Goal: Task Accomplishment & Management: Manage account settings

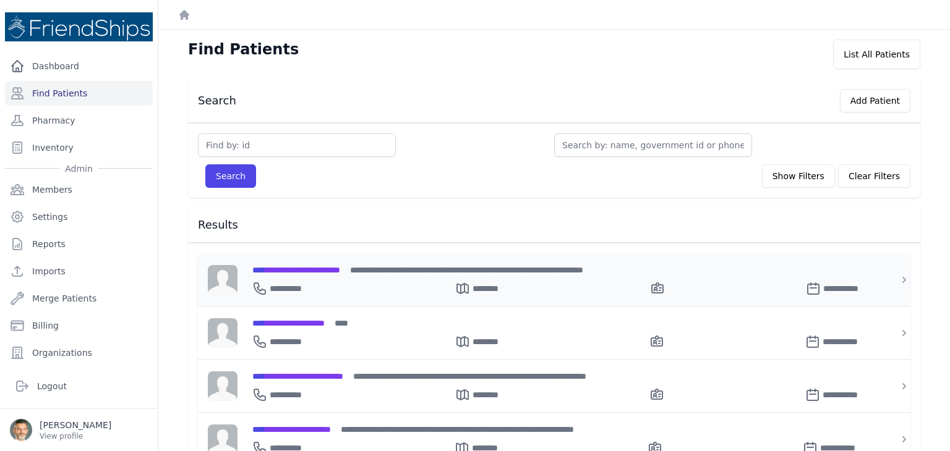
click at [291, 270] on span "**********" at bounding box center [296, 270] width 88 height 9
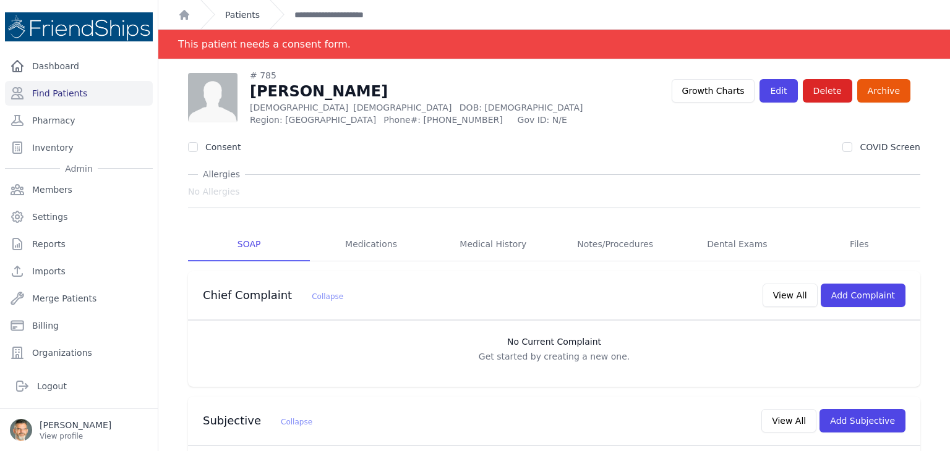
drag, startPoint x: 233, startPoint y: 11, endPoint x: 235, endPoint y: 19, distance: 8.2
click at [233, 12] on link "Patients" at bounding box center [242, 15] width 35 height 12
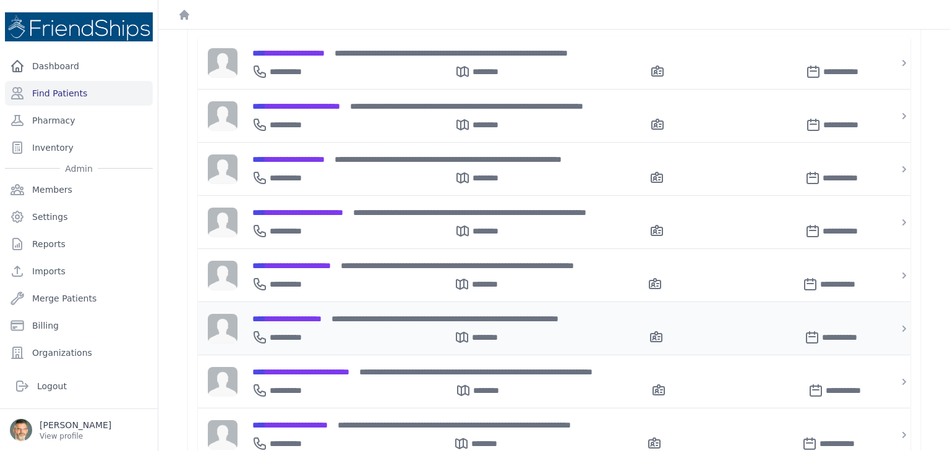
scroll to position [247, 0]
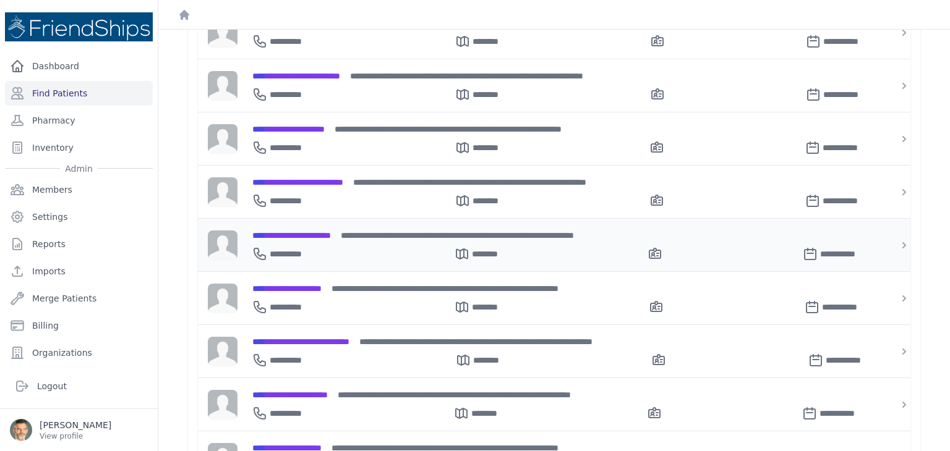
click at [307, 231] on span "**********" at bounding box center [291, 235] width 79 height 9
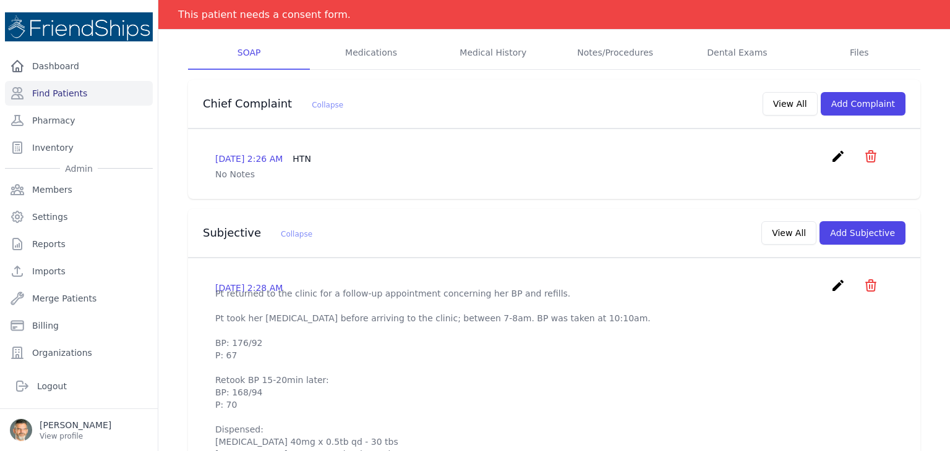
scroll to position [186, 0]
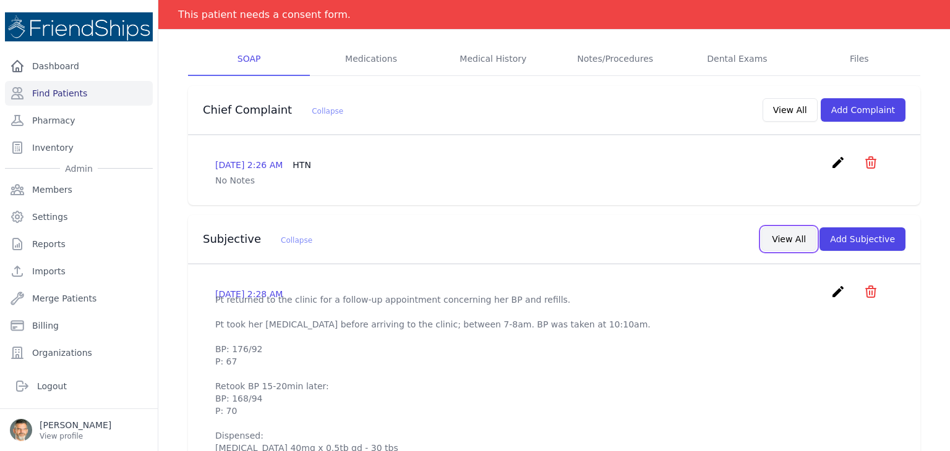
click at [791, 240] on button "View All" at bounding box center [788, 239] width 55 height 23
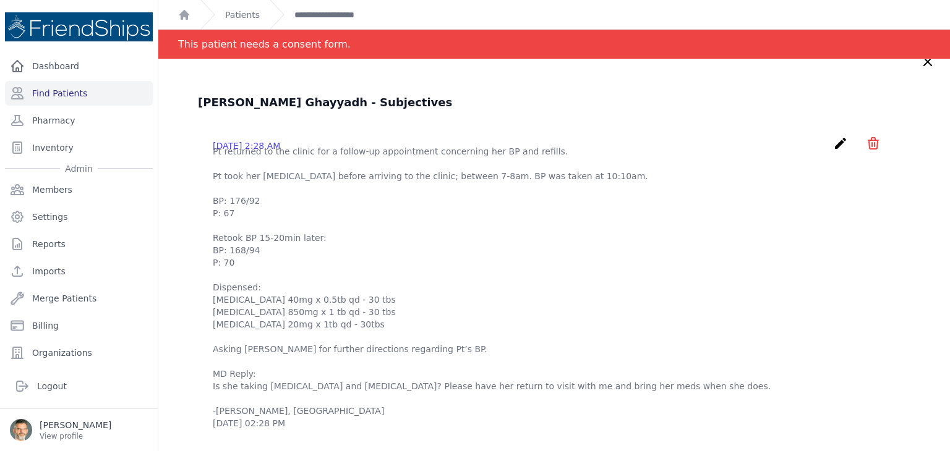
scroll to position [0, 0]
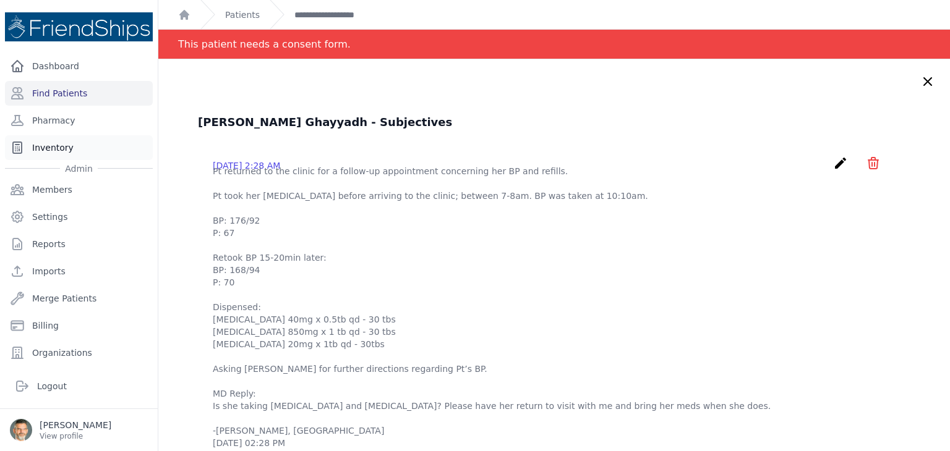
click at [48, 148] on link "Inventory" at bounding box center [79, 147] width 148 height 25
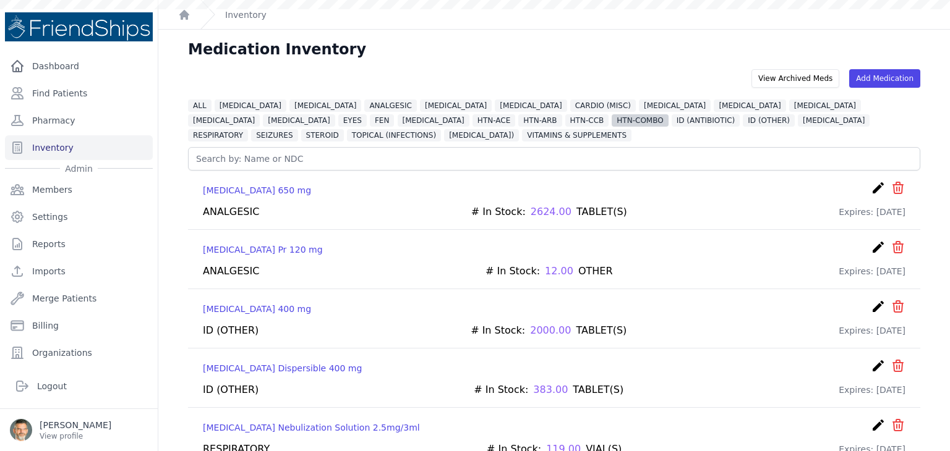
click at [612, 123] on span "HTN-COMBO" at bounding box center [640, 120] width 56 height 12
click at [612, 120] on span "HTN-COMBO" at bounding box center [640, 120] width 56 height 12
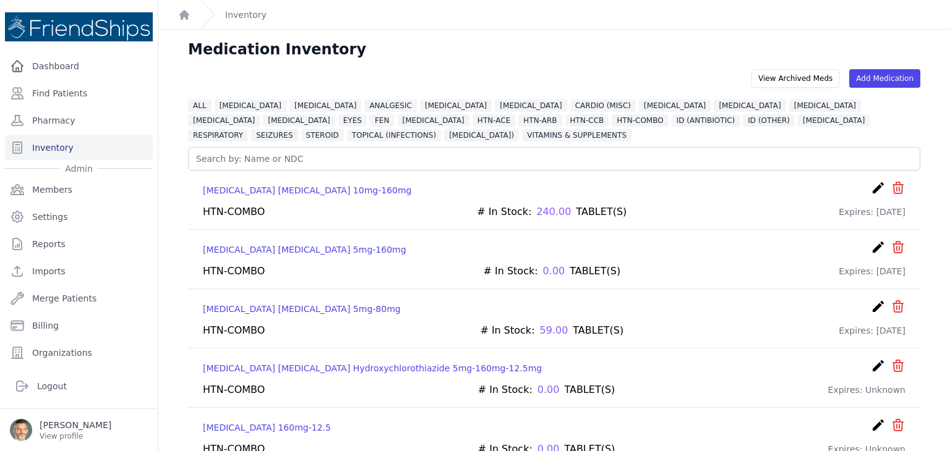
scroll to position [30, 0]
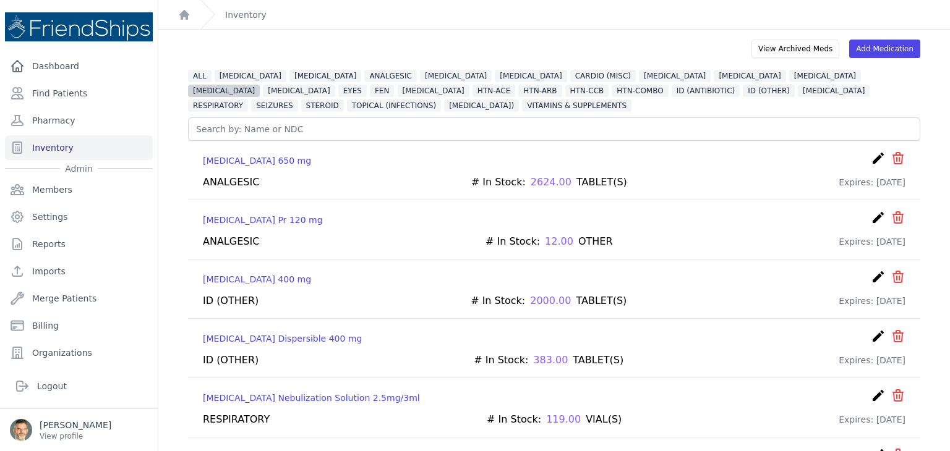
click at [260, 85] on span "[MEDICAL_DATA]" at bounding box center [224, 91] width 72 height 12
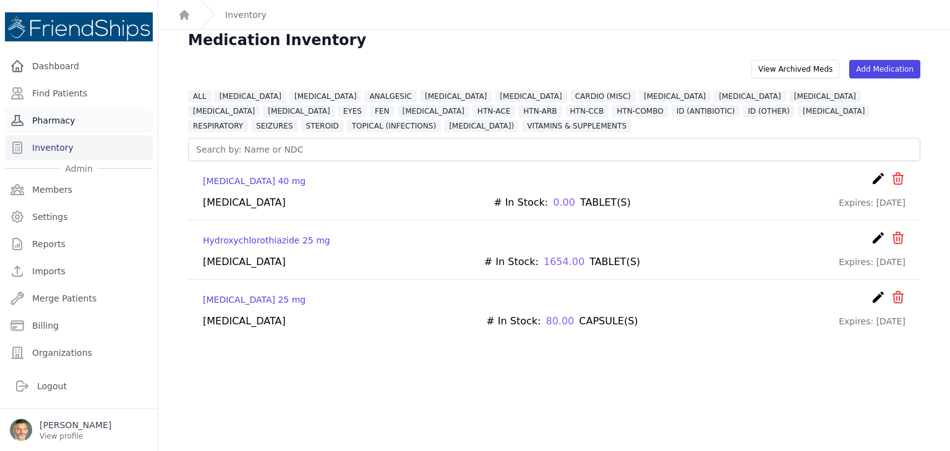
scroll to position [0, 0]
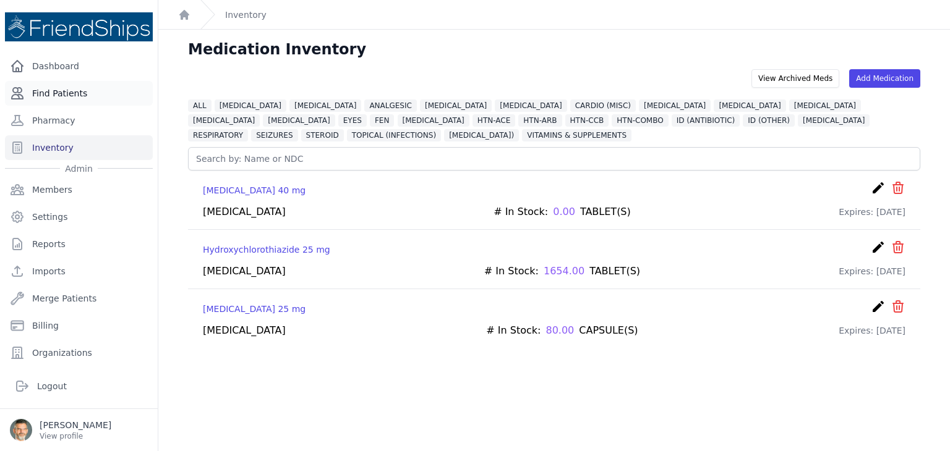
click at [68, 90] on link "Find Patients" at bounding box center [79, 93] width 148 height 25
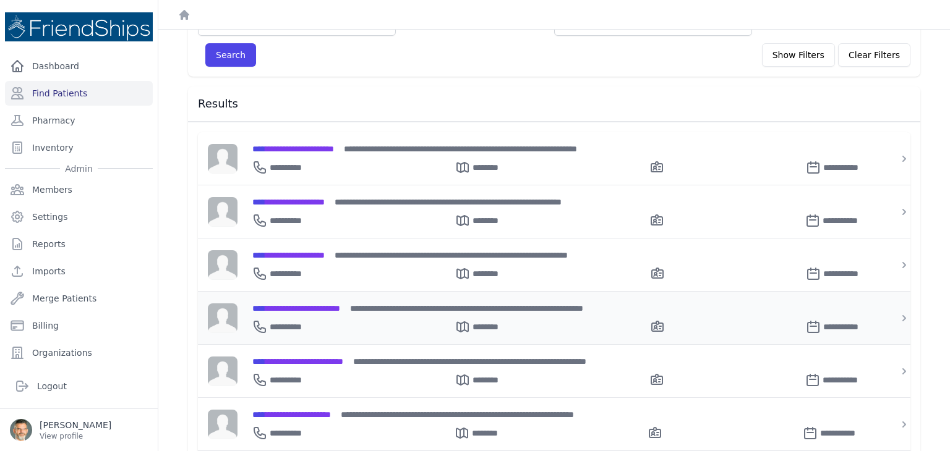
scroll to position [124, 0]
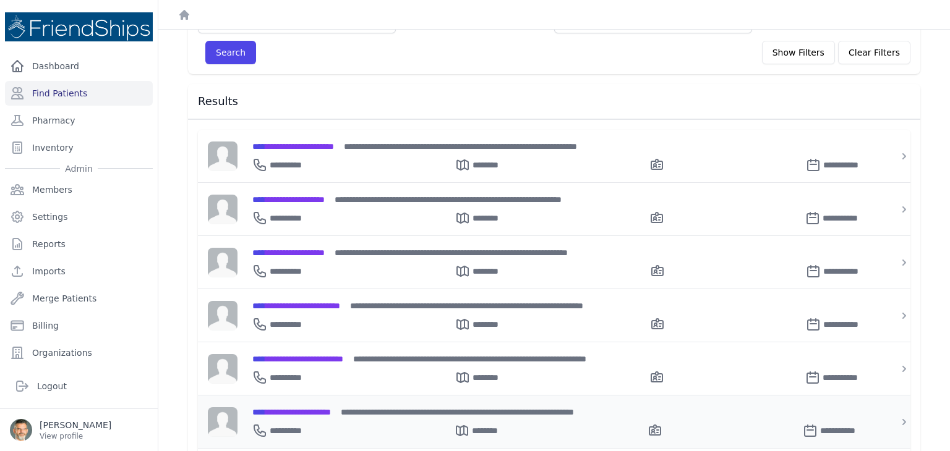
click at [311, 408] on span "**********" at bounding box center [291, 412] width 79 height 9
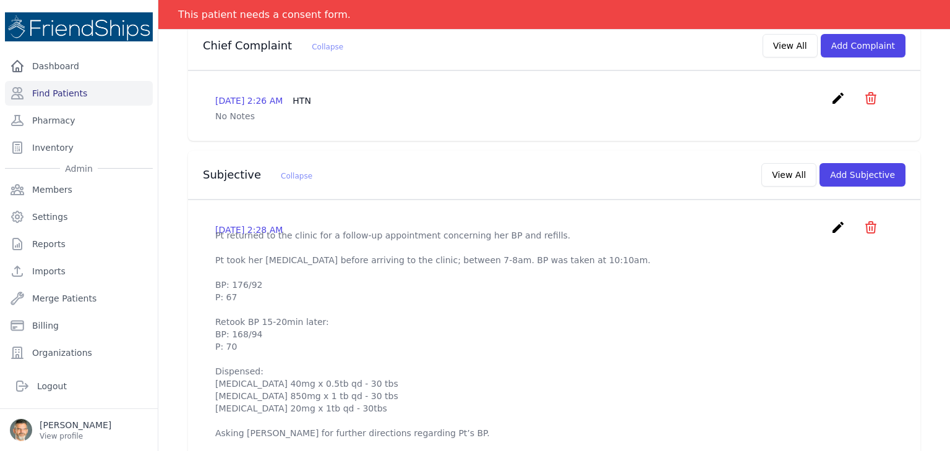
scroll to position [247, 0]
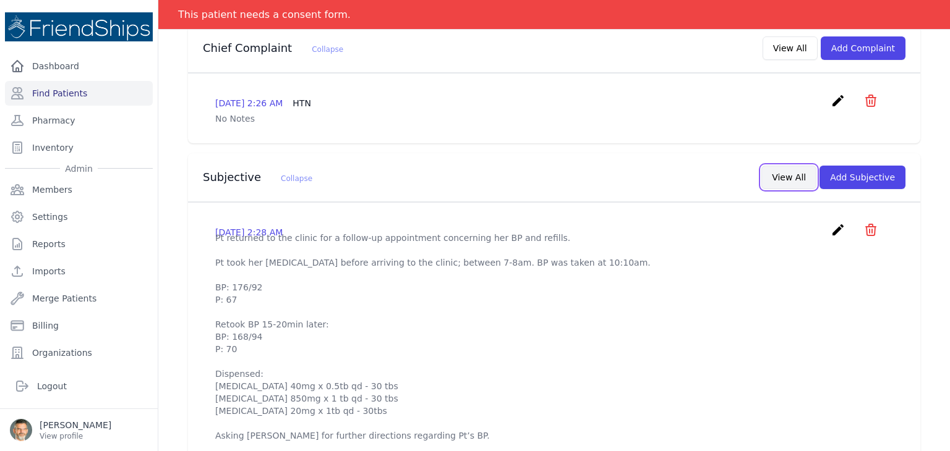
click at [783, 172] on button "View All" at bounding box center [788, 177] width 55 height 23
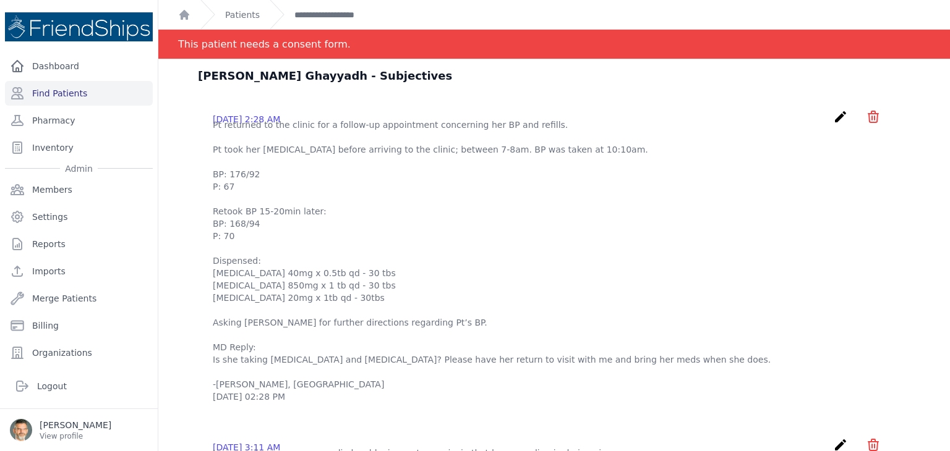
scroll to position [0, 0]
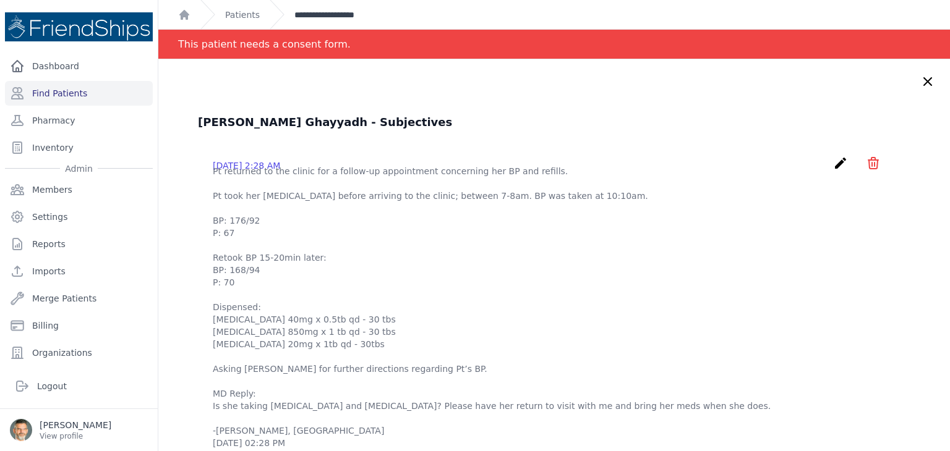
click at [317, 14] on link "**********" at bounding box center [336, 15] width 85 height 12
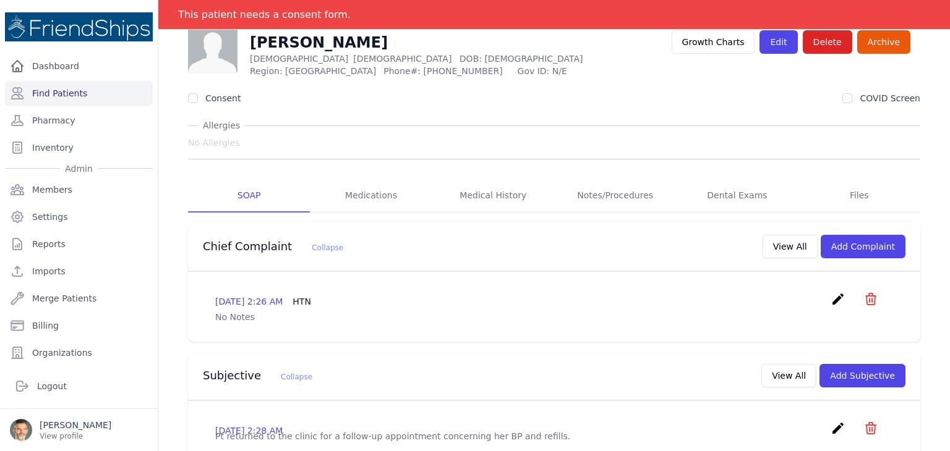
scroll to position [124, 0]
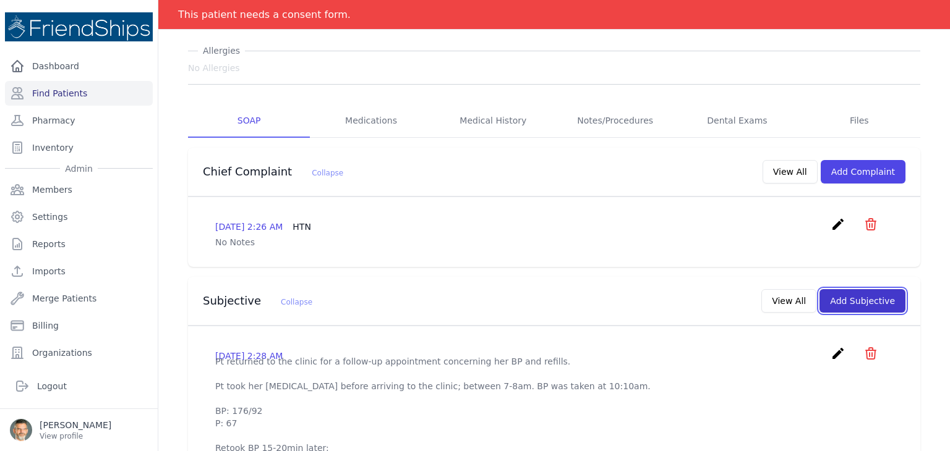
click at [856, 299] on button "Add Subjective" at bounding box center [862, 300] width 86 height 23
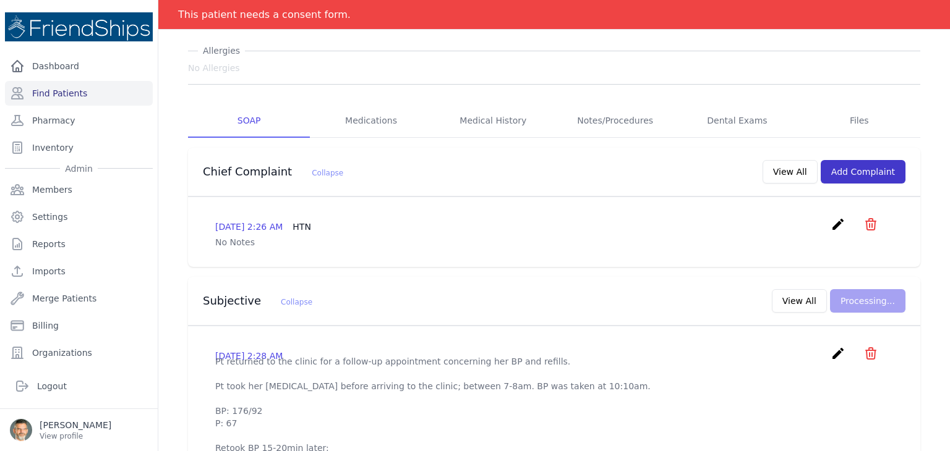
scroll to position [0, 0]
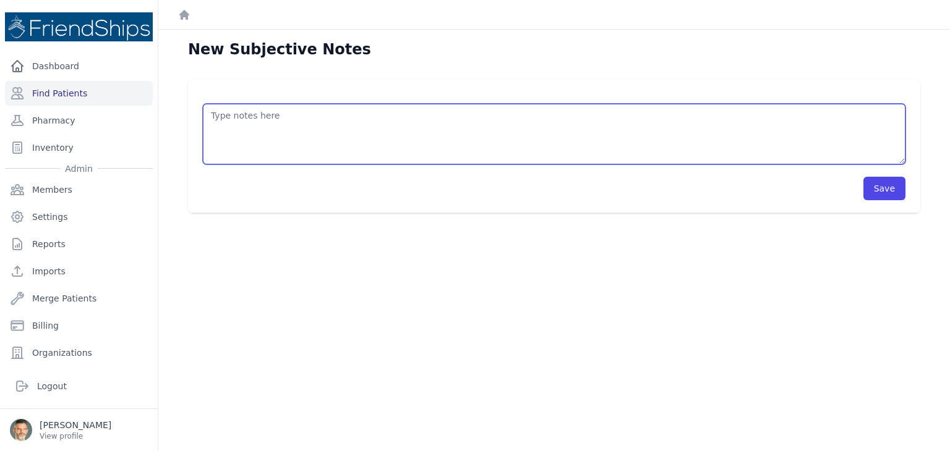
click at [263, 117] on textarea at bounding box center [554, 134] width 702 height 61
click at [221, 130] on textarea "HISTORY OBJECTIVE General: alert - no distress - non-toxic Eyes: no redness or …" at bounding box center [554, 134] width 702 height 61
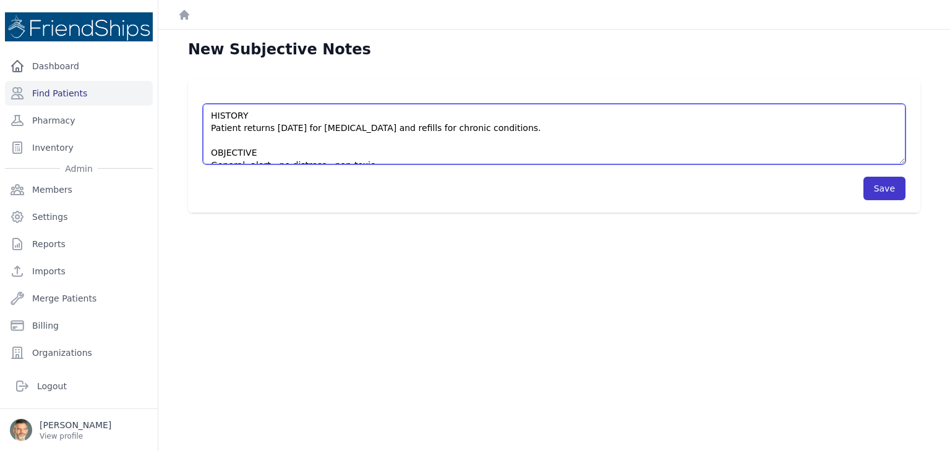
type textarea "HISTORY Patient returns today for medication management and refills for chronic…"
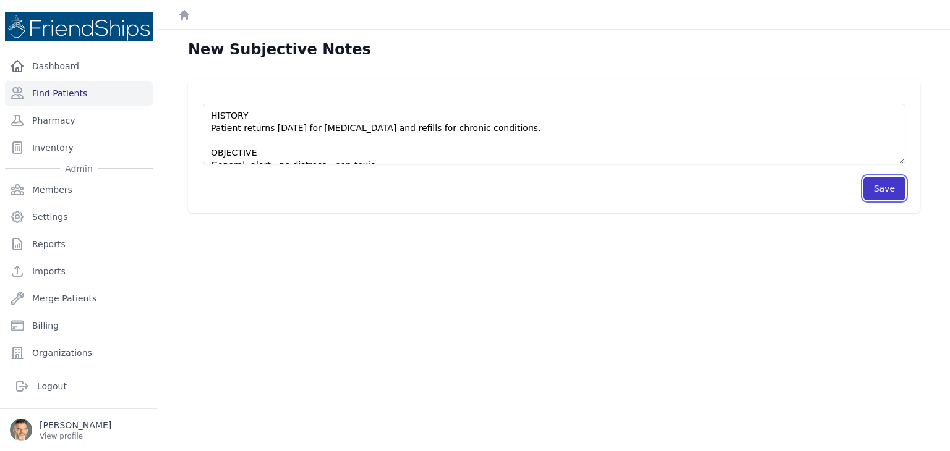
click at [883, 189] on button "Save" at bounding box center [884, 188] width 42 height 23
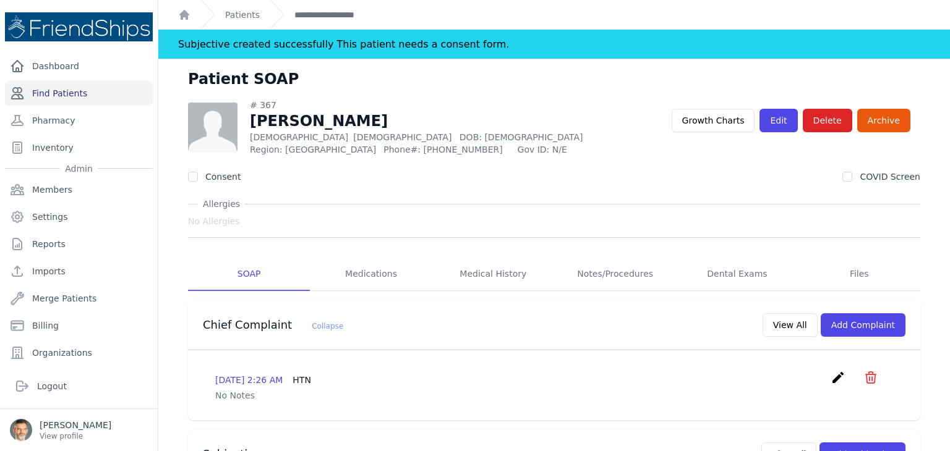
click at [53, 91] on link "Find Patients" at bounding box center [79, 93] width 148 height 25
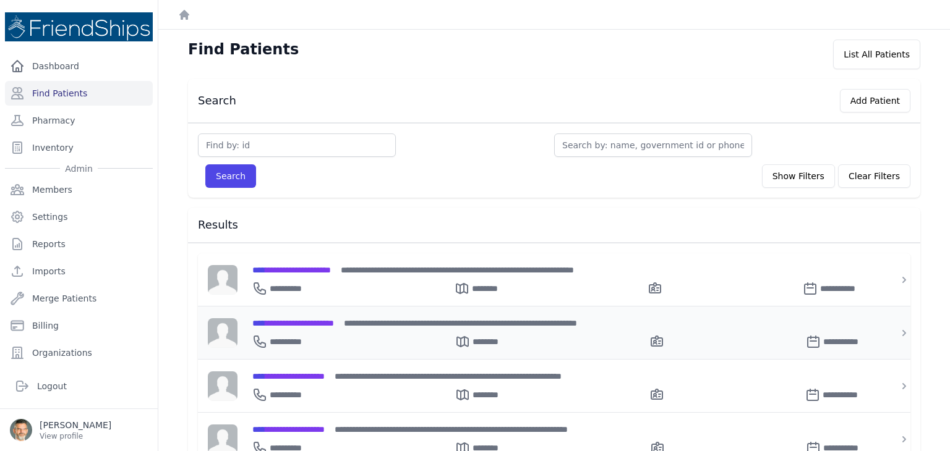
click at [292, 320] on span "**********" at bounding box center [293, 323] width 82 height 9
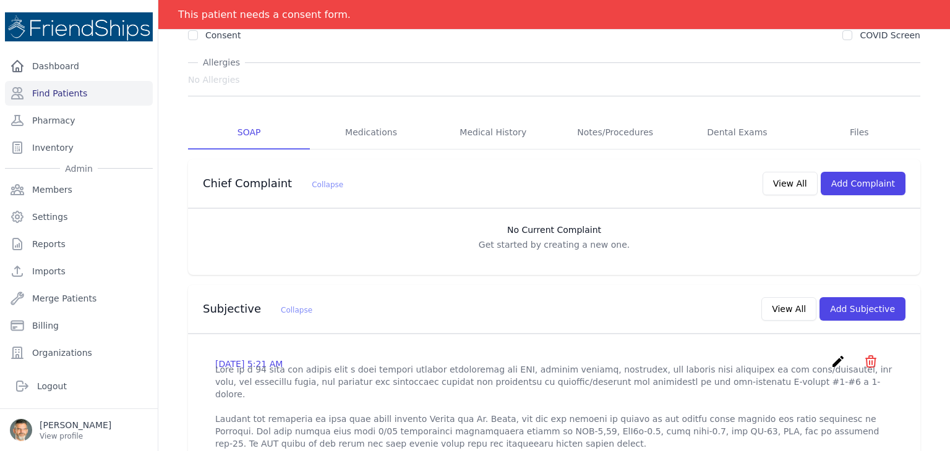
scroll to position [124, 0]
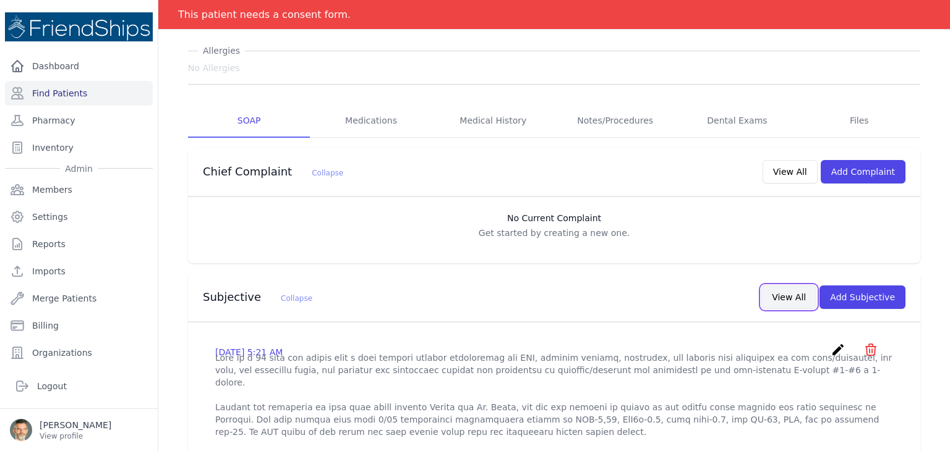
click at [788, 299] on button "View All" at bounding box center [788, 297] width 55 height 23
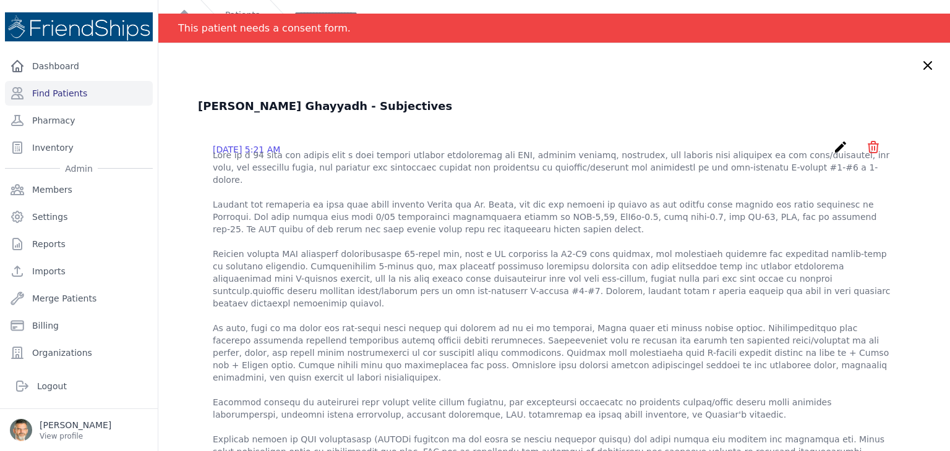
scroll to position [0, 0]
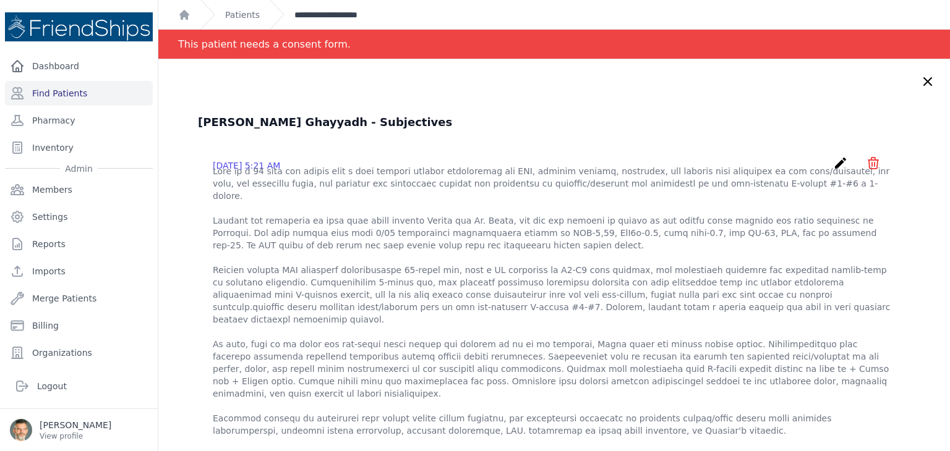
click at [316, 18] on link "**********" at bounding box center [339, 15] width 91 height 12
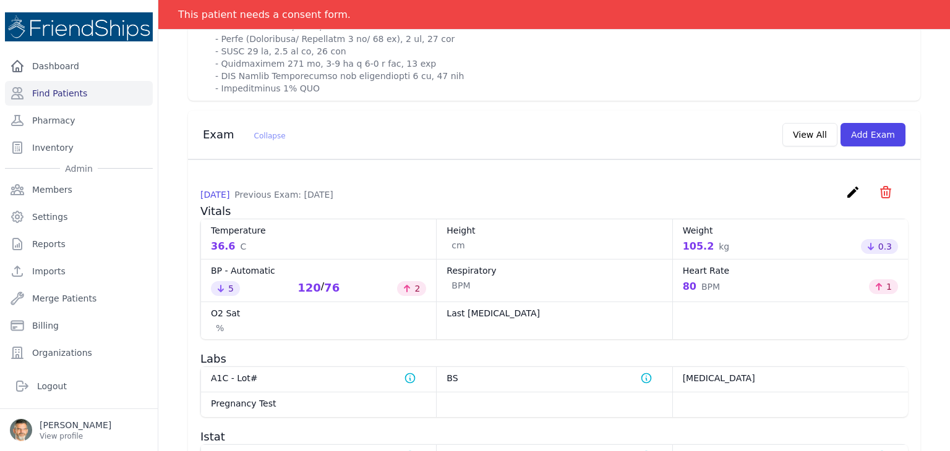
scroll to position [804, 0]
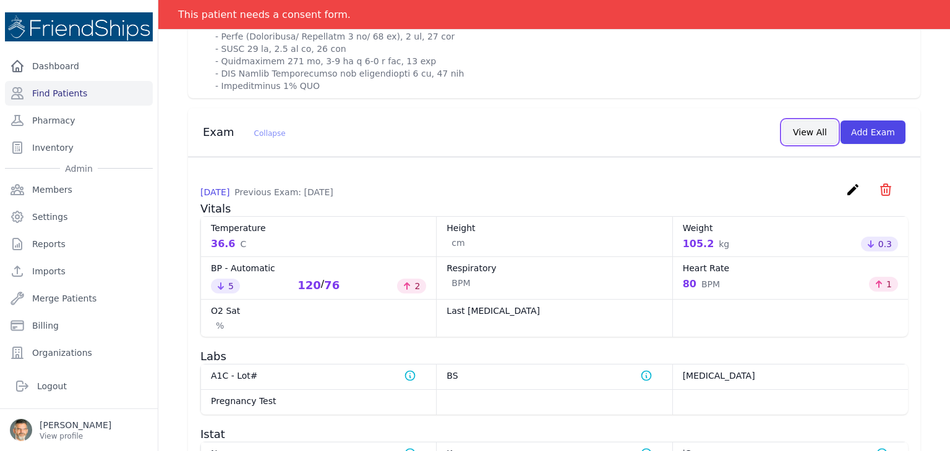
click at [806, 134] on button "View All" at bounding box center [809, 132] width 55 height 23
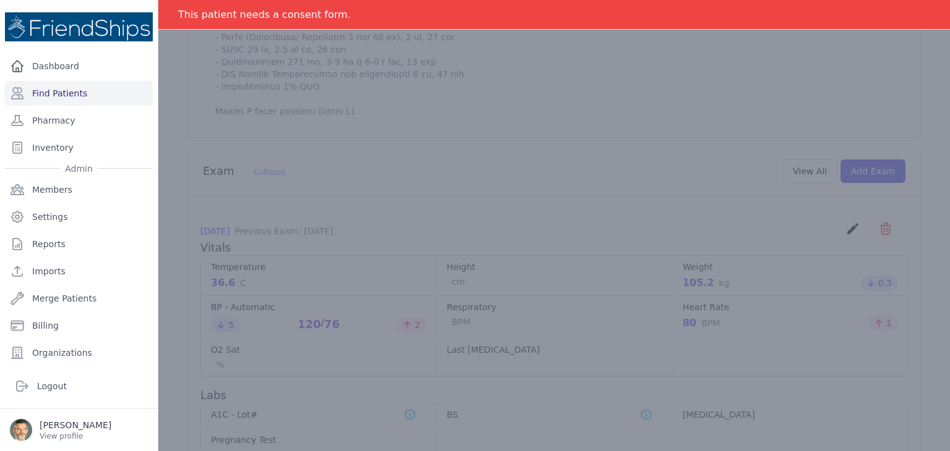
scroll to position [0, 0]
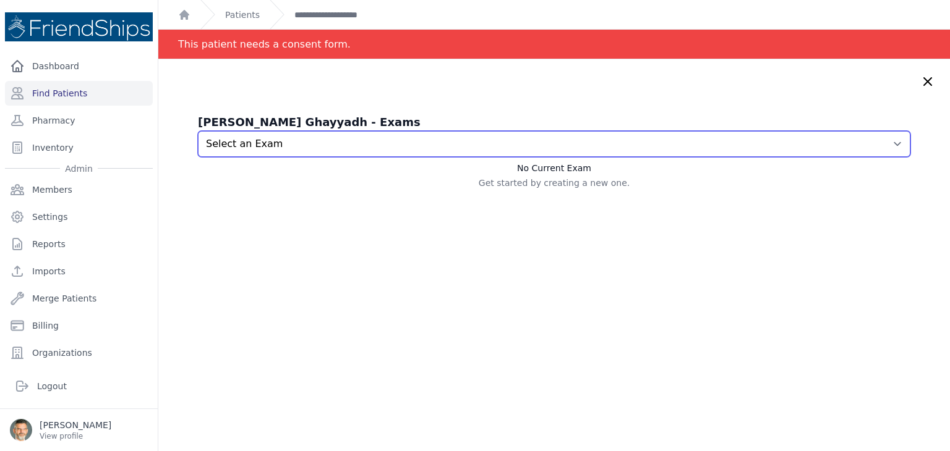
click at [520, 140] on select "Select an Exam 2025-Oct-08 7:12 AM 2025-Sep-15 3:09 AM 2025-Aug-28 3:23 AM 2025…" at bounding box center [554, 144] width 712 height 26
click at [198, 131] on select "Select an Exam 2025-Oct-08 7:12 AM 2025-Sep-15 3:09 AM 2025-Aug-28 3:23 AM 2025…" at bounding box center [554, 144] width 712 height 26
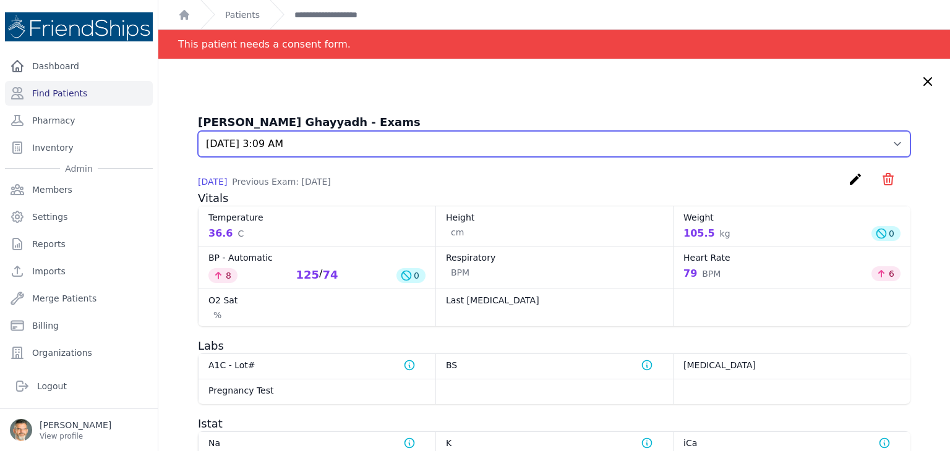
click at [485, 151] on select "Select an Exam 2025-Oct-08 7:12 AM 2025-Sep-15 3:09 AM 2025-Aug-28 3:23 AM 2025…" at bounding box center [554, 144] width 712 height 26
click at [198, 131] on select "Select an Exam 2025-Oct-08 7:12 AM 2025-Sep-15 3:09 AM 2025-Aug-28 3:23 AM 2025…" at bounding box center [554, 144] width 712 height 26
click at [456, 144] on select "Select an Exam 2025-Oct-08 7:12 AM 2025-Sep-15 3:09 AM 2025-Aug-28 3:23 AM 2025…" at bounding box center [554, 144] width 712 height 26
click at [198, 131] on select "Select an Exam 2025-Oct-08 7:12 AM 2025-Sep-15 3:09 AM 2025-Aug-28 3:23 AM 2025…" at bounding box center [554, 144] width 712 height 26
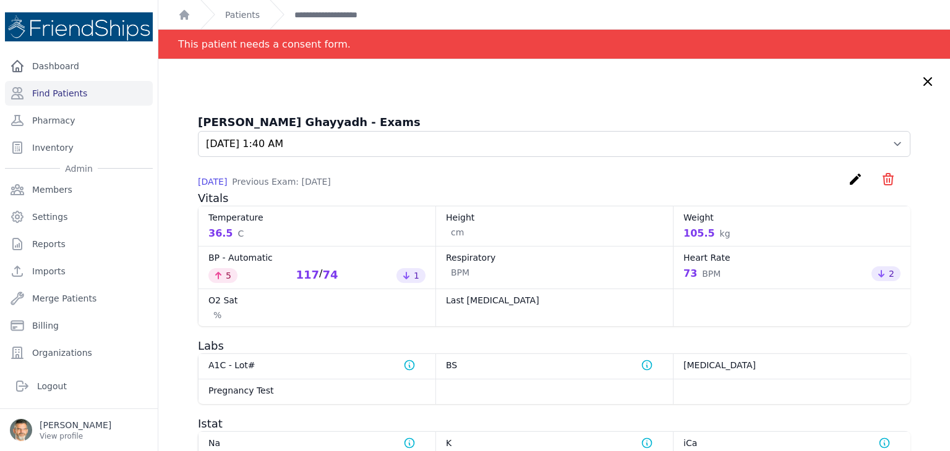
click at [398, 249] on div "BP - Automatic Increased by 5 117 / 74 Decreased by 1" at bounding box center [316, 267] width 237 height 43
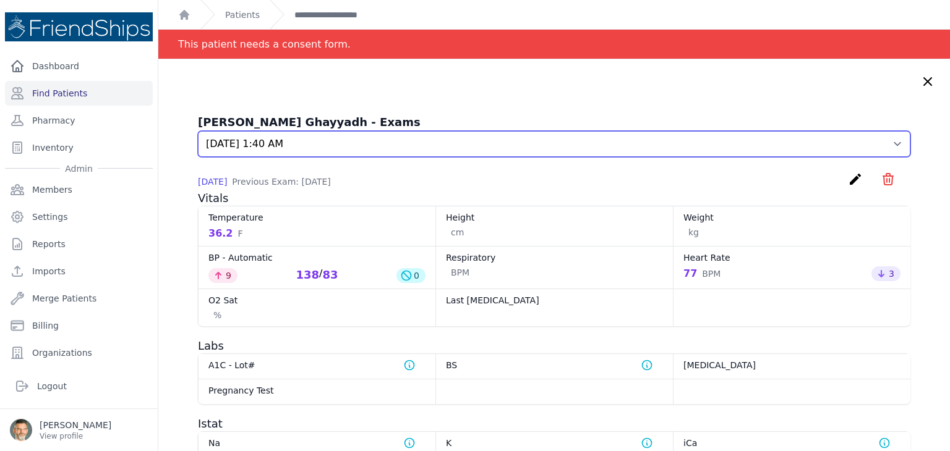
click at [449, 151] on select "Select an Exam 2025-Oct-08 7:12 AM 2025-Sep-15 3:09 AM 2025-Aug-28 3:23 AM 2025…" at bounding box center [554, 144] width 712 height 26
click at [198, 131] on select "Select an Exam 2025-Oct-08 7:12 AM 2025-Sep-15 3:09 AM 2025-Aug-28 3:23 AM 2025…" at bounding box center [554, 144] width 712 height 26
click at [460, 147] on select "Select an Exam 2025-Oct-08 7:12 AM 2025-Sep-15 3:09 AM 2025-Aug-28 3:23 AM 2025…" at bounding box center [554, 144] width 712 height 26
click at [198, 131] on select "Select an Exam 2025-Oct-08 7:12 AM 2025-Sep-15 3:09 AM 2025-Aug-28 3:23 AM 2025…" at bounding box center [554, 144] width 712 height 26
click at [450, 147] on select "Select an Exam 2025-Oct-08 7:12 AM 2025-Sep-15 3:09 AM 2025-Aug-28 3:23 AM 2025…" at bounding box center [554, 144] width 712 height 26
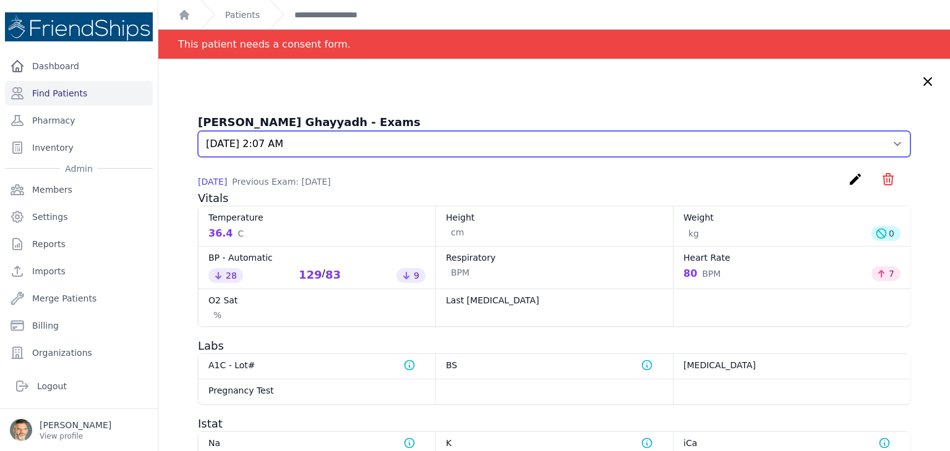
click at [198, 131] on select "Select an Exam 2025-Oct-08 7:12 AM 2025-Sep-15 3:09 AM 2025-Aug-28 3:23 AM 2025…" at bounding box center [554, 144] width 712 height 26
click at [462, 147] on select "Select an Exam 2025-Oct-08 7:12 AM 2025-Sep-15 3:09 AM 2025-Aug-28 3:23 AM 2025…" at bounding box center [554, 144] width 712 height 26
select select "310"
click at [198, 131] on select "Select an Exam 2025-Oct-08 7:12 AM 2025-Sep-15 3:09 AM 2025-Aug-28 3:23 AM 2025…" at bounding box center [554, 144] width 712 height 26
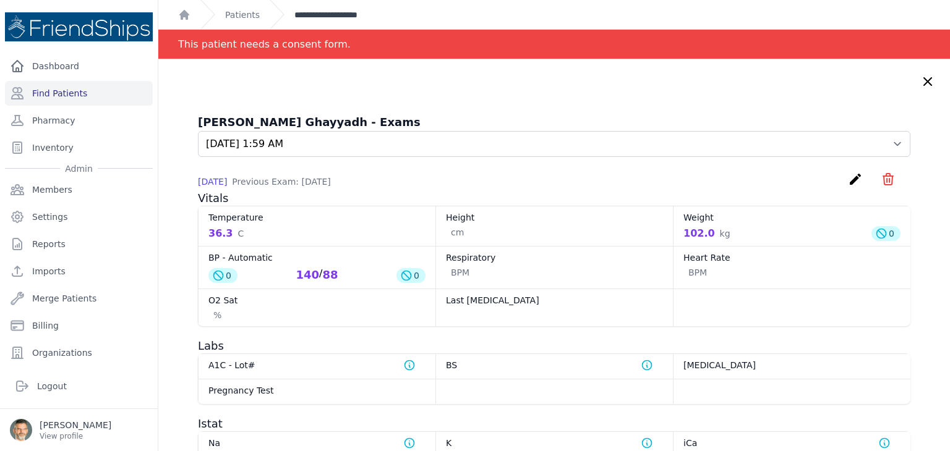
click at [321, 15] on link "**********" at bounding box center [339, 15] width 91 height 12
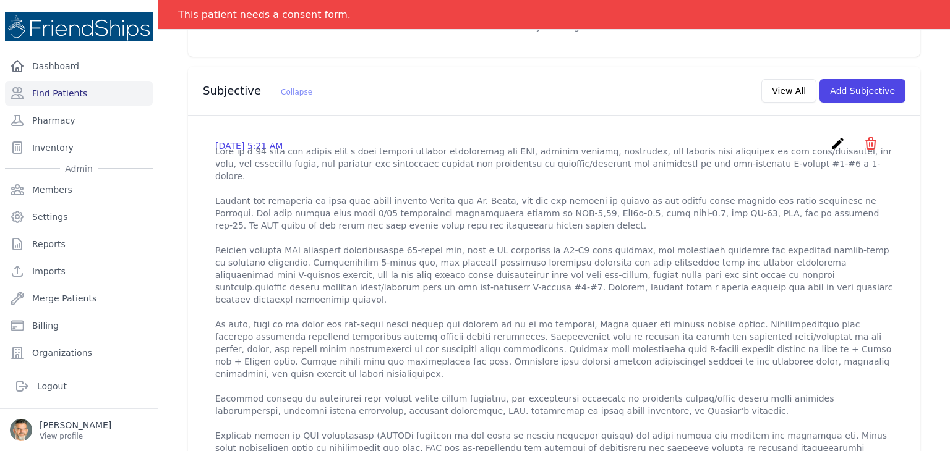
scroll to position [309, 0]
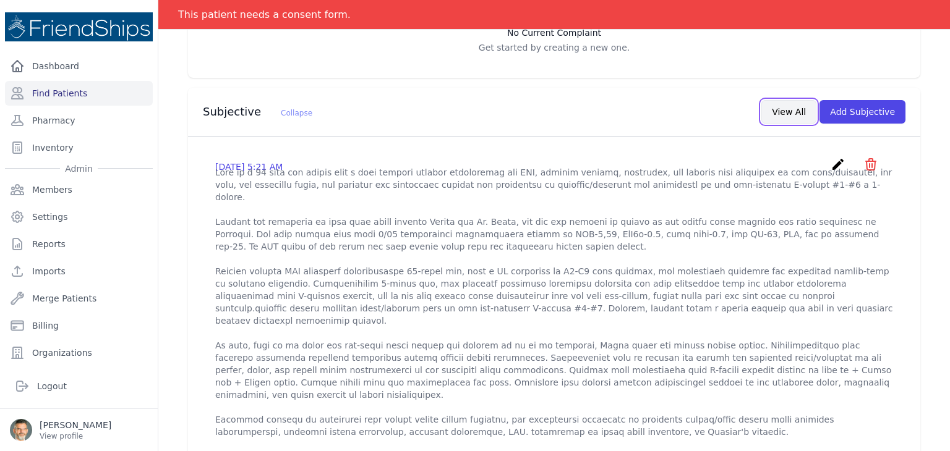
click at [778, 111] on button "View All" at bounding box center [788, 111] width 55 height 23
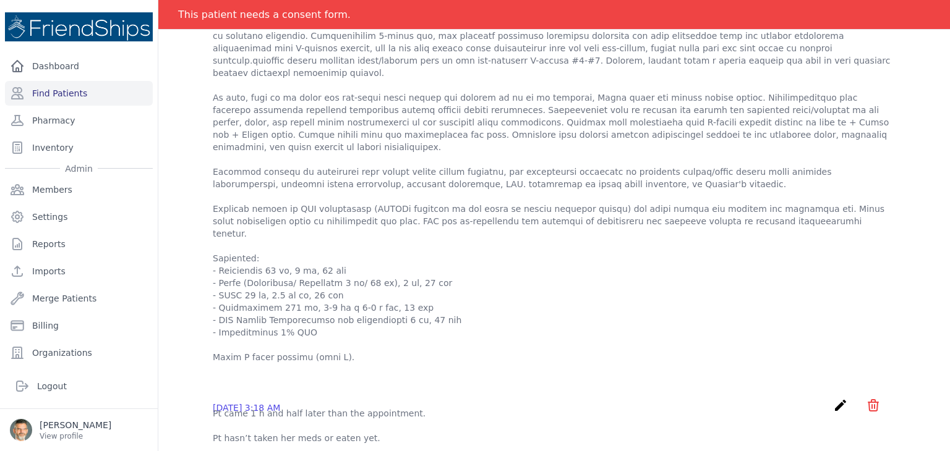
scroll to position [0, 0]
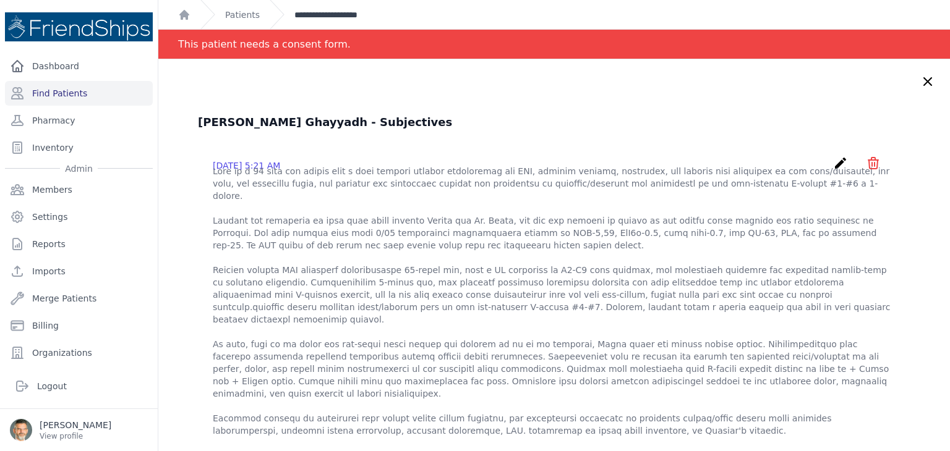
click at [322, 16] on link "**********" at bounding box center [339, 15] width 91 height 12
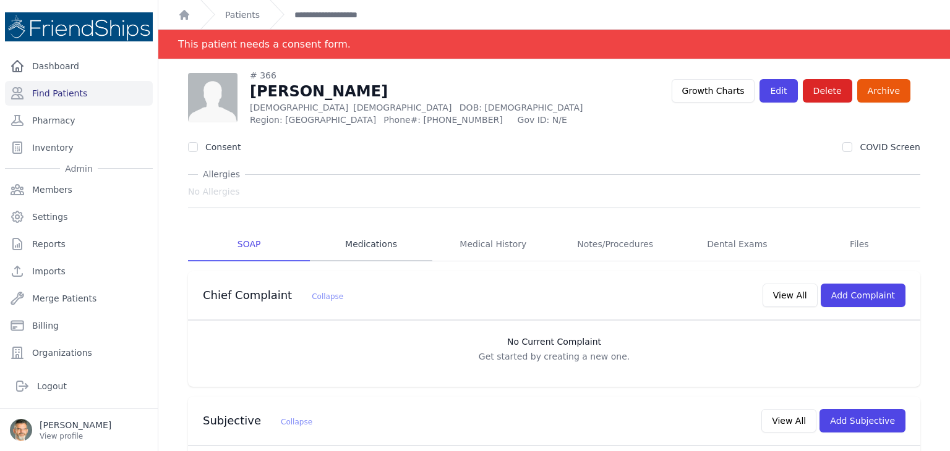
click at [364, 244] on link "Medications" at bounding box center [371, 244] width 122 height 33
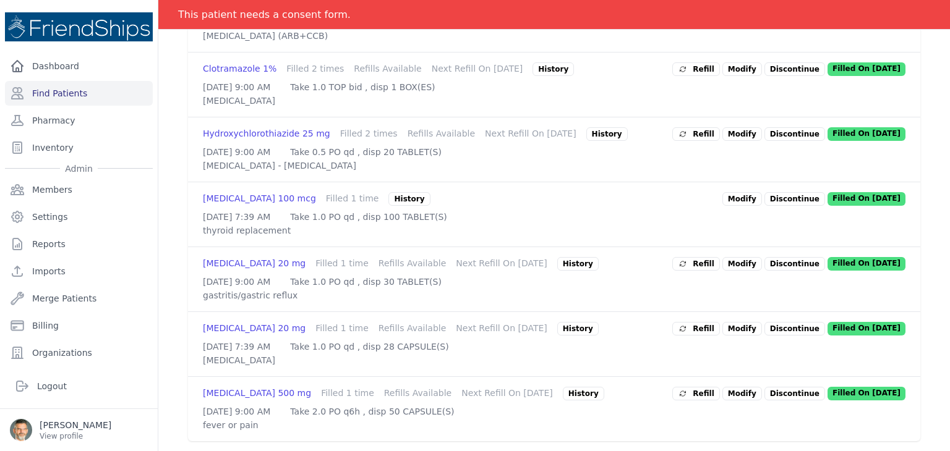
scroll to position [450, 0]
click at [781, 322] on p "Discontinue" at bounding box center [794, 329] width 61 height 14
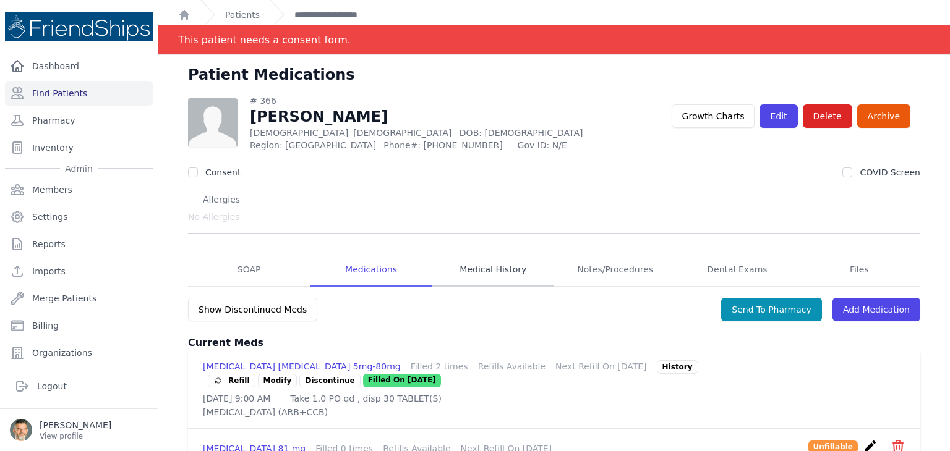
scroll to position [0, 0]
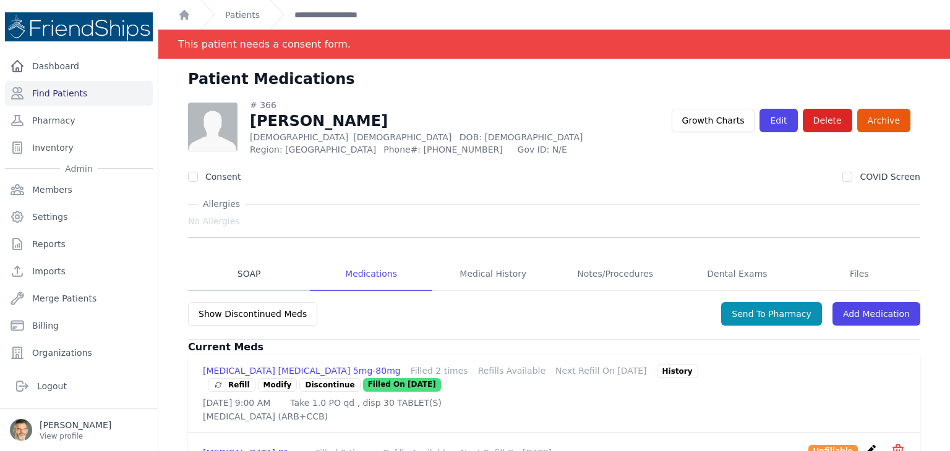
click at [247, 275] on link "SOAP" at bounding box center [249, 274] width 122 height 33
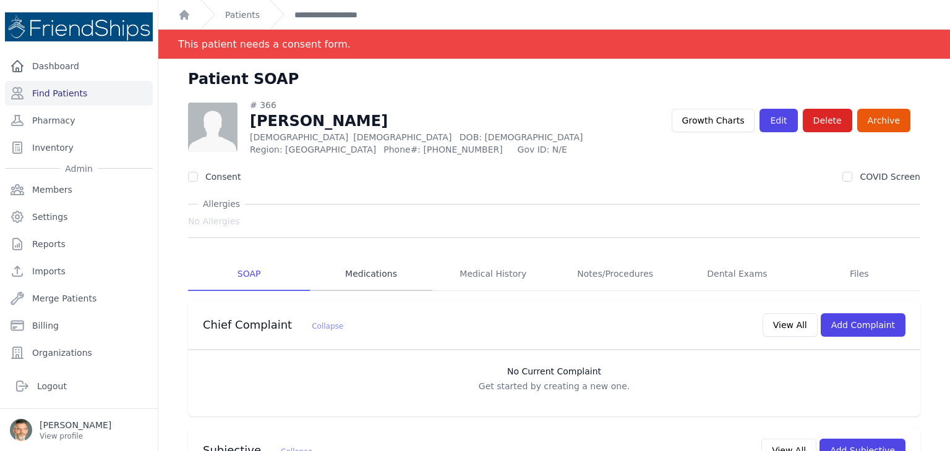
click at [370, 273] on link "Medications" at bounding box center [371, 274] width 122 height 33
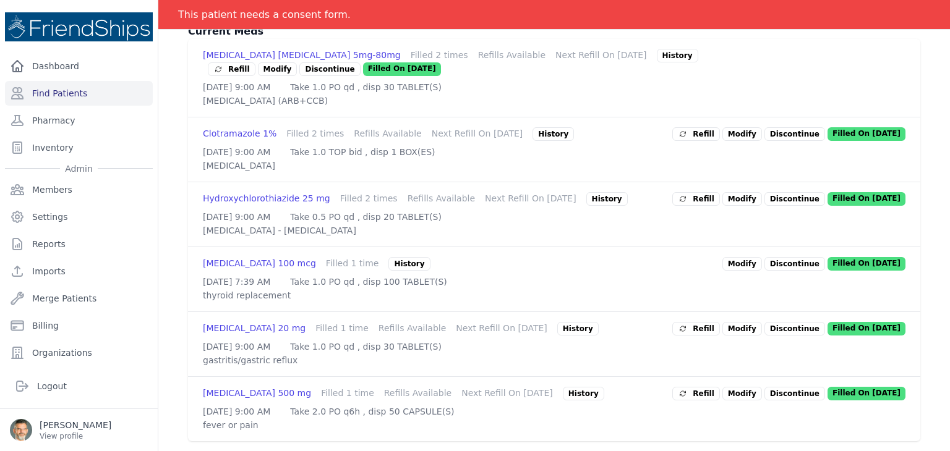
scroll to position [373, 0]
click at [782, 257] on p "Discontinue" at bounding box center [794, 264] width 61 height 14
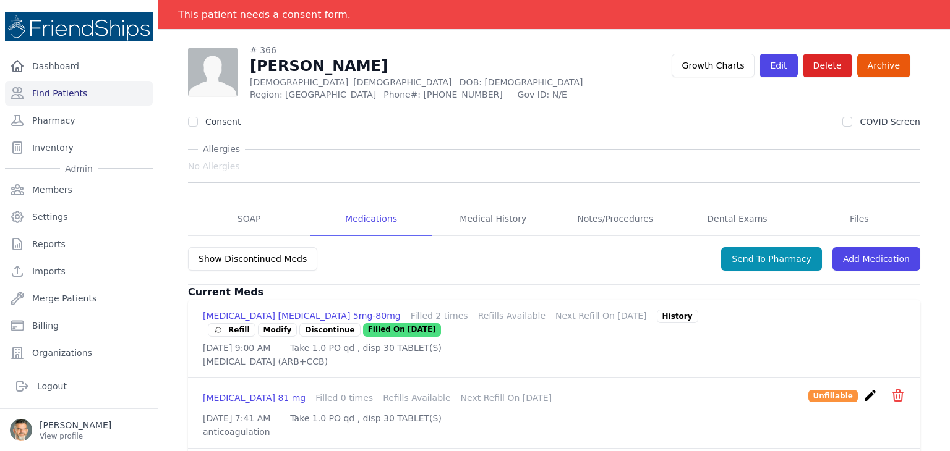
scroll to position [2, 0]
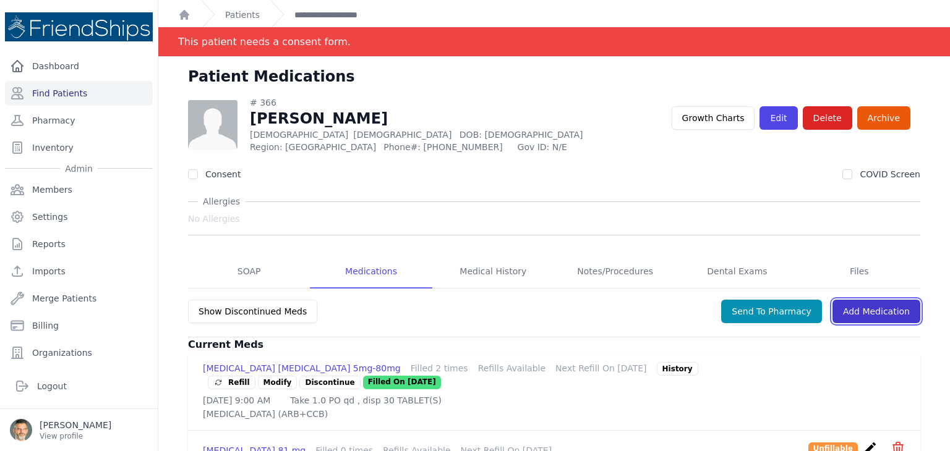
click at [866, 315] on link "Add Medication" at bounding box center [876, 311] width 88 height 23
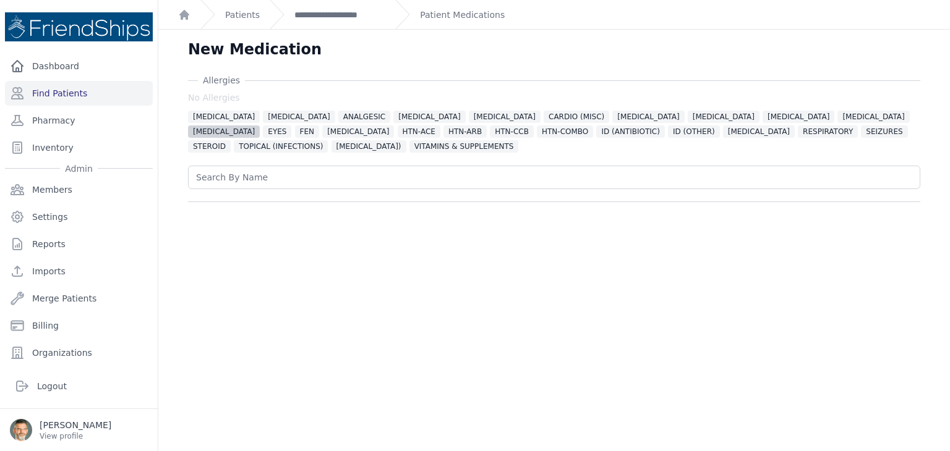
click at [260, 126] on span "[MEDICAL_DATA]" at bounding box center [224, 132] width 72 height 12
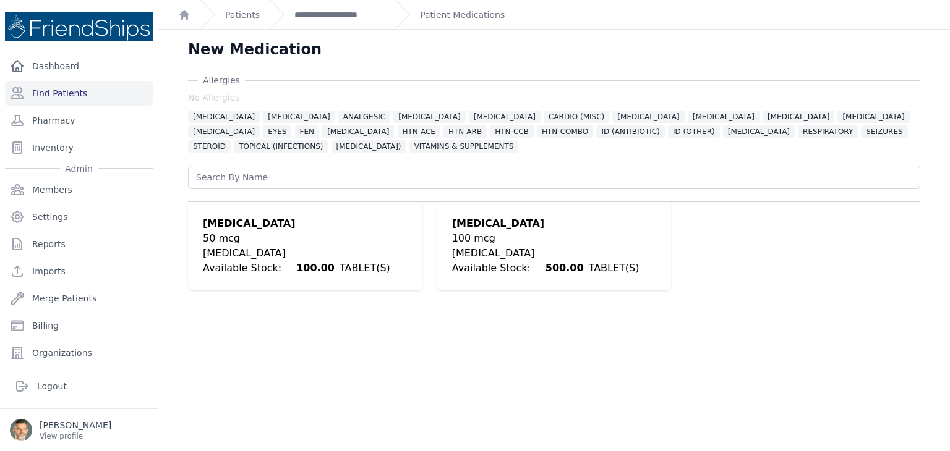
click at [482, 235] on div "100 mcg" at bounding box center [545, 238] width 187 height 15
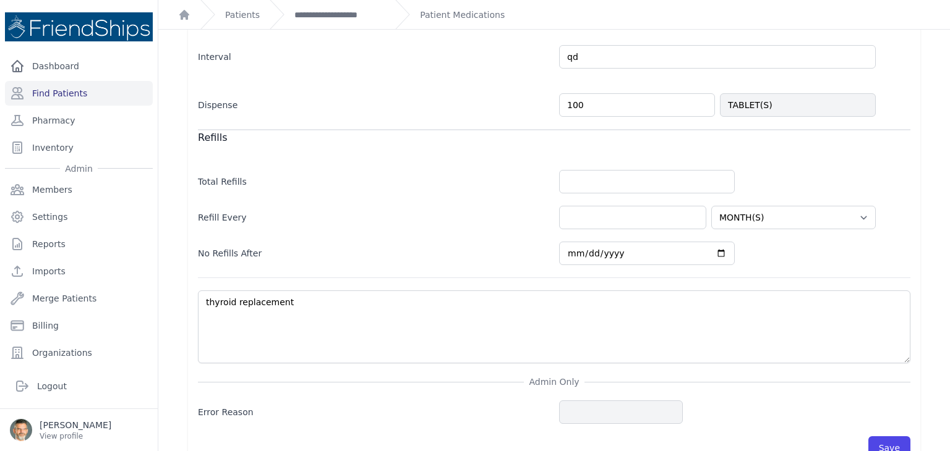
scroll to position [430, 0]
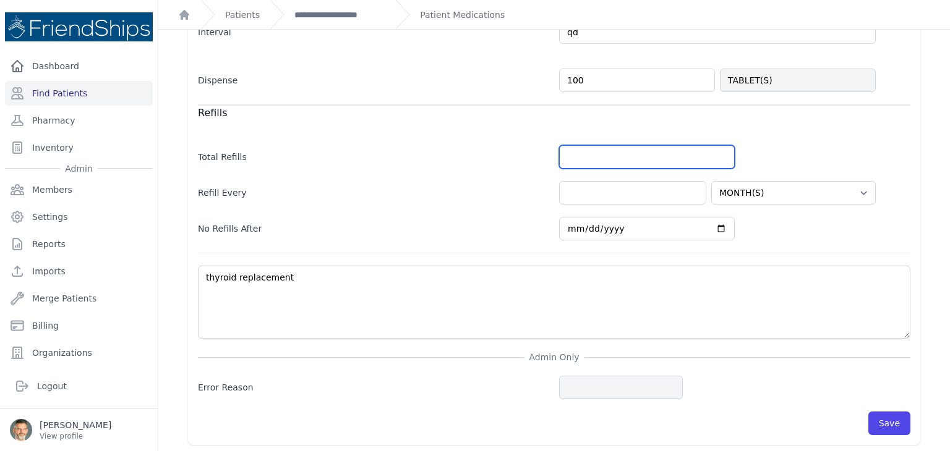
click at [581, 158] on input "number" at bounding box center [647, 156] width 176 height 23
type input "2"
type input "3"
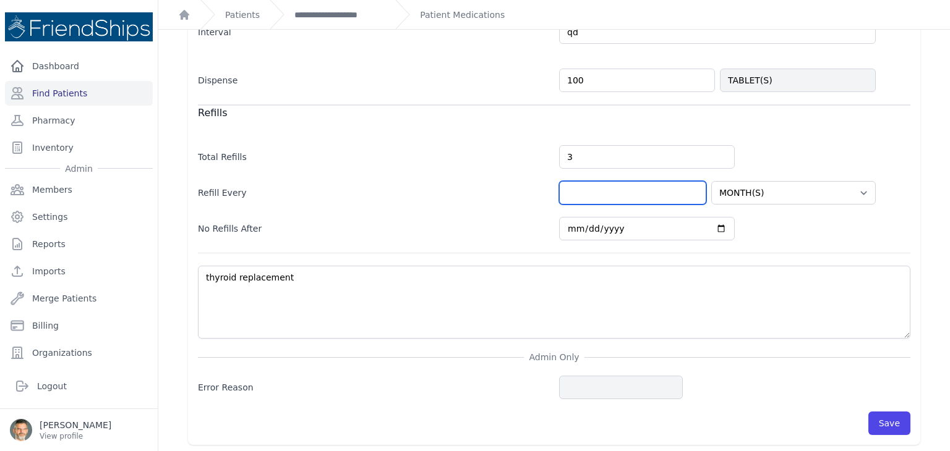
click at [567, 196] on input "number" at bounding box center [632, 192] width 147 height 23
select select "MONTH(S)"
click at [534, 183] on div "Refill Every 0 HOUR(S) DAY(S) WEEK(S) MONTH(S) YEAR(S)" at bounding box center [554, 187] width 712 height 36
type input "3"
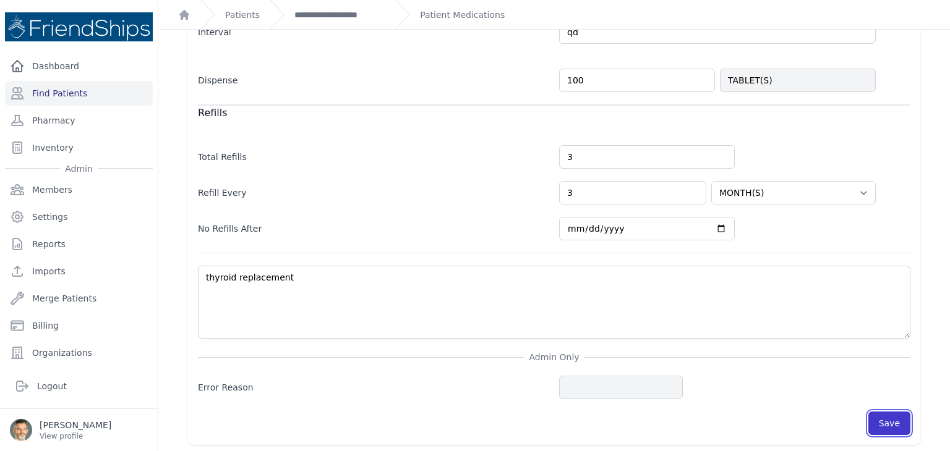
click at [881, 416] on button "Save" at bounding box center [889, 423] width 42 height 23
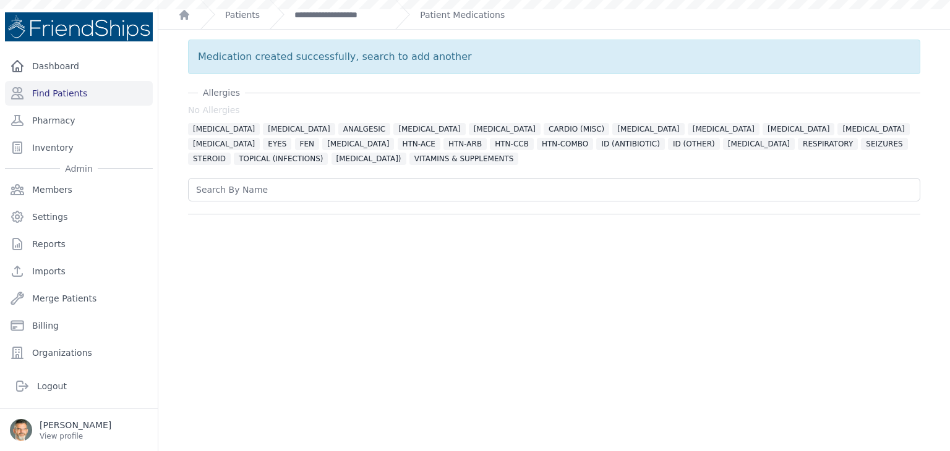
scroll to position [0, 0]
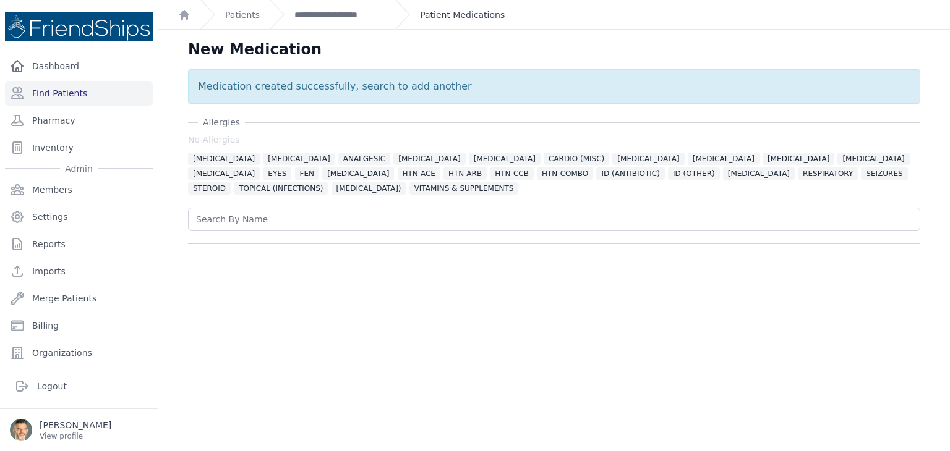
click at [441, 18] on link "Patient Medications" at bounding box center [462, 15] width 85 height 12
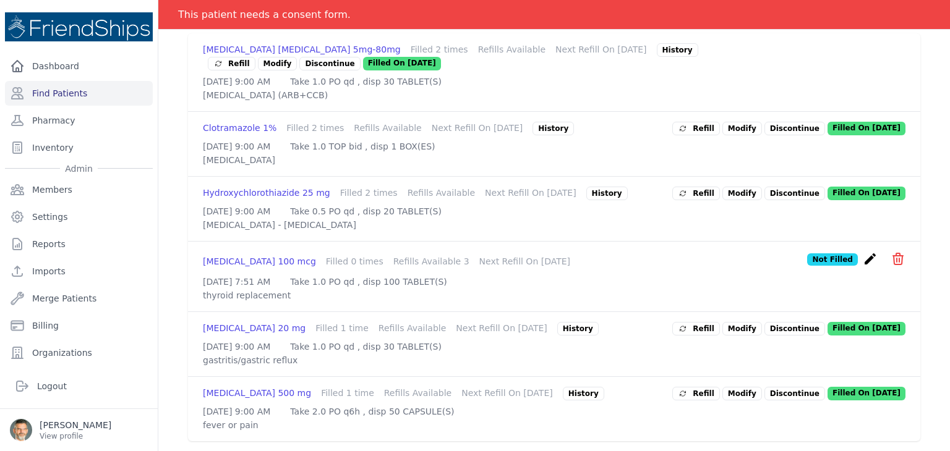
scroll to position [371, 0]
click at [701, 323] on span "Refill" at bounding box center [696, 329] width 36 height 12
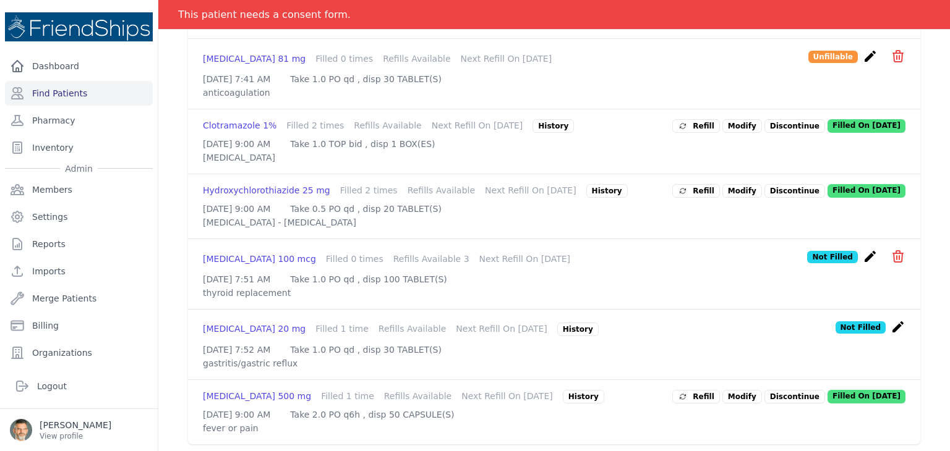
scroll to position [433, 0]
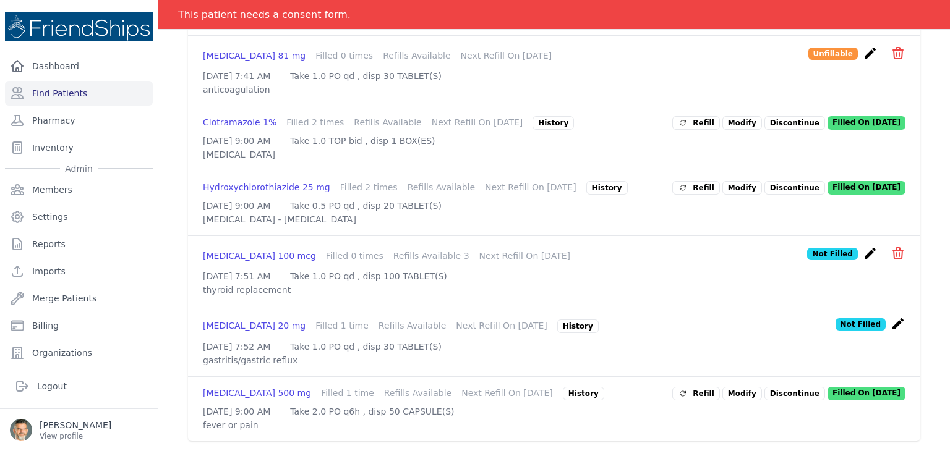
drag, startPoint x: 778, startPoint y: 414, endPoint x: 769, endPoint y: 411, distance: 9.8
click at [778, 401] on p "Discontinue" at bounding box center [794, 394] width 61 height 14
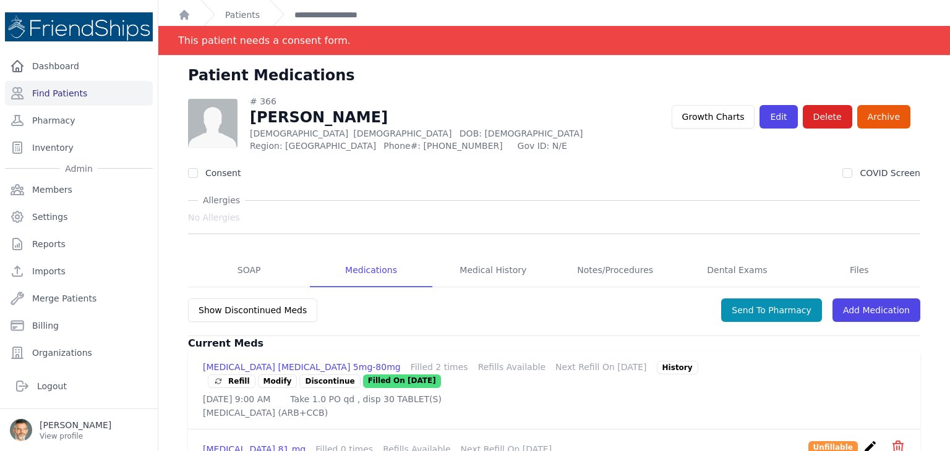
scroll to position [0, 0]
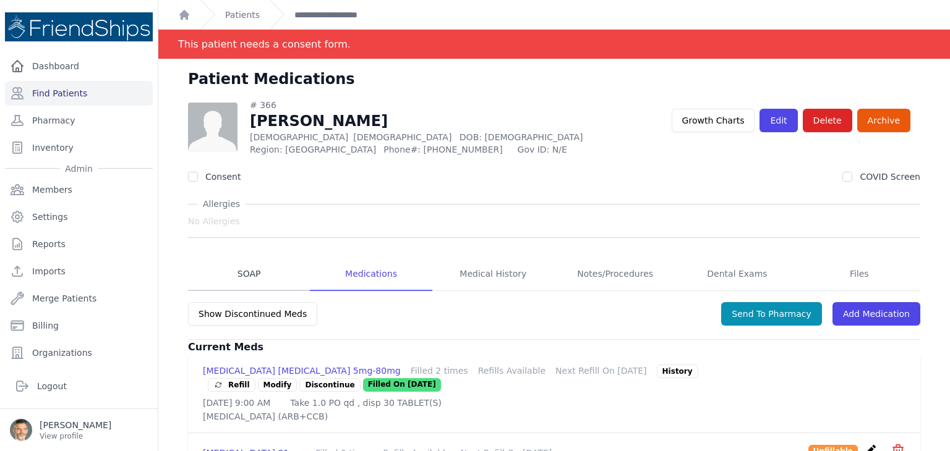
click at [247, 275] on link "SOAP" at bounding box center [249, 274] width 122 height 33
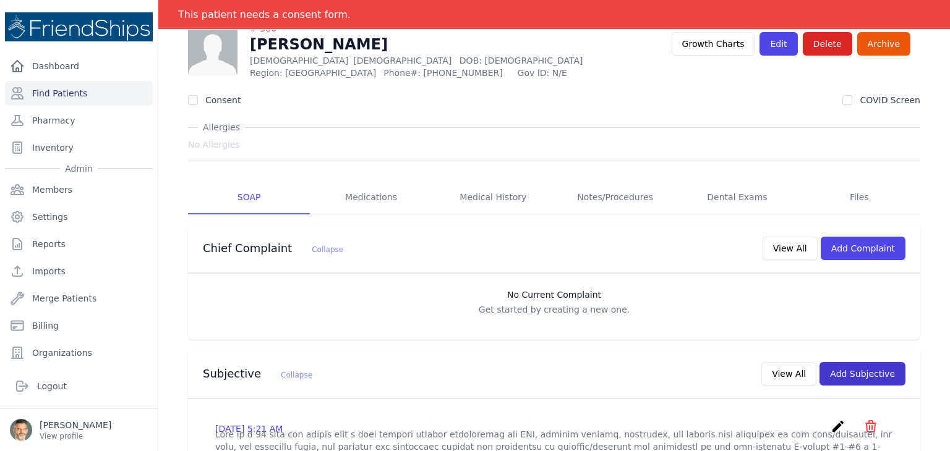
scroll to position [124, 0]
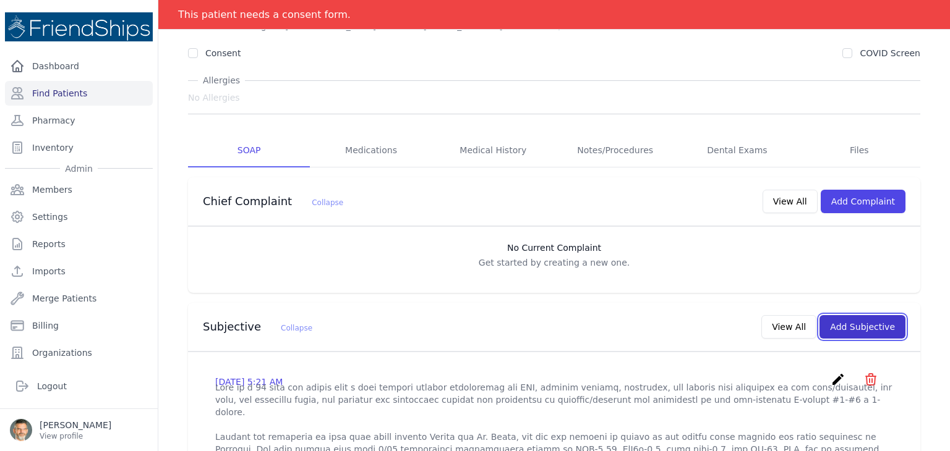
click at [863, 323] on button "Add Subjective" at bounding box center [862, 326] width 86 height 23
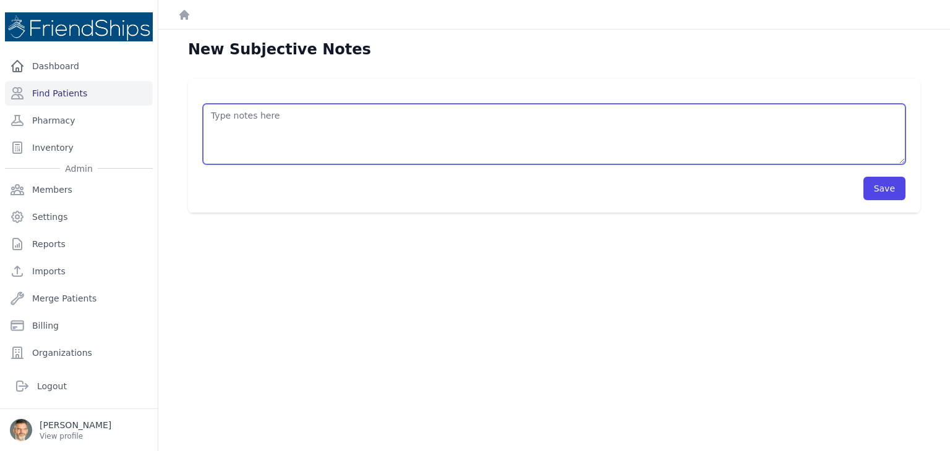
click at [359, 119] on textarea at bounding box center [554, 134] width 702 height 61
click at [220, 131] on textarea "HISTORY OBJECTIVE General: alert - no distress - non-toxic Eyes: no redness or …" at bounding box center [554, 134] width 702 height 61
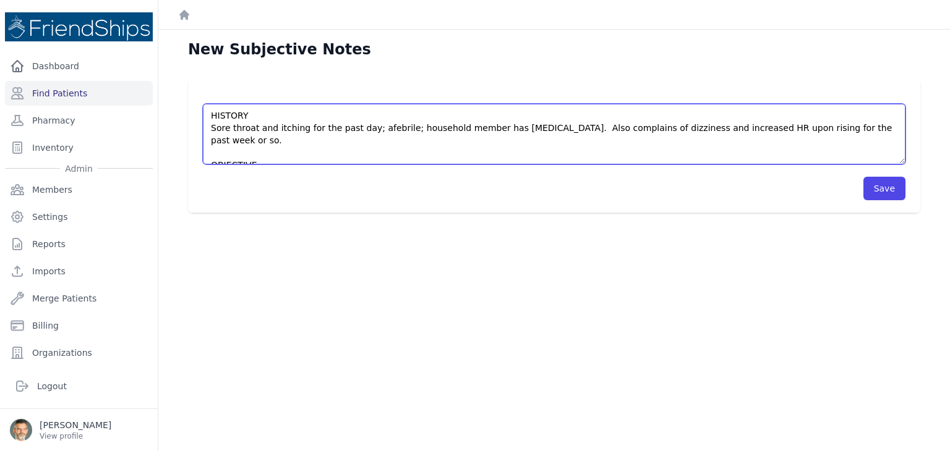
click at [220, 131] on textarea "HISTORY Sore throat and itching for the past day; afebrile; household member ha…" at bounding box center [554, 134] width 702 height 61
click at [836, 127] on textarea "HISTORY Sore throat and itching for the past day; afebrile; household member ha…" at bounding box center [554, 134] width 702 height 61
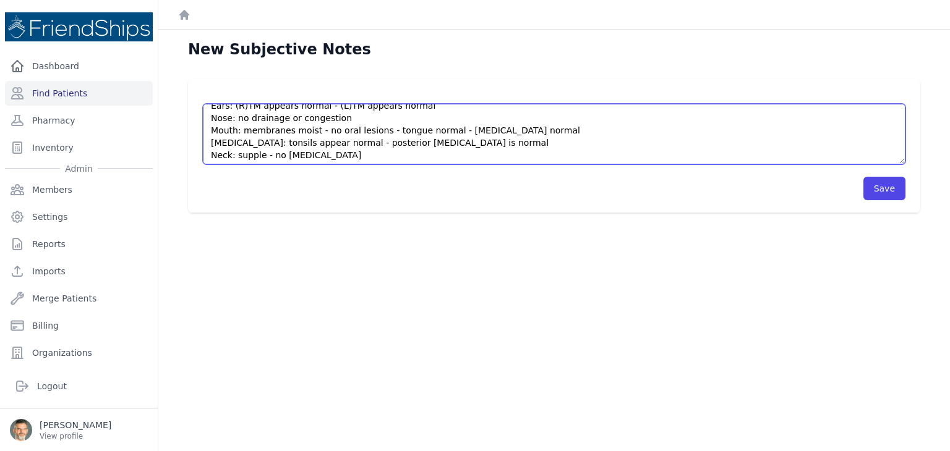
scroll to position [124, 0]
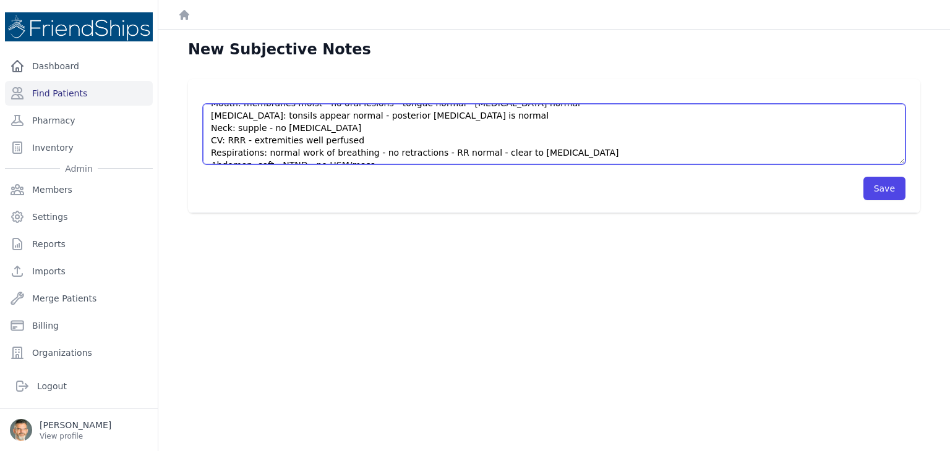
drag, startPoint x: 453, startPoint y: 116, endPoint x: 415, endPoint y: 114, distance: 37.8
click at [415, 114] on textarea "HISTORY Sore throat and itching for the past day; afebrile; household member ha…" at bounding box center [554, 134] width 702 height 61
click at [341, 129] on textarea "HISTORY Sore throat and itching for the past day; afebrile; household member ha…" at bounding box center [554, 134] width 702 height 61
drag, startPoint x: 324, startPoint y: 128, endPoint x: 270, endPoint y: 129, distance: 54.4
click at [270, 129] on textarea "HISTORY Sore throat and itching for the past day; afebrile; household member ha…" at bounding box center [554, 134] width 702 height 61
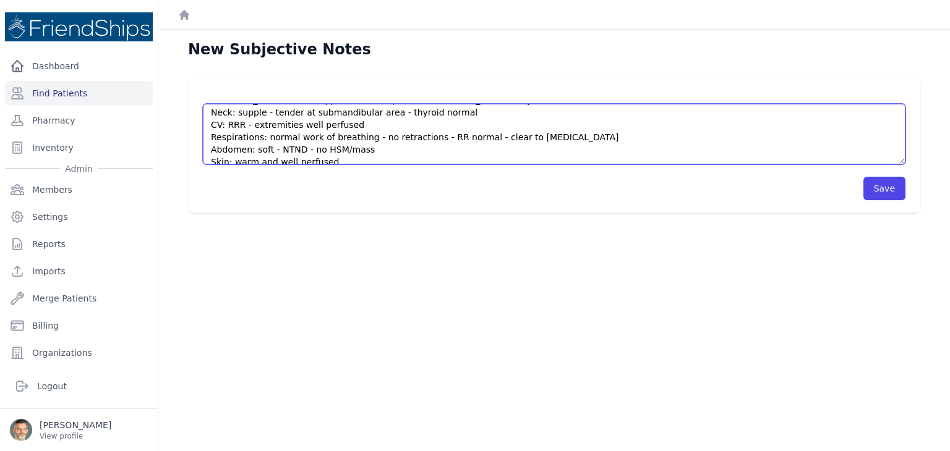
scroll to position [148, 0]
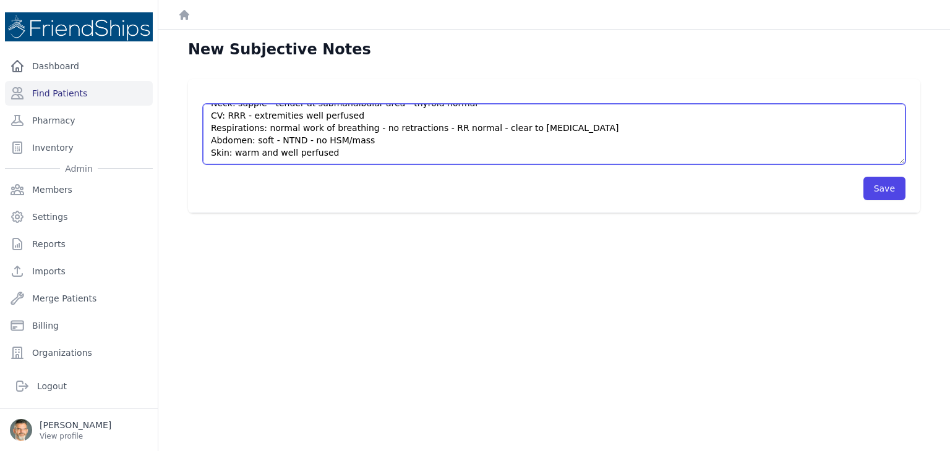
click at [361, 142] on textarea "HISTORY Sore throat and itching for the past day; afebrile; household member ha…" at bounding box center [554, 134] width 702 height 61
click at [299, 139] on textarea "HISTORY Sore throat and itching for the past day; afebrile; household member ha…" at bounding box center [554, 134] width 702 height 61
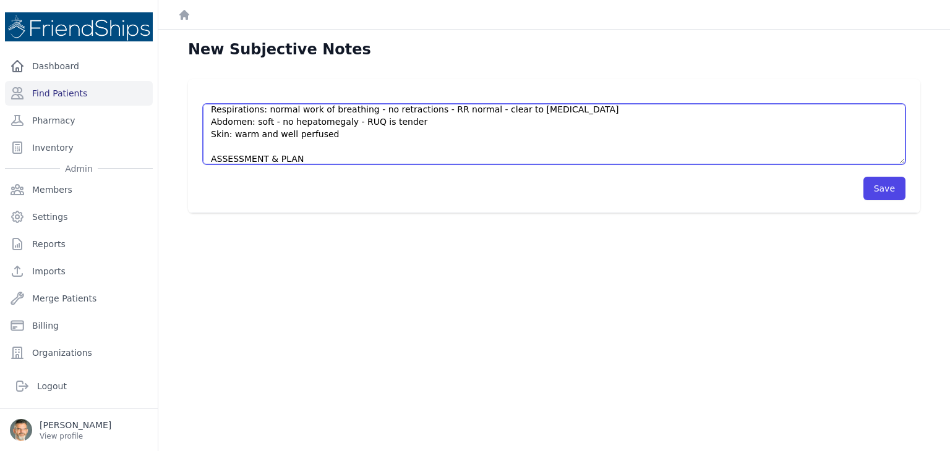
scroll to position [186, 0]
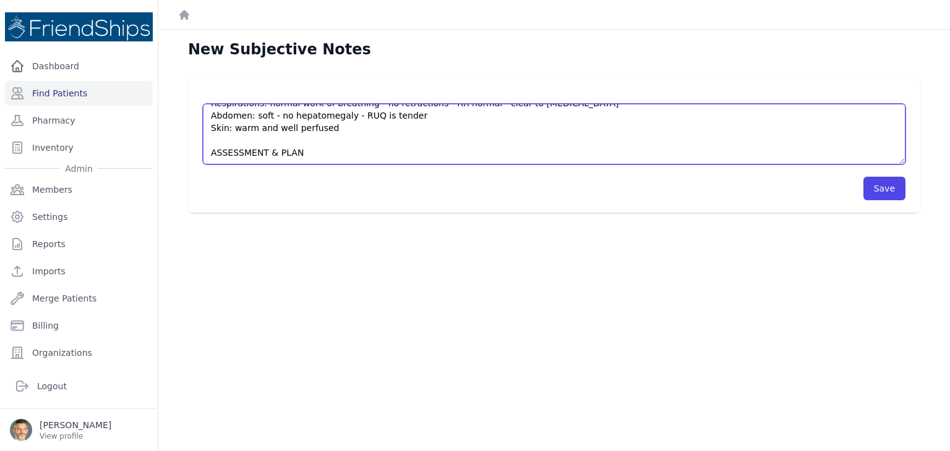
drag, startPoint x: 330, startPoint y: 114, endPoint x: 323, endPoint y: 121, distance: 9.2
click at [323, 121] on textarea "HISTORY Sore throat and itching for the past day; afebrile; household member ha…" at bounding box center [554, 134] width 702 height 61
click at [229, 154] on textarea "HISTORY Sore throat and itching for the past day; afebrile; household member ha…" at bounding box center [554, 134] width 702 height 61
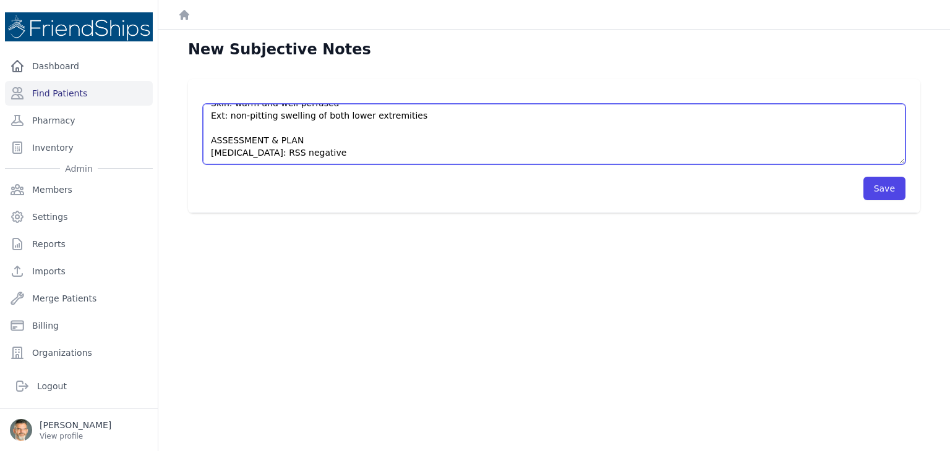
click at [224, 124] on textarea "HISTORY Sore throat and itching for the past day; afebrile; household member ha…" at bounding box center [554, 134] width 702 height 61
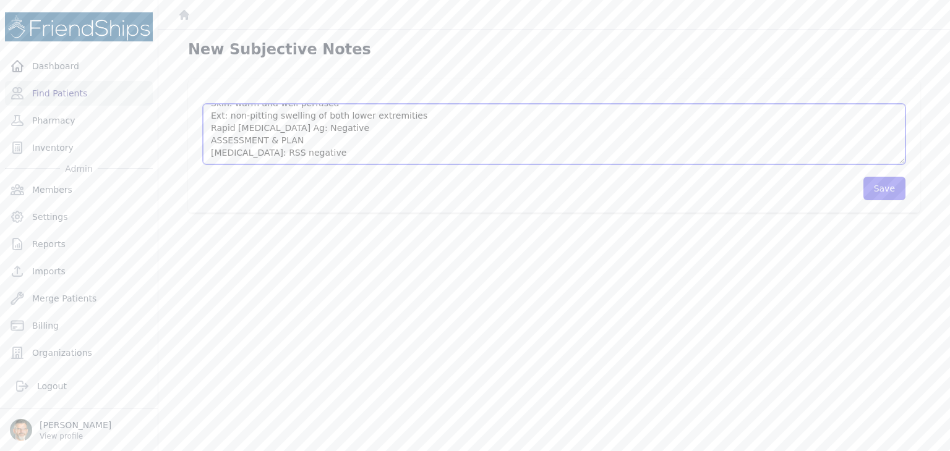
click at [210, 129] on textarea "HISTORY Sore throat and itching for the past day; afebrile; household member ha…" at bounding box center [554, 134] width 702 height 61
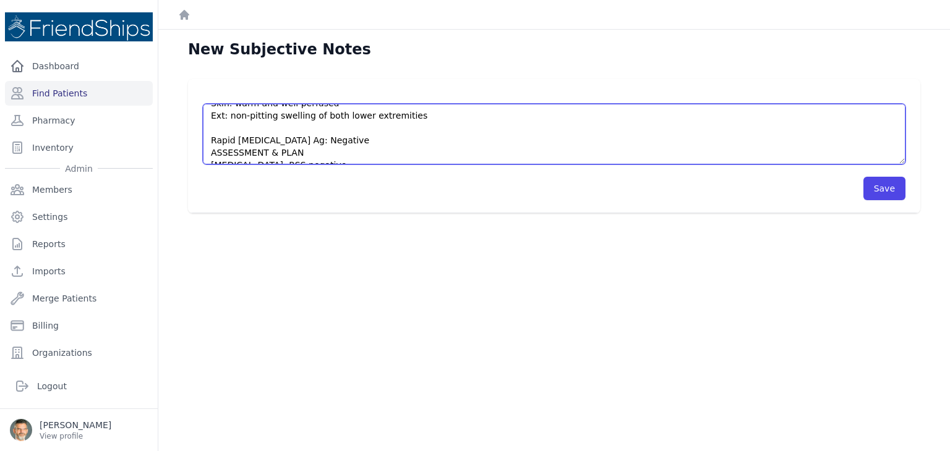
click at [313, 141] on textarea "HISTORY Sore throat and itching for the past day; afebrile; household member ha…" at bounding box center [554, 134] width 702 height 61
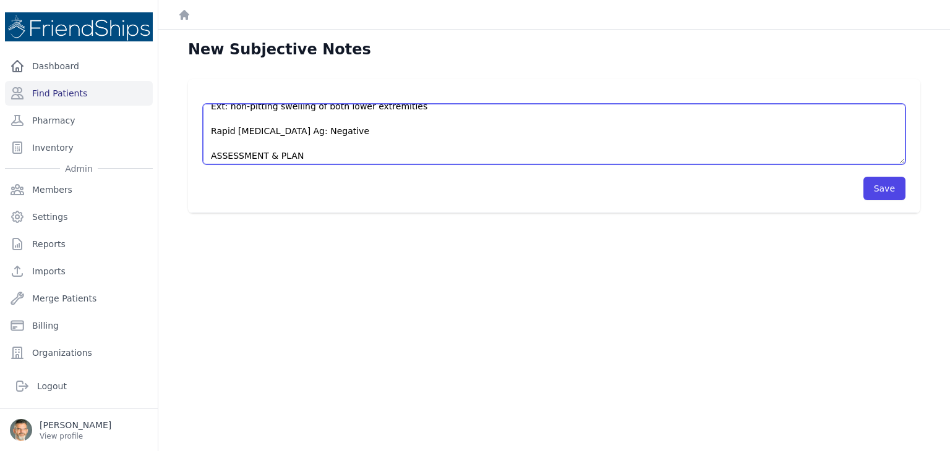
scroll to position [223, 0]
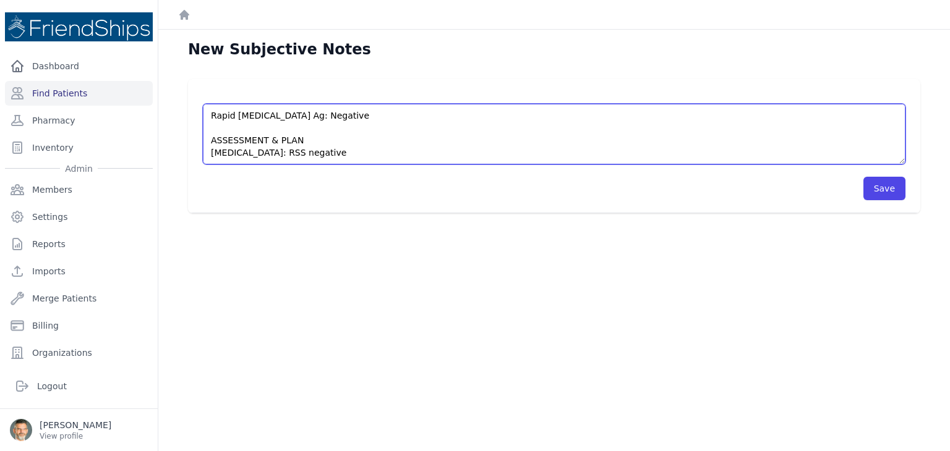
click at [320, 153] on textarea "HISTORY Sore throat and itching for the past day; afebrile; household member ha…" at bounding box center [554, 134] width 702 height 61
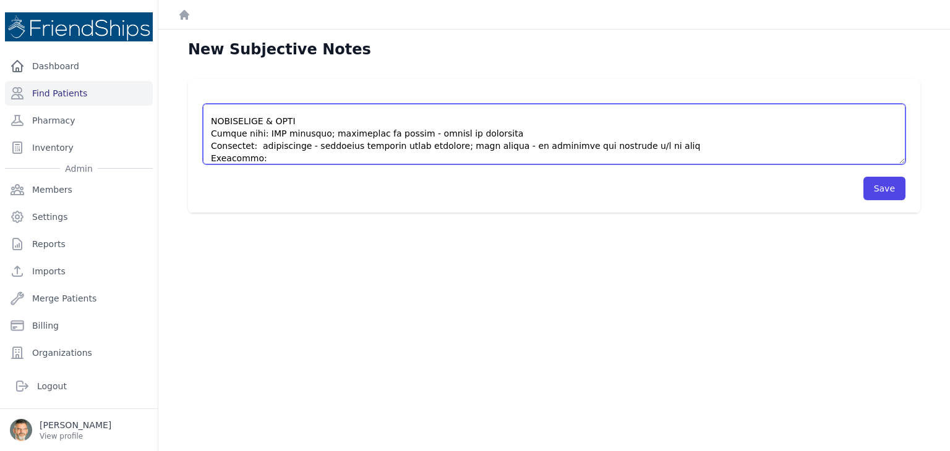
scroll to position [254, 0]
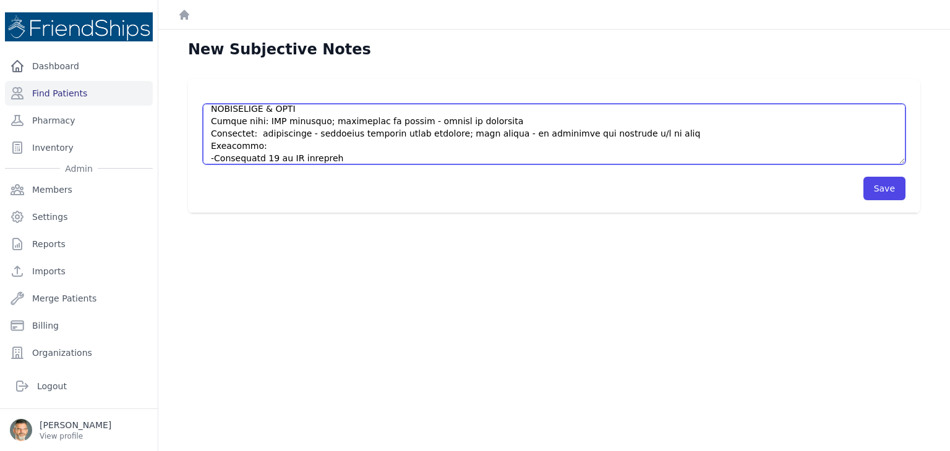
click at [288, 142] on textarea at bounding box center [554, 134] width 702 height 61
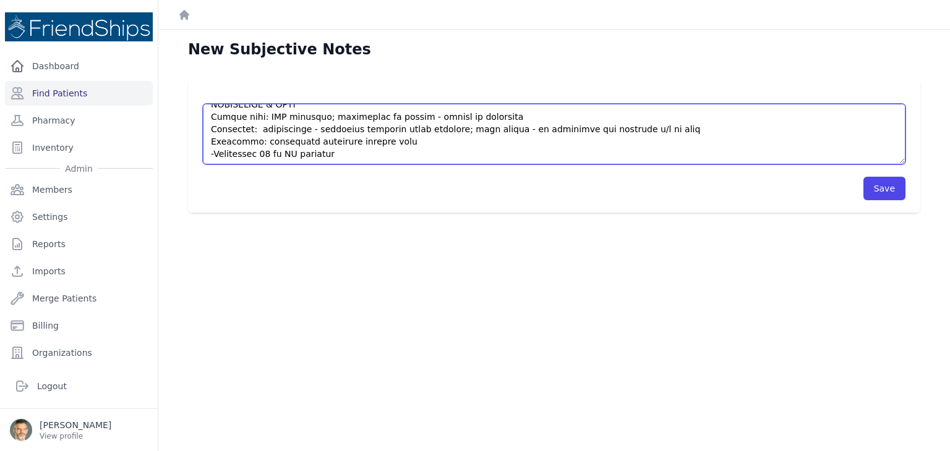
scroll to position [260, 0]
click at [334, 155] on textarea at bounding box center [554, 134] width 702 height 61
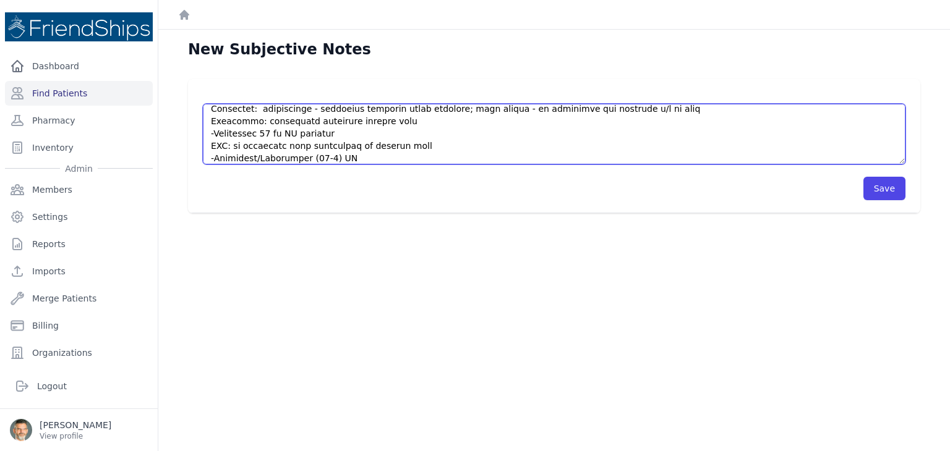
scroll to position [291, 0]
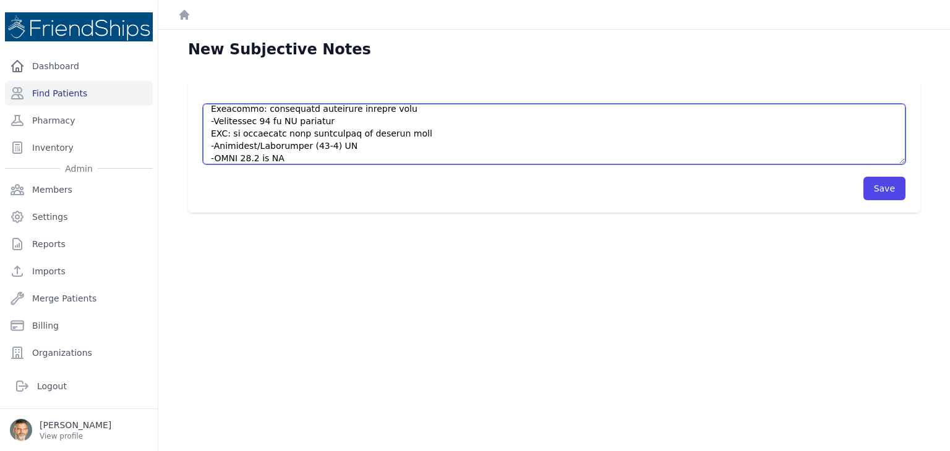
click at [418, 135] on textarea at bounding box center [554, 134] width 702 height 61
click at [304, 156] on textarea at bounding box center [554, 134] width 702 height 61
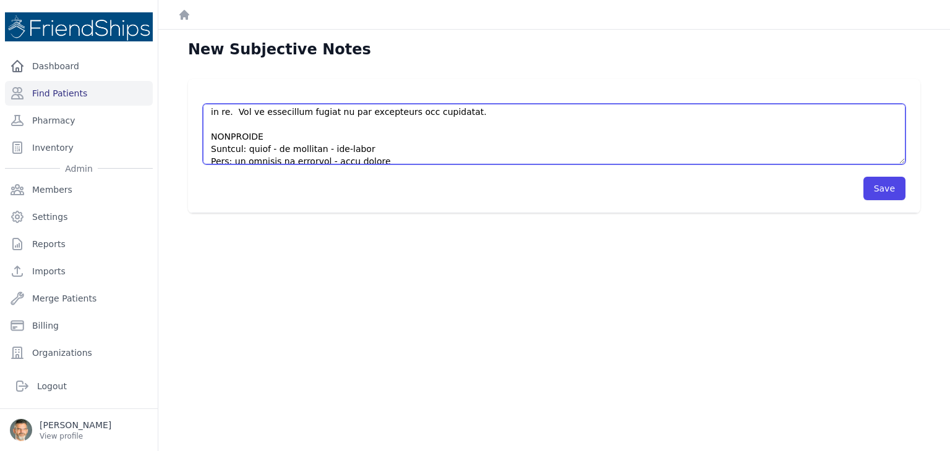
scroll to position [0, 0]
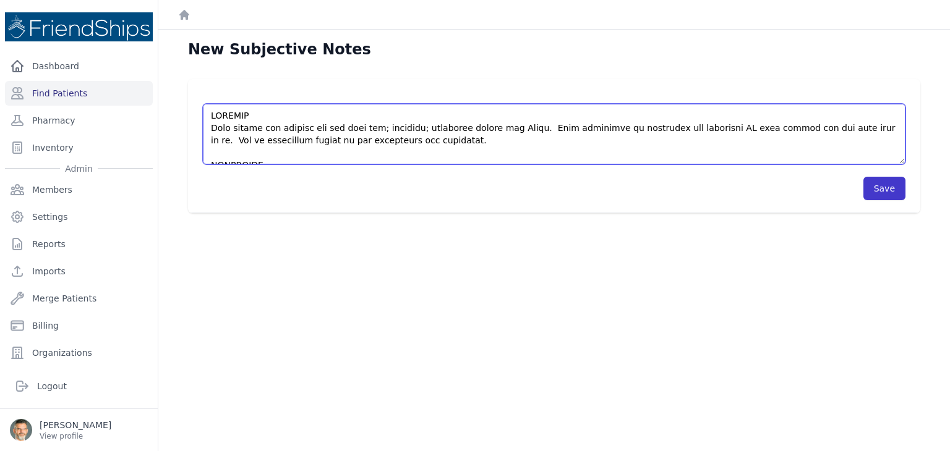
type textarea "HISTORY Sore throat and itching for the past day; afebrile; household member ha…"
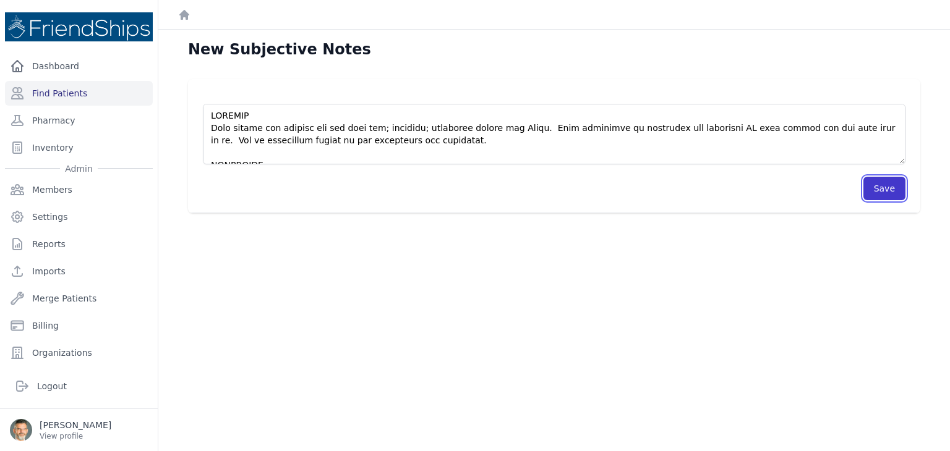
click at [872, 185] on button "Save" at bounding box center [884, 188] width 42 height 23
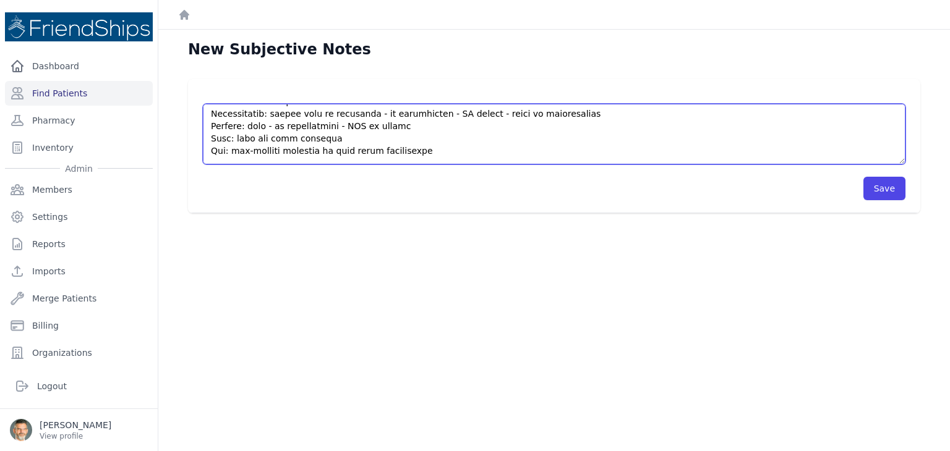
scroll to position [322, 0]
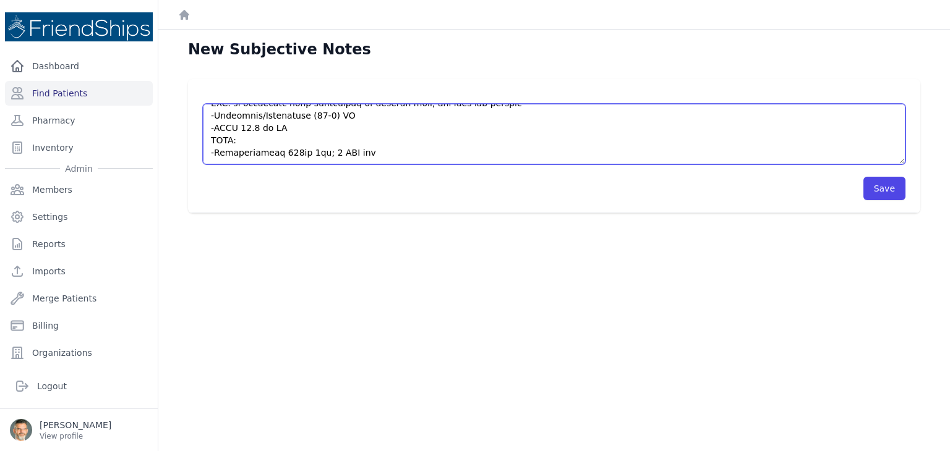
drag, startPoint x: 210, startPoint y: 117, endPoint x: 446, endPoint y: 165, distance: 241.1
click at [446, 165] on form "Save" at bounding box center [554, 146] width 702 height 109
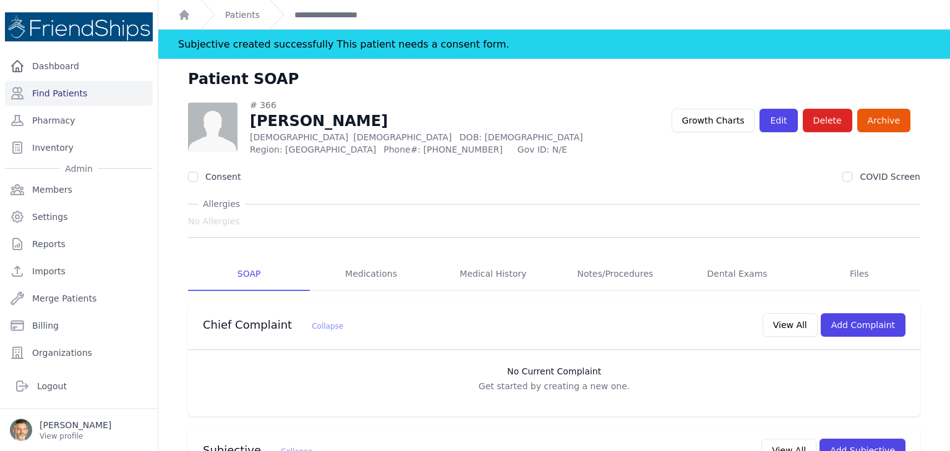
drag, startPoint x: 218, startPoint y: 116, endPoint x: 537, endPoint y: 142, distance: 320.1
click at [537, 142] on div "# 366 Hanan Fayez Ghayyadh Female 49 Years Old DOB: 1976-Jun-10 Region: Hamadiy…" at bounding box center [430, 127] width 484 height 57
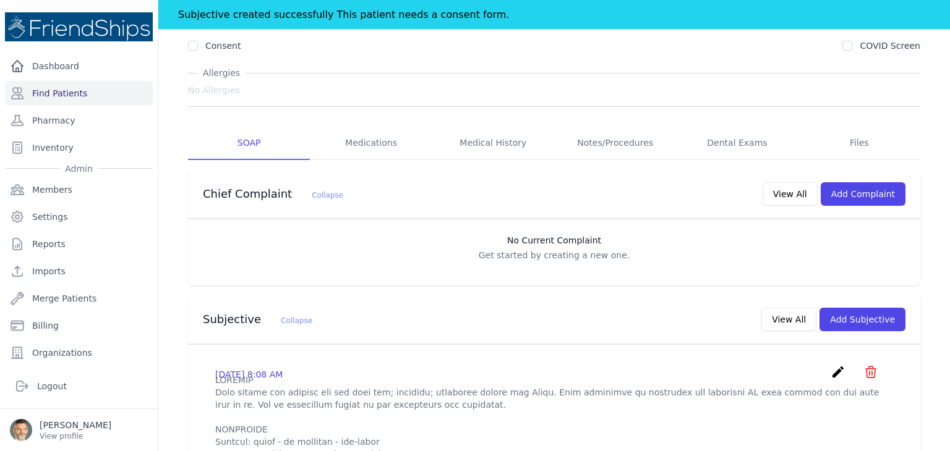
scroll to position [124, 0]
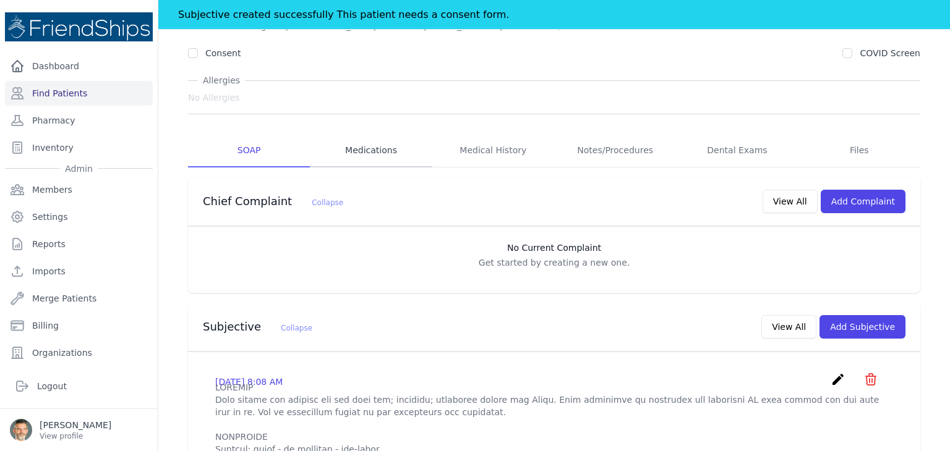
click at [363, 154] on link "Medications" at bounding box center [371, 150] width 122 height 33
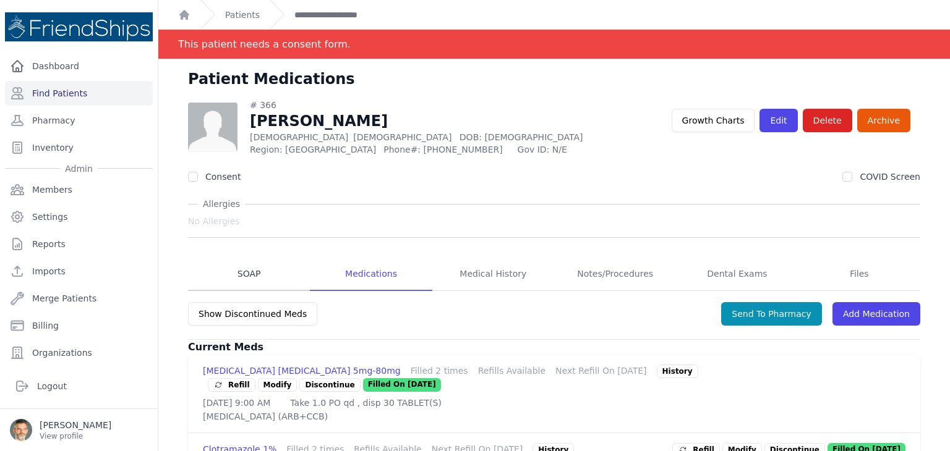
click at [245, 273] on link "SOAP" at bounding box center [249, 274] width 122 height 33
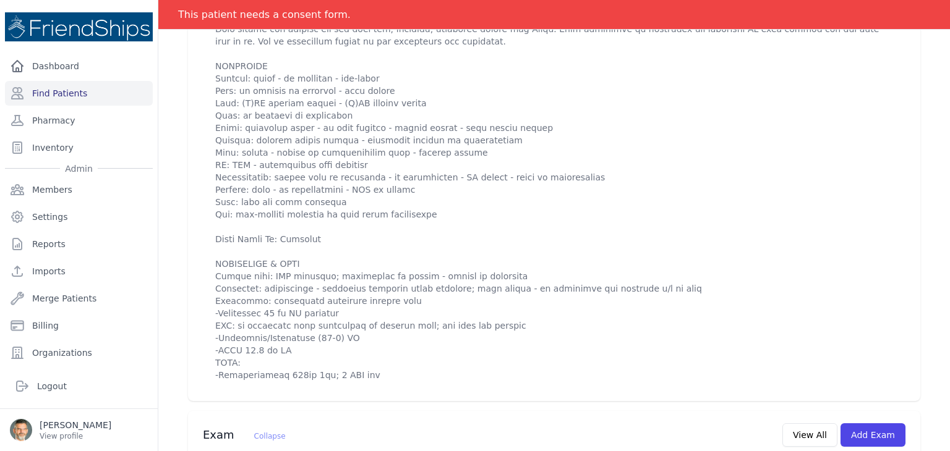
scroll to position [247, 0]
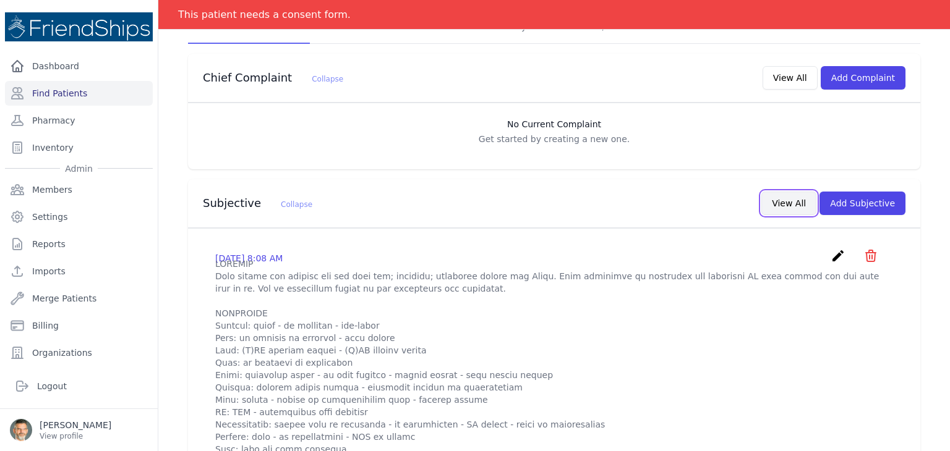
click at [782, 208] on button "View All" at bounding box center [788, 203] width 55 height 23
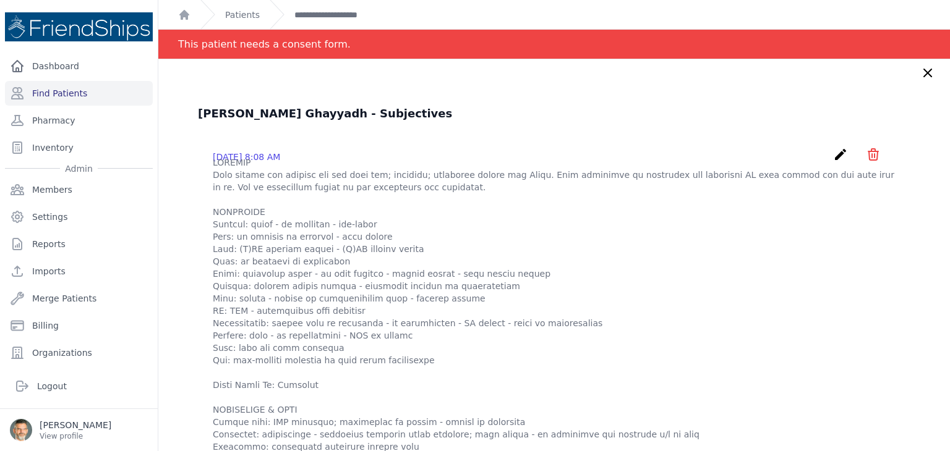
scroll to position [0, 0]
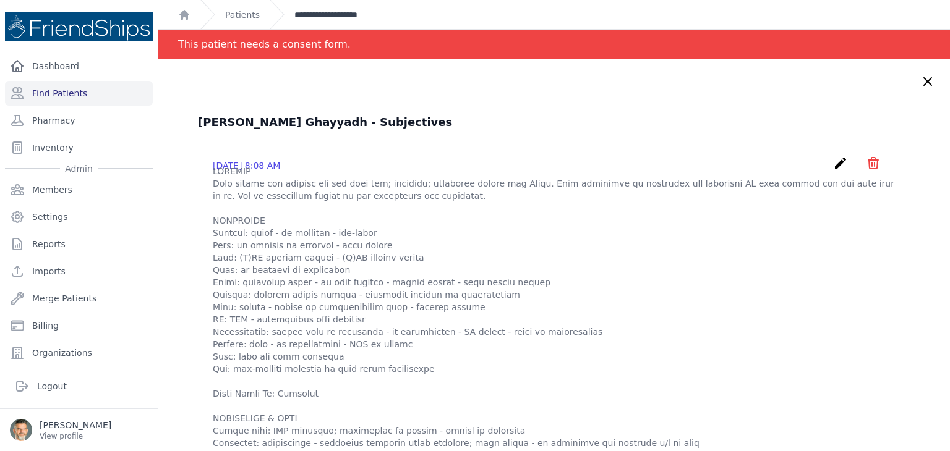
click at [325, 16] on link "**********" at bounding box center [339, 15] width 91 height 12
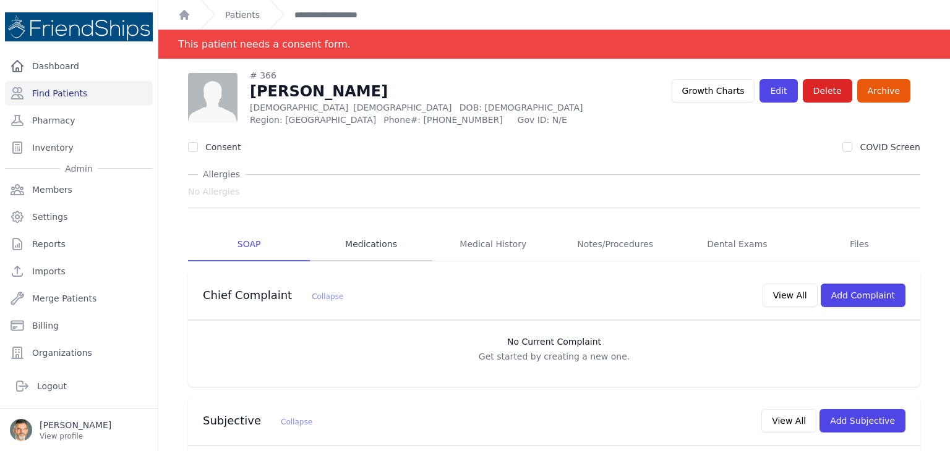
click at [362, 241] on link "Medications" at bounding box center [371, 244] width 122 height 33
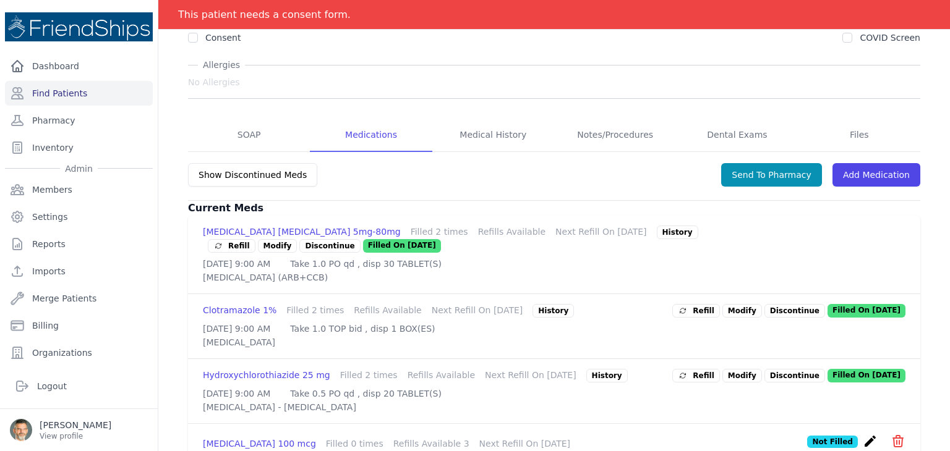
scroll to position [121, 0]
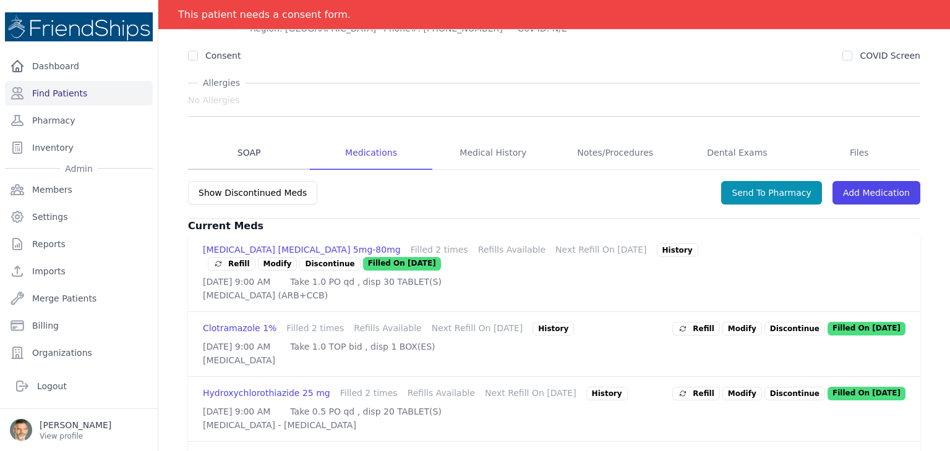
click at [247, 153] on link "SOAP" at bounding box center [249, 153] width 122 height 33
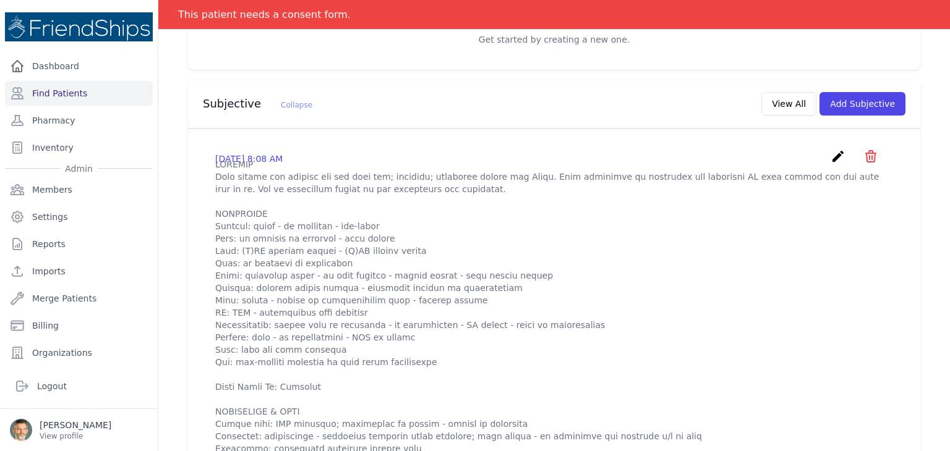
scroll to position [309, 0]
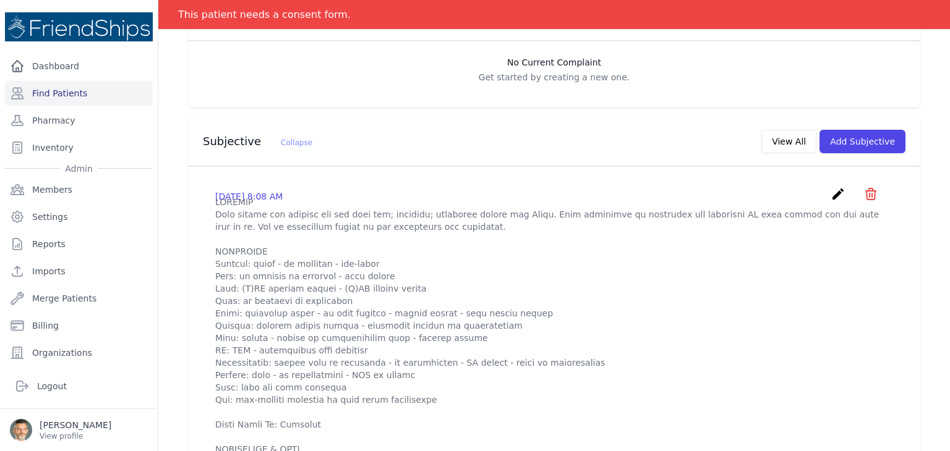
click at [830, 187] on icon "create" at bounding box center [837, 194] width 15 height 15
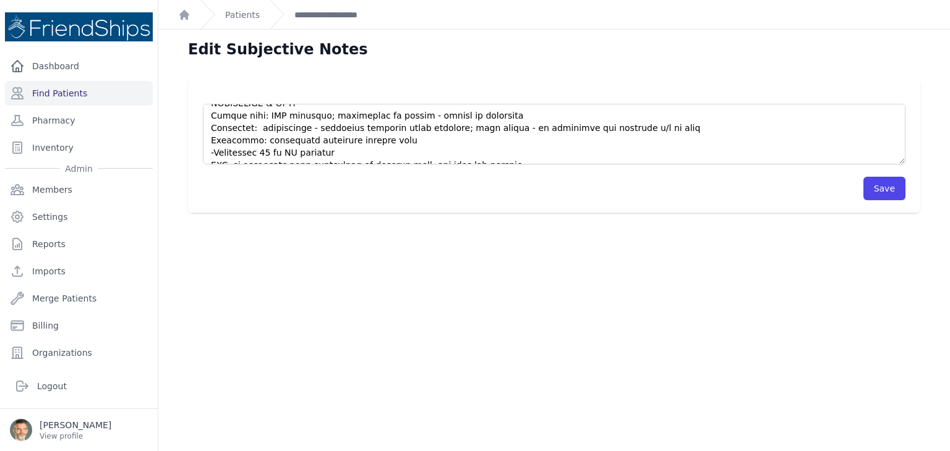
scroll to position [322, 0]
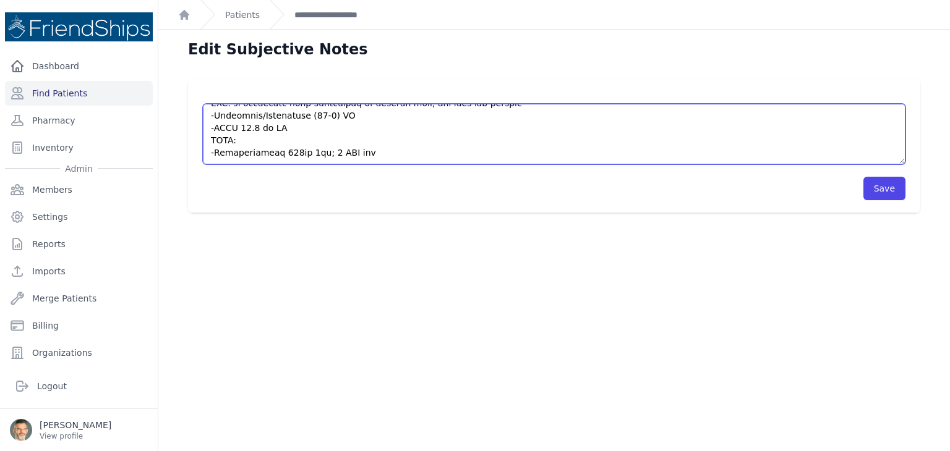
click at [304, 127] on textarea at bounding box center [554, 134] width 702 height 61
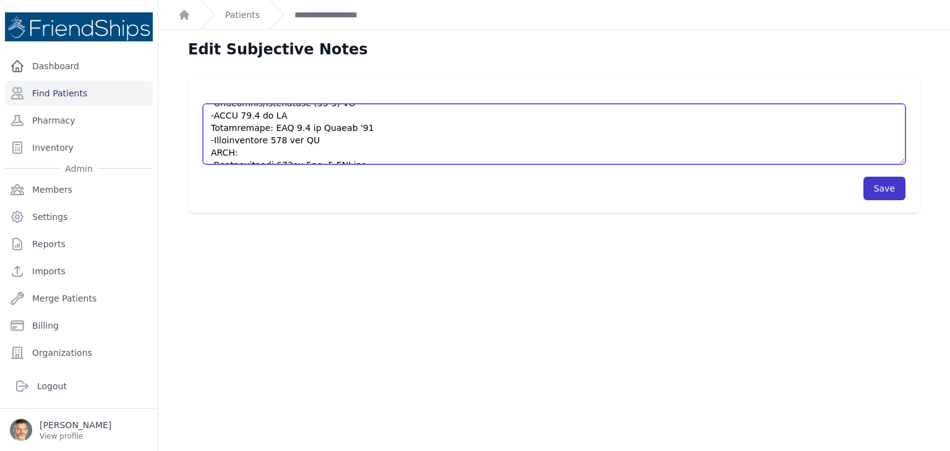
type textarea "HISTORY Sore throat and itching for the past day; afebrile; household member ha…"
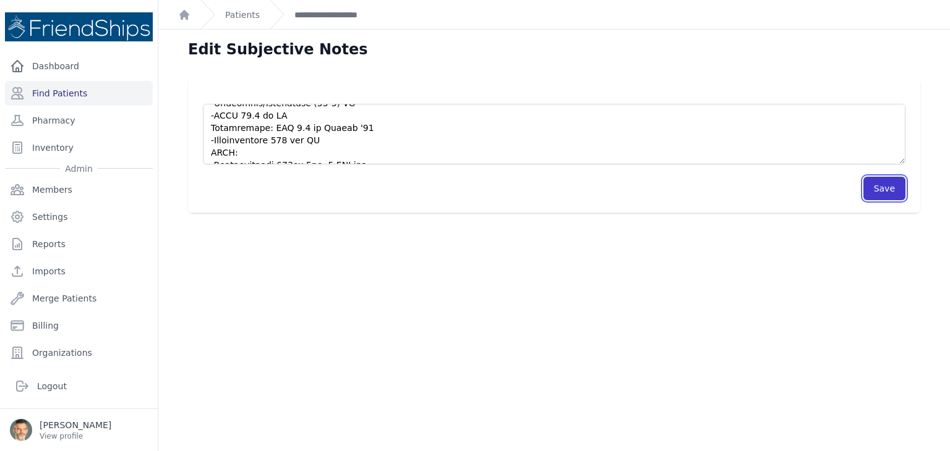
click at [877, 186] on button "Save" at bounding box center [884, 188] width 42 height 23
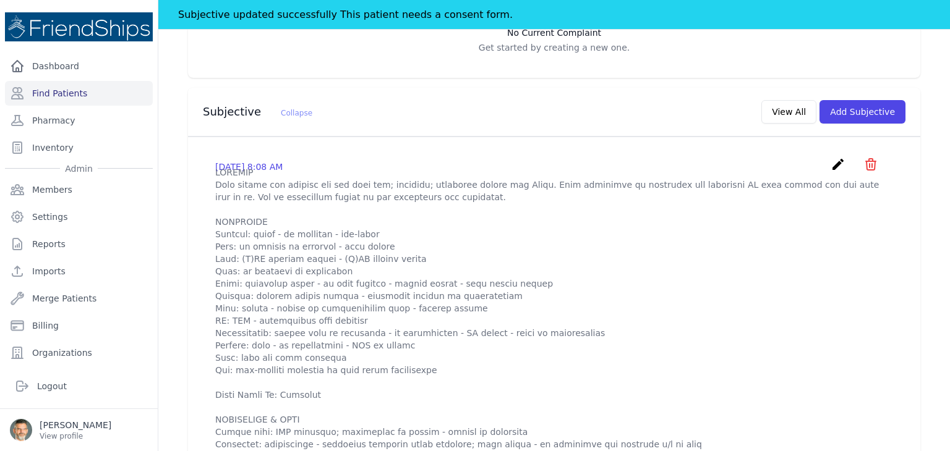
scroll to position [309, 0]
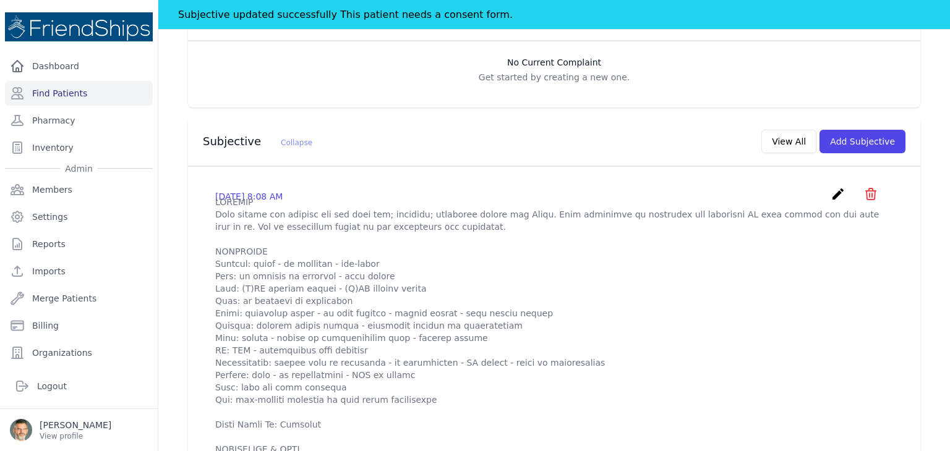
click at [831, 193] on icon "create" at bounding box center [837, 194] width 15 height 15
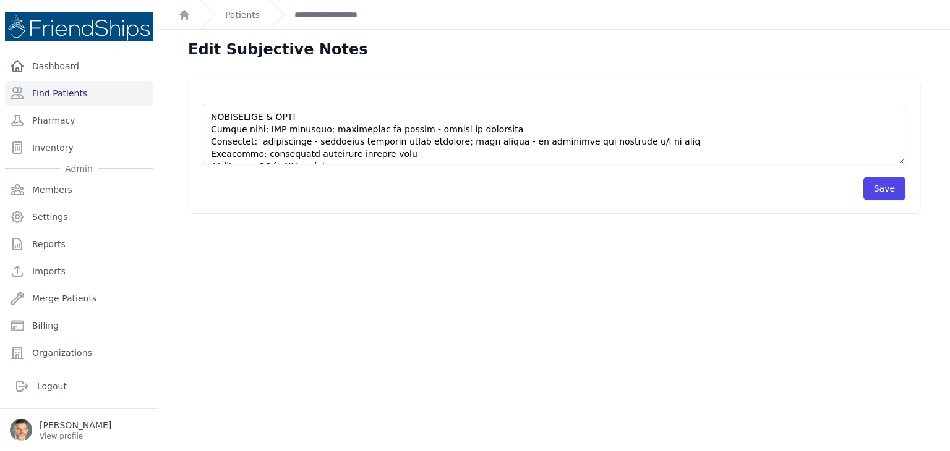
scroll to position [247, 0]
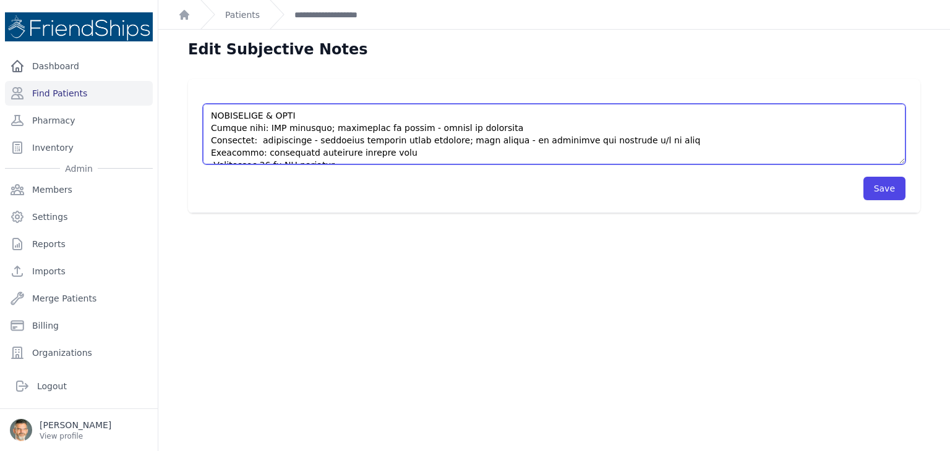
click at [212, 128] on textarea at bounding box center [554, 134] width 702 height 61
click at [210, 141] on textarea at bounding box center [554, 134] width 702 height 61
click at [208, 153] on textarea at bounding box center [554, 134] width 702 height 61
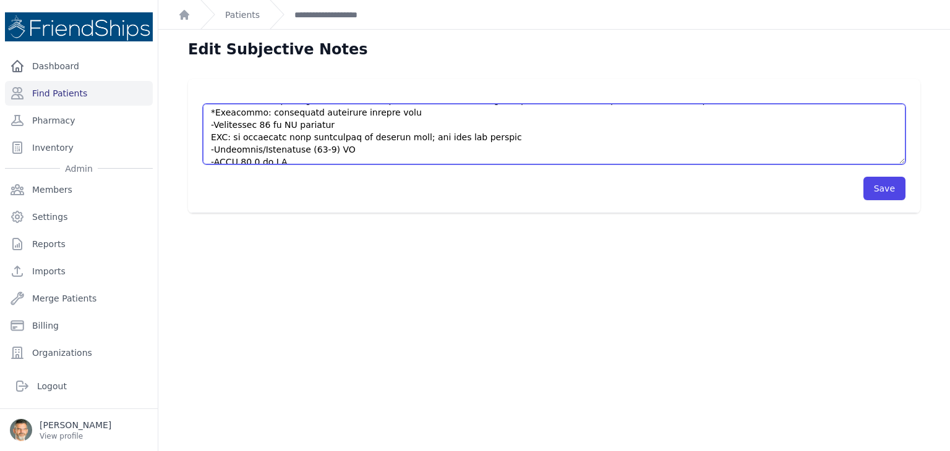
scroll to position [309, 0]
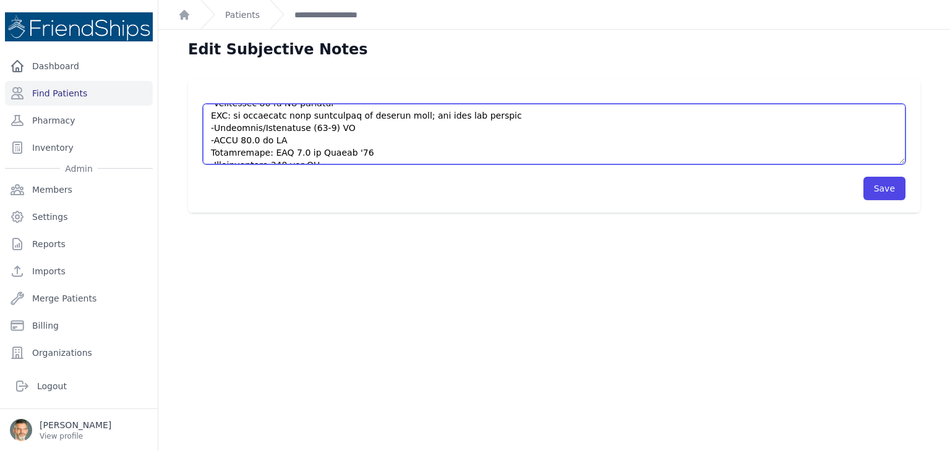
click at [212, 118] on textarea at bounding box center [554, 134] width 702 height 61
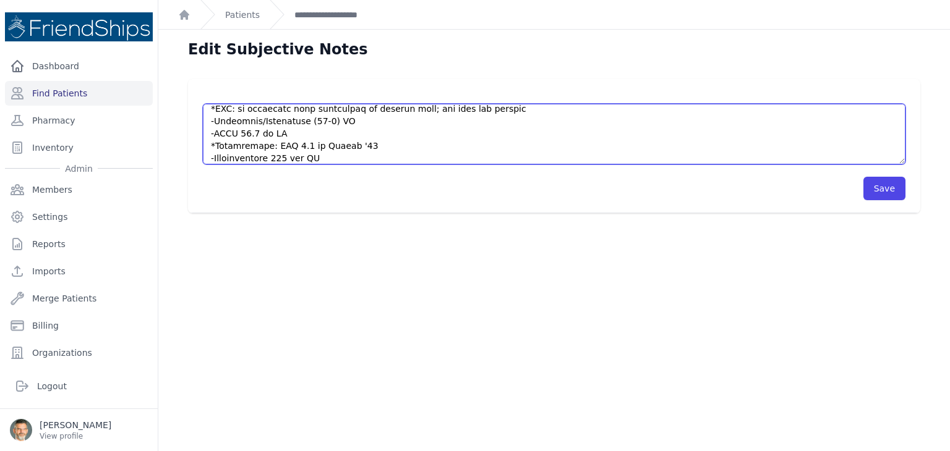
scroll to position [328, 0]
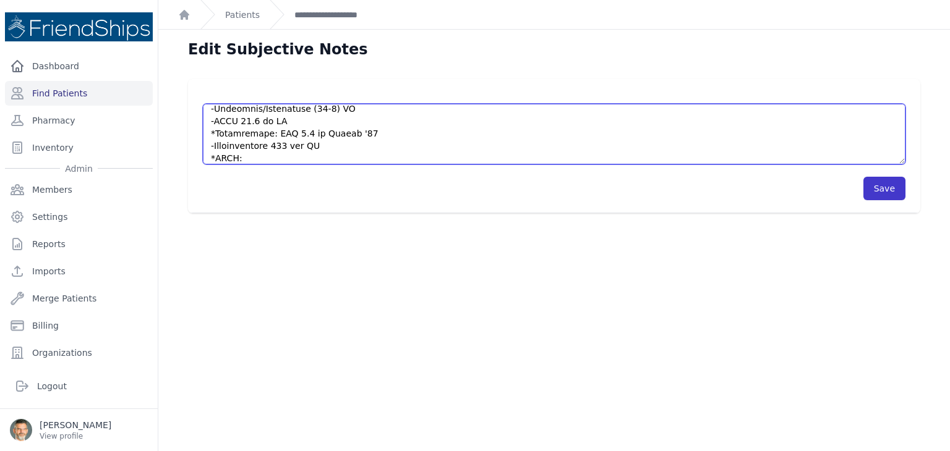
type textarea "HISTORY Sore throat and itching for the past day; afebrile; household member ha…"
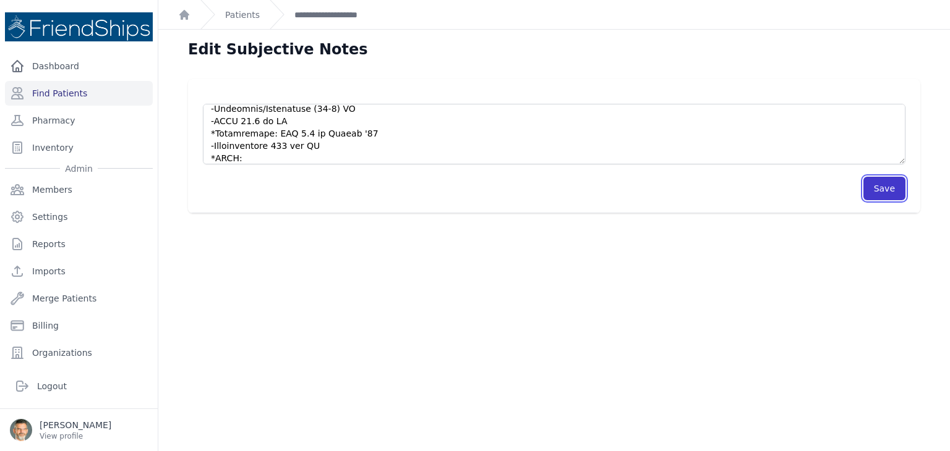
click at [872, 190] on button "Save" at bounding box center [884, 188] width 42 height 23
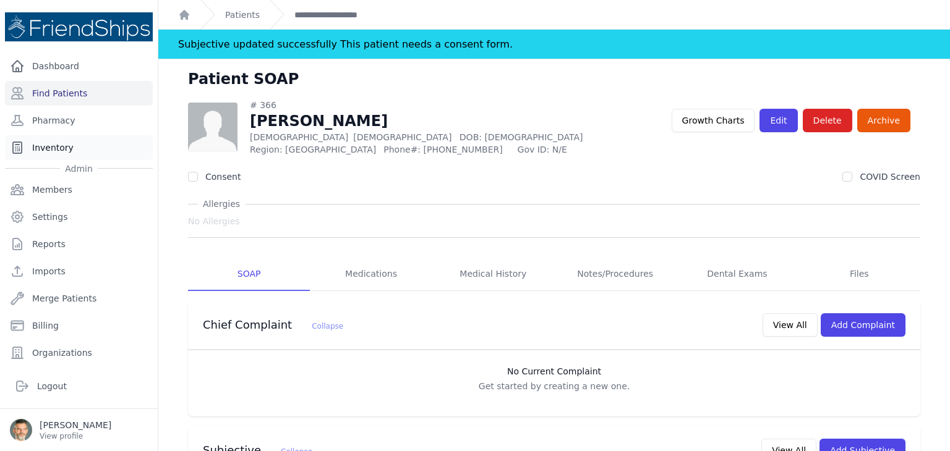
click at [59, 147] on link "Inventory" at bounding box center [79, 147] width 148 height 25
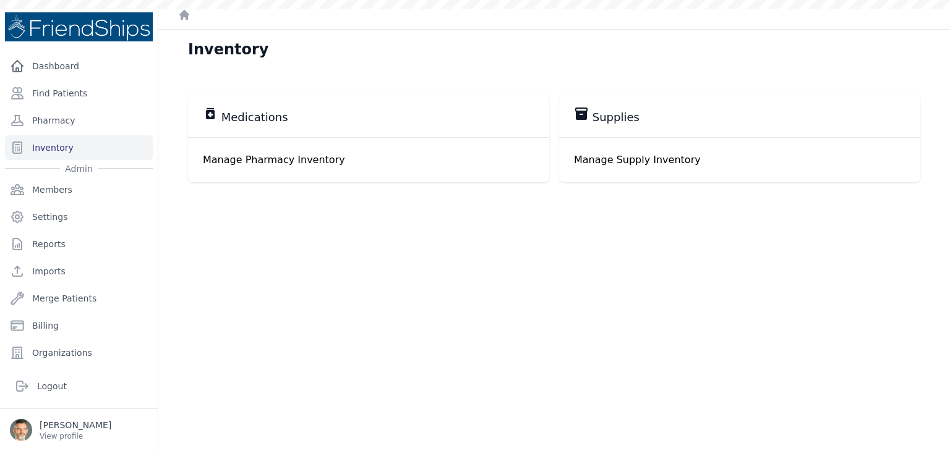
scroll to position [30, 0]
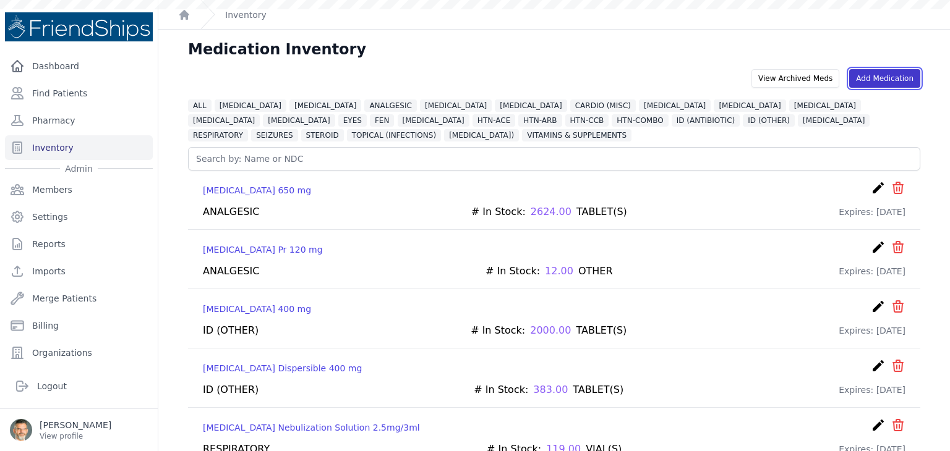
click at [882, 80] on link "Add Medication" at bounding box center [884, 78] width 71 height 19
click at [877, 79] on link "Add Medication" at bounding box center [884, 78] width 71 height 19
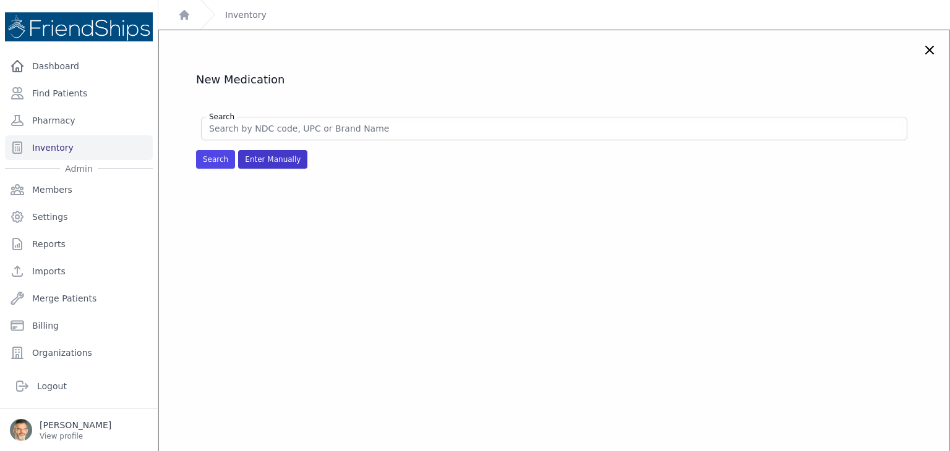
click at [265, 162] on span "Enter Manually" at bounding box center [272, 159] width 69 height 19
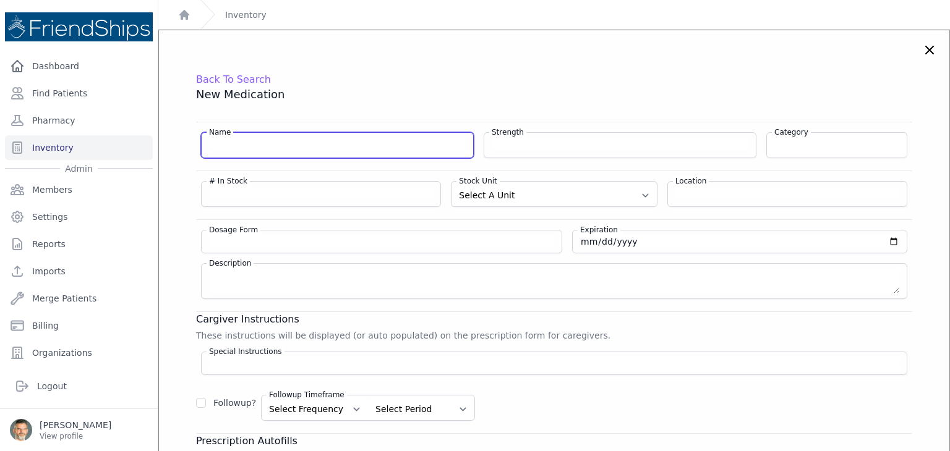
click at [262, 147] on input "Name" at bounding box center [337, 144] width 257 height 12
type input "Acetaminophen 8hr"
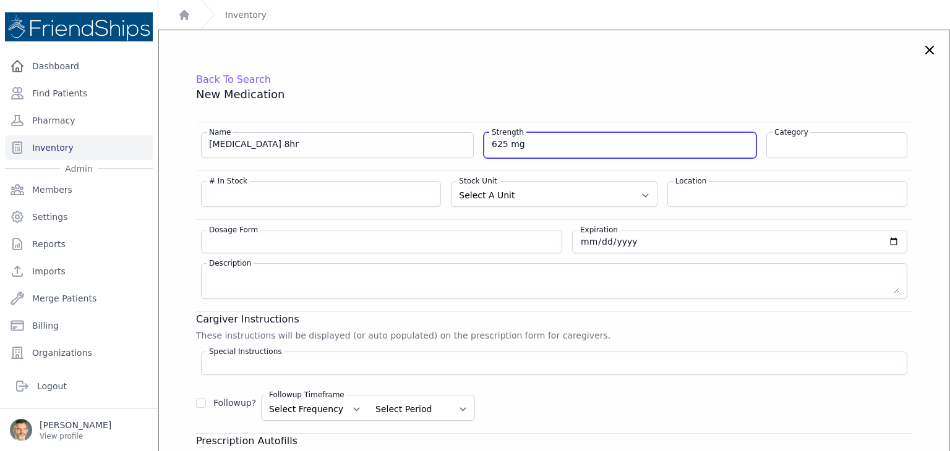
type input "625 mg"
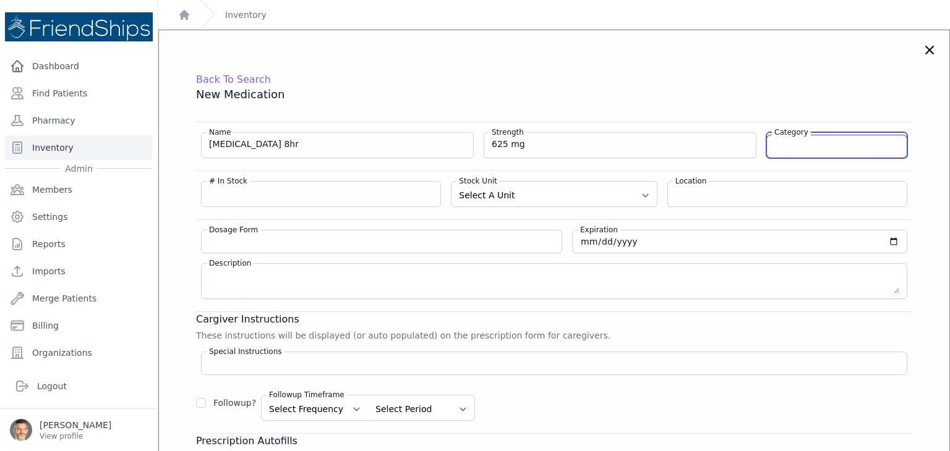
click at [809, 144] on input "Category" at bounding box center [837, 146] width 140 height 22
type input "ANALGESIC"
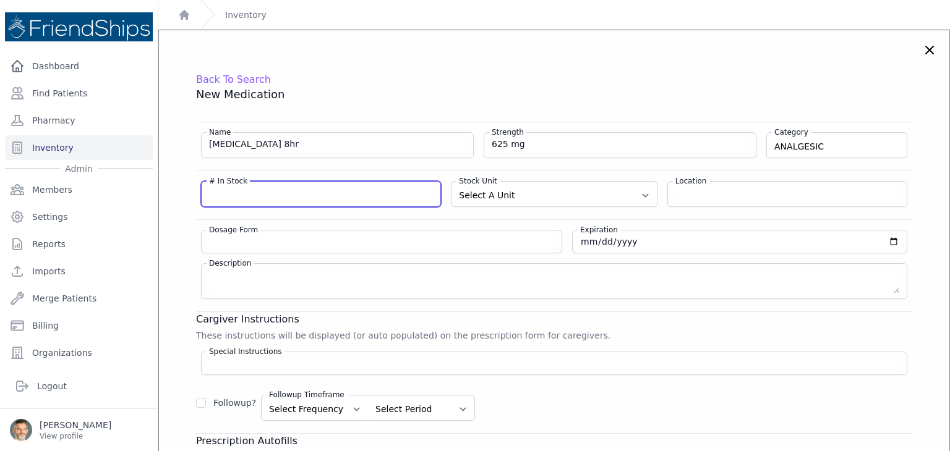
click at [250, 194] on input "# In Stock" at bounding box center [321, 193] width 224 height 12
type input "100"
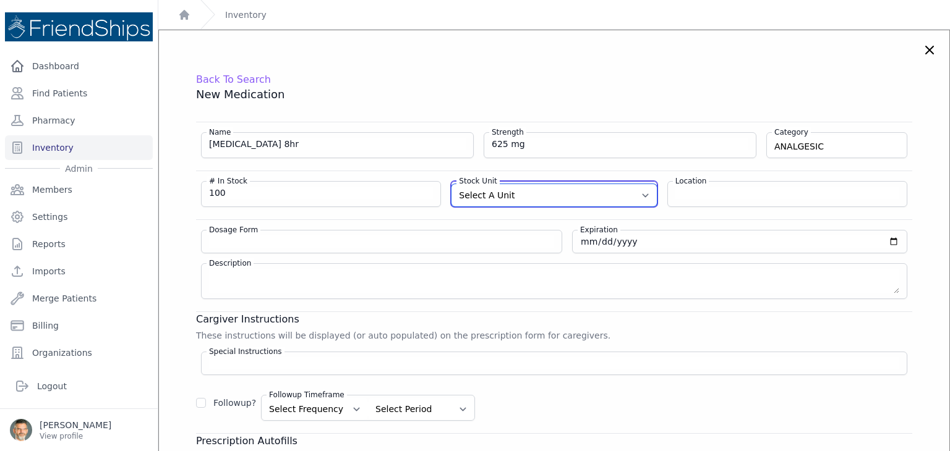
click at [501, 189] on select "Select A Unit CAPSULE(S) TABLET(S) BOTTLE(S) VIAL(S) ML(S) BOX(ES) PACK(S) OTHER" at bounding box center [553, 195] width 205 height 22
select select "CAPSULE(S)"
click at [451, 184] on select "Select A Unit CAPSULE(S) TABLET(S) BOTTLE(S) VIAL(S) ML(S) BOX(ES) PACK(S) OTHER" at bounding box center [553, 195] width 205 height 22
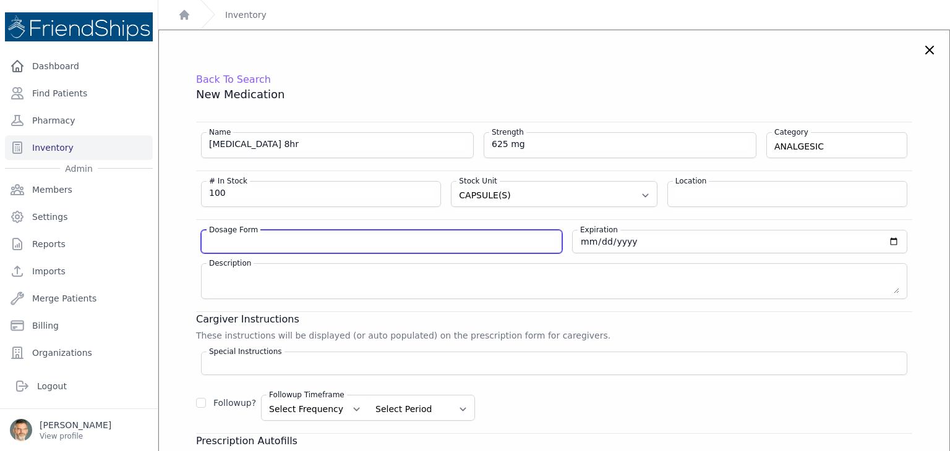
click at [273, 242] on input "Dosage Form" at bounding box center [381, 242] width 345 height 12
type input "caplet"
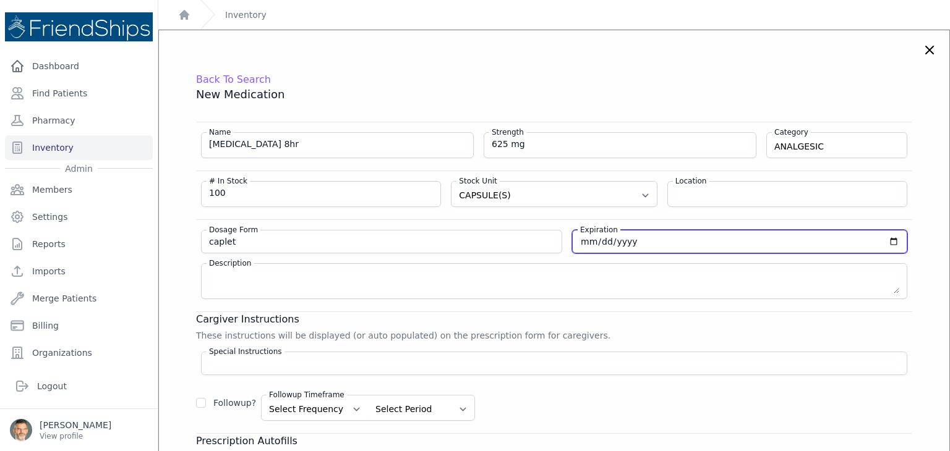
click at [879, 239] on input "date" at bounding box center [739, 242] width 319 height 12
type input "2026-04-30"
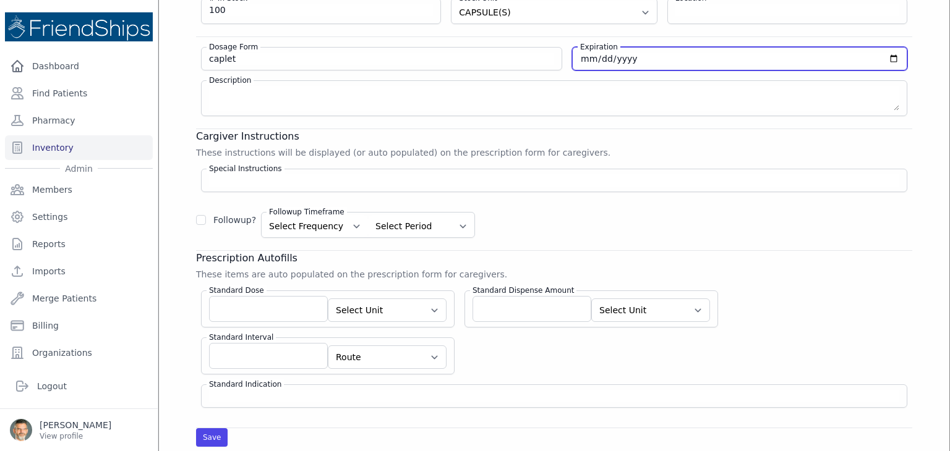
scroll to position [186, 0]
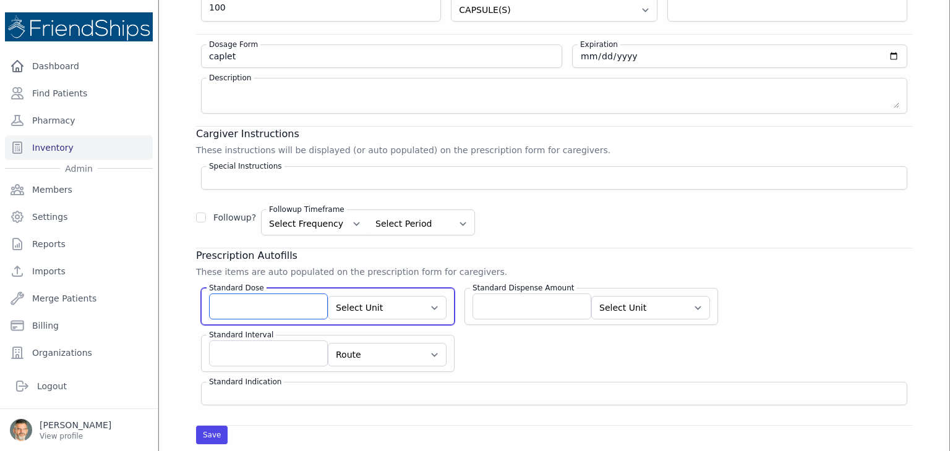
click at [262, 309] on input "Standard Dose" at bounding box center [268, 307] width 119 height 26
type input "2"
click at [376, 307] on select "Select Unit CAPSULE(S) TABLET(S) BOTTLE(S) VIAL(S) ML(S) BOX(ES) PACK(S) OTHER" at bounding box center [387, 307] width 119 height 23
select select "CAPSULE(S)"
click at [328, 296] on select "Select Unit CAPSULE(S) TABLET(S) BOTTLE(S) VIAL(S) ML(S) BOX(ES) PACK(S) OTHER" at bounding box center [387, 307] width 119 height 23
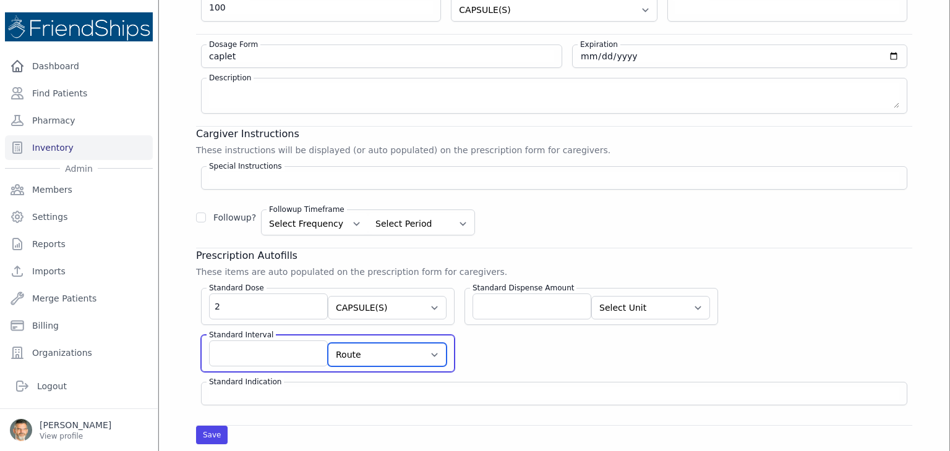
click at [351, 352] on select "Route AU BUC IJ IM INH IP IR IT IU IV IVES NAS NEB OU OD OS PAR PO PR PV REC SC…" at bounding box center [387, 354] width 119 height 23
select select "PO"
click at [328, 343] on select "Route AU BUC IJ IM INH IP IR IT IU IV IVES NAS NEB OU OD OS PAR PO PR PV REC SC…" at bounding box center [387, 354] width 119 height 23
click at [289, 351] on input "Standard Interval" at bounding box center [268, 354] width 119 height 26
click at [302, 353] on input "tid" at bounding box center [268, 354] width 119 height 26
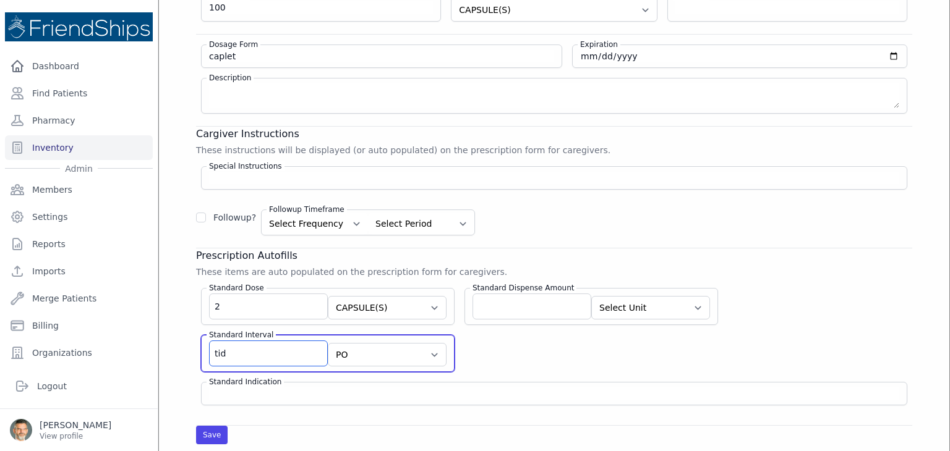
click at [268, 354] on input "tid" at bounding box center [268, 354] width 119 height 26
drag, startPoint x: 258, startPoint y: 351, endPoint x: 245, endPoint y: 351, distance: 13.0
click at [245, 351] on input "tid" at bounding box center [268, 354] width 119 height 26
type input "t"
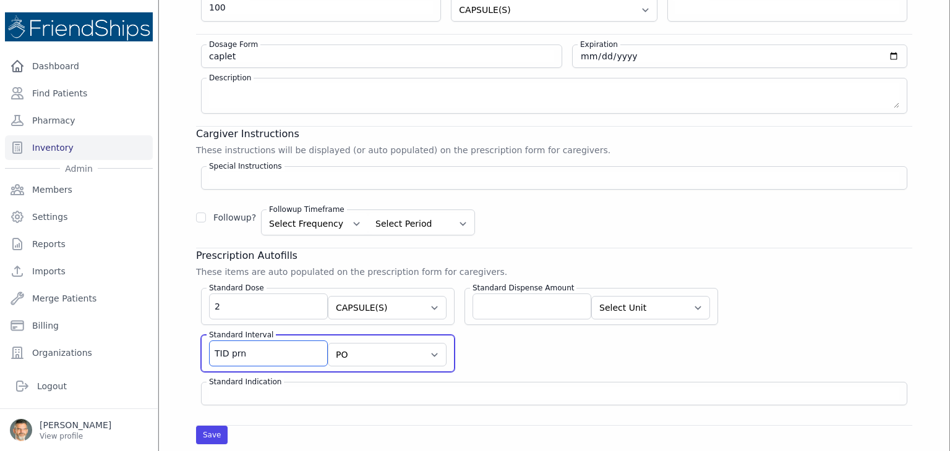
type input "TID prn"
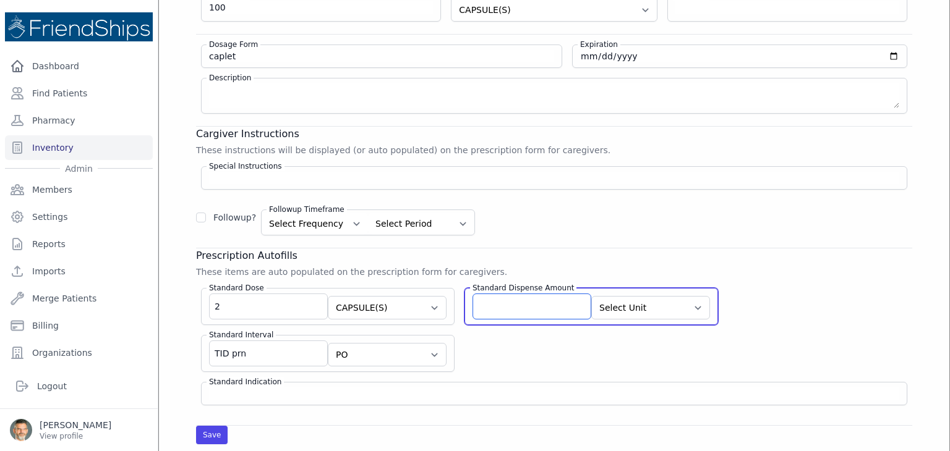
click at [475, 305] on input "Standard Dispense Amount" at bounding box center [531, 307] width 119 height 26
type input "100"
click at [626, 307] on select "Select Unit CAPSULE(S) TABLET(S) BOTTLE(S) VIAL(S) ML(S) BOX(ES) PACK(S) OTHER" at bounding box center [650, 307] width 119 height 23
select select "CAPSULE(S)"
click at [591, 296] on select "Select Unit CAPSULE(S) TABLET(S) BOTTLE(S) VIAL(S) ML(S) BOX(ES) PACK(S) OTHER" at bounding box center [650, 307] width 119 height 23
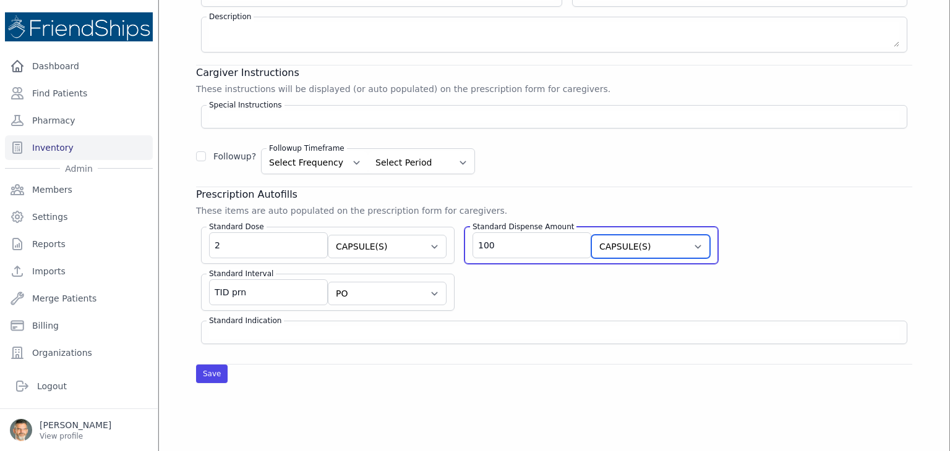
scroll to position [247, 0]
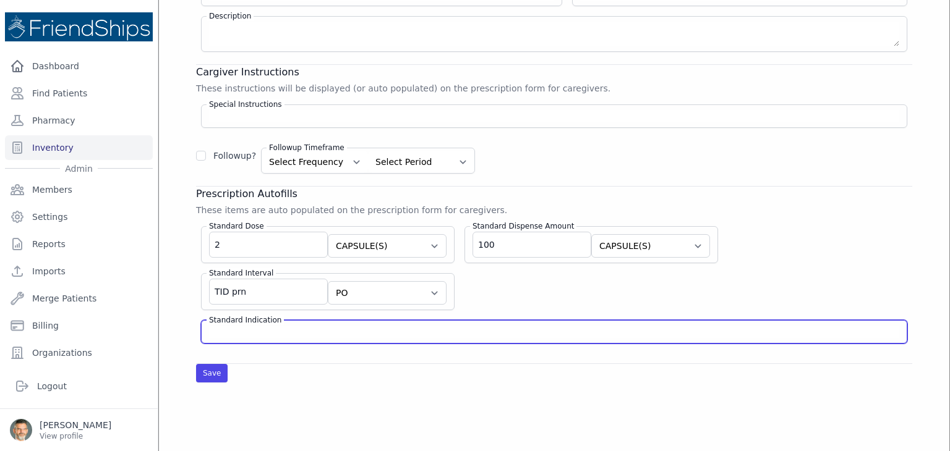
click at [291, 327] on input "Standard Indication" at bounding box center [554, 332] width 690 height 12
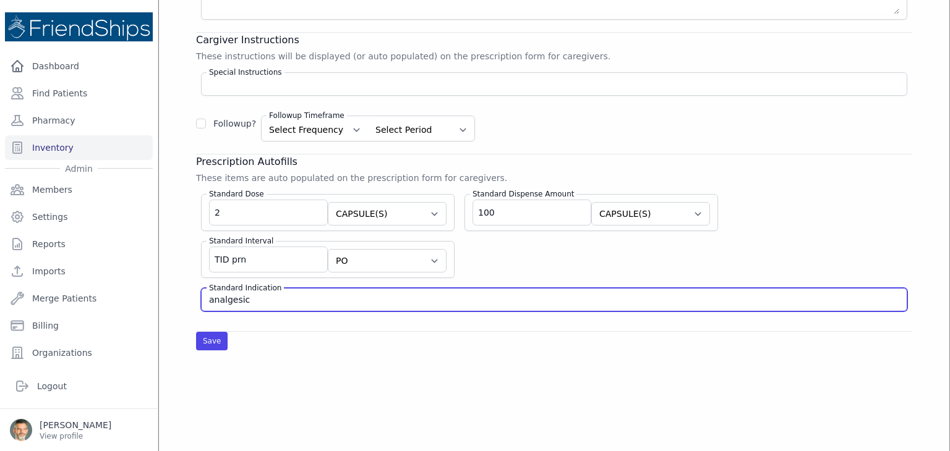
scroll to position [309, 0]
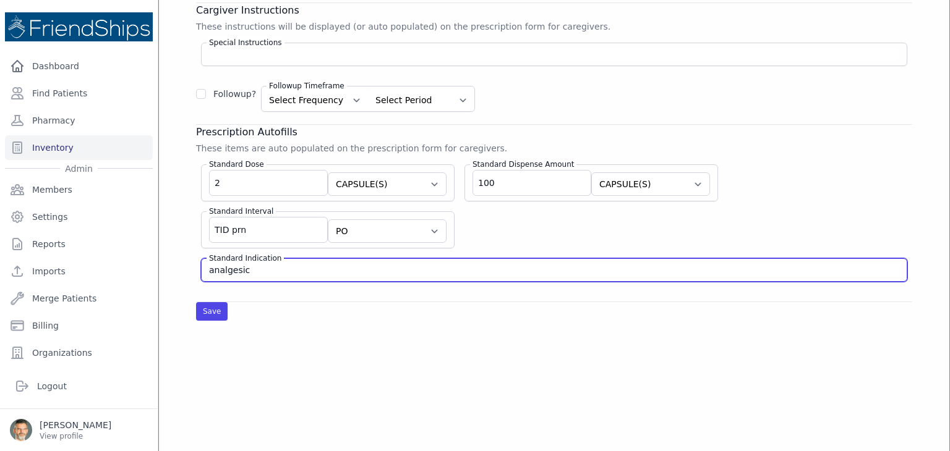
type input "analgesic"
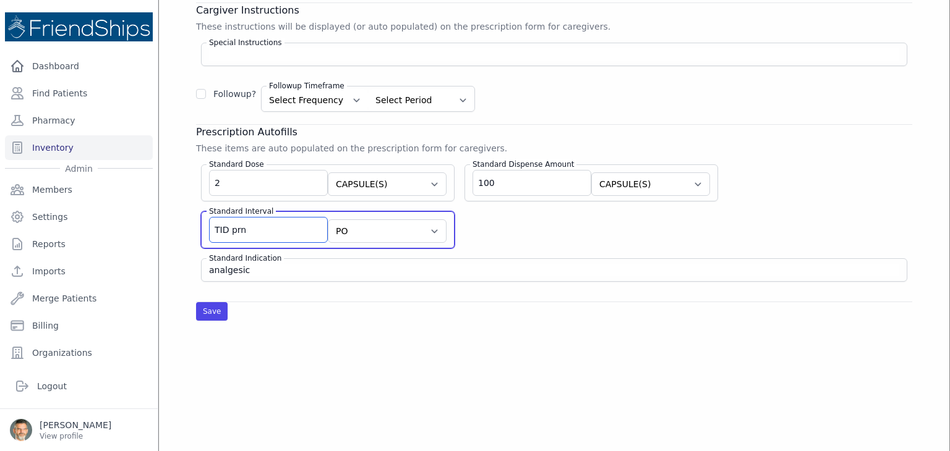
click at [247, 226] on input "TID prn" at bounding box center [268, 230] width 119 height 26
type input "TID prn"
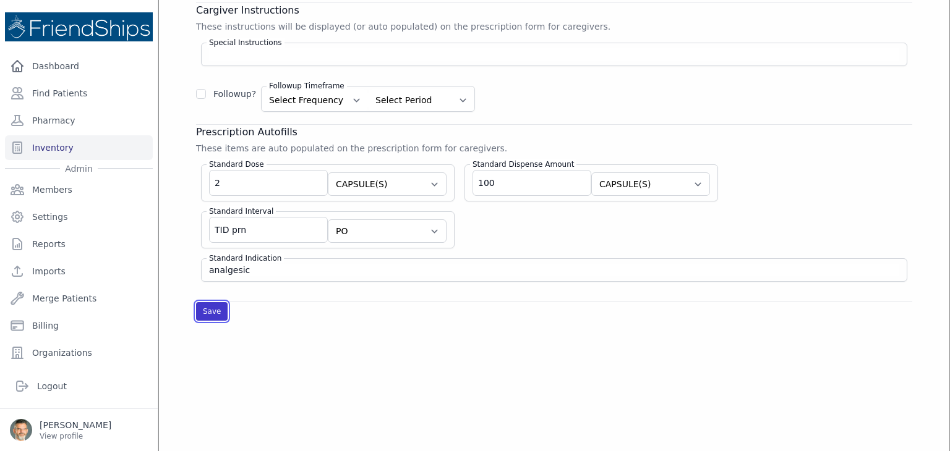
click at [211, 312] on button "Save" at bounding box center [212, 311] width 32 height 19
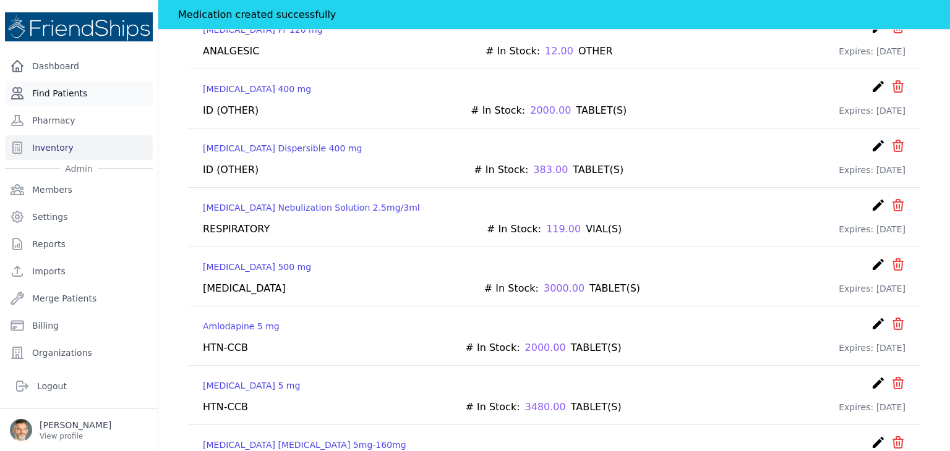
click at [59, 88] on link "Find Patients" at bounding box center [79, 93] width 148 height 25
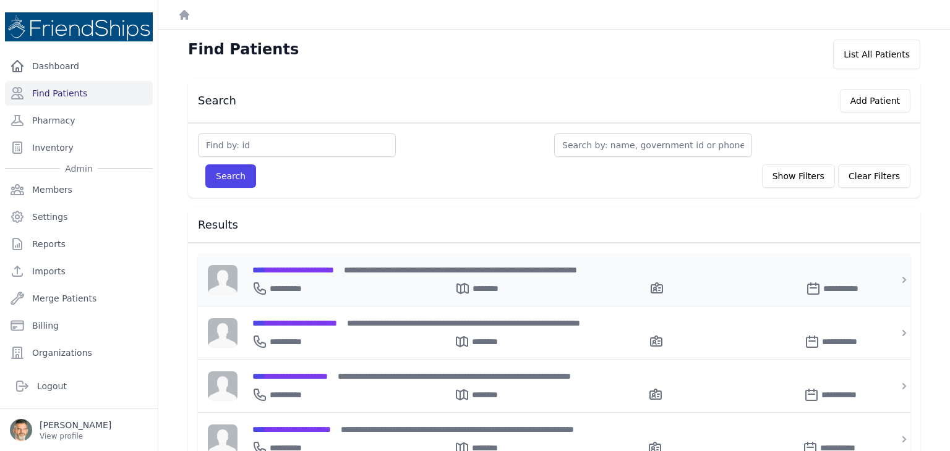
click at [323, 268] on span "**********" at bounding box center [293, 270] width 82 height 9
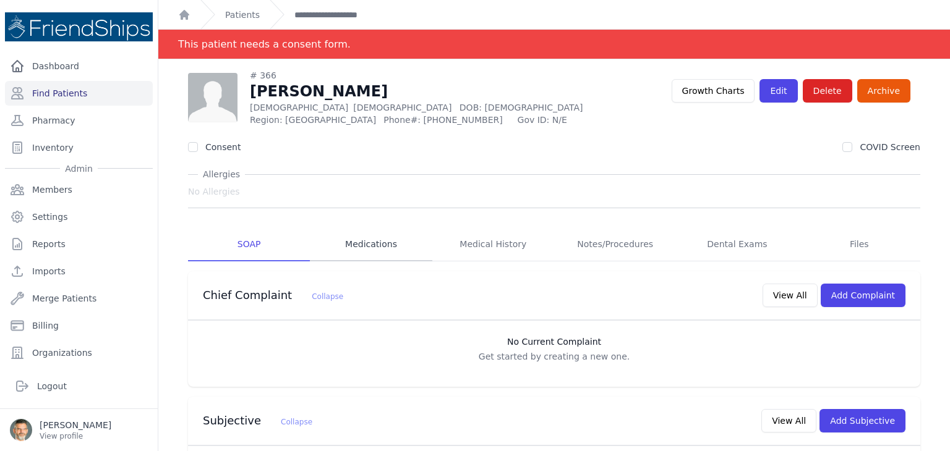
click at [365, 244] on link "Medications" at bounding box center [371, 244] width 122 height 33
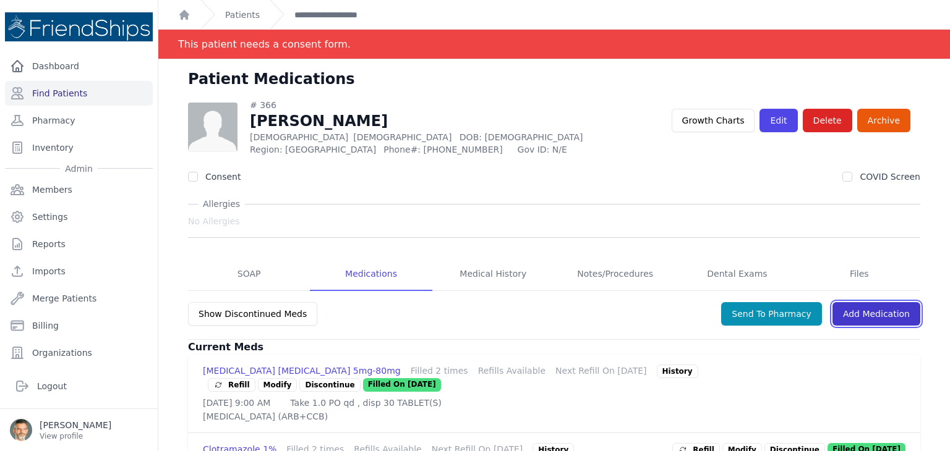
click at [871, 312] on link "Add Medication" at bounding box center [876, 313] width 88 height 23
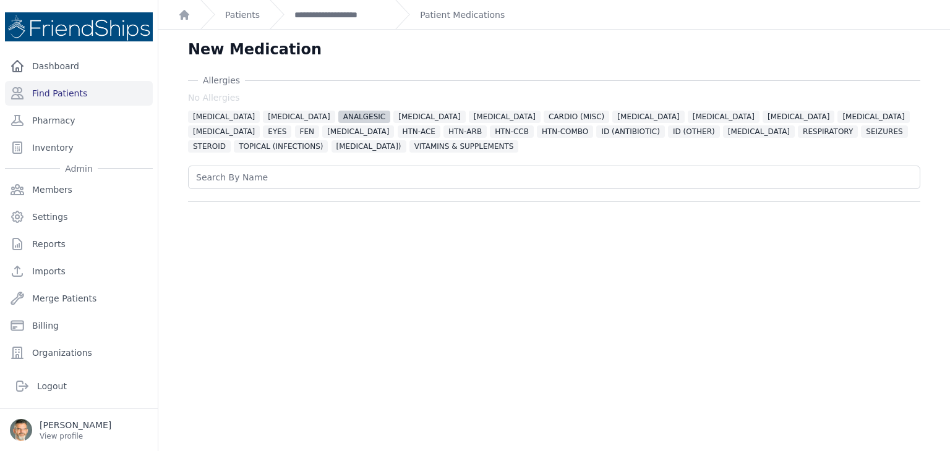
click at [338, 117] on span "ANALGESIC" at bounding box center [364, 117] width 53 height 12
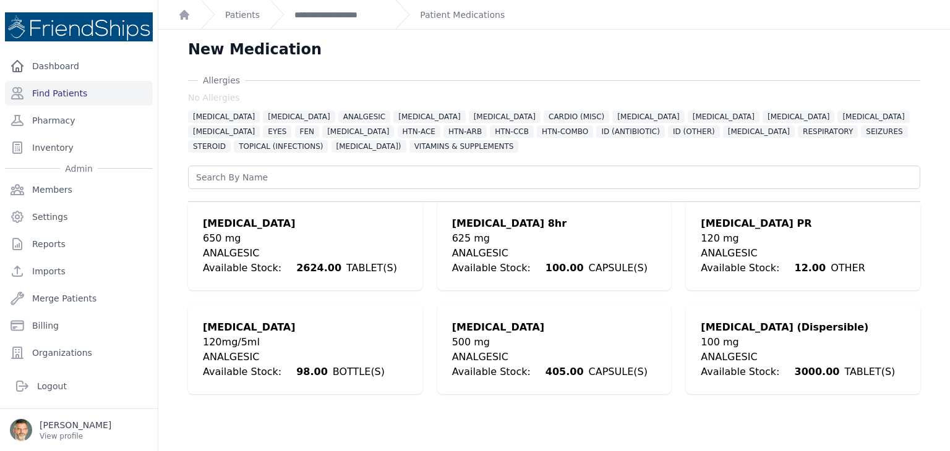
click at [511, 246] on div "ANALGESIC" at bounding box center [549, 253] width 195 height 15
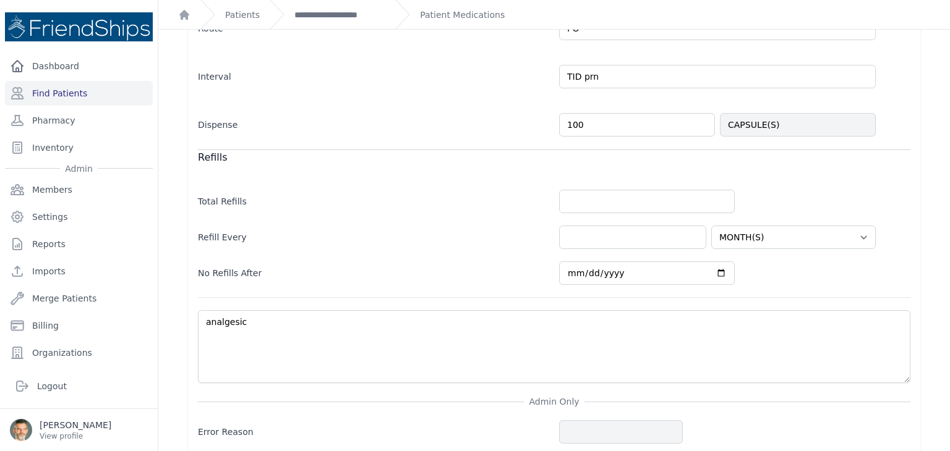
scroll to position [407, 0]
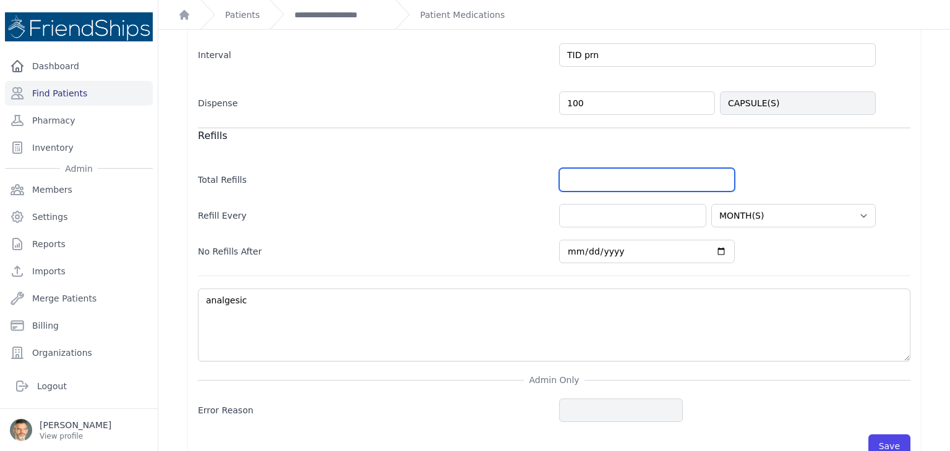
click at [582, 184] on input "number" at bounding box center [647, 179] width 176 height 23
type input "0"
type input "2"
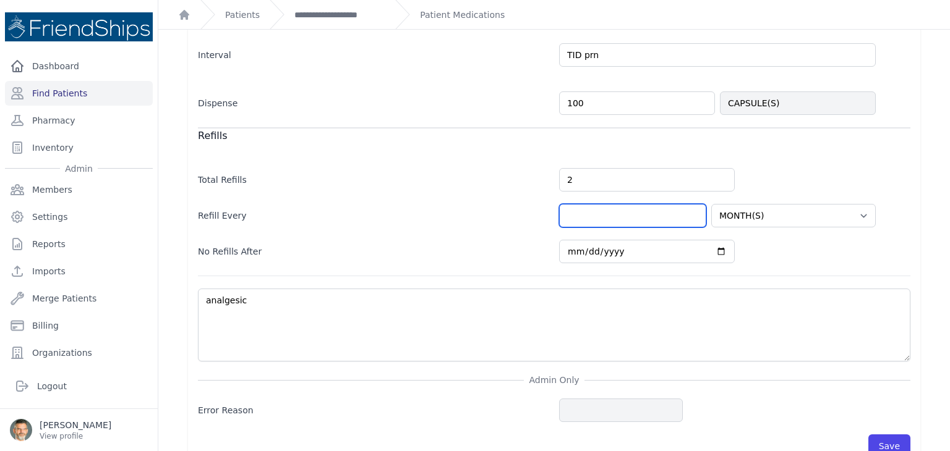
click at [578, 213] on input "number" at bounding box center [632, 215] width 147 height 23
select select "MONTH(S)"
type input "2"
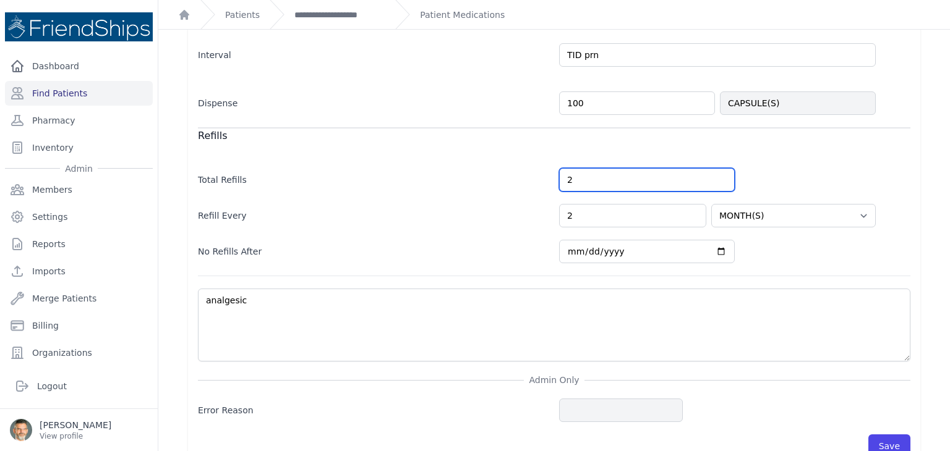
drag, startPoint x: 572, startPoint y: 179, endPoint x: 525, endPoint y: 171, distance: 47.6
click at [532, 173] on div "Total Refills 2" at bounding box center [554, 174] width 712 height 36
select select "MONTH(S)"
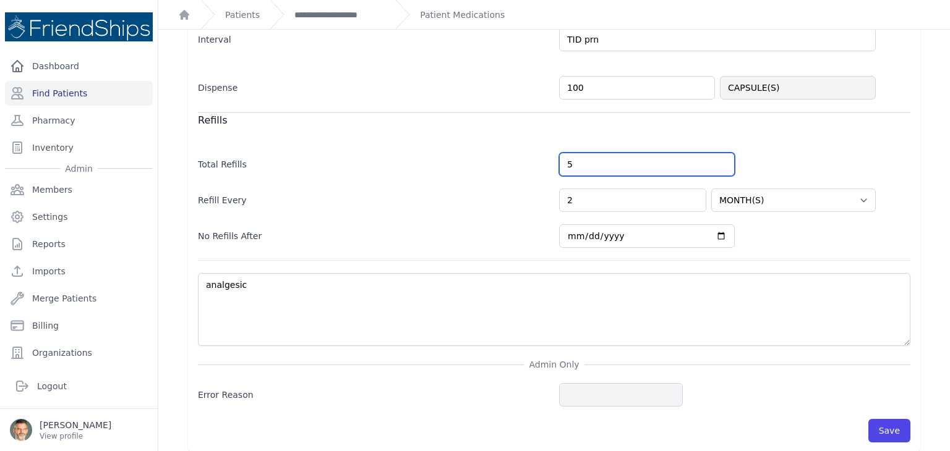
scroll to position [430, 0]
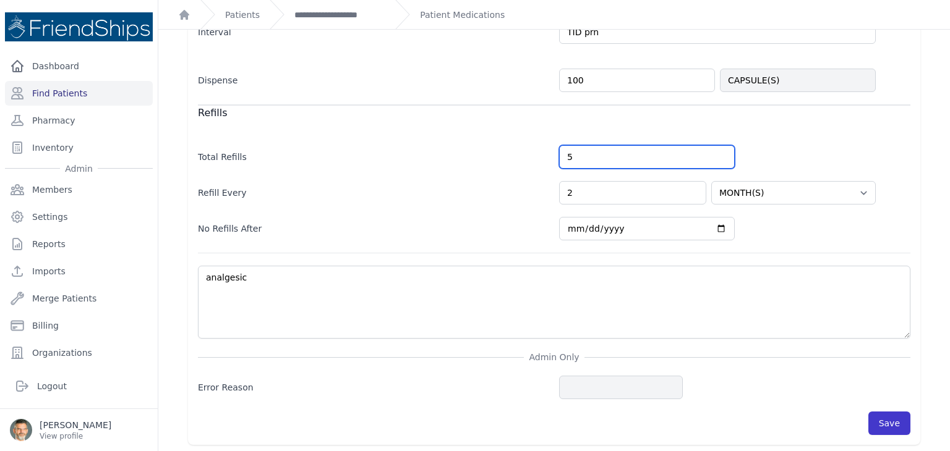
type input "5"
click at [882, 417] on button "Save" at bounding box center [889, 423] width 42 height 23
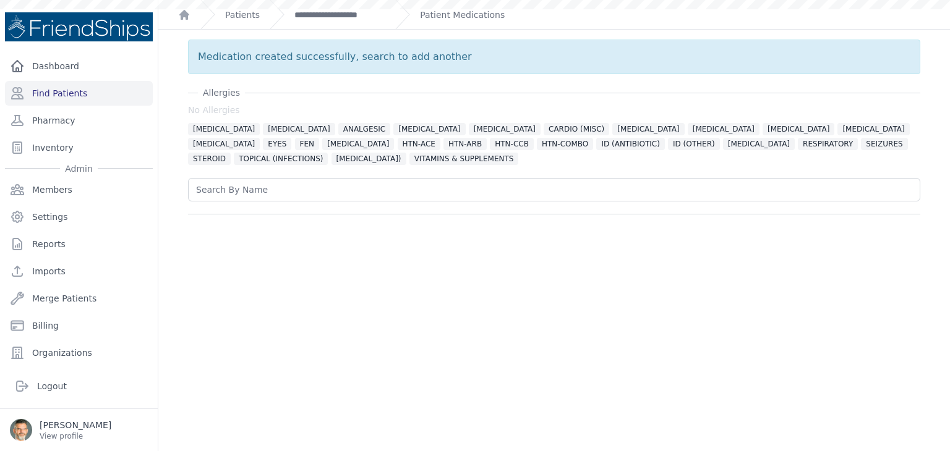
scroll to position [0, 0]
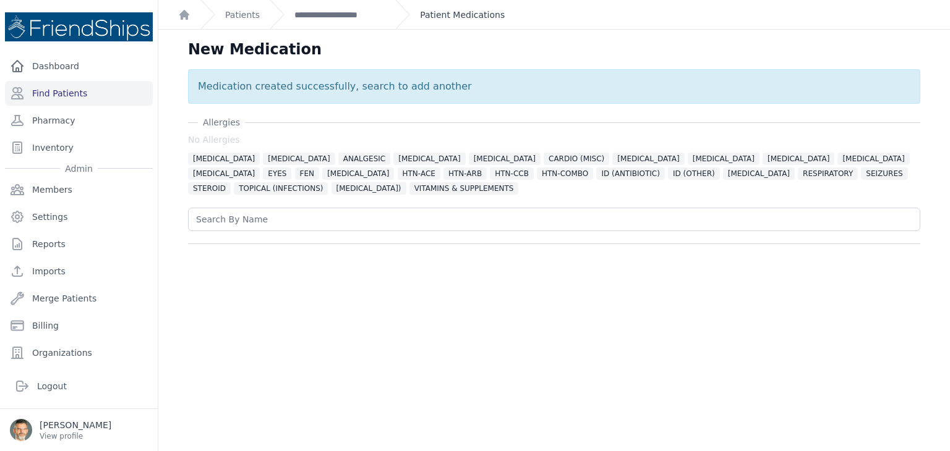
click at [438, 18] on link "Patient Medications" at bounding box center [462, 15] width 85 height 12
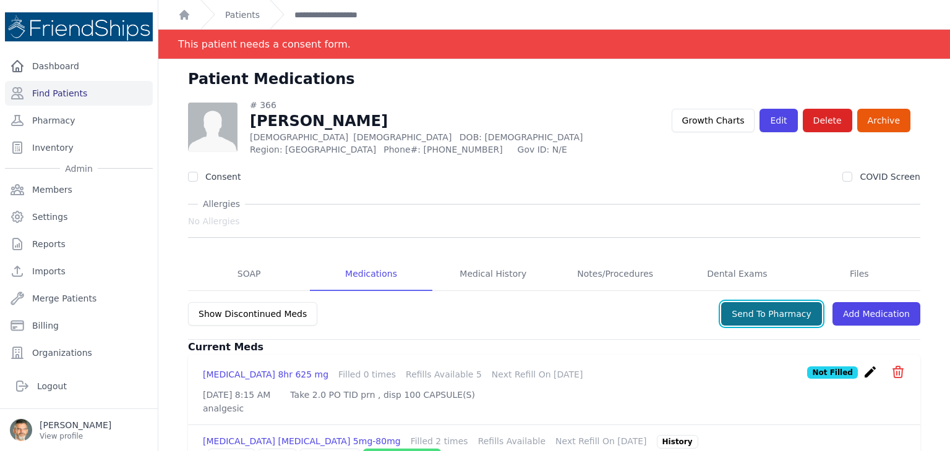
click at [762, 317] on button "Send To Pharmacy" at bounding box center [771, 313] width 101 height 23
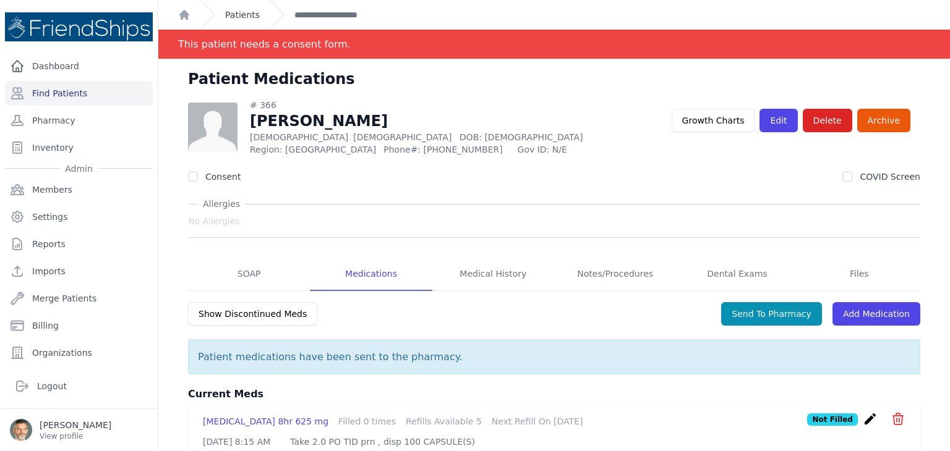
click at [234, 15] on link "Patients" at bounding box center [242, 15] width 35 height 12
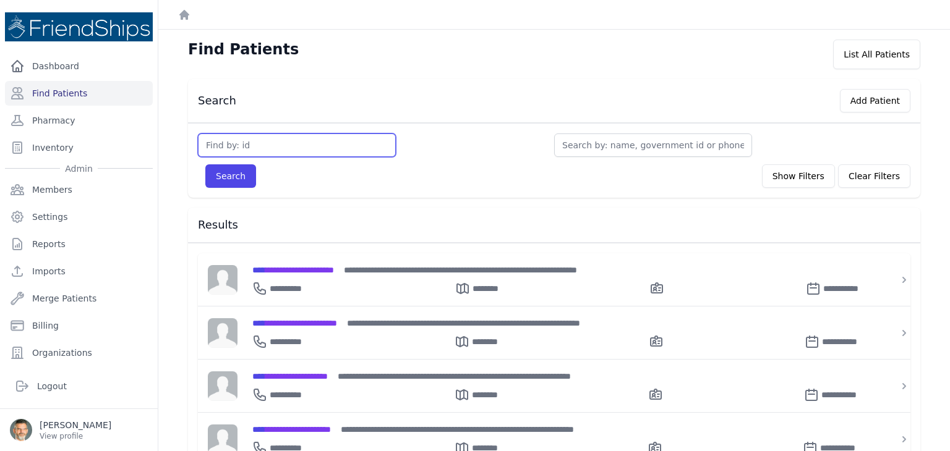
click at [232, 137] on input "text" at bounding box center [297, 145] width 198 height 23
type input "816"
click at [205, 164] on button "Search" at bounding box center [230, 175] width 51 height 23
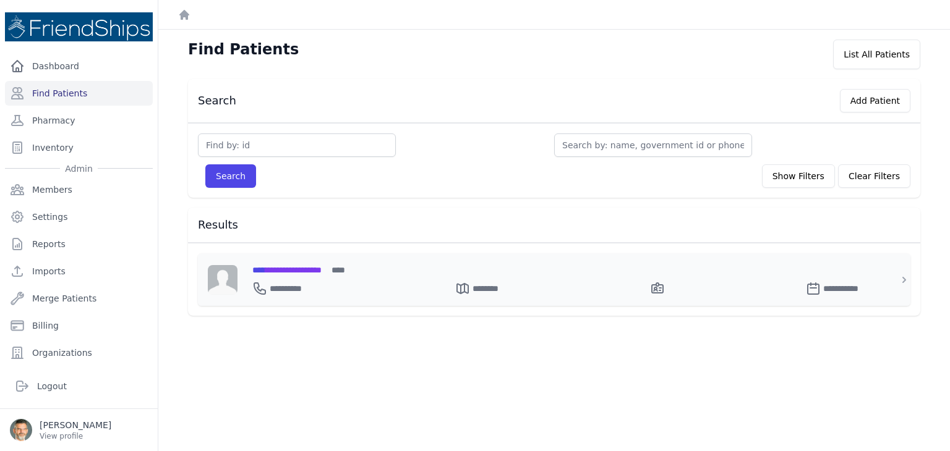
click at [299, 273] on span "**********" at bounding box center [286, 270] width 69 height 9
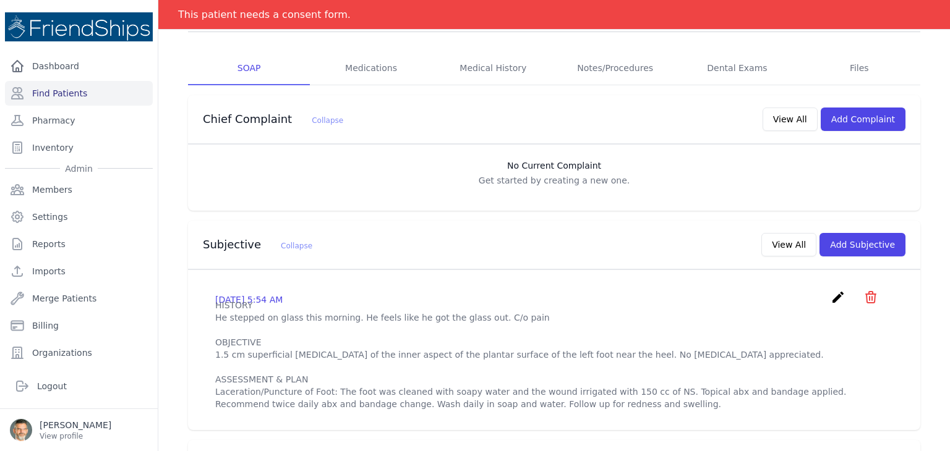
scroll to position [62, 0]
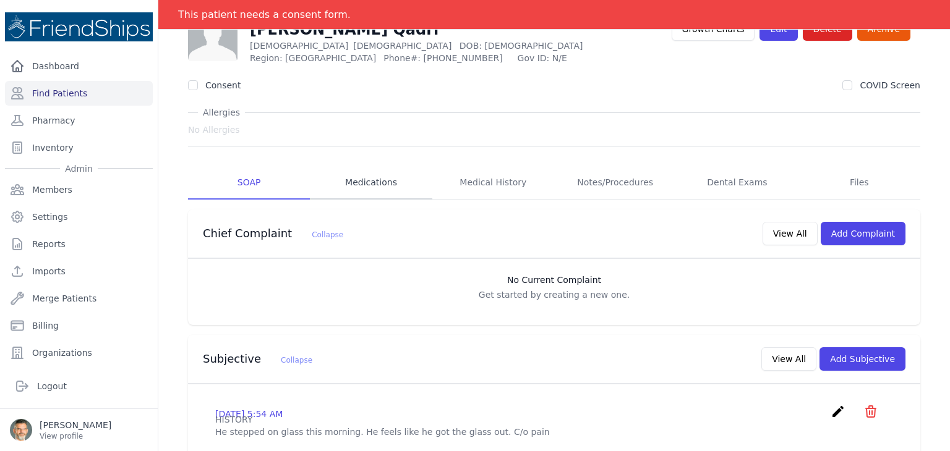
click at [374, 182] on link "Medications" at bounding box center [371, 182] width 122 height 33
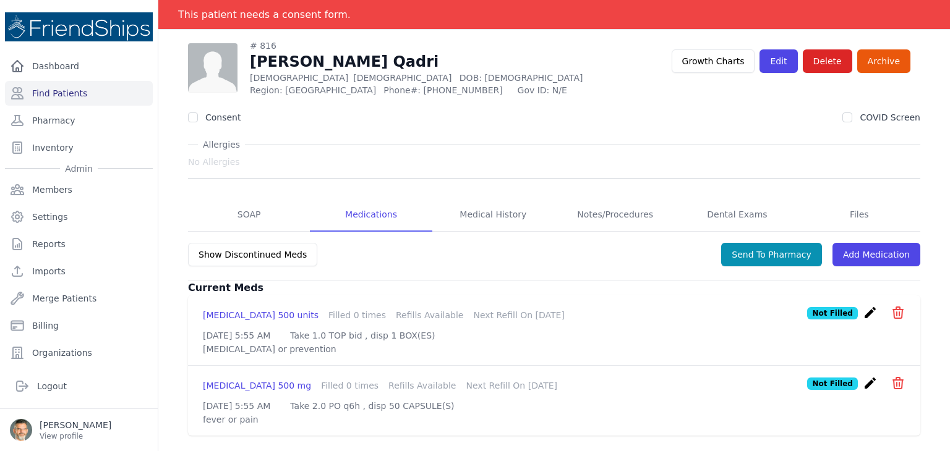
scroll to position [76, 0]
click at [62, 85] on link "Find Patients" at bounding box center [79, 93] width 148 height 25
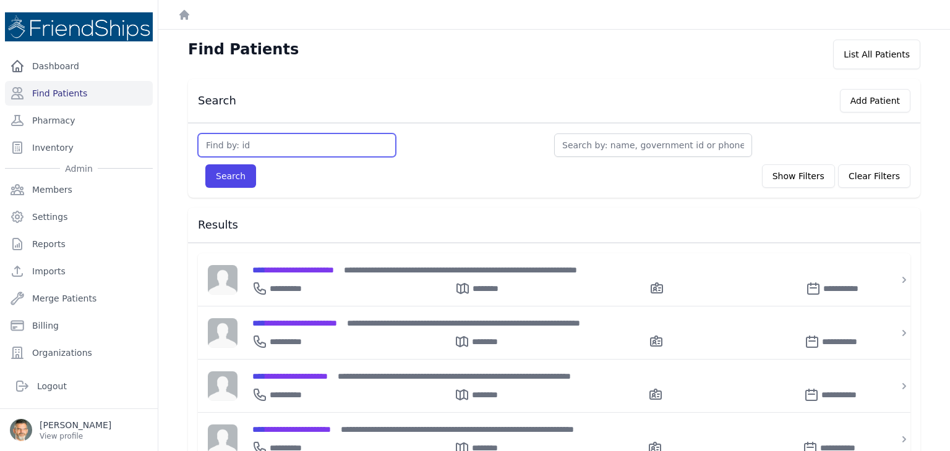
click at [248, 142] on input "text" at bounding box center [297, 145] width 198 height 23
type input "121"
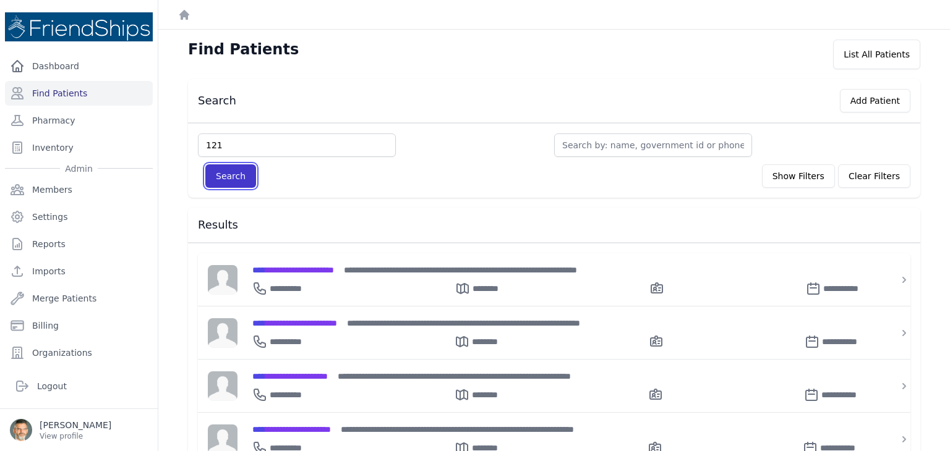
click at [233, 176] on button "Search" at bounding box center [230, 175] width 51 height 23
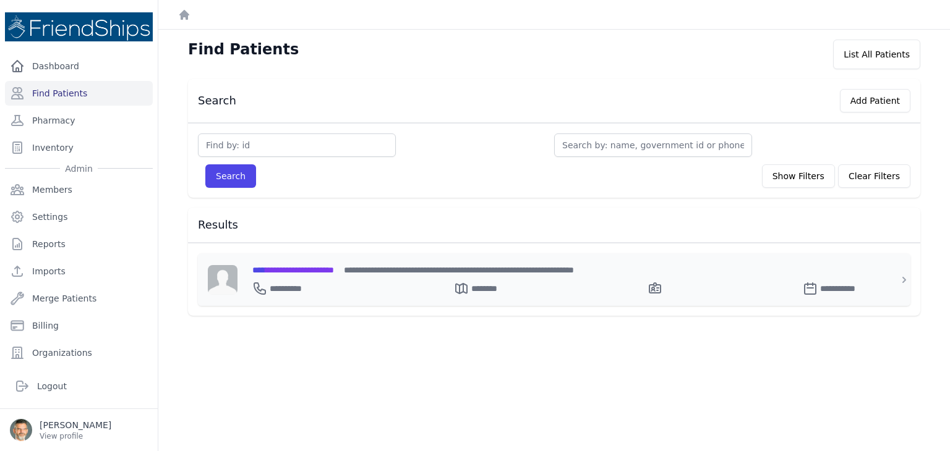
click at [323, 268] on span "**********" at bounding box center [293, 270] width 82 height 9
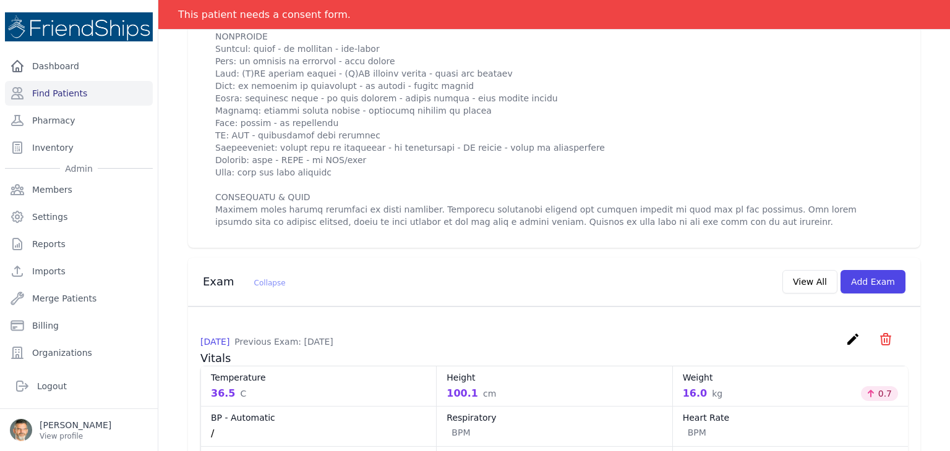
scroll to position [371, 0]
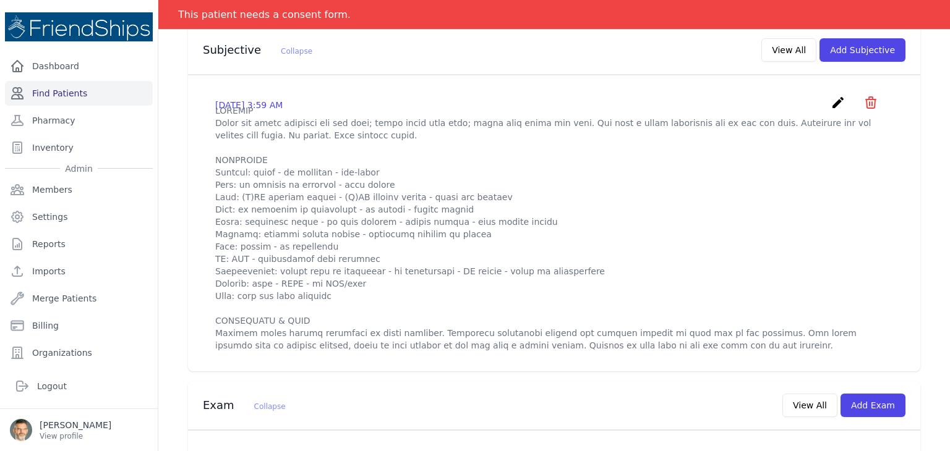
click at [69, 82] on link "Find Patients" at bounding box center [79, 93] width 148 height 25
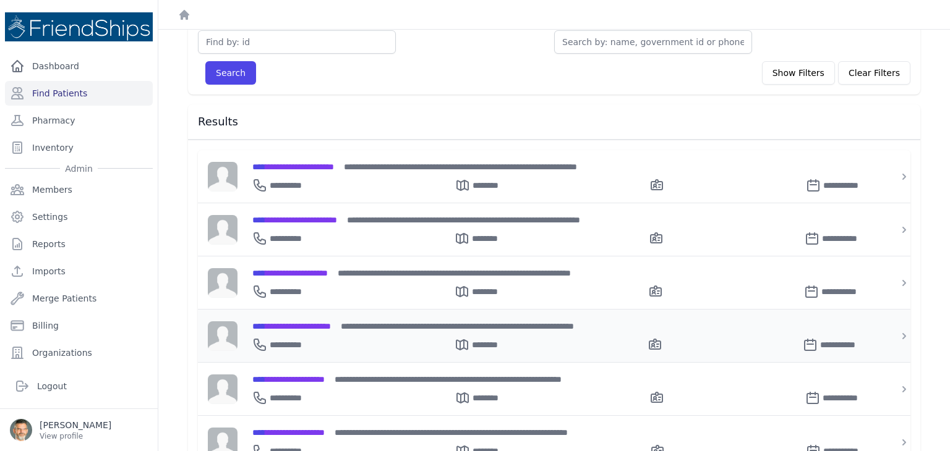
scroll to position [124, 0]
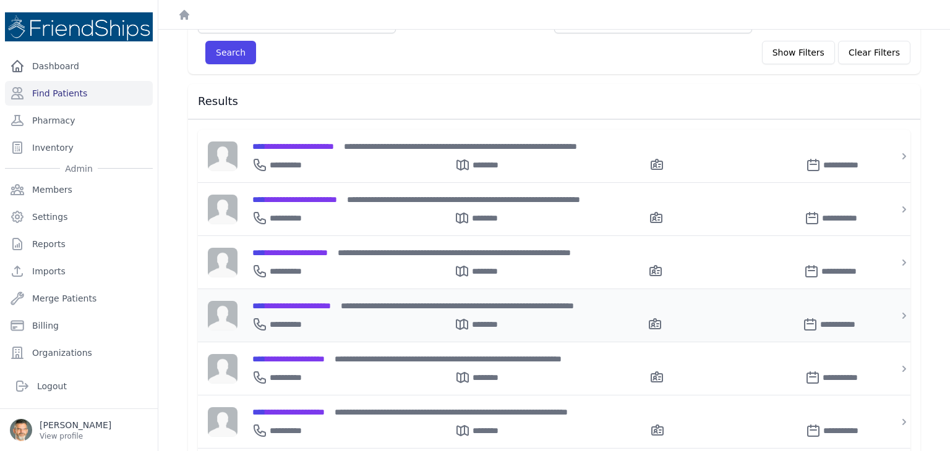
click at [304, 302] on span "**********" at bounding box center [291, 306] width 79 height 9
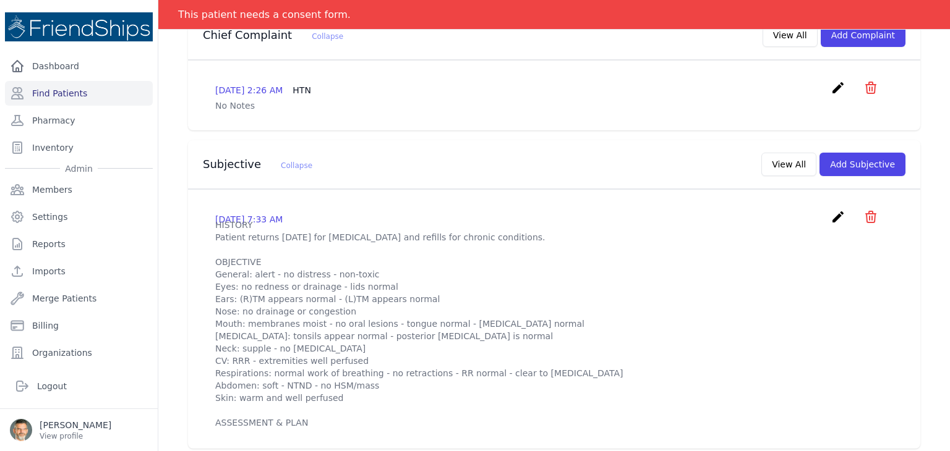
scroll to position [309, 0]
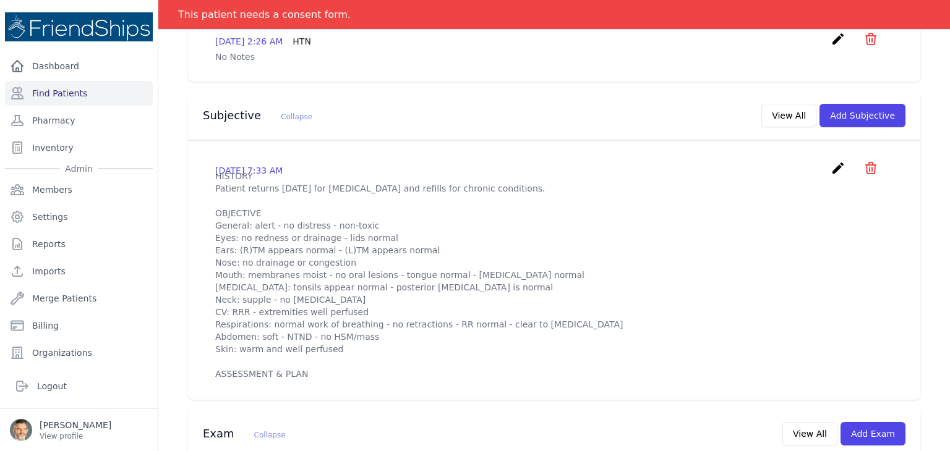
click at [830, 165] on icon "create" at bounding box center [837, 168] width 15 height 15
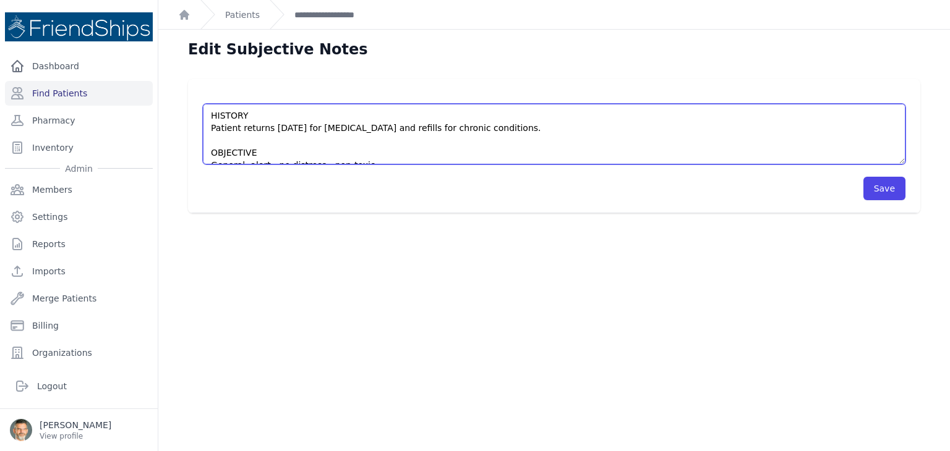
click at [533, 128] on textarea "HISTORY Patient returns today for medication management and refills for chronic…" at bounding box center [554, 134] width 702 height 61
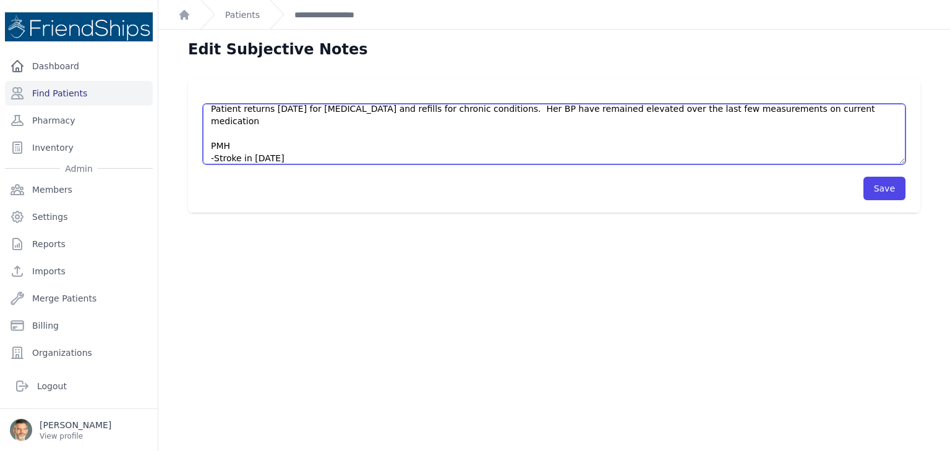
scroll to position [32, 0]
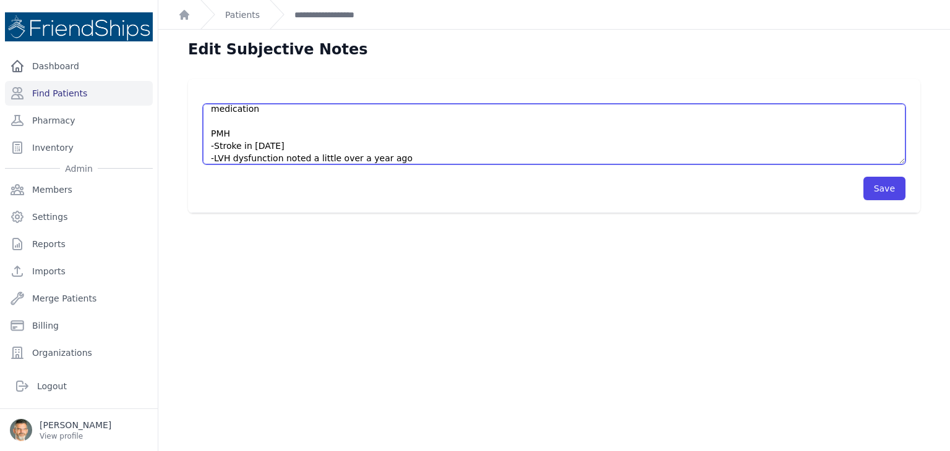
click at [214, 147] on textarea "HISTORY Patient returns today for medication management and refills for chronic…" at bounding box center [554, 134] width 702 height 61
click at [216, 130] on textarea "HISTORY Patient returns today for medication management and refills for chronic…" at bounding box center [554, 134] width 702 height 61
click at [240, 156] on textarea "HISTORY Patient returns today for medication management and refills for chronic…" at bounding box center [554, 134] width 702 height 61
drag, startPoint x: 240, startPoint y: 156, endPoint x: 241, endPoint y: 137, distance: 19.8
click at [233, 148] on textarea "HISTORY Patient returns today for medication management and refills for chronic…" at bounding box center [554, 134] width 702 height 61
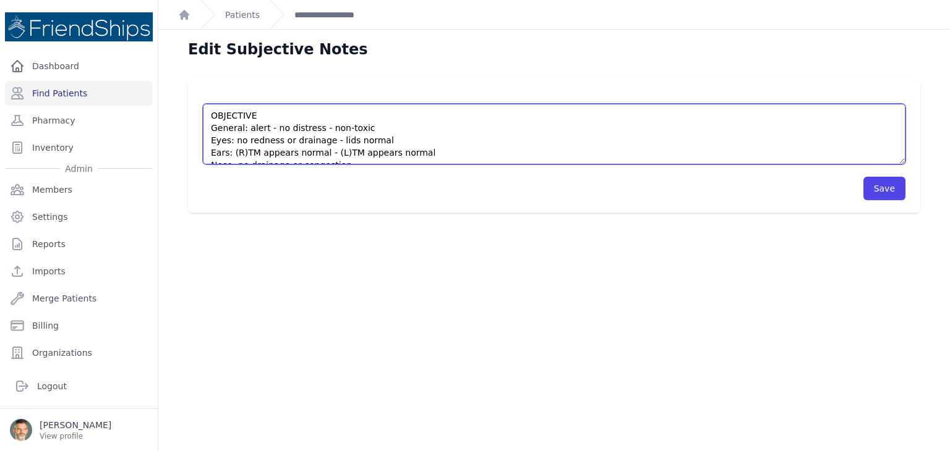
scroll to position [0, 0]
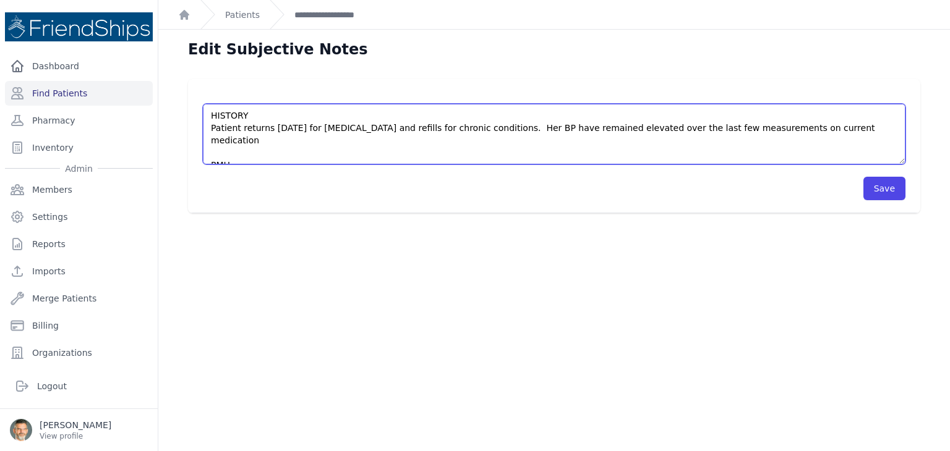
click at [271, 144] on textarea "HISTORY Patient returns today for medication management and refills for chronic…" at bounding box center [554, 134] width 702 height 61
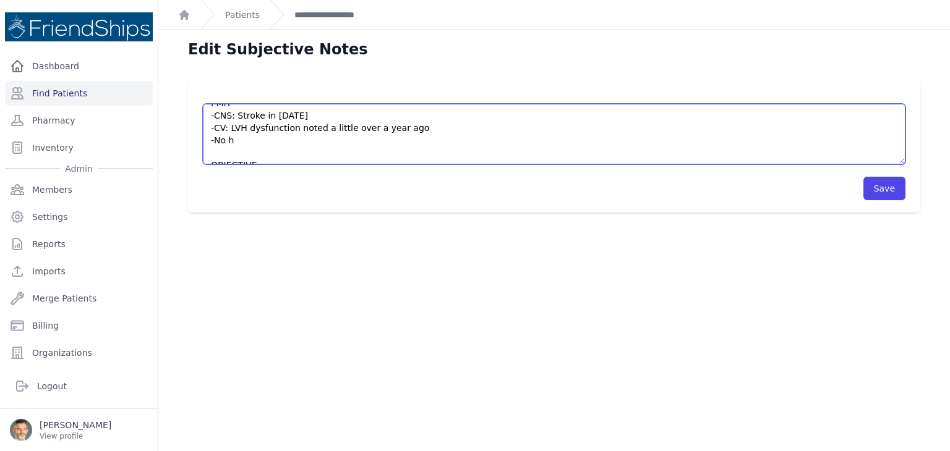
click at [245, 130] on textarea "HISTORY Patient returns today for medication management and refills for chronic…" at bounding box center [554, 134] width 702 height 61
click at [406, 116] on textarea "HISTORY Patient returns today for medication management and refills for chronic…" at bounding box center [554, 134] width 702 height 61
click at [237, 144] on textarea "HISTORY Patient returns today for medication management and refills for chronic…" at bounding box center [554, 134] width 702 height 61
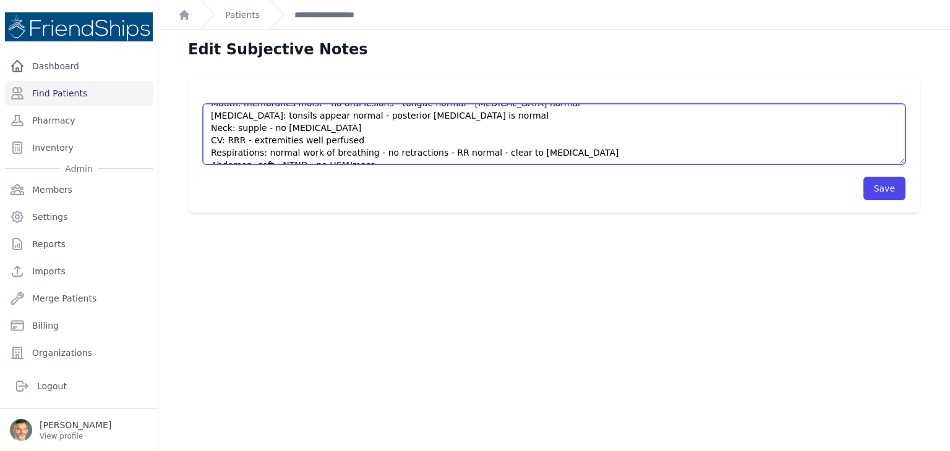
scroll to position [235, 0]
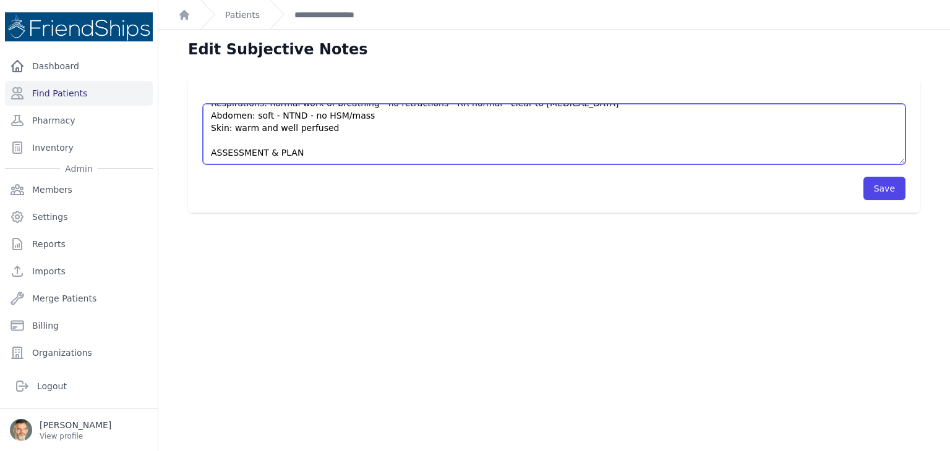
click at [223, 151] on textarea "HISTORY Patient returns today for medication management and refills for chronic…" at bounding box center [554, 134] width 702 height 61
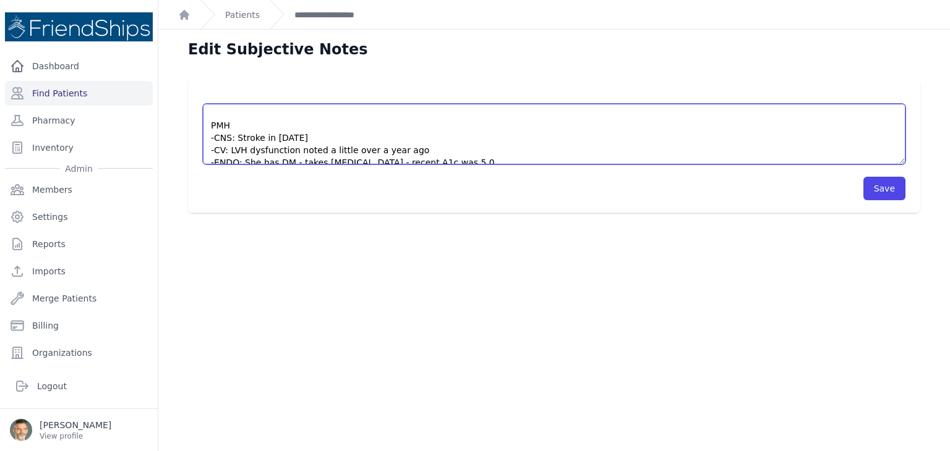
scroll to position [0, 0]
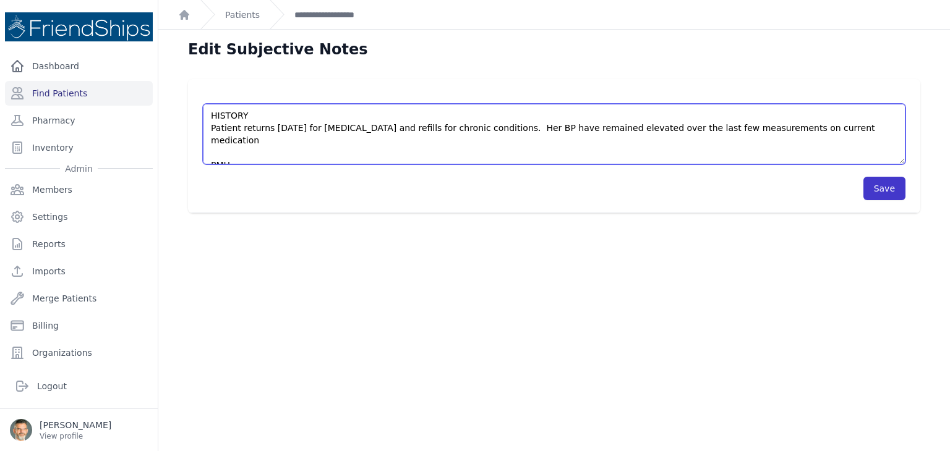
type textarea "HISTORY Patient returns [DATE] for [MEDICAL_DATA] and refills for chronic condi…"
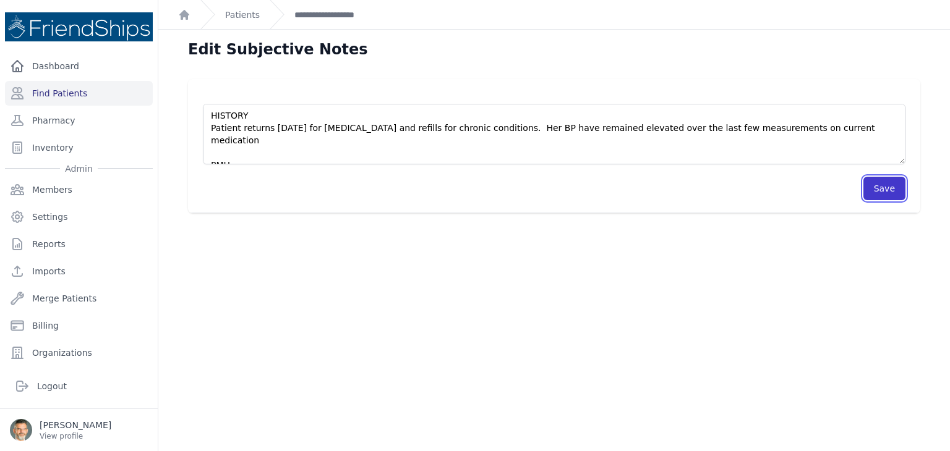
click at [880, 193] on button "Save" at bounding box center [884, 188] width 42 height 23
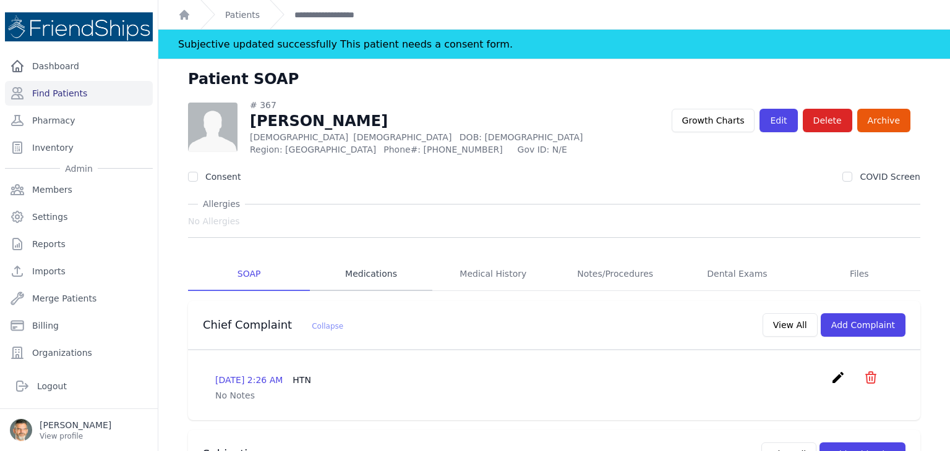
click at [368, 273] on link "Medications" at bounding box center [371, 274] width 122 height 33
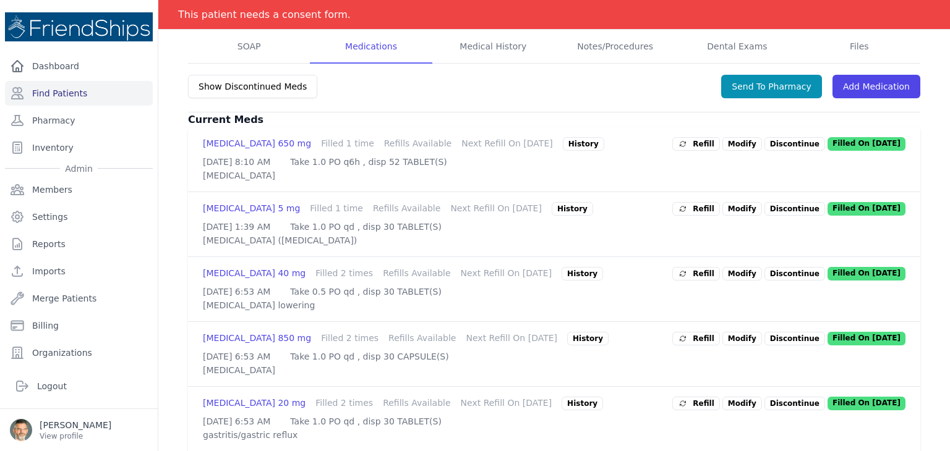
scroll to position [188, 0]
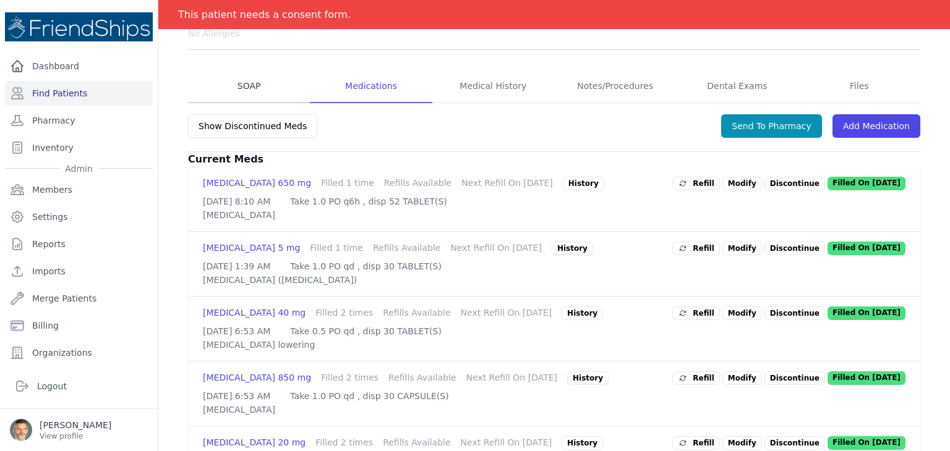
click at [246, 85] on link "SOAP" at bounding box center [249, 86] width 122 height 33
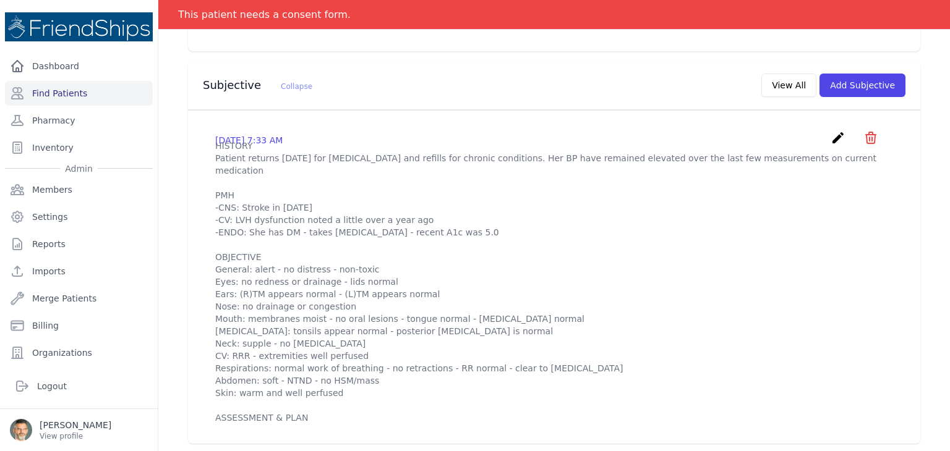
scroll to position [247, 0]
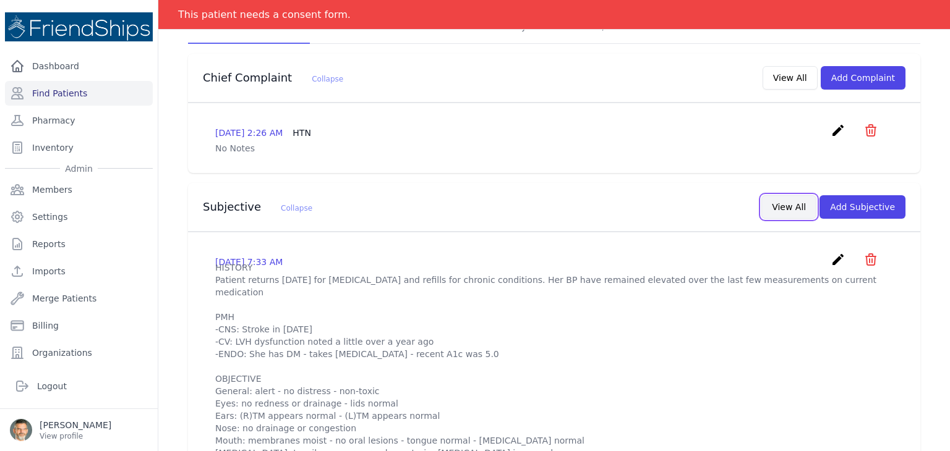
click at [782, 211] on button "View All" at bounding box center [788, 206] width 55 height 23
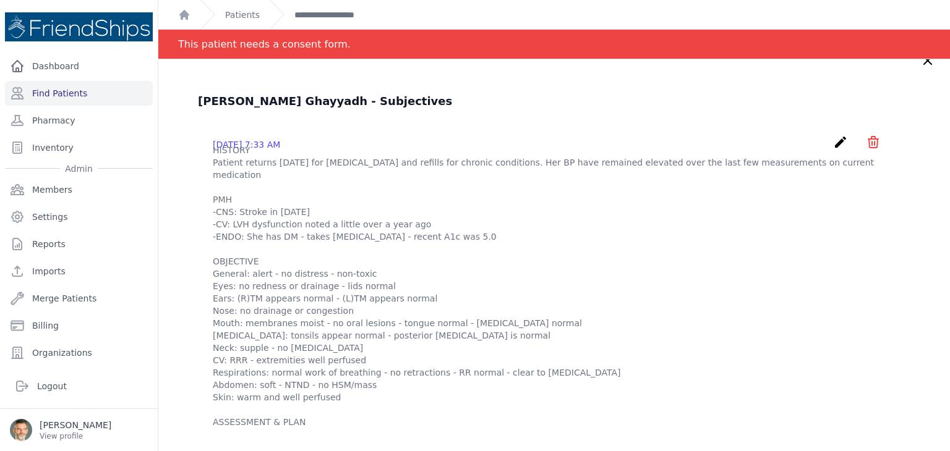
scroll to position [0, 0]
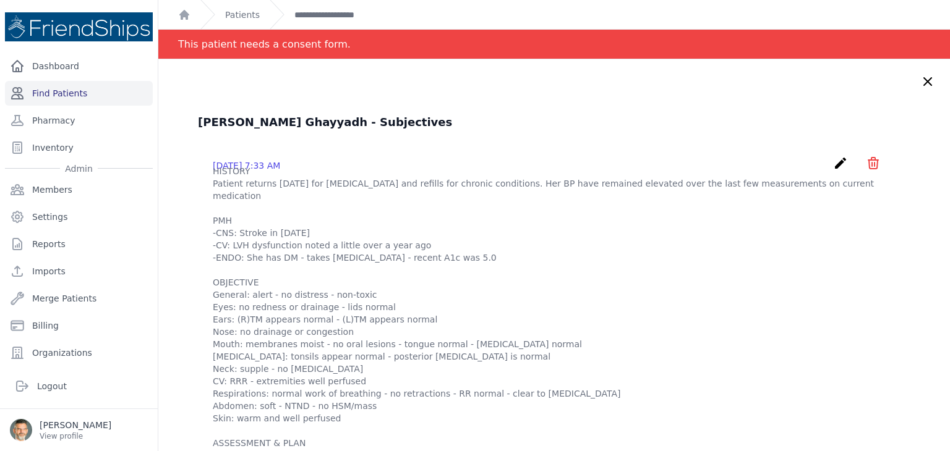
click at [55, 92] on link "Find Patients" at bounding box center [79, 93] width 148 height 25
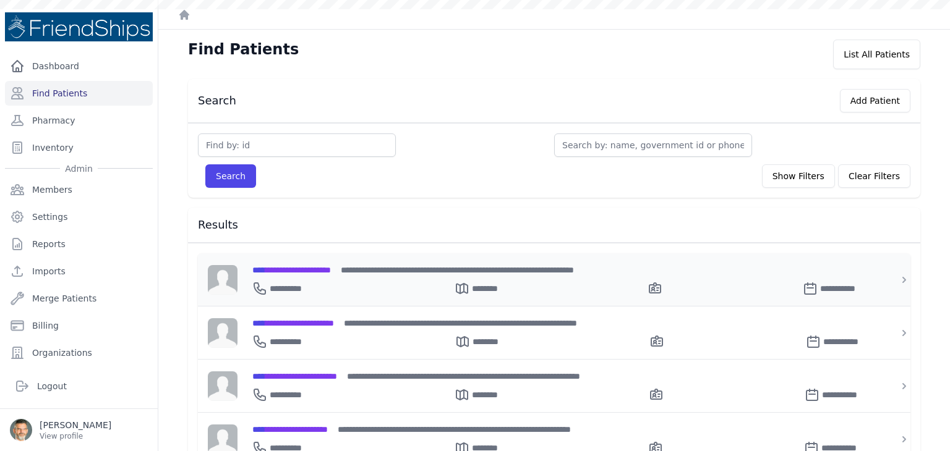
click at [299, 270] on span "**********" at bounding box center [291, 270] width 79 height 9
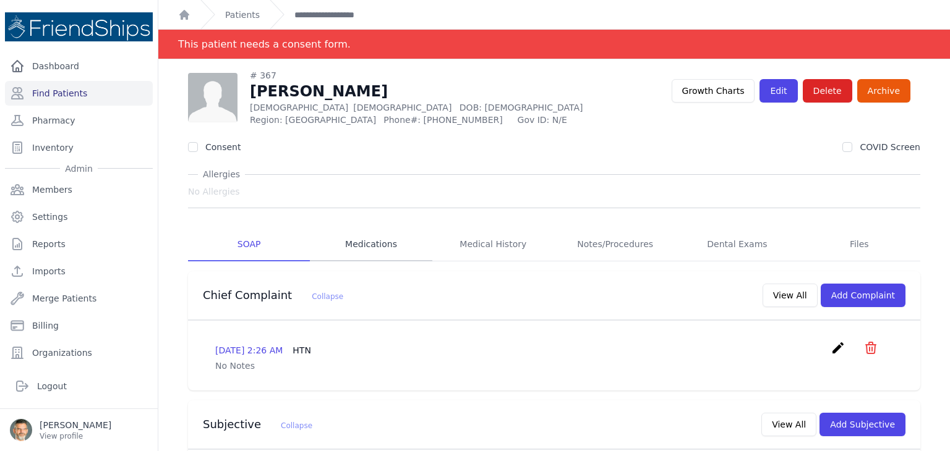
click at [376, 242] on link "Medications" at bounding box center [371, 244] width 122 height 33
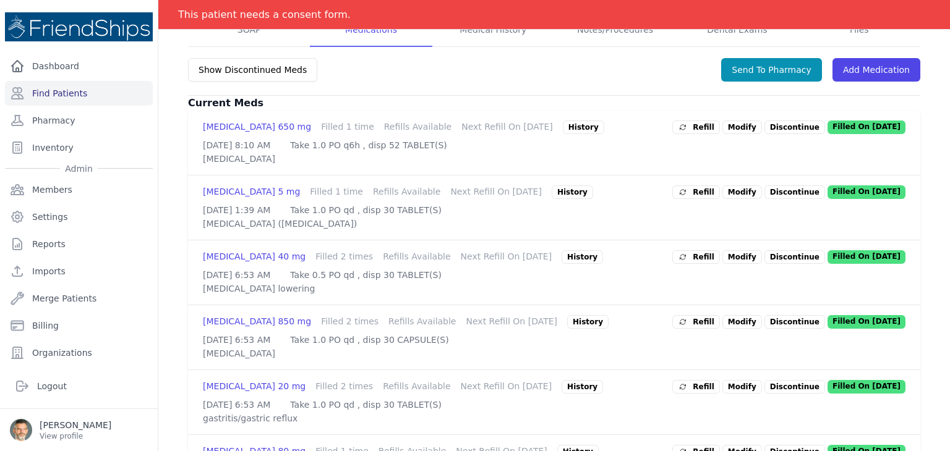
scroll to position [247, 0]
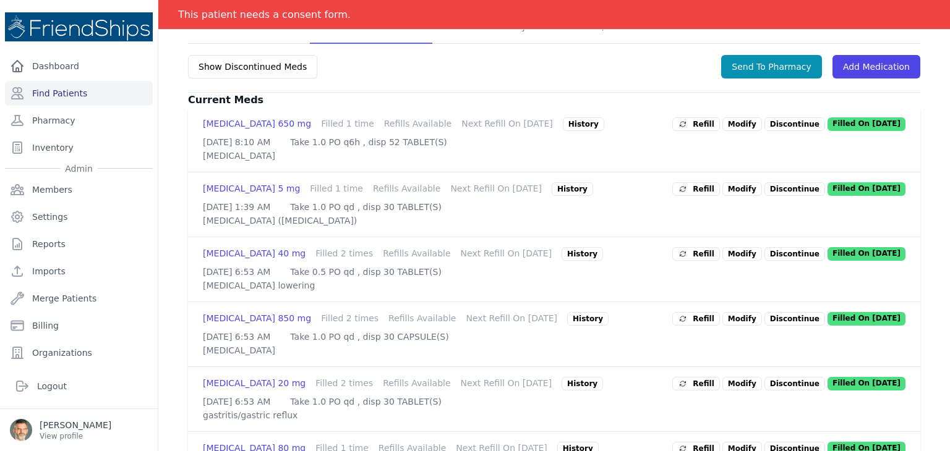
click at [776, 196] on p "Discontinue" at bounding box center [794, 189] width 61 height 14
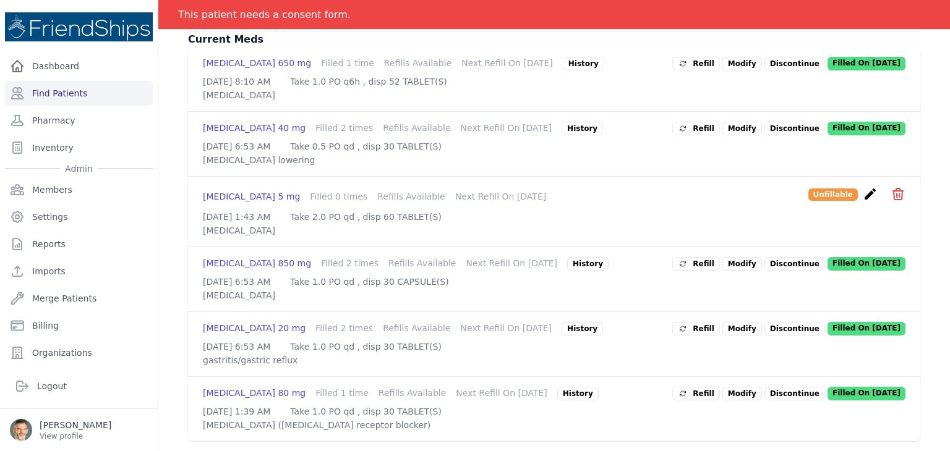
scroll to position [378, 0]
click at [779, 387] on p "Discontinue" at bounding box center [794, 394] width 61 height 14
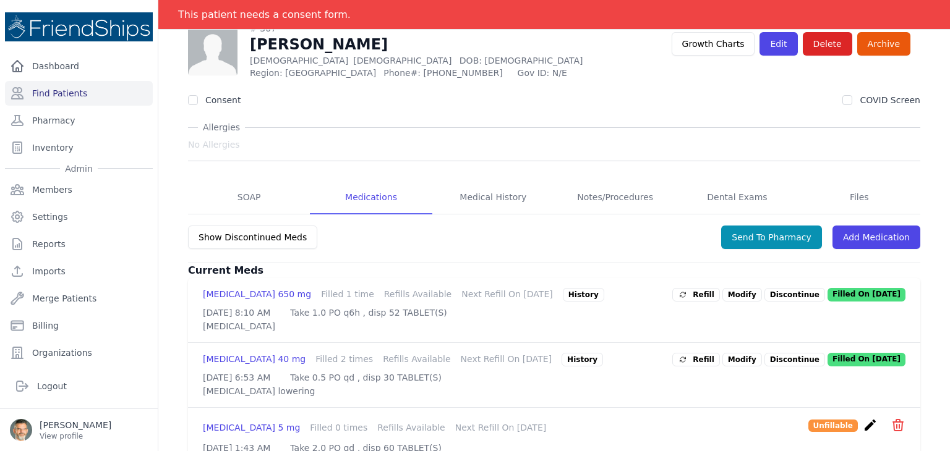
scroll to position [54, 0]
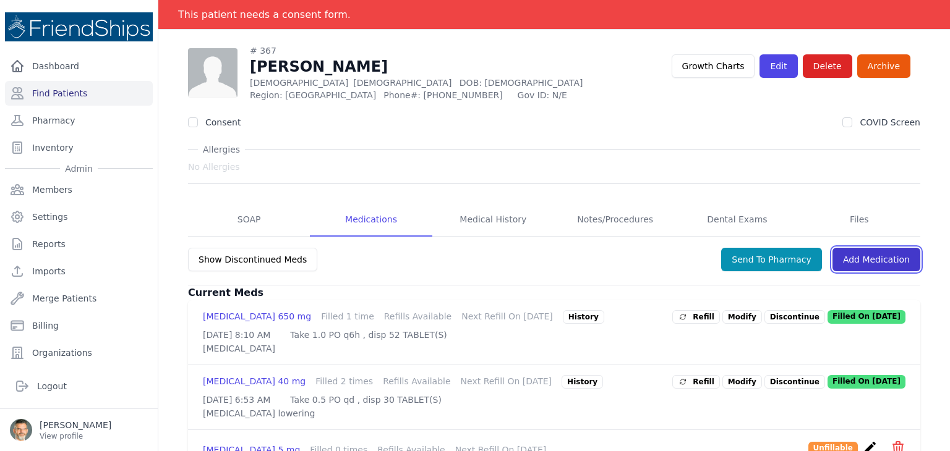
click at [871, 257] on link "Add Medication" at bounding box center [876, 259] width 88 height 23
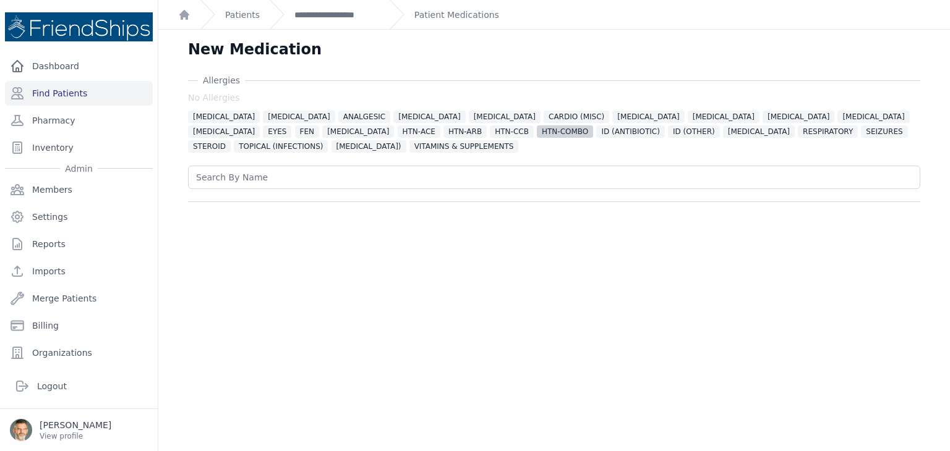
click at [537, 130] on span "HTN-COMBO" at bounding box center [565, 132] width 56 height 12
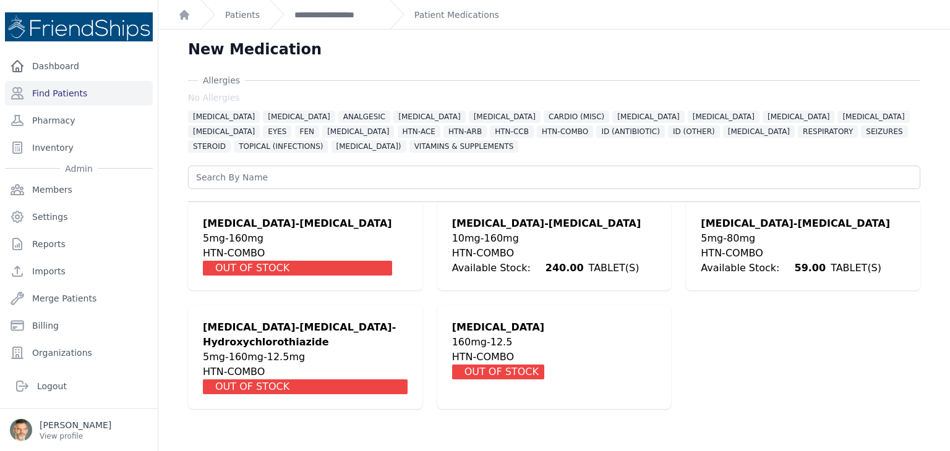
click at [730, 246] on div "HTN-COMBO" at bounding box center [795, 253] width 189 height 15
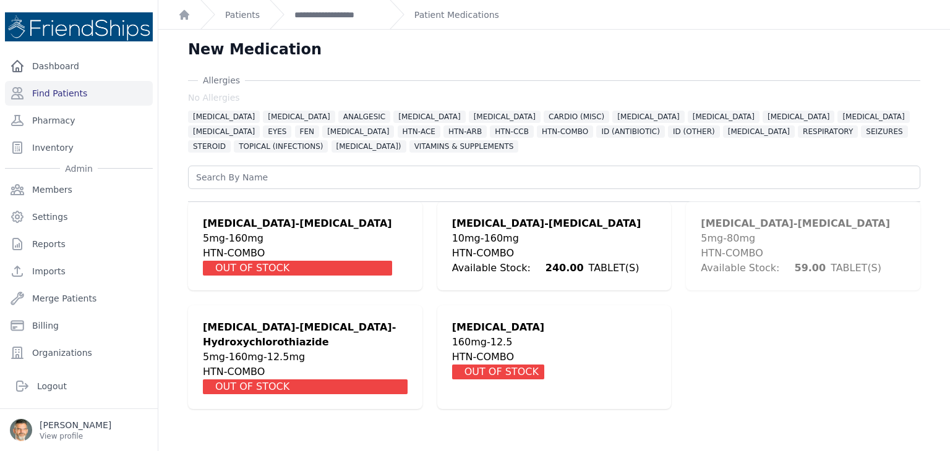
scroll to position [284, 0]
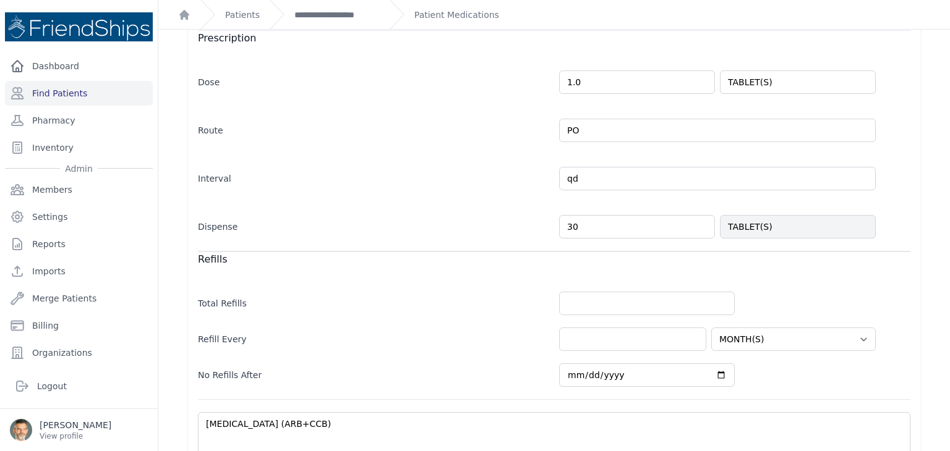
drag, startPoint x: 586, startPoint y: 224, endPoint x: 572, endPoint y: 223, distance: 14.3
click at [572, 223] on input "30" at bounding box center [637, 226] width 156 height 23
click at [573, 301] on input "number" at bounding box center [647, 303] width 176 height 23
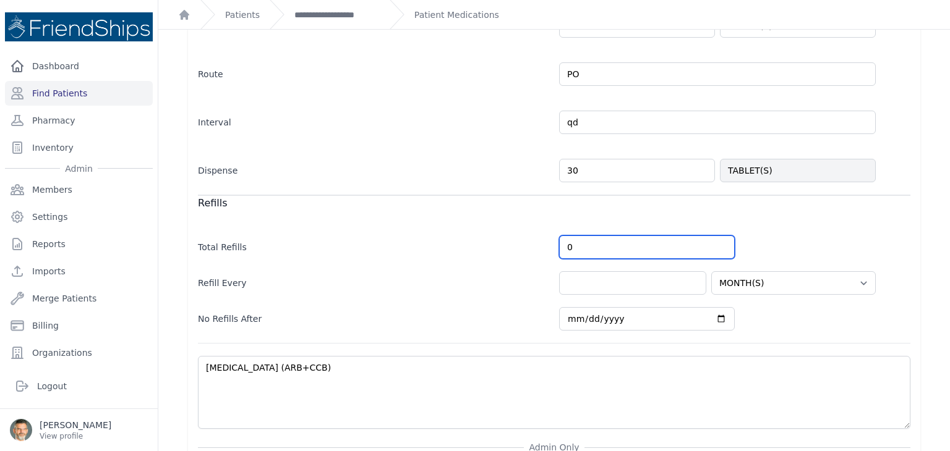
scroll to position [407, 0]
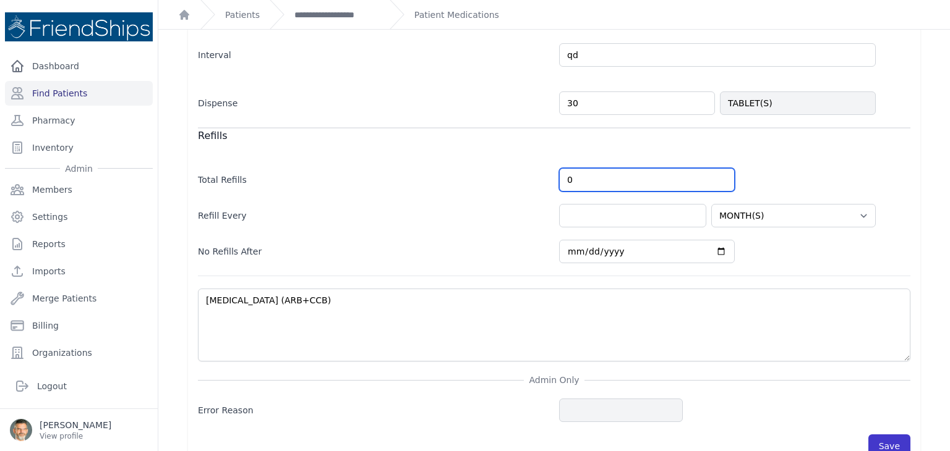
type input "0"
click at [882, 438] on button "Save" at bounding box center [889, 446] width 42 height 23
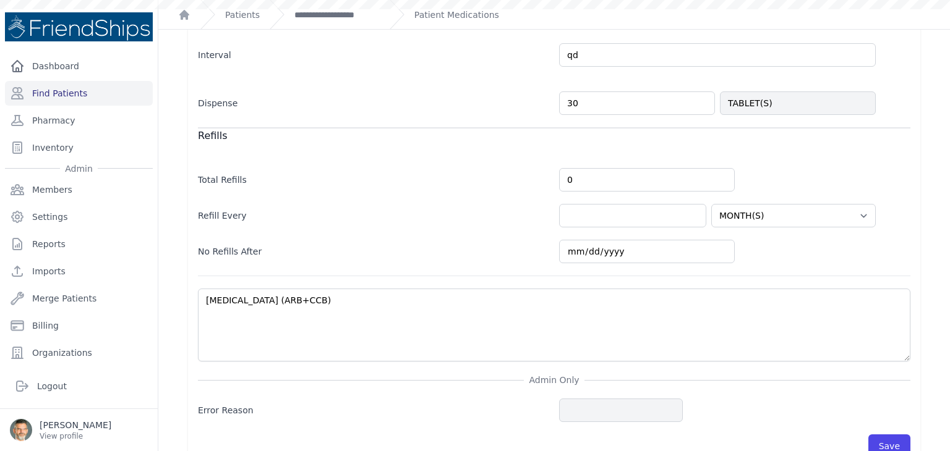
scroll to position [0, 0]
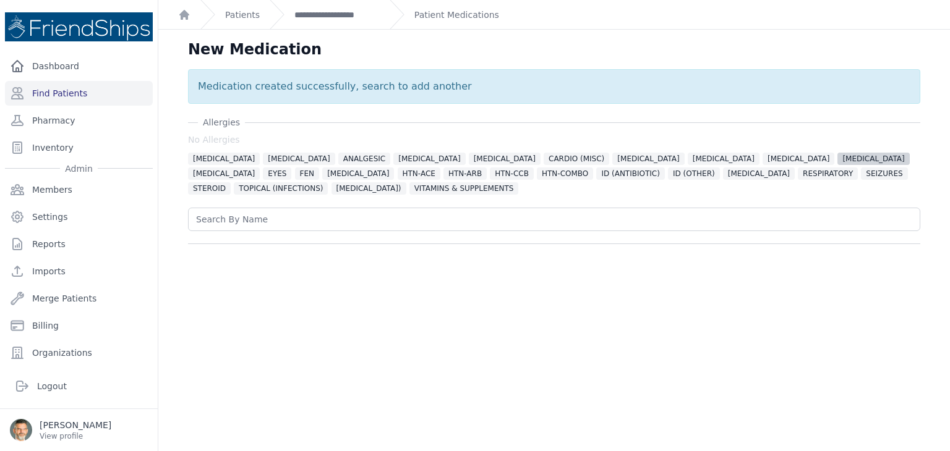
click at [837, 161] on span "[MEDICAL_DATA]" at bounding box center [873, 159] width 72 height 12
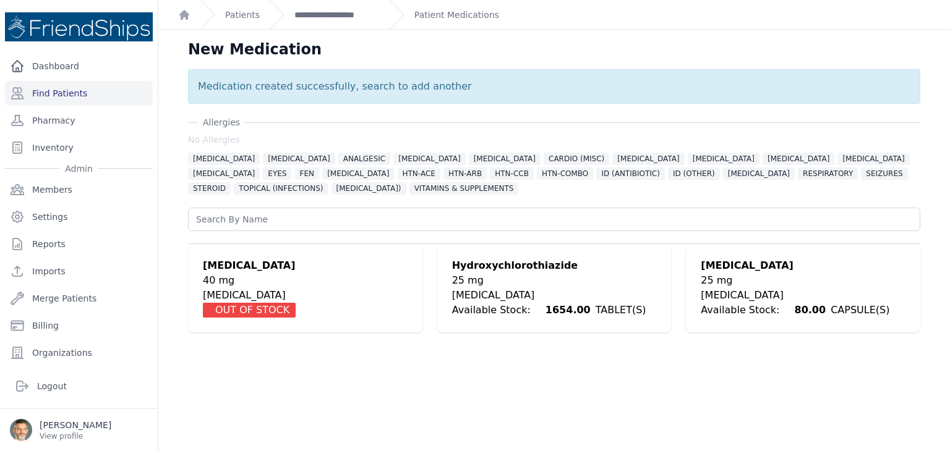
click at [493, 279] on div "25 mg" at bounding box center [549, 280] width 194 height 15
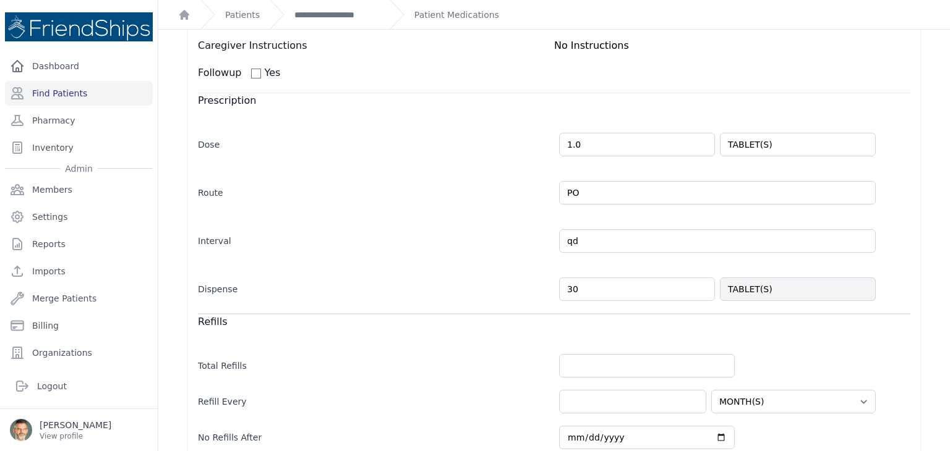
scroll to position [186, 0]
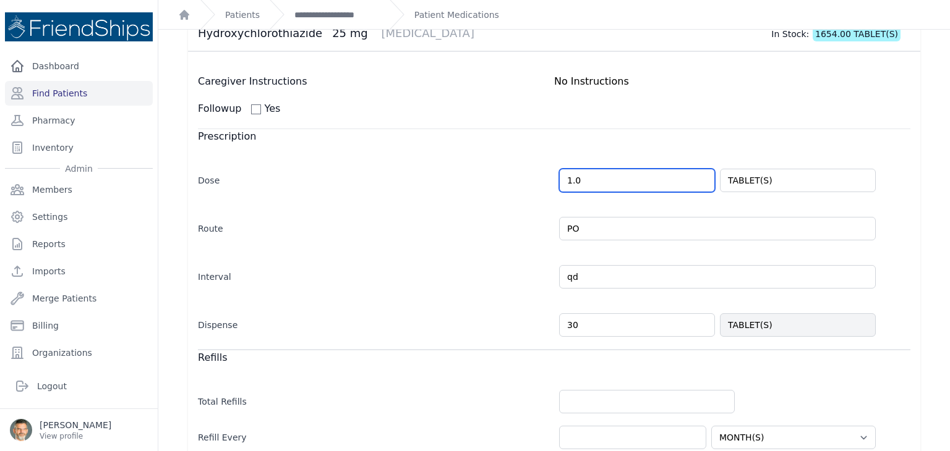
drag, startPoint x: 586, startPoint y: 176, endPoint x: 513, endPoint y: 174, distance: 73.6
click at [514, 174] on div "Dose 1.0 TABLET(S)" at bounding box center [554, 174] width 712 height 36
type input "0.5"
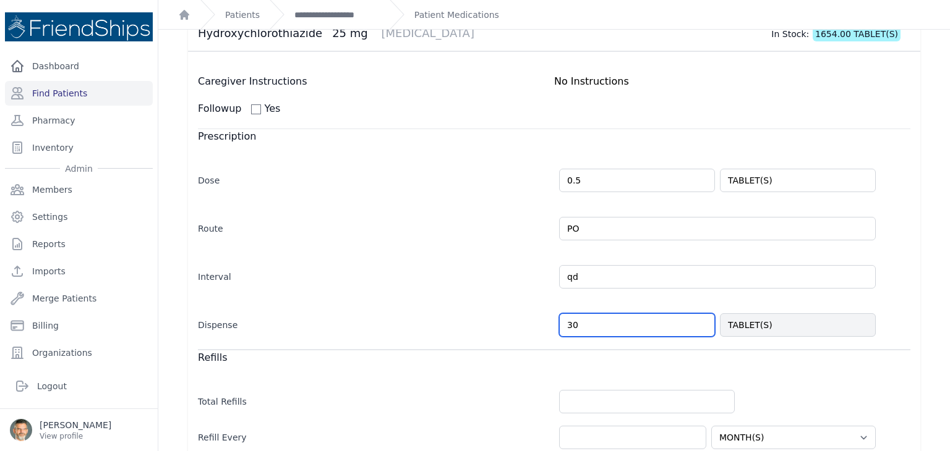
select select "MONTH(S)"
drag, startPoint x: 580, startPoint y: 317, endPoint x: 553, endPoint y: 318, distance: 26.6
click at [553, 318] on div "Dispense 30 TABLET(S)" at bounding box center [554, 319] width 712 height 36
click at [52, 90] on link "Find Patients" at bounding box center [79, 93] width 148 height 25
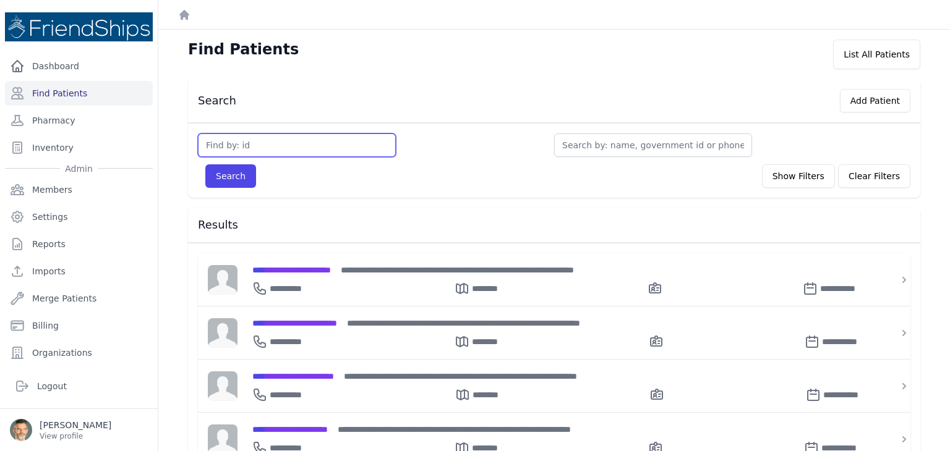
click at [225, 147] on input "text" at bounding box center [297, 145] width 198 height 23
type input "361"
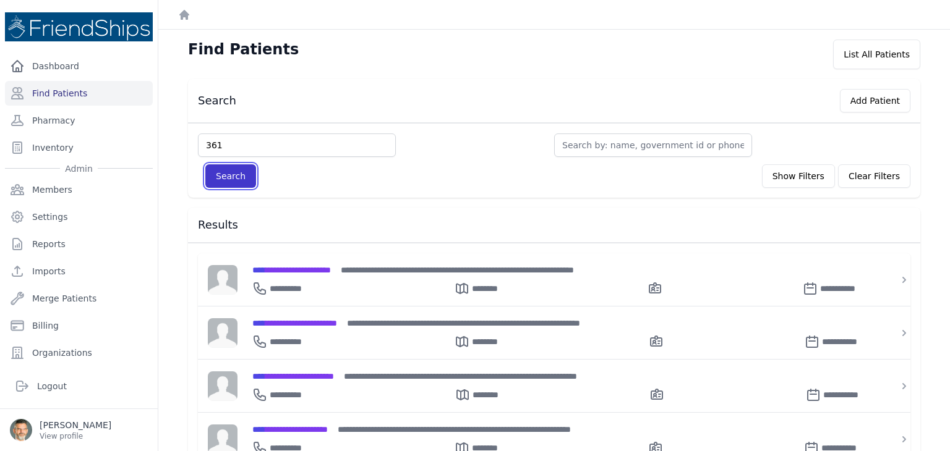
click at [223, 176] on button "Search" at bounding box center [230, 175] width 51 height 23
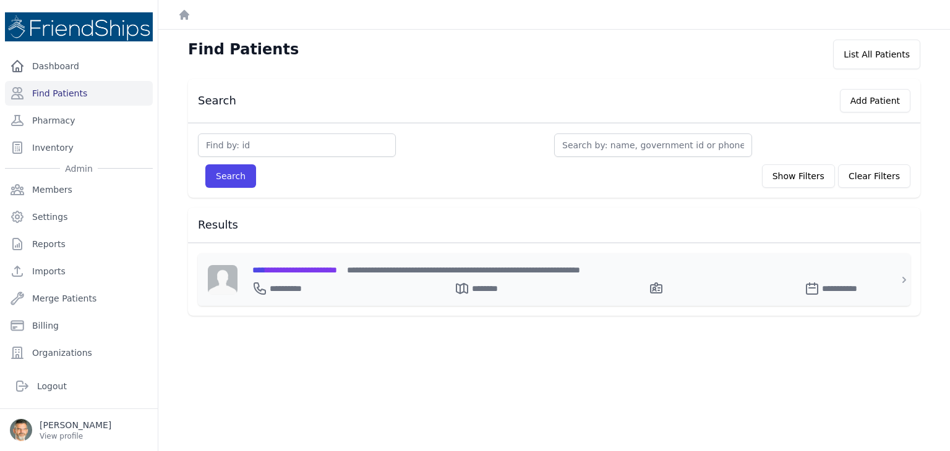
click at [315, 268] on span "**********" at bounding box center [294, 270] width 85 height 9
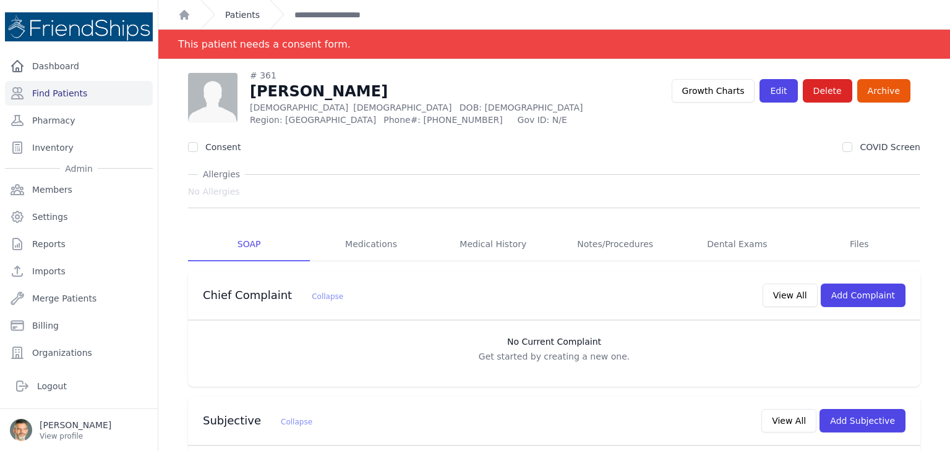
click at [232, 14] on link "Patients" at bounding box center [242, 15] width 35 height 12
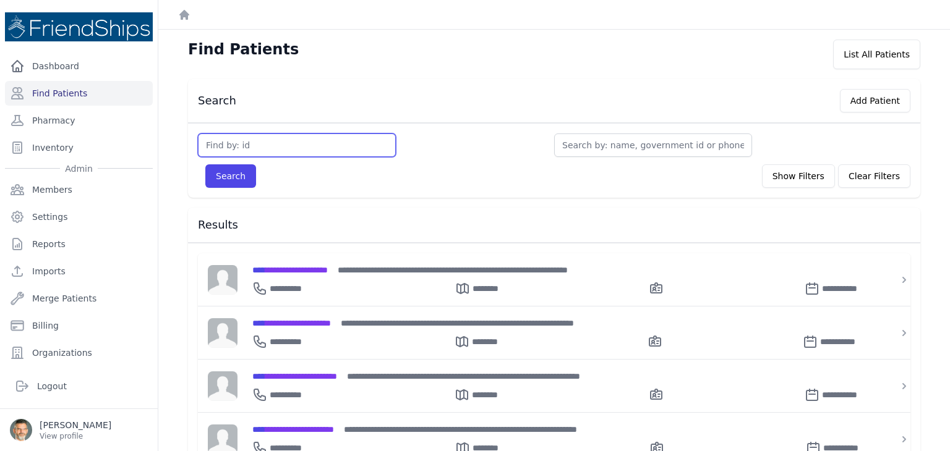
click at [215, 142] on input "text" at bounding box center [297, 145] width 198 height 23
type input "746"
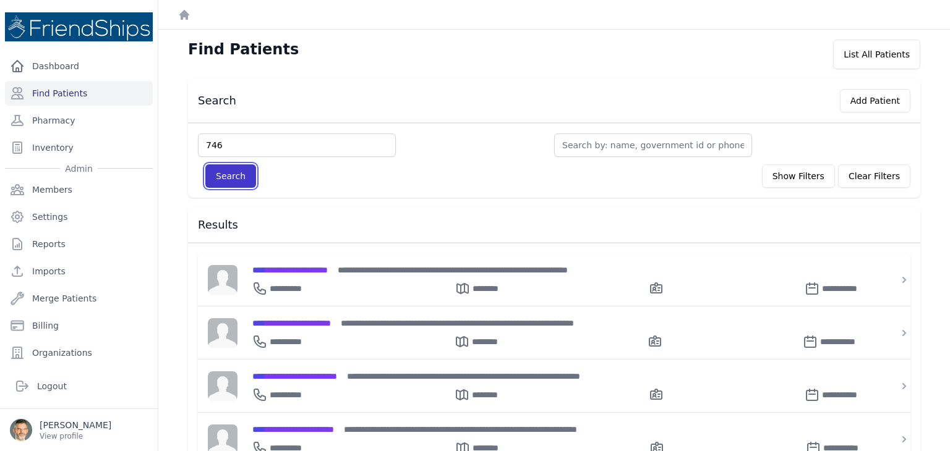
click at [229, 177] on button "Search" at bounding box center [230, 175] width 51 height 23
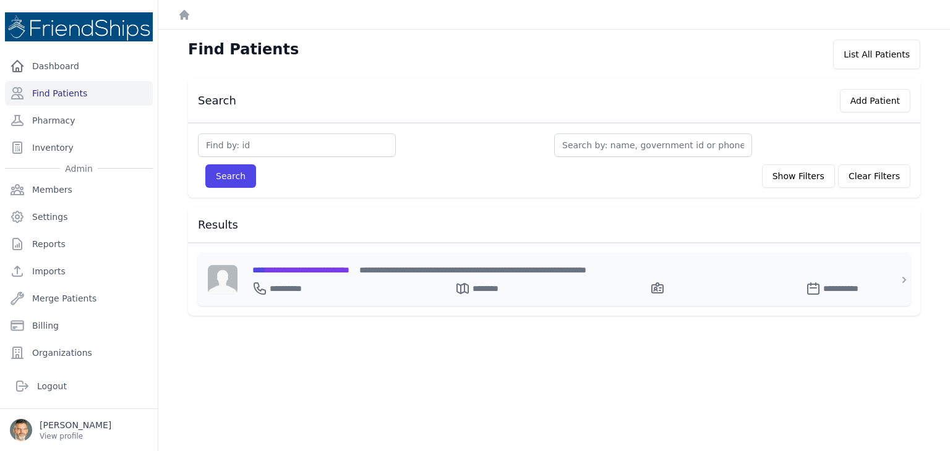
click at [304, 273] on span "**********" at bounding box center [300, 270] width 97 height 9
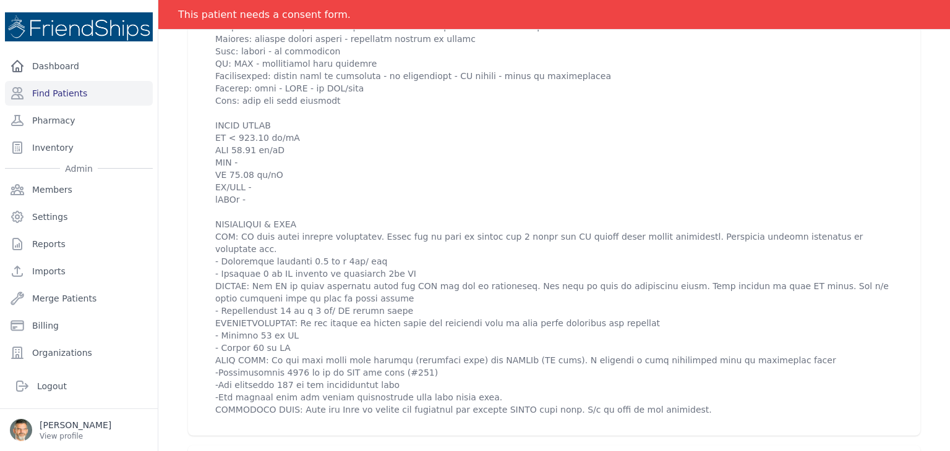
scroll to position [618, 0]
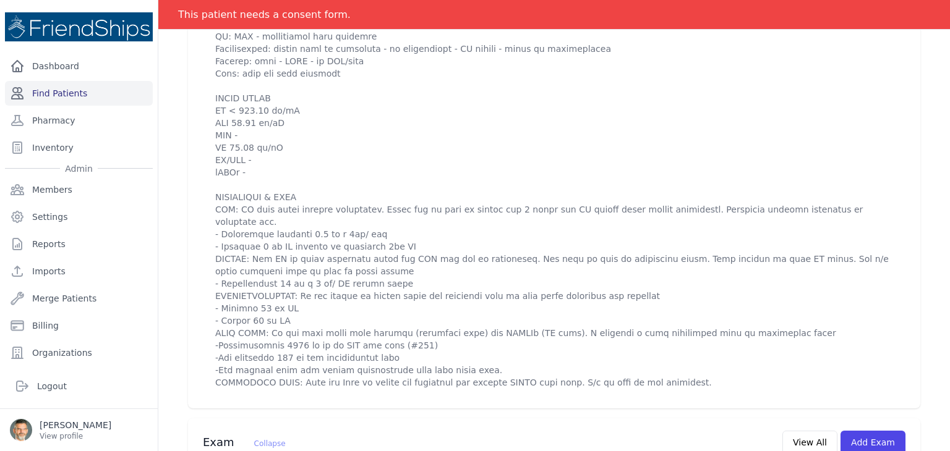
click at [61, 90] on link "Find Patients" at bounding box center [79, 93] width 148 height 25
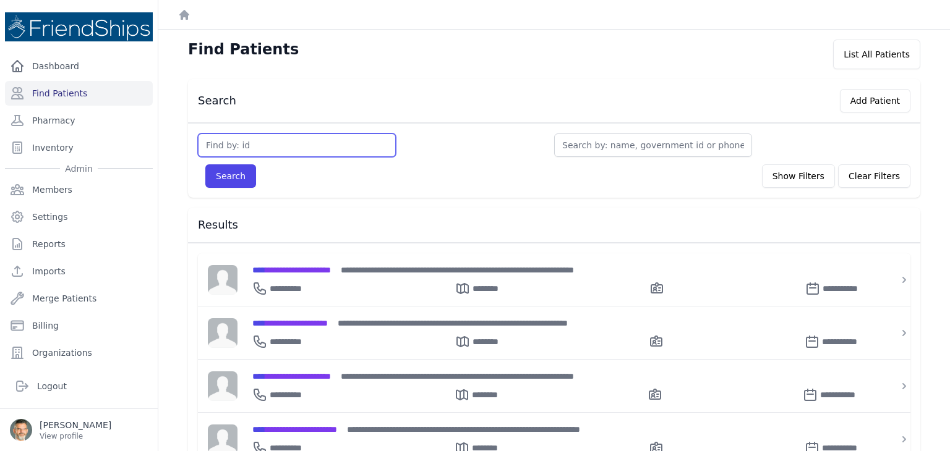
click at [236, 144] on input "text" at bounding box center [297, 145] width 198 height 23
type input "801"
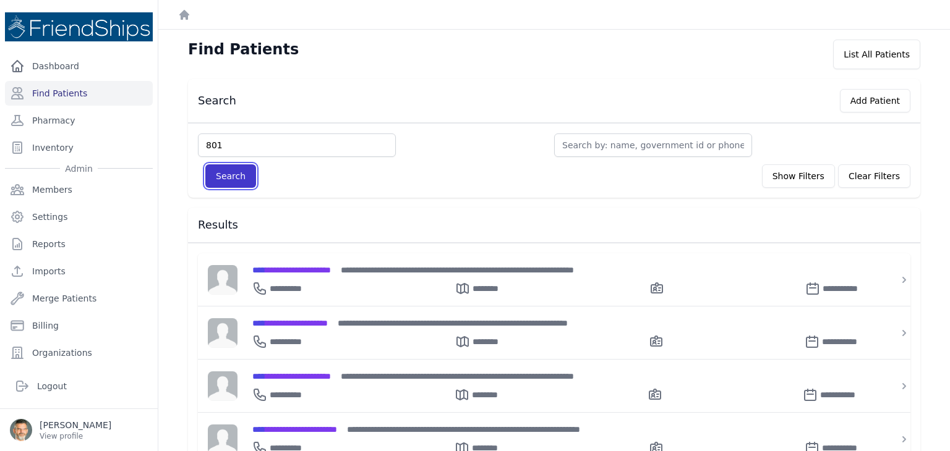
click at [242, 179] on button "Search" at bounding box center [230, 175] width 51 height 23
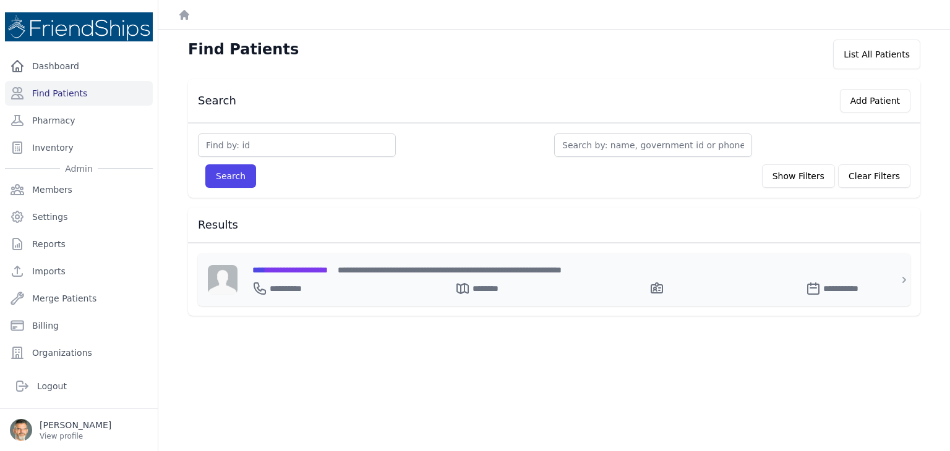
click at [318, 271] on span "**********" at bounding box center [289, 270] width 75 height 9
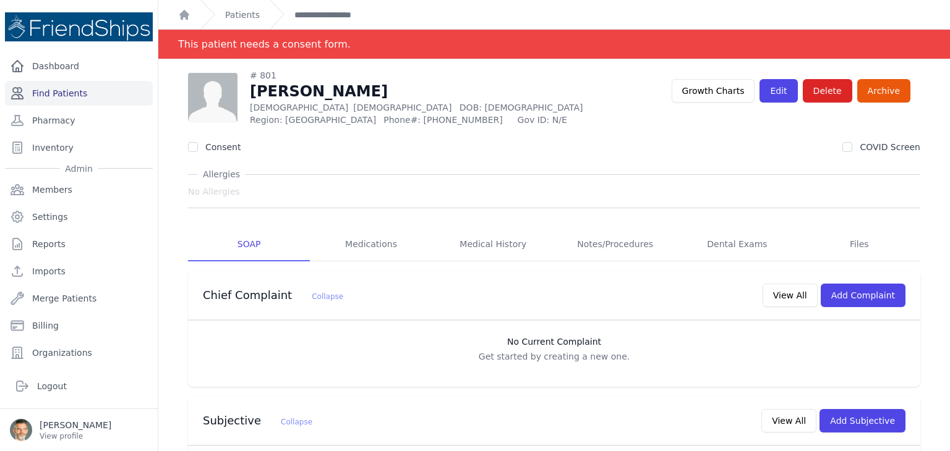
click at [57, 95] on link "Find Patients" at bounding box center [79, 93] width 148 height 25
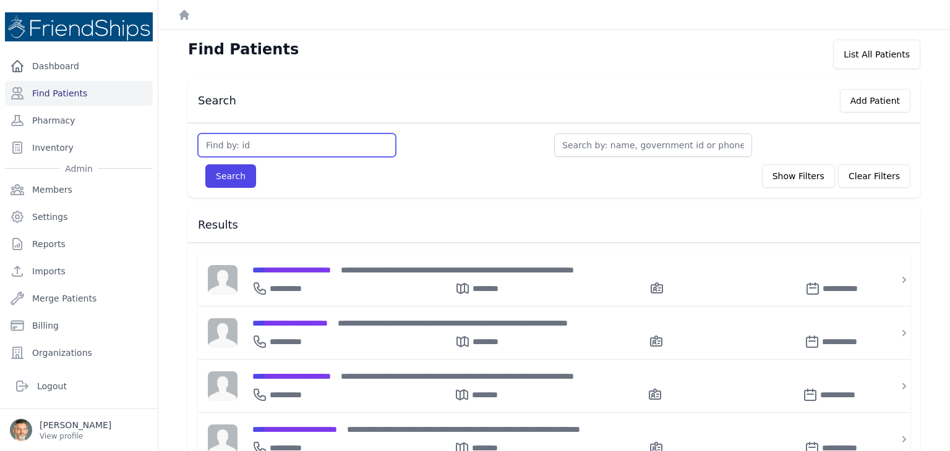
click at [237, 151] on input "text" at bounding box center [297, 145] width 198 height 23
type input "813"
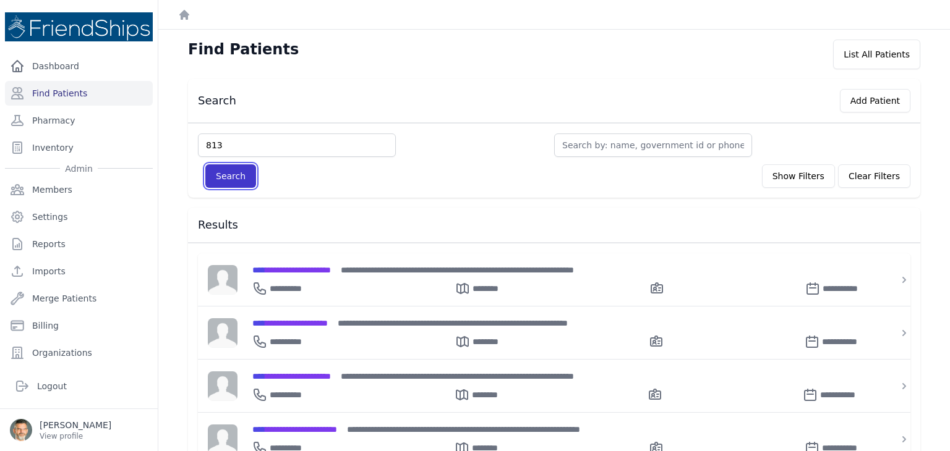
click at [228, 177] on button "Search" at bounding box center [230, 175] width 51 height 23
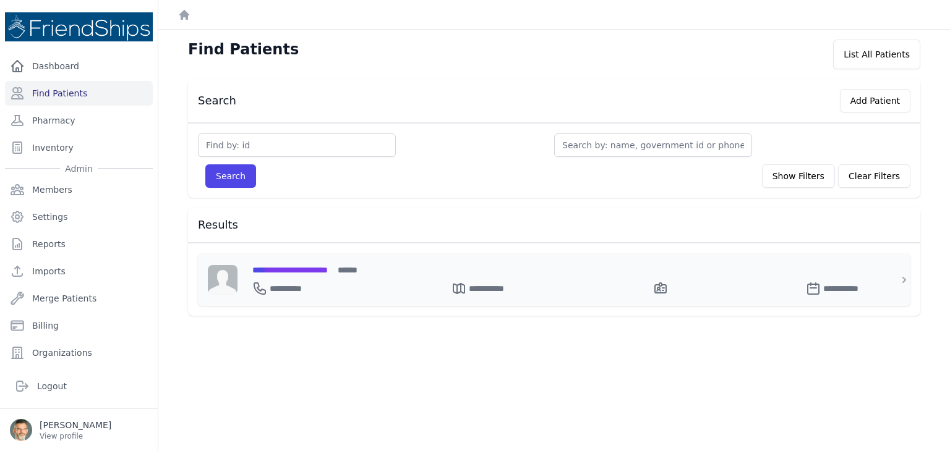
click at [307, 276] on div "**********" at bounding box center [561, 286] width 618 height 20
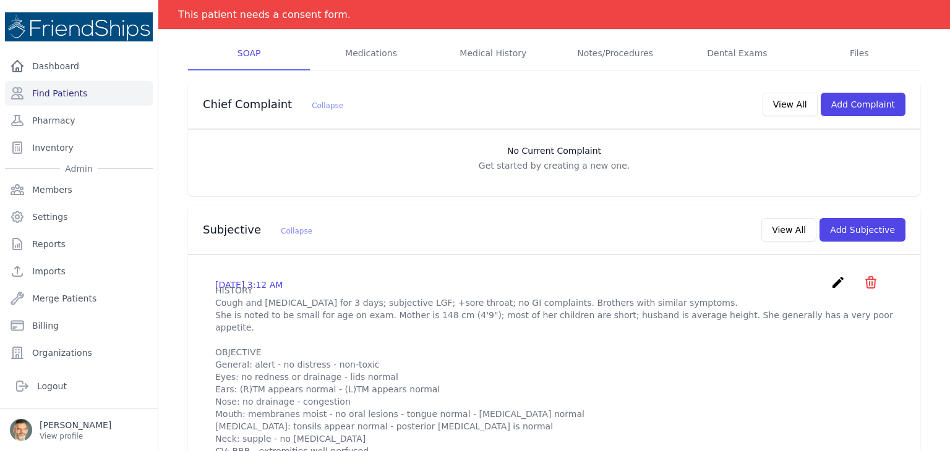
scroll to position [186, 0]
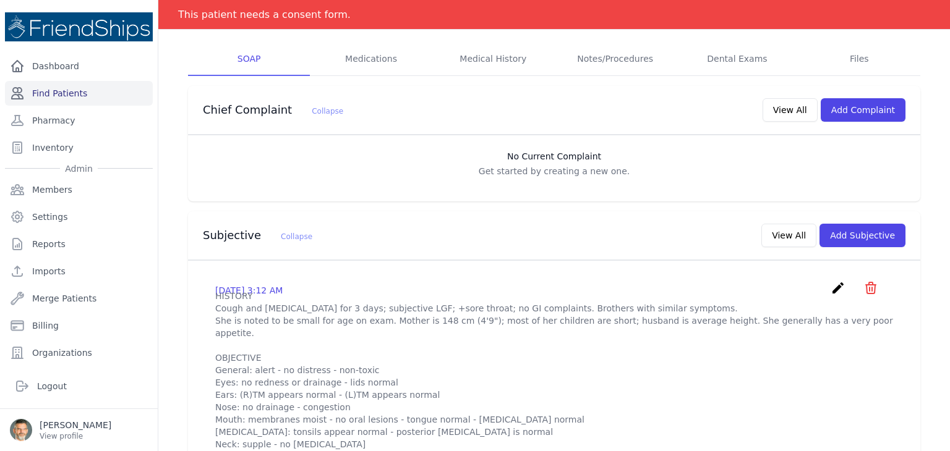
click at [64, 98] on link "Find Patients" at bounding box center [79, 93] width 148 height 25
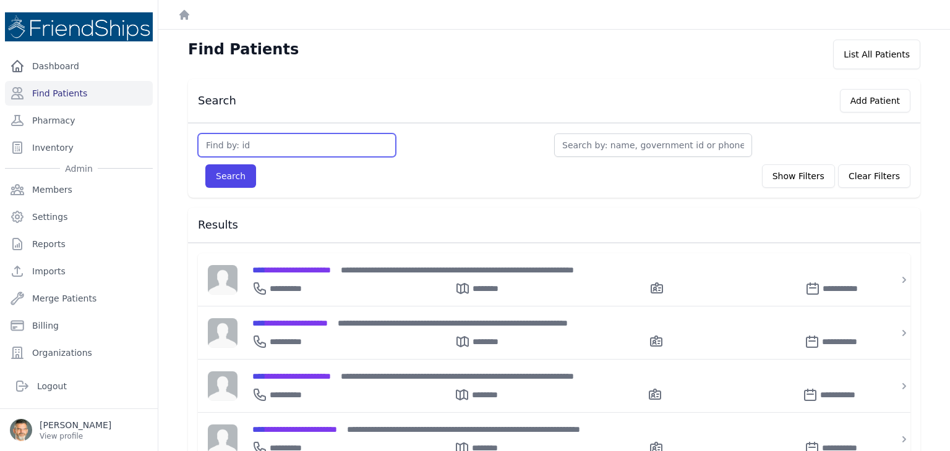
click at [232, 139] on input "text" at bounding box center [297, 145] width 198 height 23
type input "446"
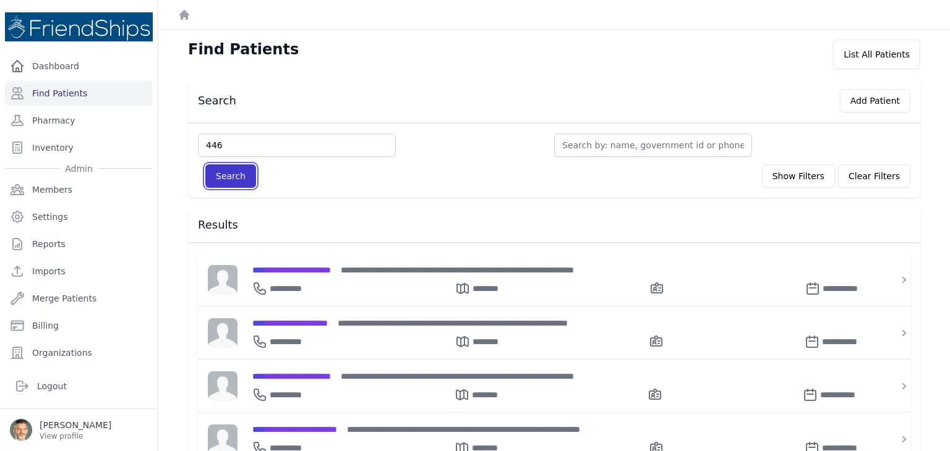
click at [228, 171] on button "Search" at bounding box center [230, 175] width 51 height 23
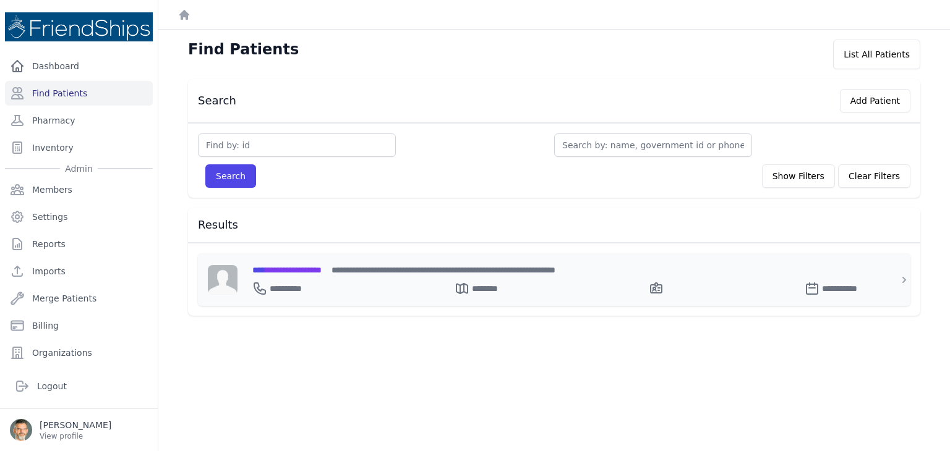
click at [305, 271] on span "**********" at bounding box center [286, 270] width 69 height 9
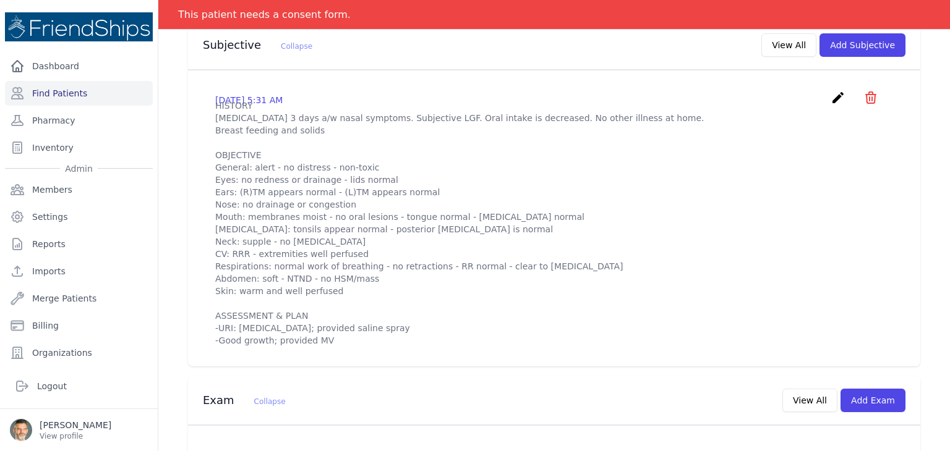
scroll to position [433, 0]
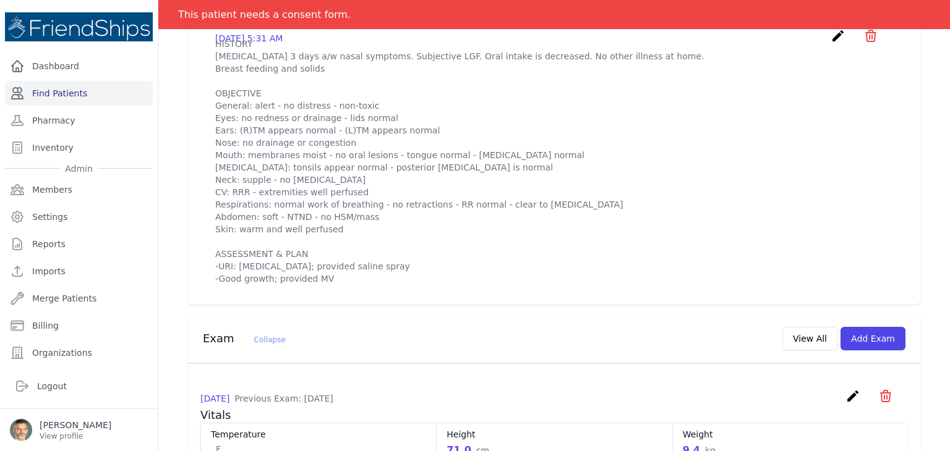
click at [66, 96] on link "Find Patients" at bounding box center [79, 93] width 148 height 25
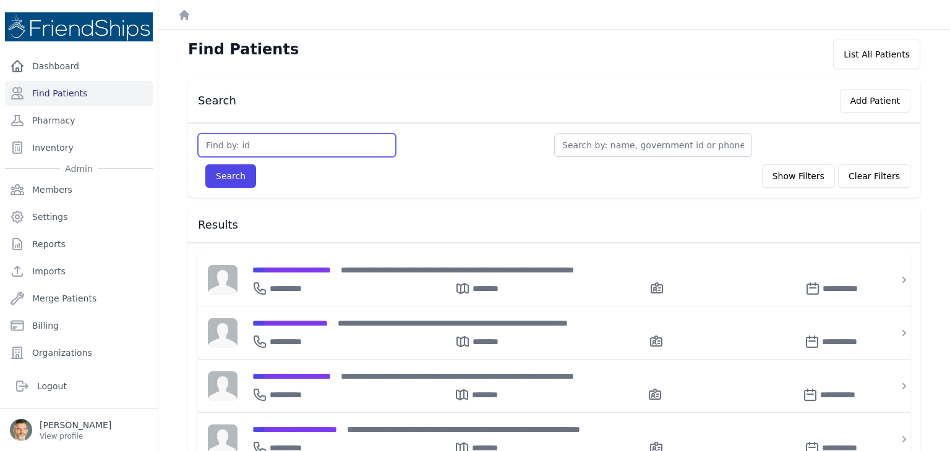
click at [222, 147] on input "text" at bounding box center [297, 145] width 198 height 23
type input "366"
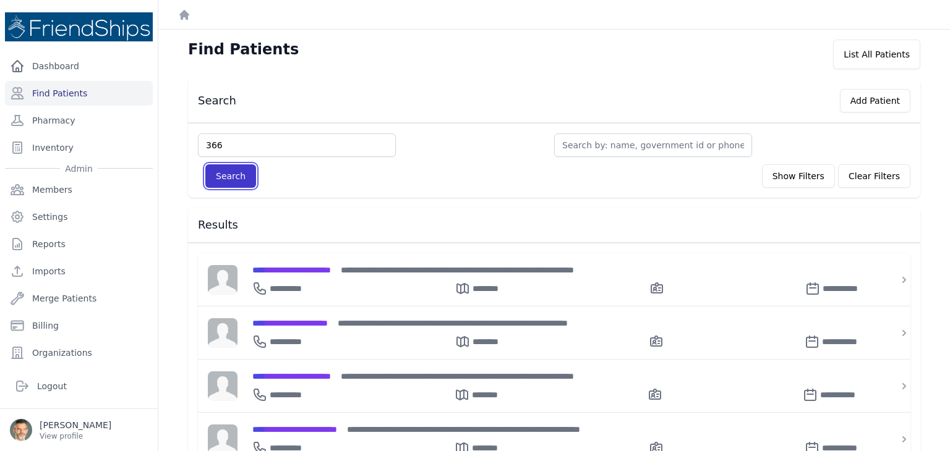
click at [221, 177] on button "Search" at bounding box center [230, 175] width 51 height 23
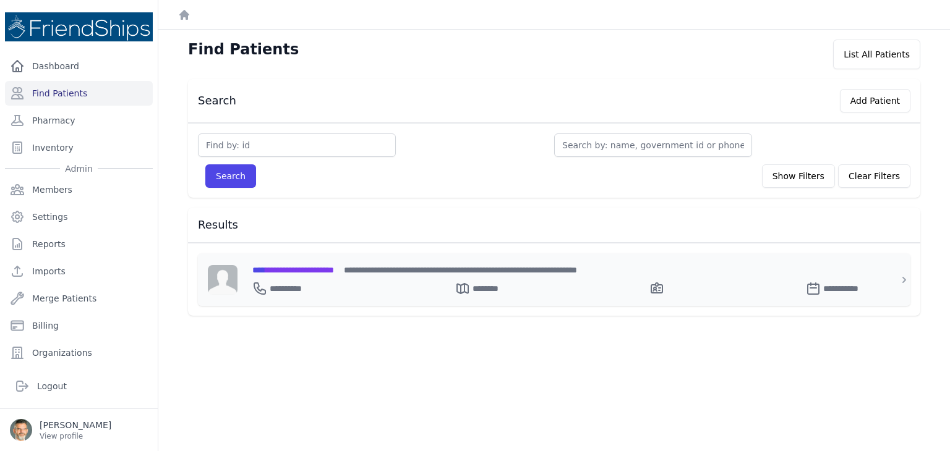
click at [289, 268] on span "**********" at bounding box center [293, 270] width 82 height 9
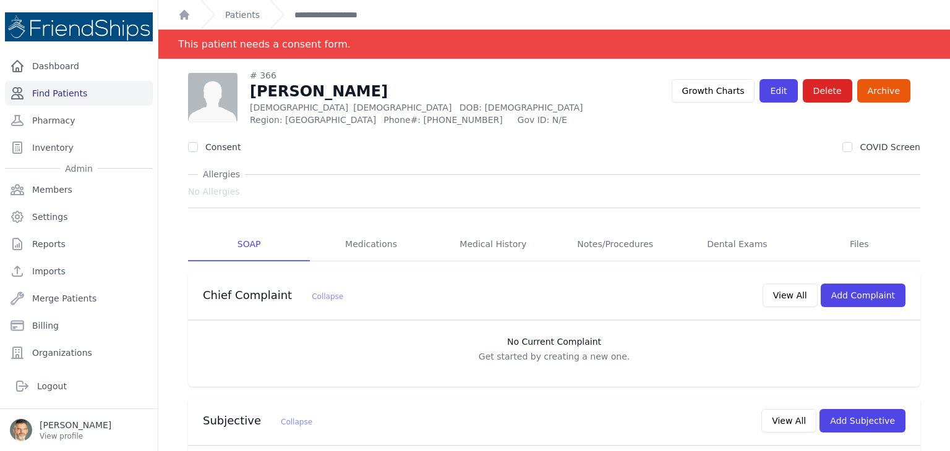
click at [59, 95] on link "Find Patients" at bounding box center [79, 93] width 148 height 25
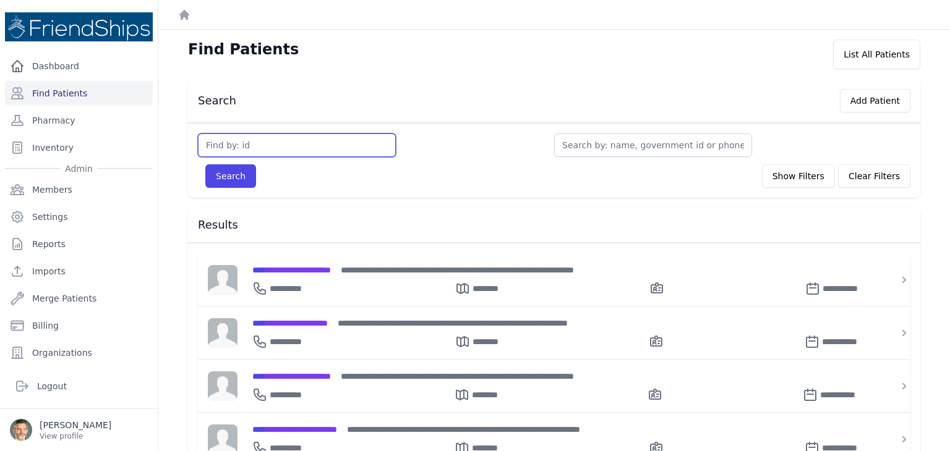
click at [229, 142] on input "text" at bounding box center [297, 145] width 198 height 23
type input "816"
click at [205, 164] on button "Search" at bounding box center [230, 175] width 51 height 23
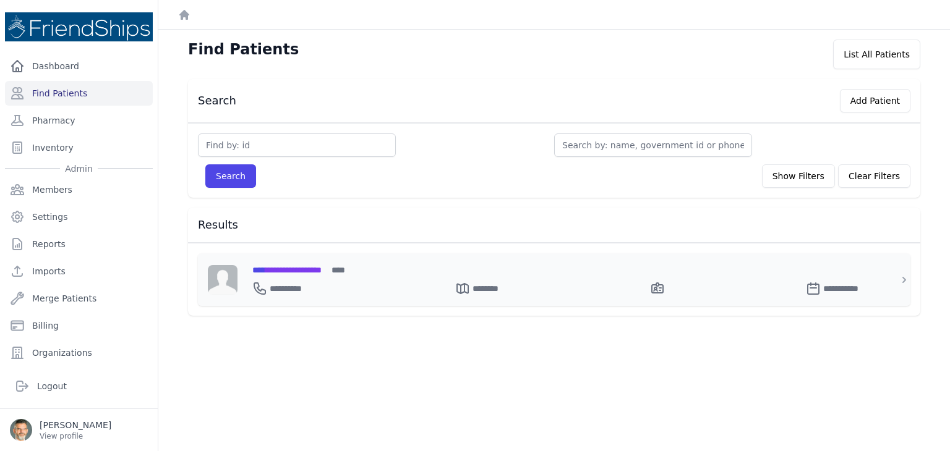
click at [292, 270] on span "**********" at bounding box center [286, 270] width 69 height 9
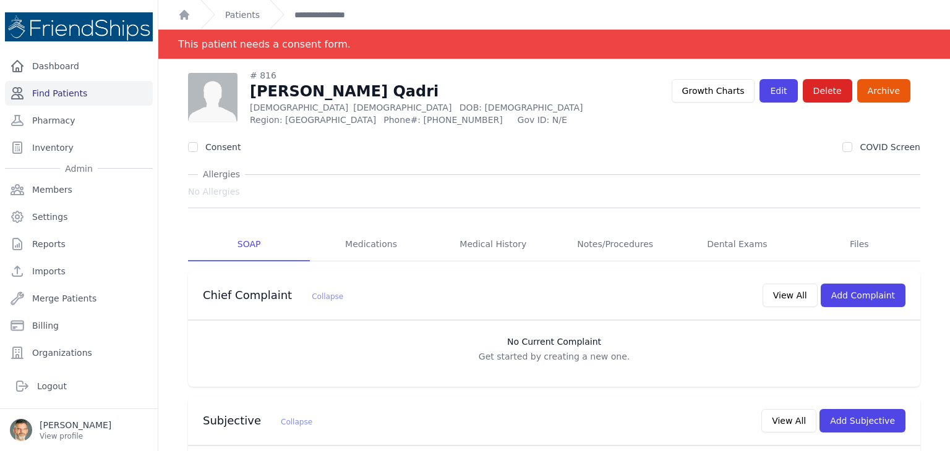
click at [56, 90] on link "Find Patients" at bounding box center [79, 93] width 148 height 25
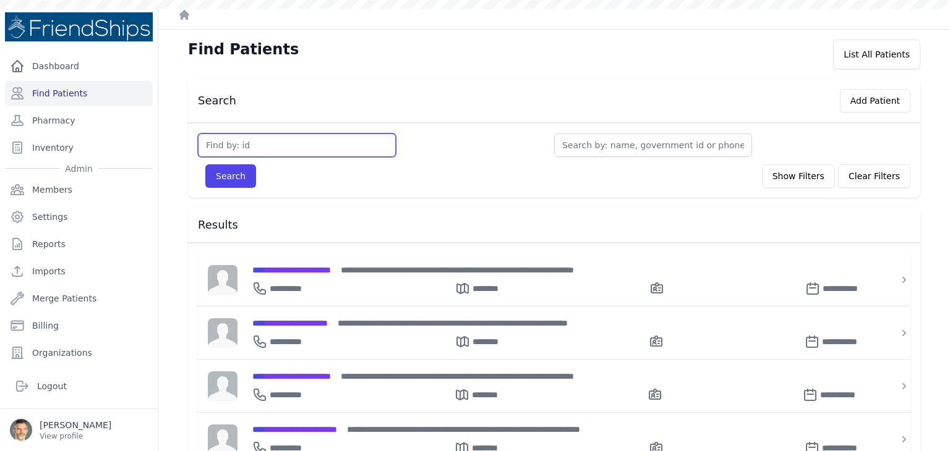
click at [241, 145] on input "text" at bounding box center [297, 145] width 198 height 23
type input "1"
type input "121"
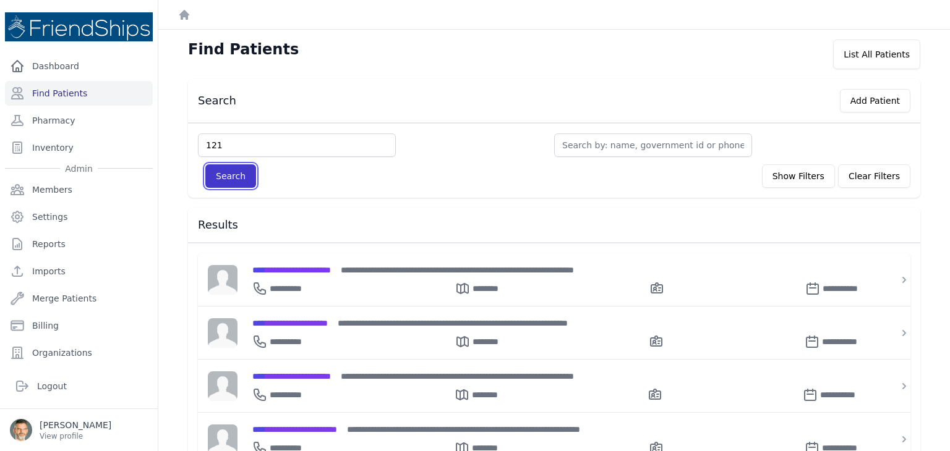
click at [216, 179] on button "Search" at bounding box center [230, 175] width 51 height 23
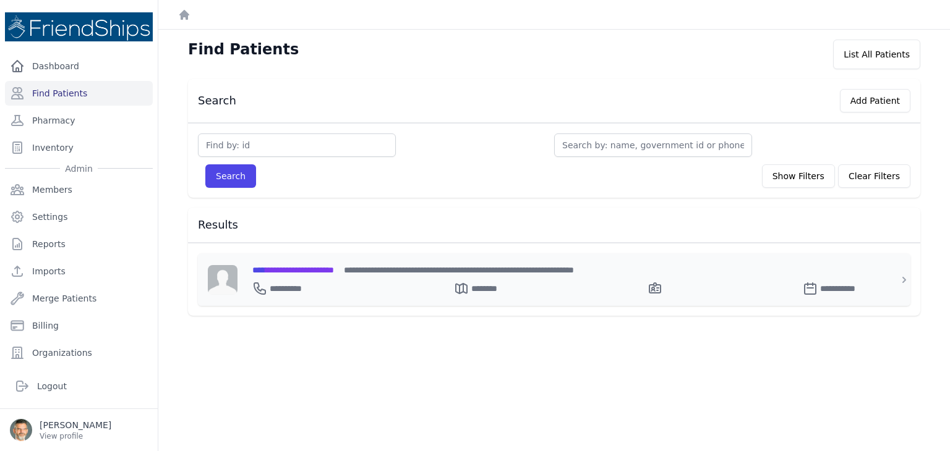
click at [328, 269] on span "**********" at bounding box center [293, 270] width 82 height 9
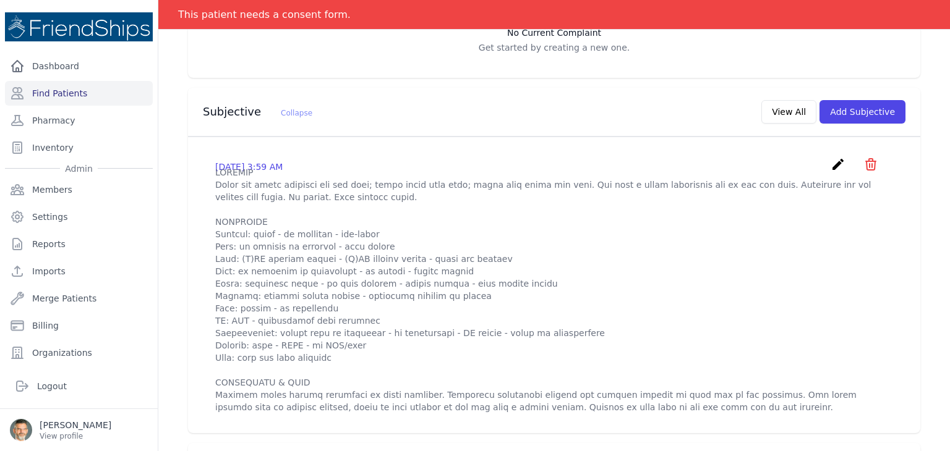
scroll to position [371, 0]
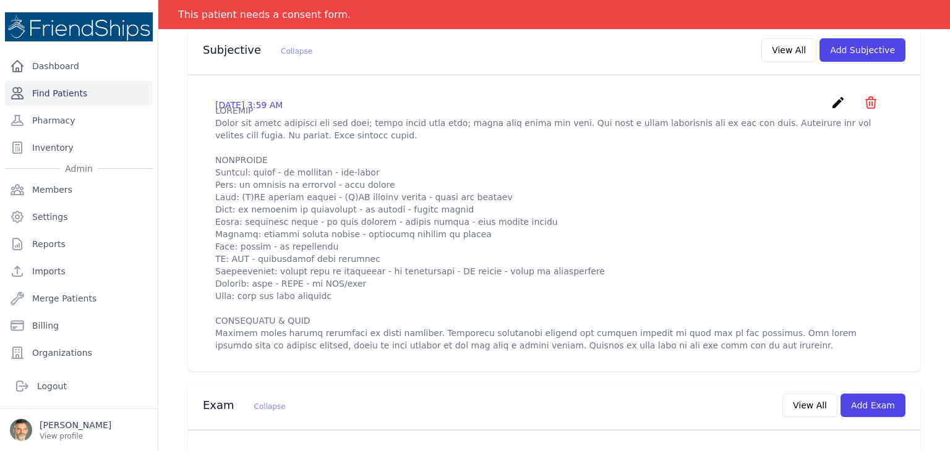
click at [58, 92] on link "Find Patients" at bounding box center [79, 93] width 148 height 25
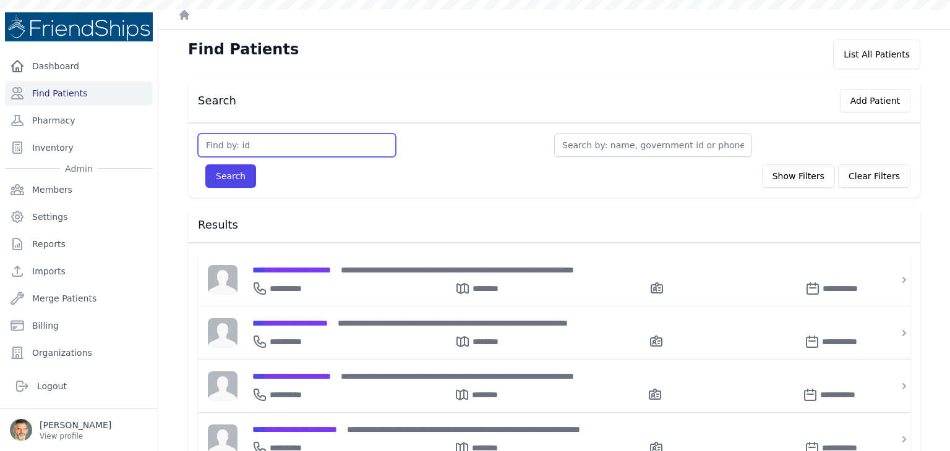
click at [242, 140] on input "text" at bounding box center [297, 145] width 198 height 23
type input "504"
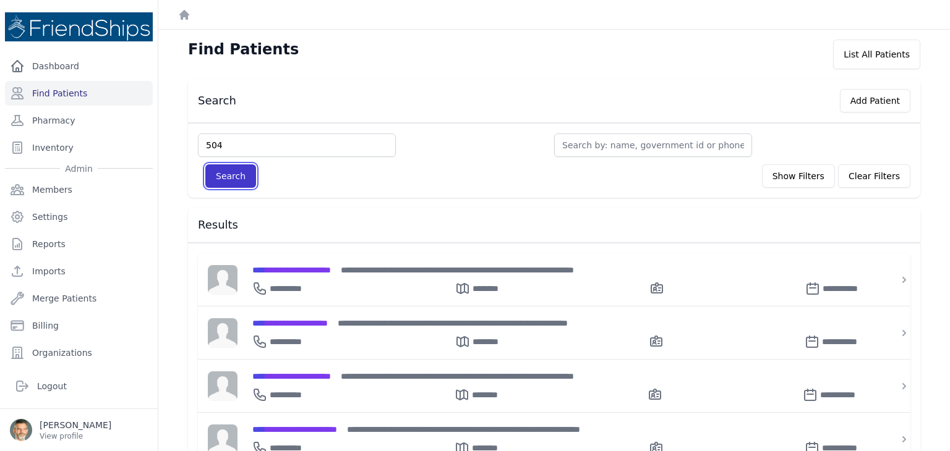
click at [216, 173] on button "Search" at bounding box center [230, 175] width 51 height 23
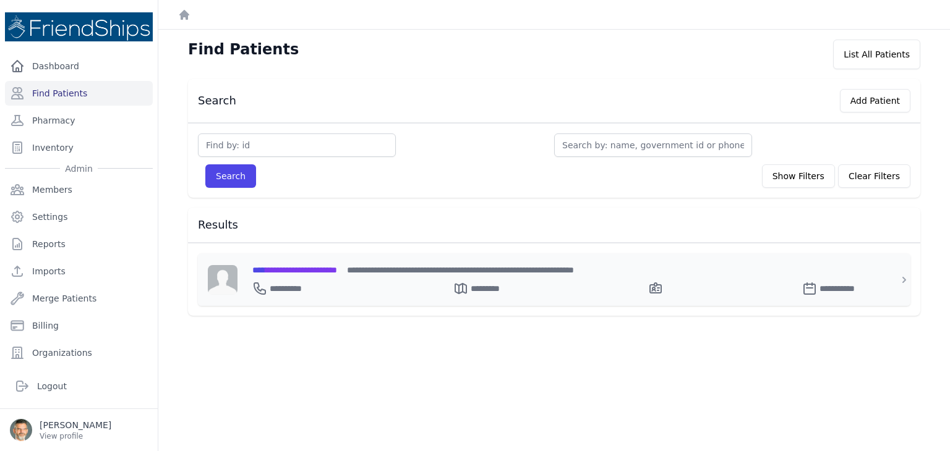
click at [296, 266] on span "**********" at bounding box center [294, 270] width 85 height 9
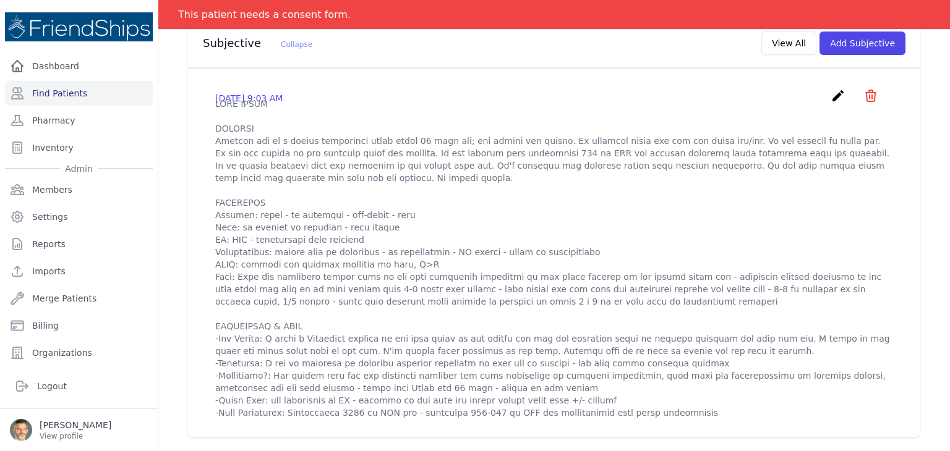
scroll to position [433, 0]
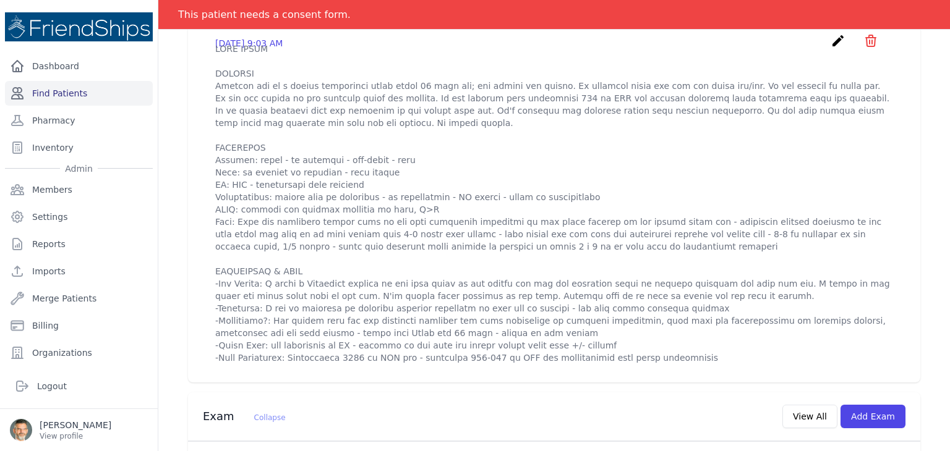
click at [62, 90] on link "Find Patients" at bounding box center [79, 93] width 148 height 25
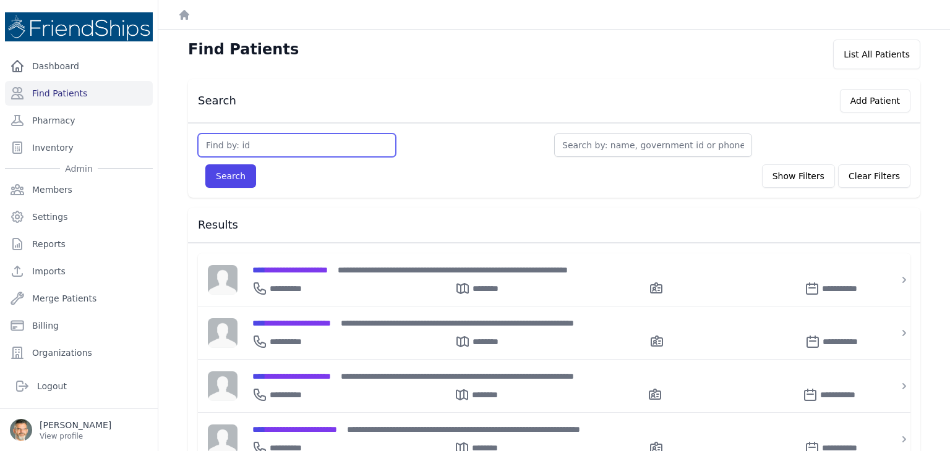
click at [251, 147] on input "text" at bounding box center [297, 145] width 198 height 23
type input "340"
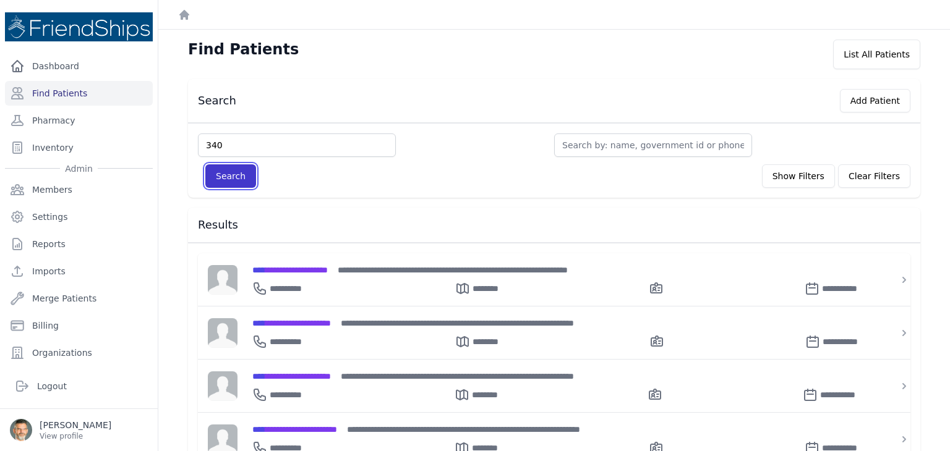
click at [225, 178] on button "Search" at bounding box center [230, 175] width 51 height 23
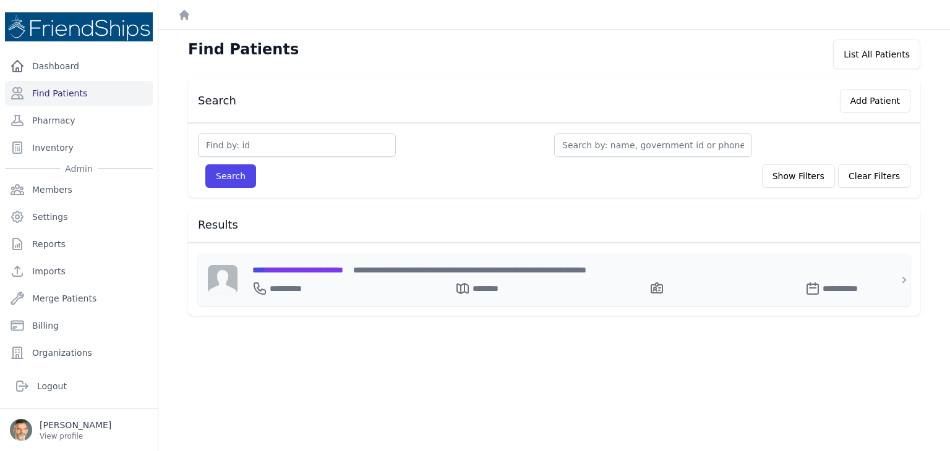
click at [295, 268] on span "**********" at bounding box center [297, 270] width 91 height 9
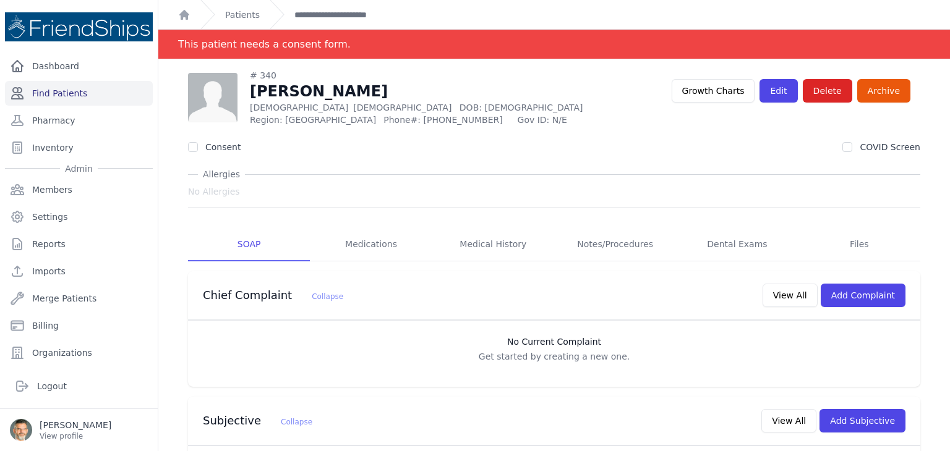
click at [70, 89] on link "Find Patients" at bounding box center [79, 93] width 148 height 25
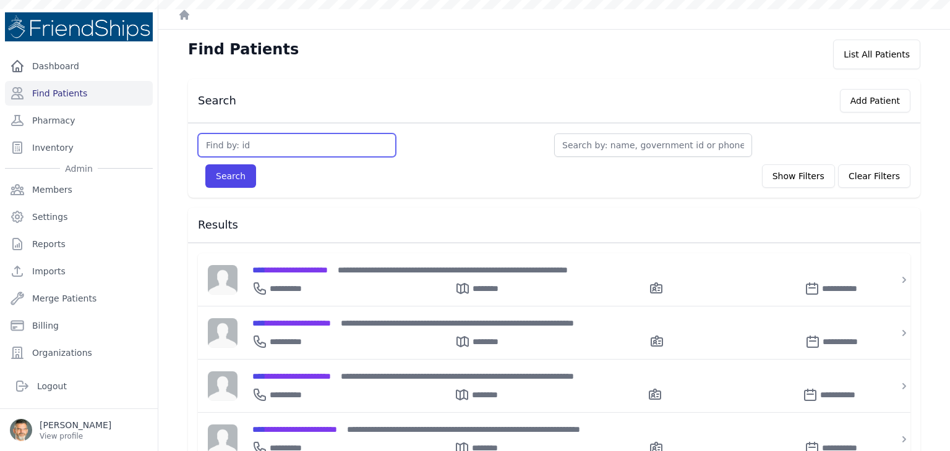
click at [237, 142] on input "text" at bounding box center [297, 145] width 198 height 23
type input "367"
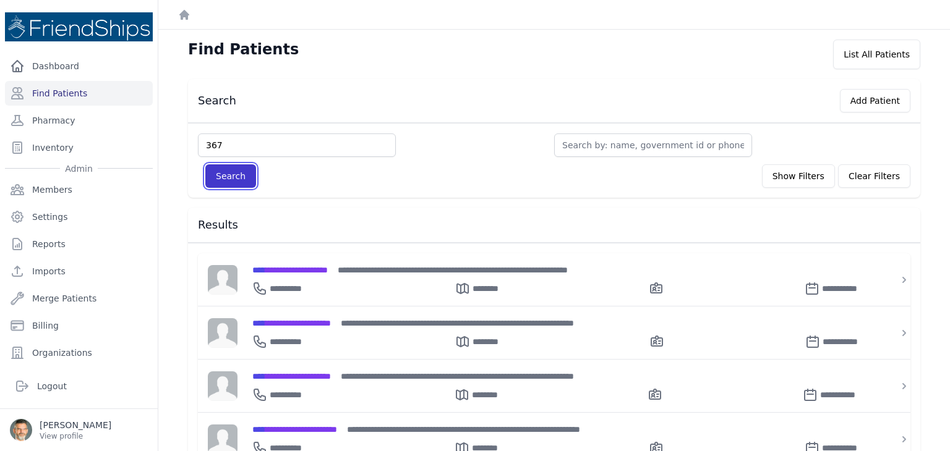
click at [223, 171] on button "Search" at bounding box center [230, 175] width 51 height 23
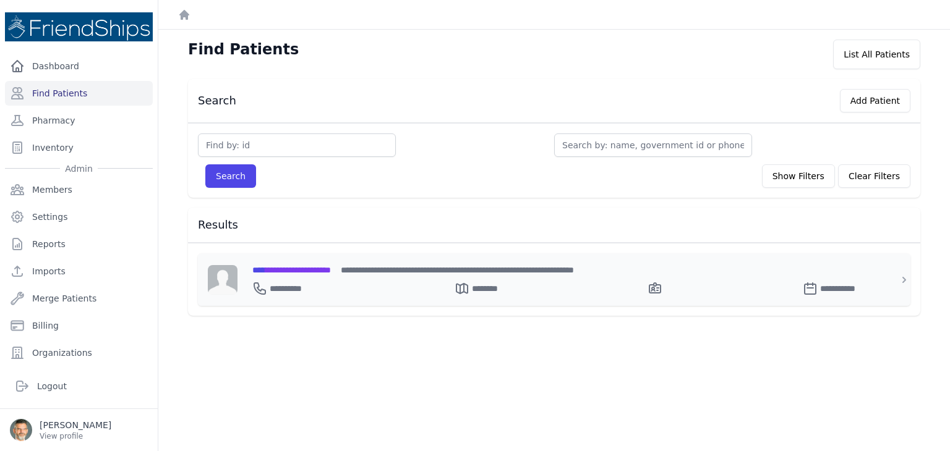
click at [301, 268] on span "**********" at bounding box center [291, 270] width 79 height 9
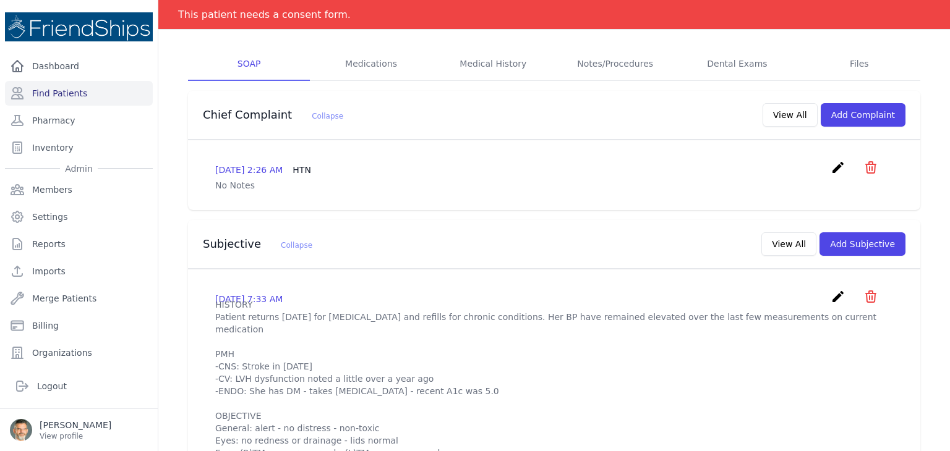
scroll to position [186, 0]
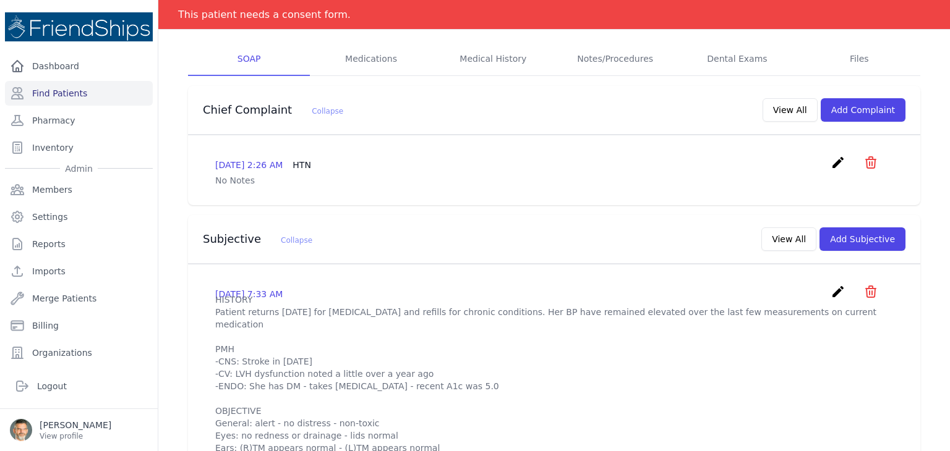
click at [863, 161] on icon "icon" at bounding box center [870, 162] width 15 height 15
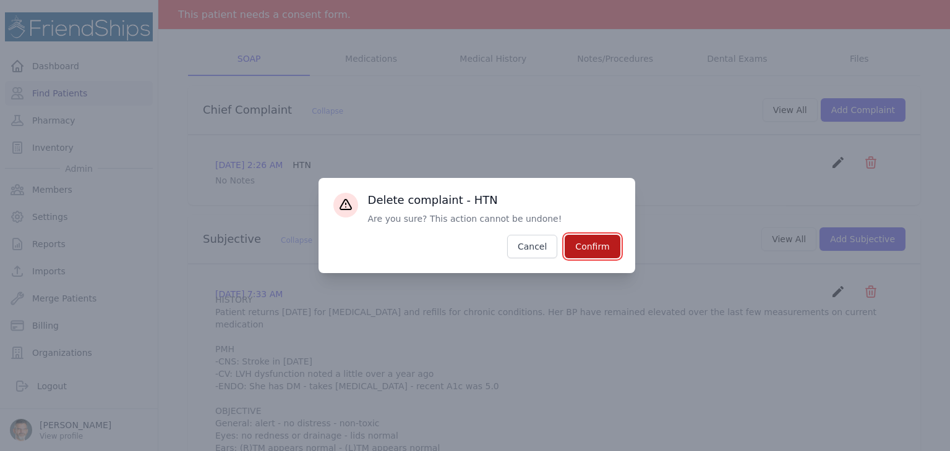
click at [599, 243] on button "Confirm" at bounding box center [592, 246] width 55 height 23
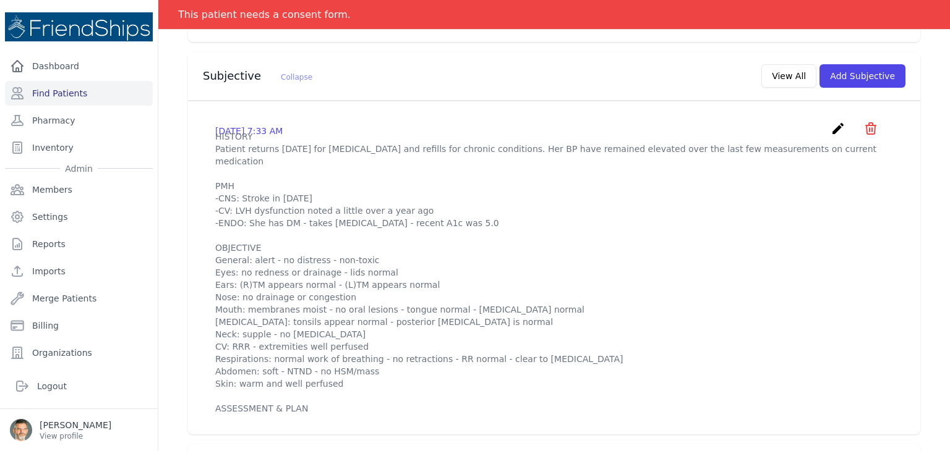
scroll to position [309, 0]
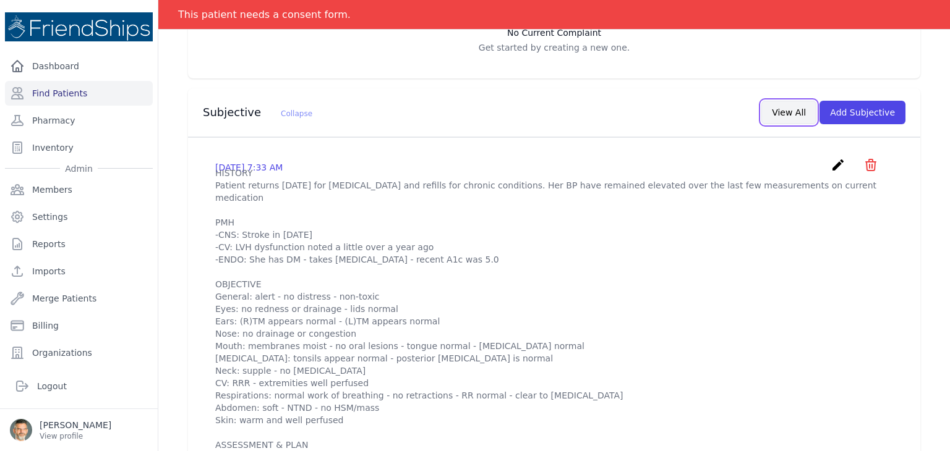
click at [774, 111] on button "View All" at bounding box center [788, 112] width 55 height 23
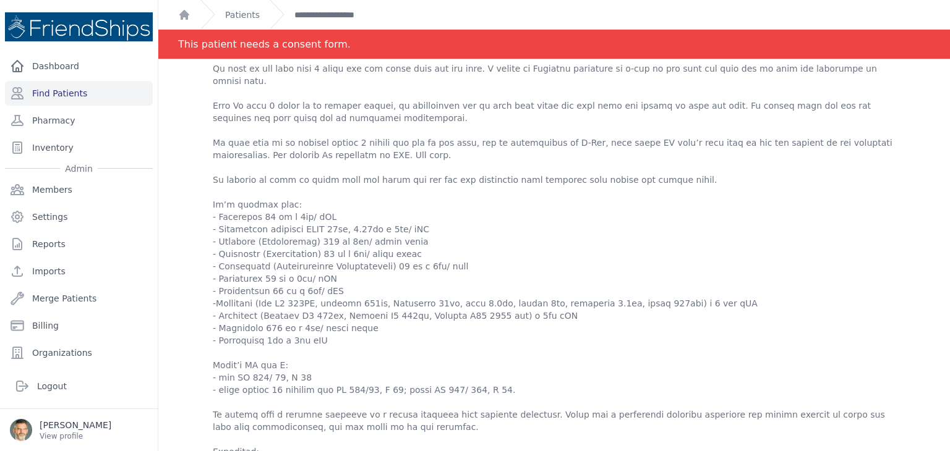
scroll to position [804, 0]
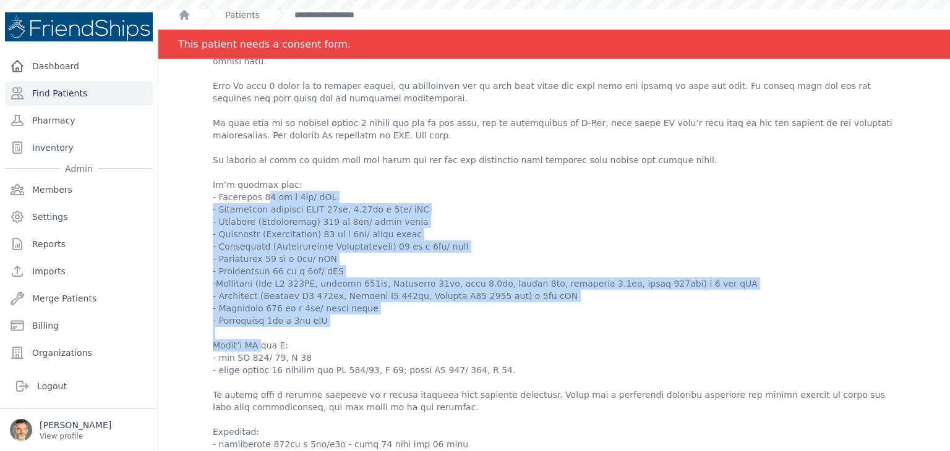
drag, startPoint x: 329, startPoint y: 342, endPoint x: 211, endPoint y: 221, distance: 168.3
click at [211, 221] on div "2025-Sep-25 3:11 AM create ​ Are you sure? This action cannot be undone! Confir…" at bounding box center [554, 329] width 712 height 660
copy p "- Valsartan 80 mg x 1tb/ qPM - Bisoprolol fumarate HCTZ 10mg, 6.25mg x 1tb/ qAM…"
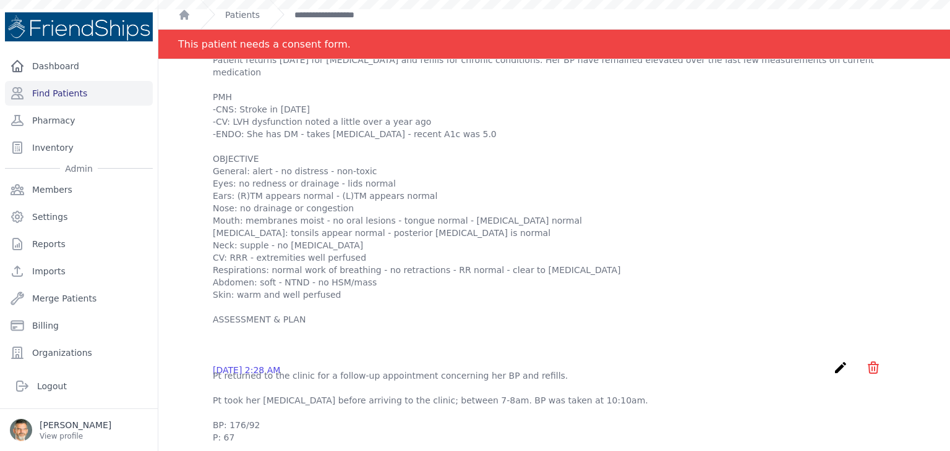
scroll to position [0, 0]
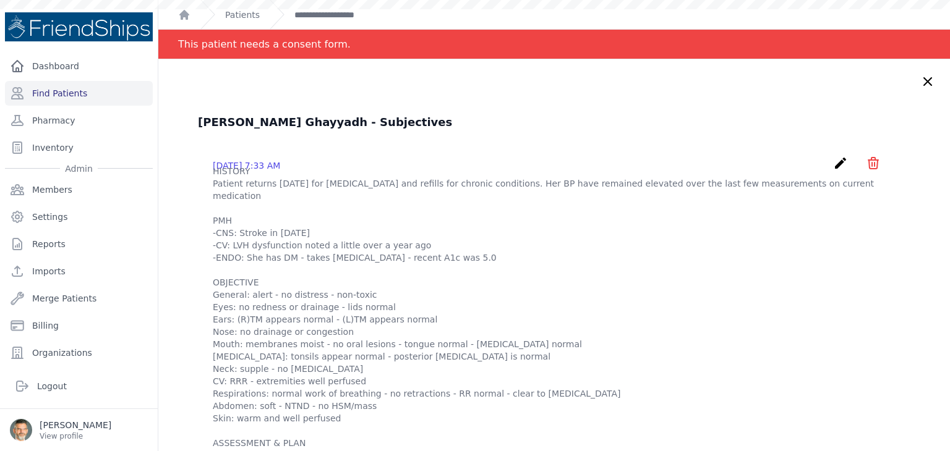
click at [833, 162] on icon "create" at bounding box center [840, 163] width 15 height 15
click at [833, 163] on icon "create" at bounding box center [840, 163] width 15 height 15
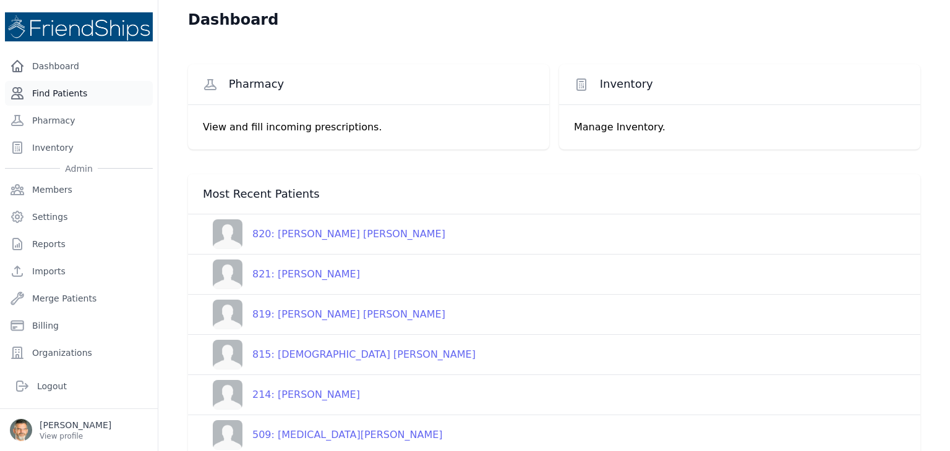
click at [72, 87] on link "Find Patients" at bounding box center [79, 93] width 148 height 25
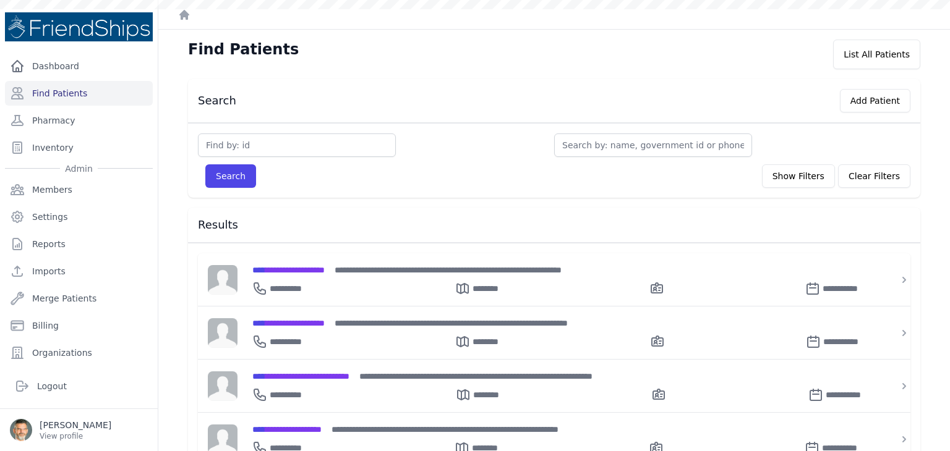
click at [240, 143] on input "text" at bounding box center [297, 145] width 198 height 23
type input "3"
type input "367"
click at [205, 164] on button "Search" at bounding box center [230, 175] width 51 height 23
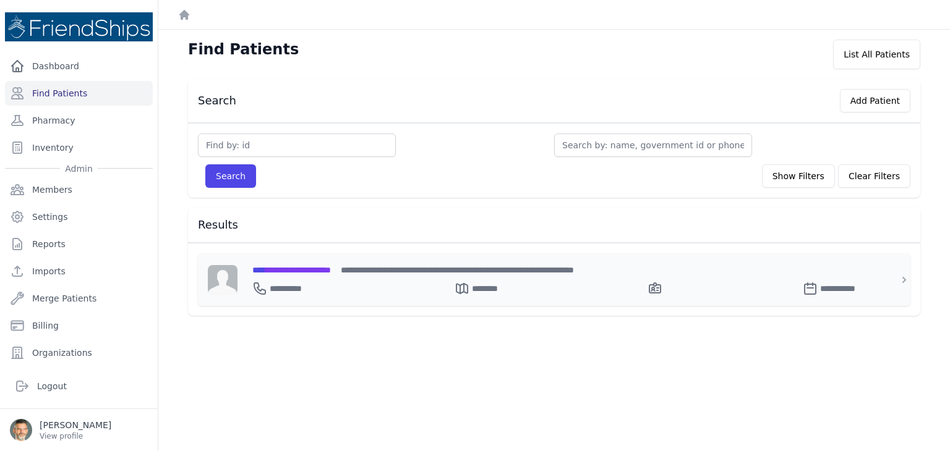
click at [281, 268] on span "**********" at bounding box center [291, 270] width 79 height 9
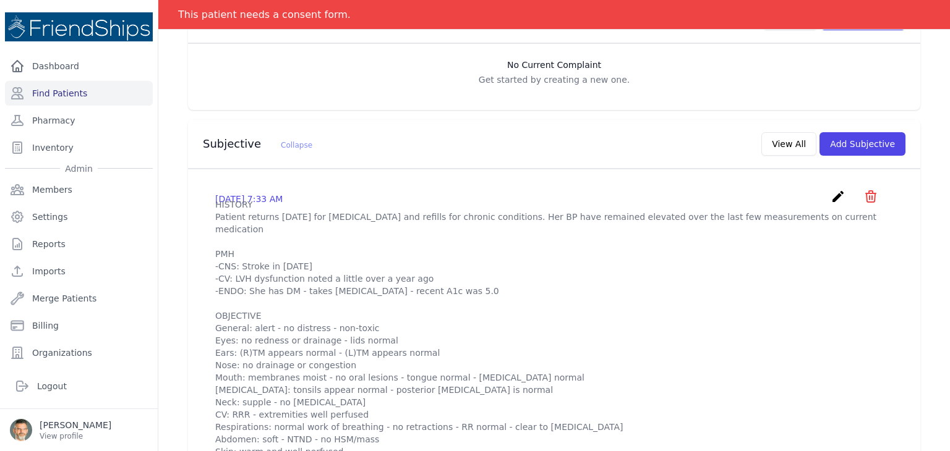
scroll to position [247, 0]
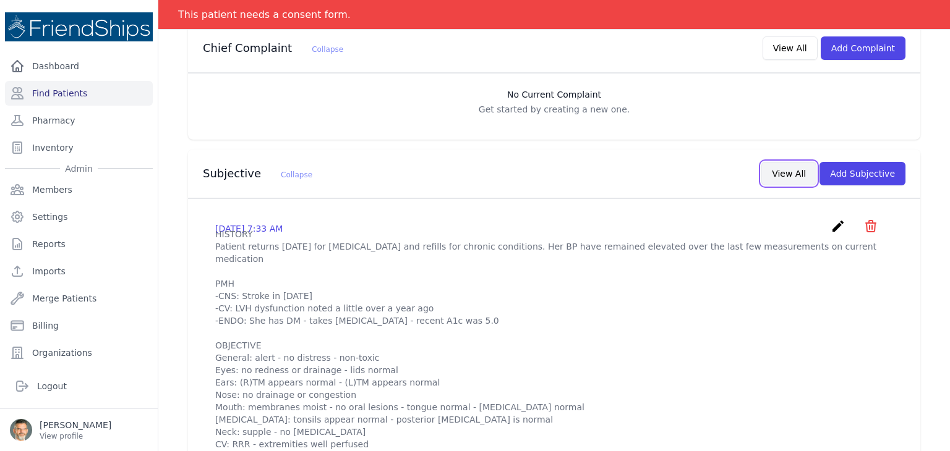
click at [783, 171] on button "View All" at bounding box center [788, 173] width 55 height 23
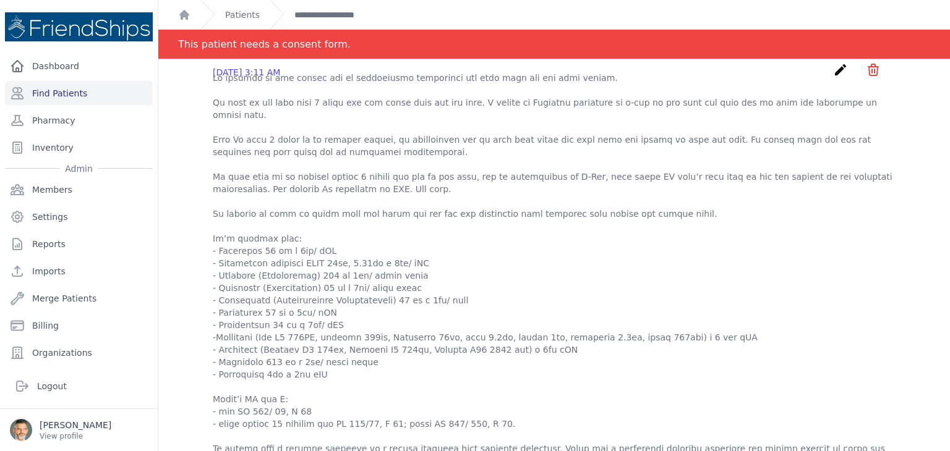
scroll to position [804, 0]
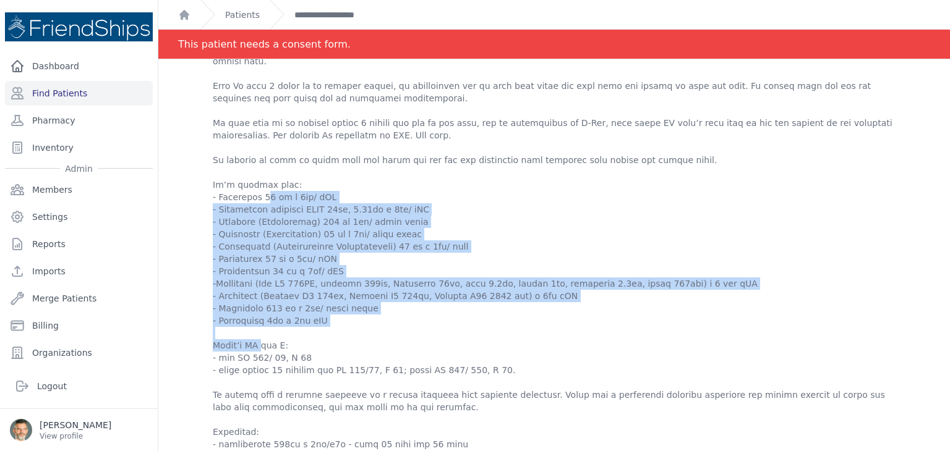
drag, startPoint x: 213, startPoint y: 221, endPoint x: 354, endPoint y: 339, distance: 184.8
click at [354, 339] on p at bounding box center [554, 333] width 683 height 631
copy p "- Valsartan 80 mg x 1tb/ qPM - Bisoprolol fumarate HCTZ 10mg, 6.25mg x 1tb/ qAM…"
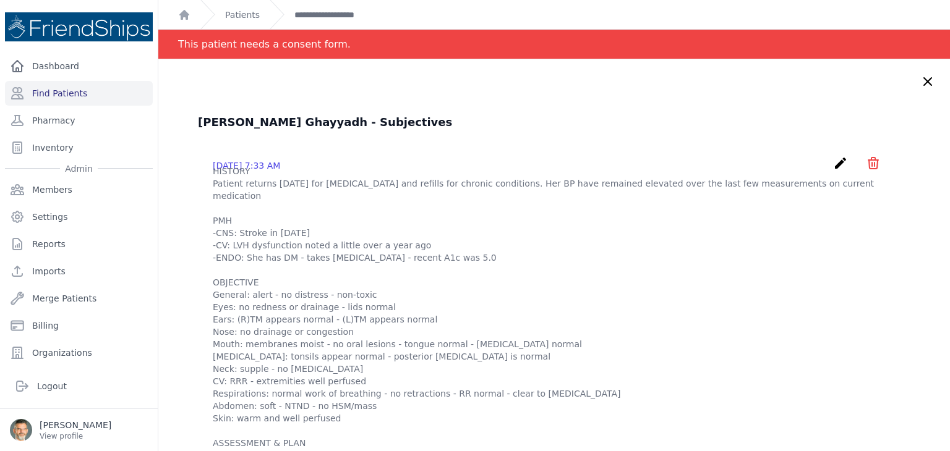
scroll to position [0, 0]
click at [833, 165] on icon "create" at bounding box center [840, 163] width 15 height 15
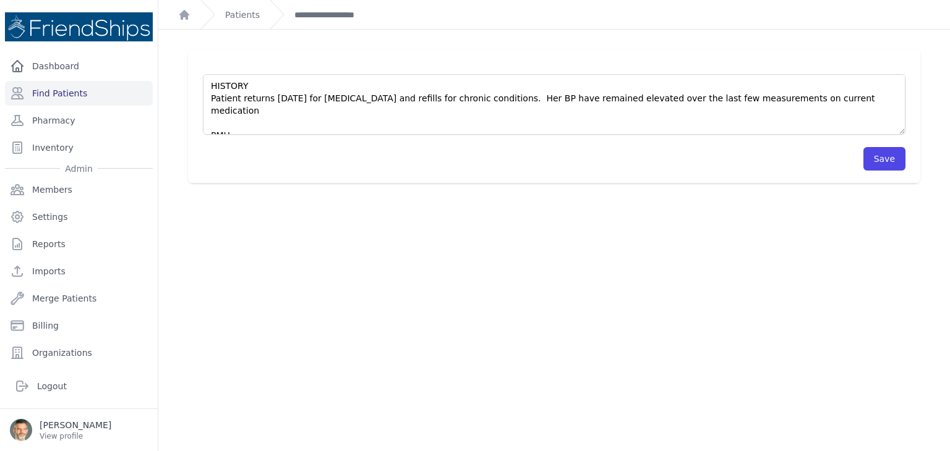
scroll to position [62, 0]
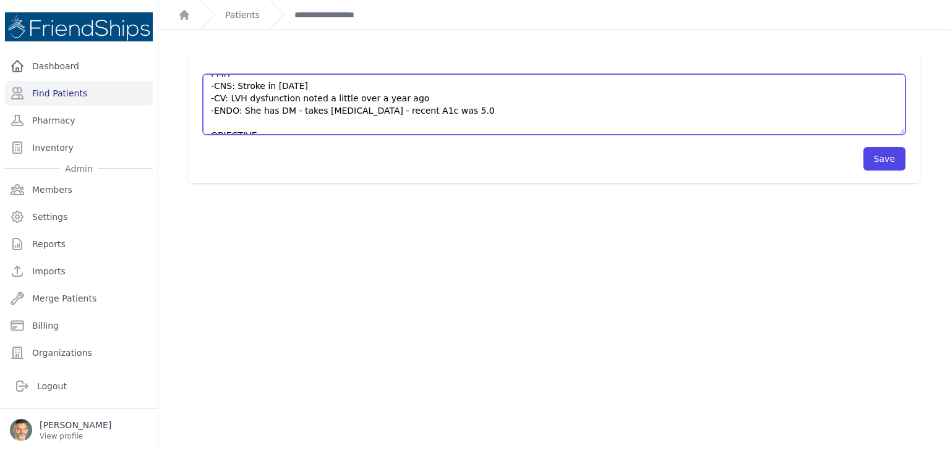
click at [464, 98] on textarea "HISTORY Patient returns today for medication management and refills for chronic…" at bounding box center [554, 104] width 702 height 61
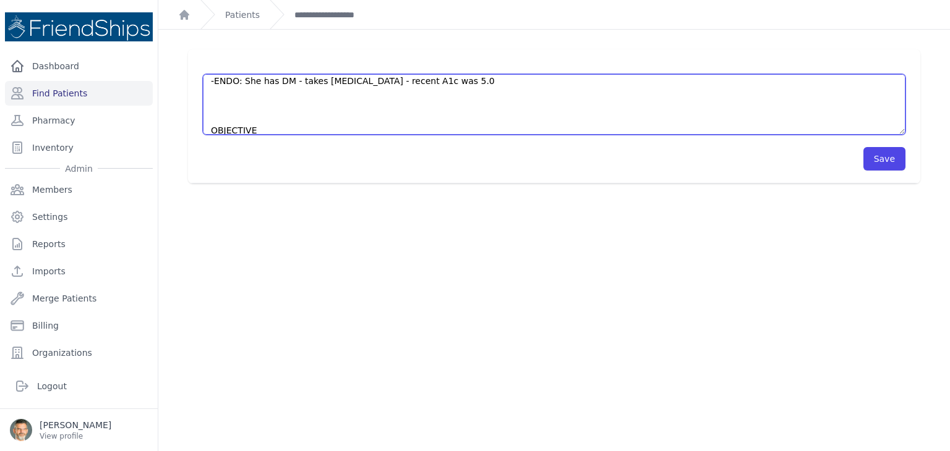
scroll to position [104, 0]
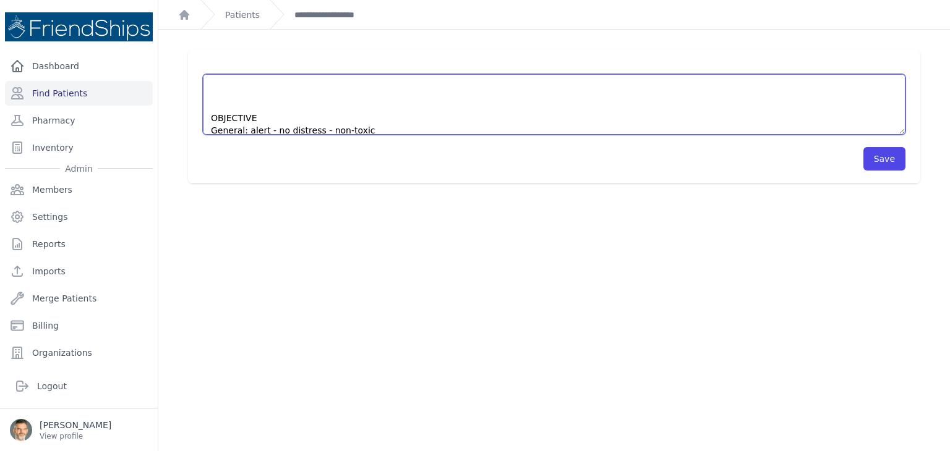
paste textarea "- Valsartan 80 mg x 1tb/ qPM - Bisoprolol fumarate HCTZ 10mg, 6.25mg x 1tb/ qAM…"
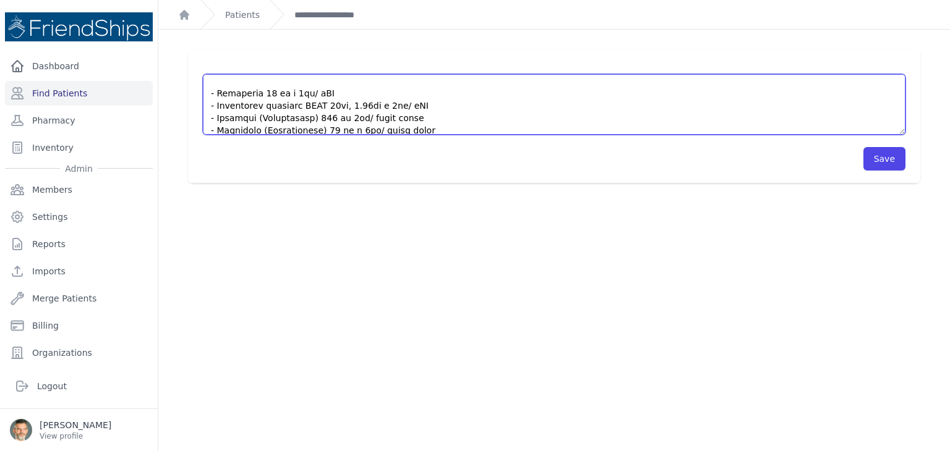
scroll to position [180, 0]
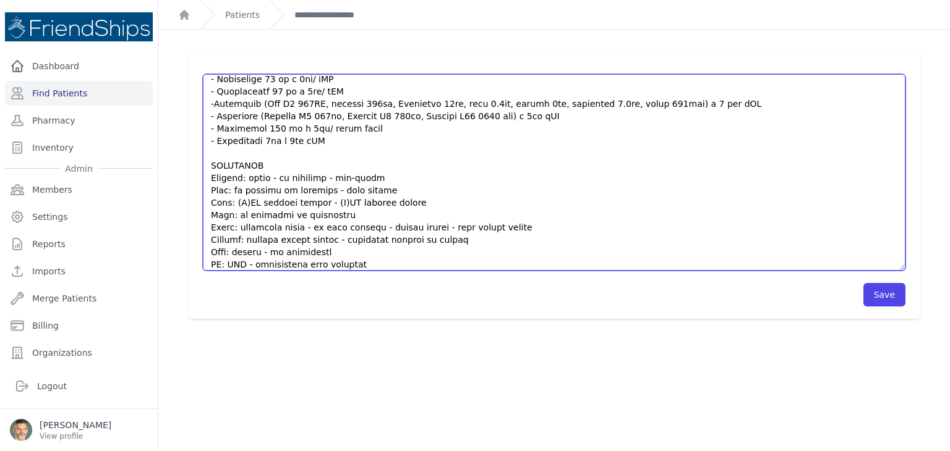
drag, startPoint x: 893, startPoint y: 131, endPoint x: 913, endPoint y: 310, distance: 179.8
click at [913, 310] on div "HISTORY Patient returns today for medication management and refills for chronic…" at bounding box center [554, 184] width 772 height 270
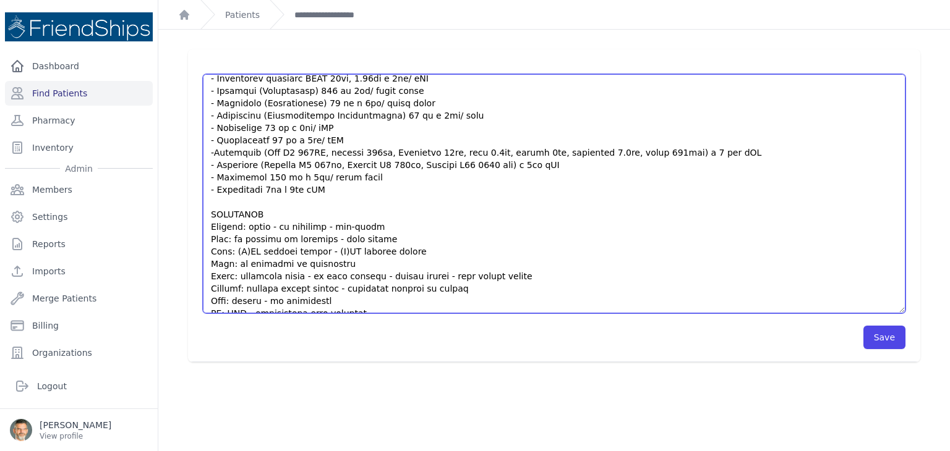
scroll to position [0, 0]
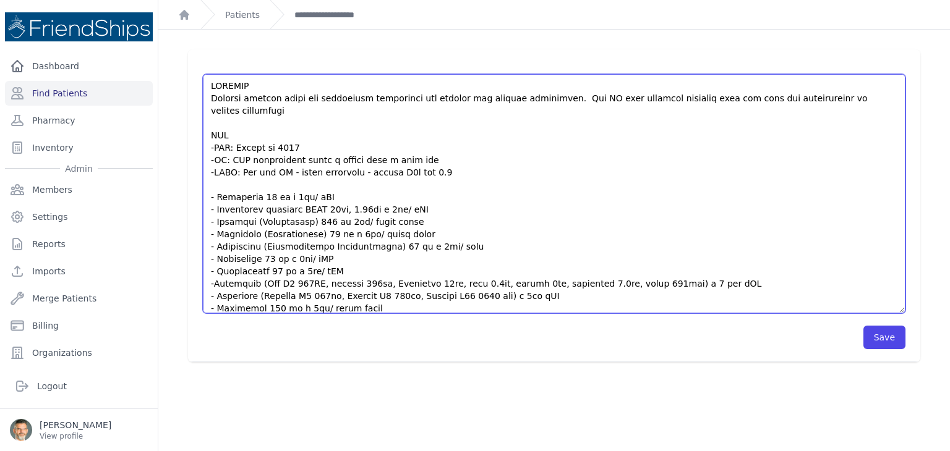
drag, startPoint x: 211, startPoint y: 183, endPoint x: 420, endPoint y: 197, distance: 210.1
click at [420, 197] on textarea "HISTORY Patient returns today for medication management and refills for chronic…" at bounding box center [554, 193] width 702 height 239
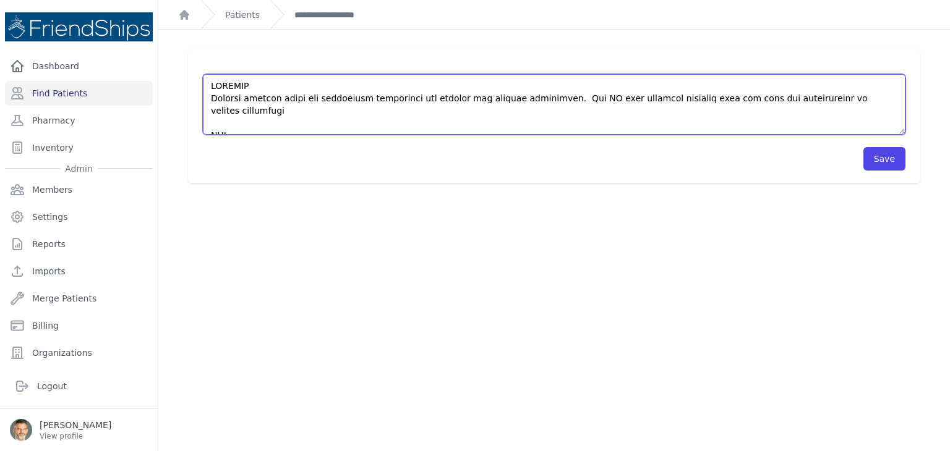
scroll to position [62, 0]
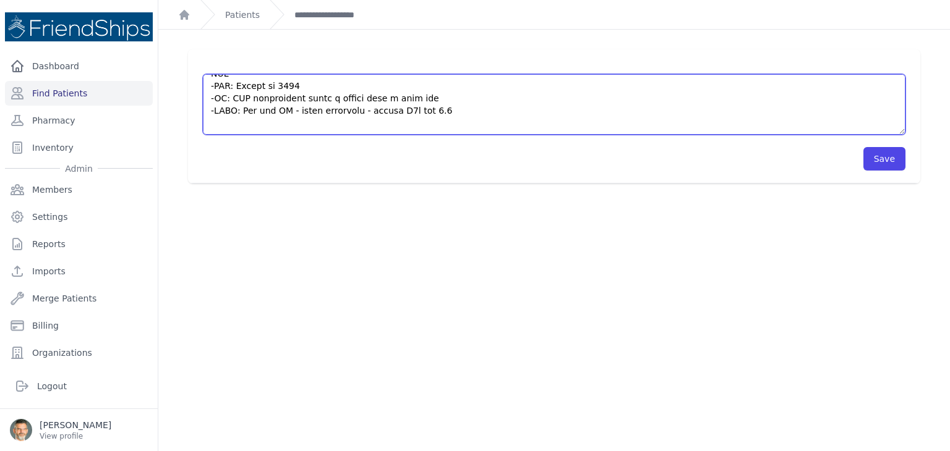
click at [410, 87] on textarea "HISTORY Patient returns today for medication management and refills for chronic…" at bounding box center [554, 104] width 702 height 61
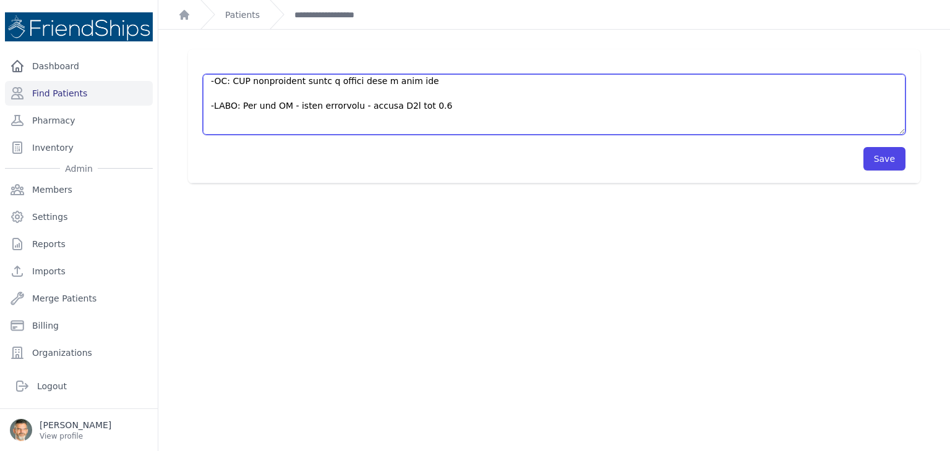
type textarea "HISTORY Patient returns today for medication management and refills for chronic…"
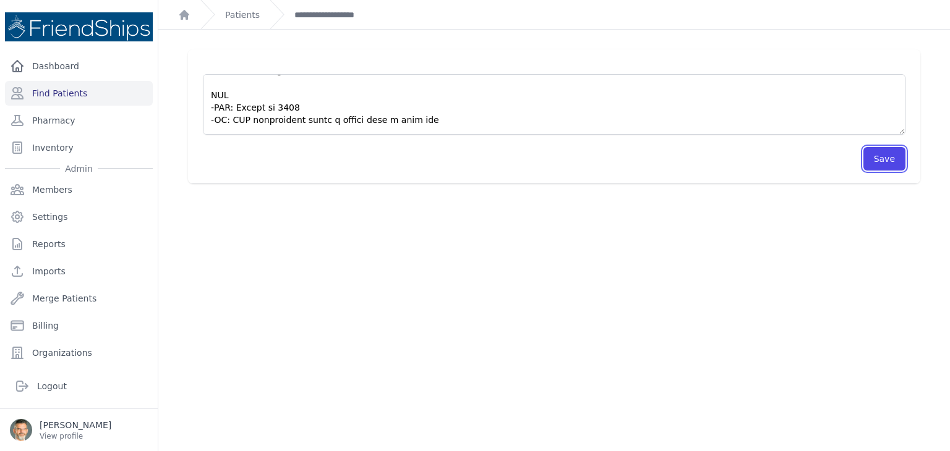
scroll to position [62, 0]
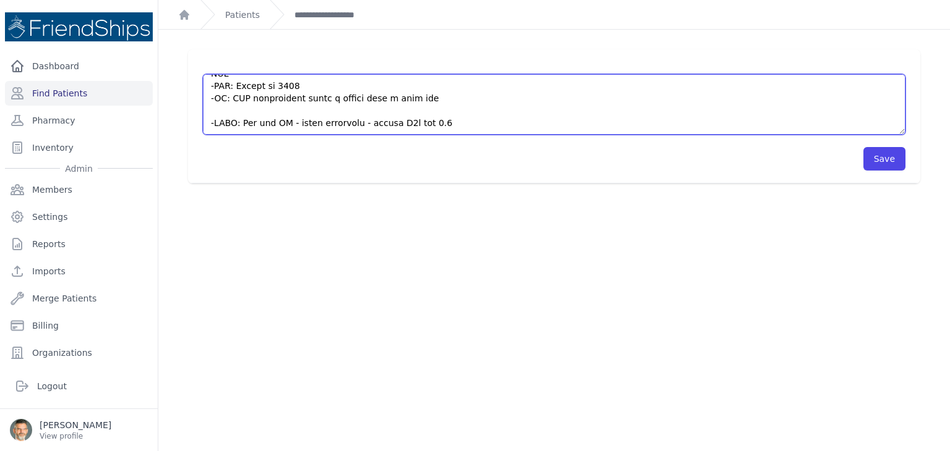
click at [228, 98] on textarea "HISTORY Patient returns today for medication management and refills for chronic…" at bounding box center [554, 104] width 702 height 61
click at [214, 85] on textarea "HISTORY Patient returns today for medication management and refills for chronic…" at bounding box center [554, 104] width 702 height 61
click at [221, 93] on textarea "HISTORY Patient returns today for medication management and refills for chronic…" at bounding box center [554, 104] width 702 height 61
paste textarea "- Valsartan 80 mg x 1tb/ qPM - Bisoprolol fumarate HCTZ 10mg, 6.25mg x 1tb/ qAM"
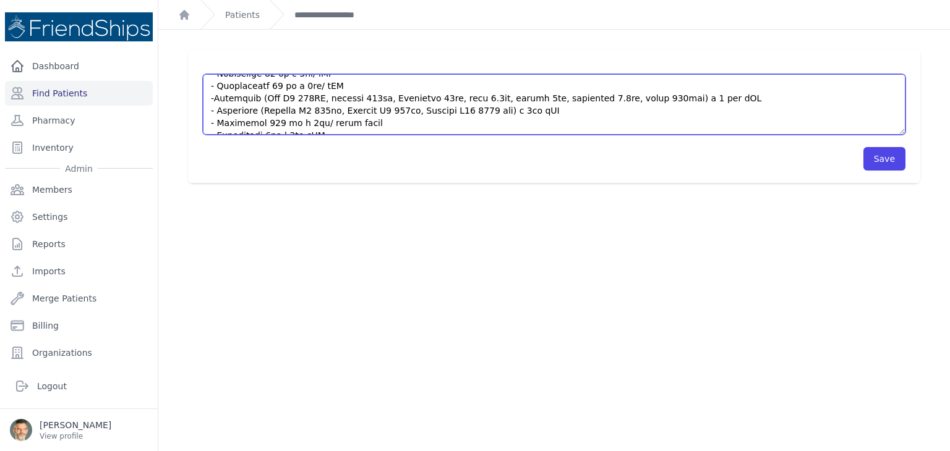
scroll to position [207, 0]
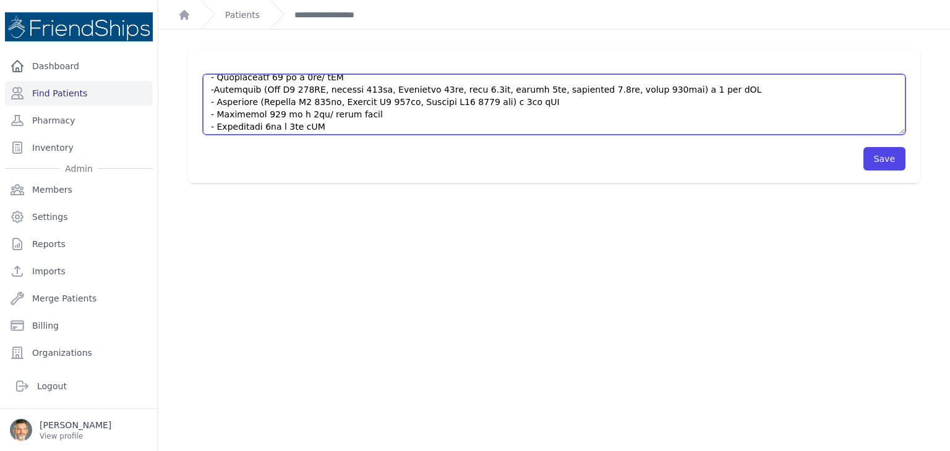
drag, startPoint x: 324, startPoint y: 79, endPoint x: 203, endPoint y: 113, distance: 126.0
click at [203, 113] on textarea "HISTORY Patient returns today for medication management and refills for chronic…" at bounding box center [554, 104] width 702 height 61
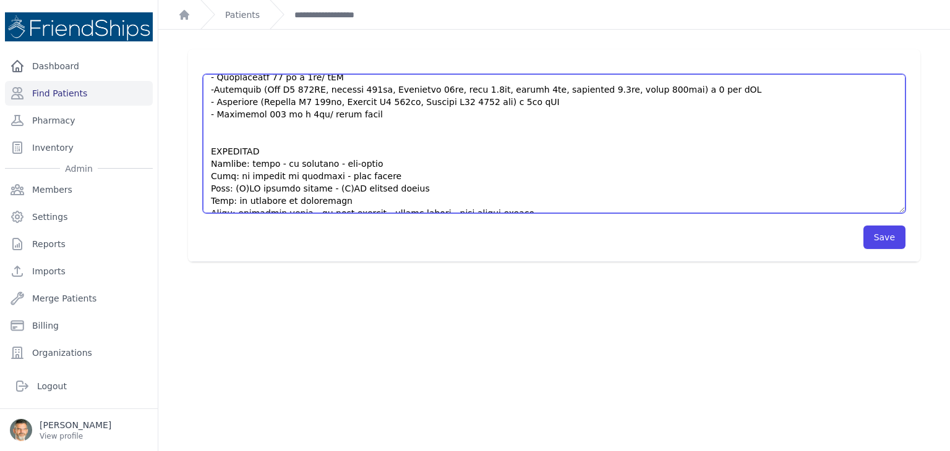
drag, startPoint x: 890, startPoint y: 134, endPoint x: 879, endPoint y: 221, distance: 88.0
click at [892, 213] on textarea "HISTORY Patient returns today for medication management and refills for chronic…" at bounding box center [554, 143] width 702 height 139
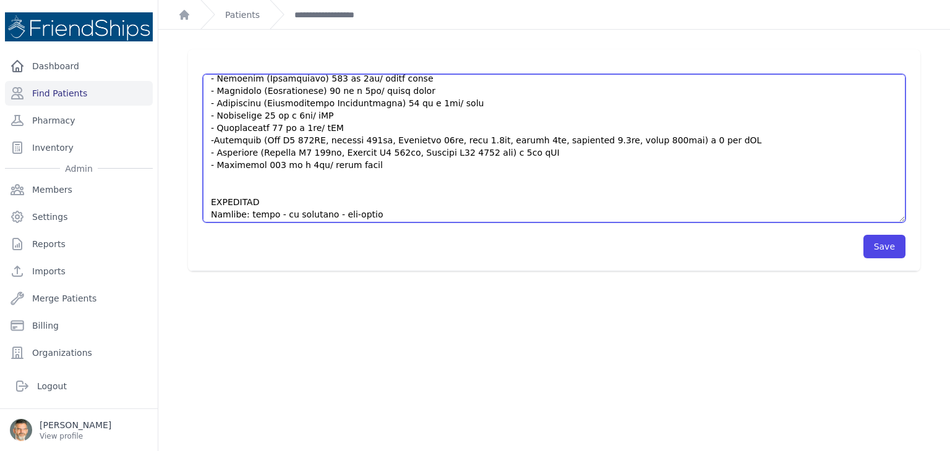
scroll to position [83, 0]
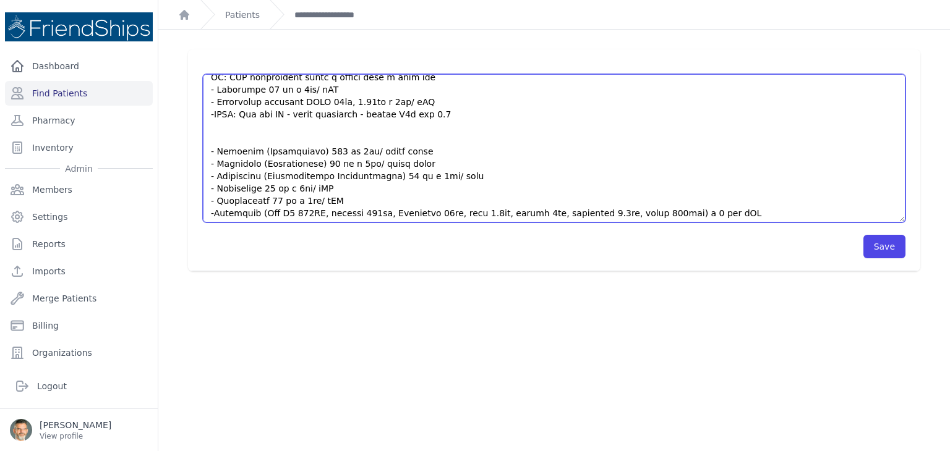
click at [433, 87] on textarea "HISTORY Patient returns today for medication management and refills for chronic…" at bounding box center [554, 148] width 702 height 148
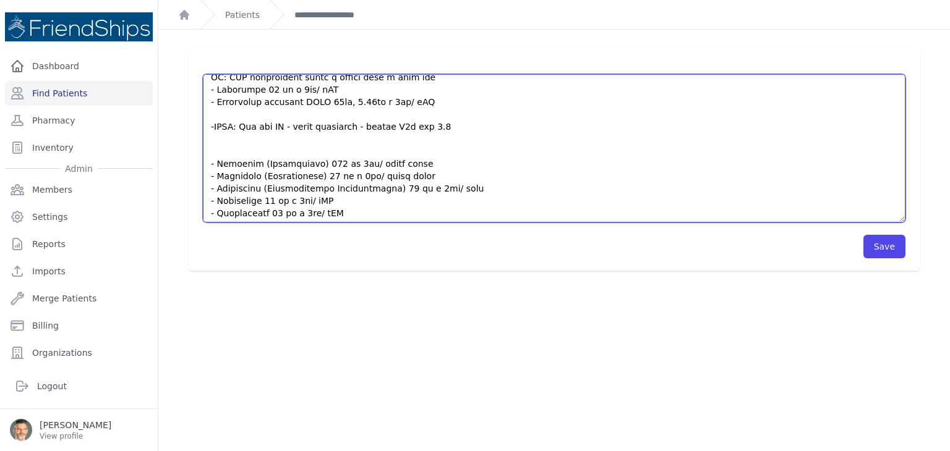
scroll to position [104, 0]
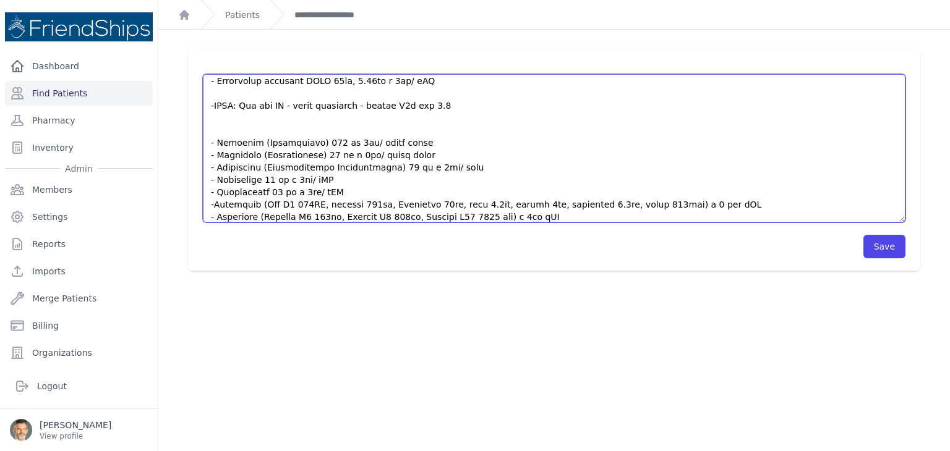
paste textarea "- Amlodipine 5mg x 1tb qPM"
click at [214, 94] on textarea "HISTORY Patient returns today for medication management and refills for chronic…" at bounding box center [554, 148] width 702 height 148
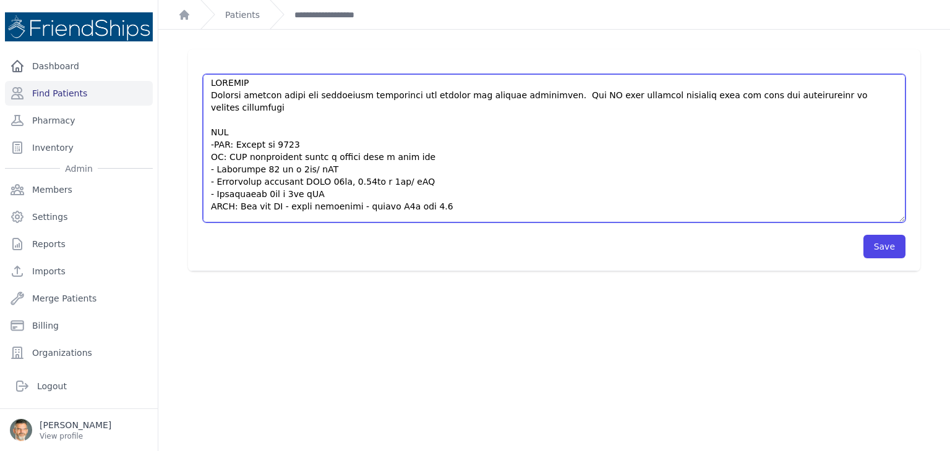
scroll to position [0, 0]
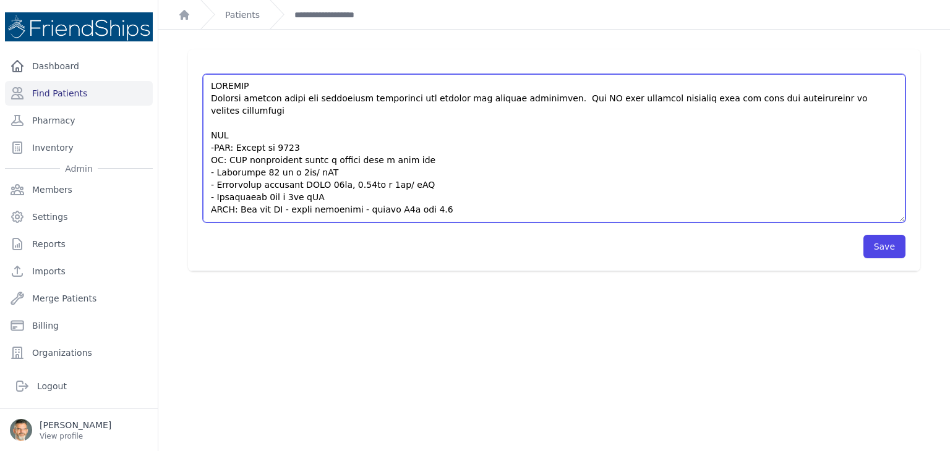
click at [214, 134] on textarea "HISTORY Patient returns today for medication management and refills for chronic…" at bounding box center [554, 148] width 702 height 148
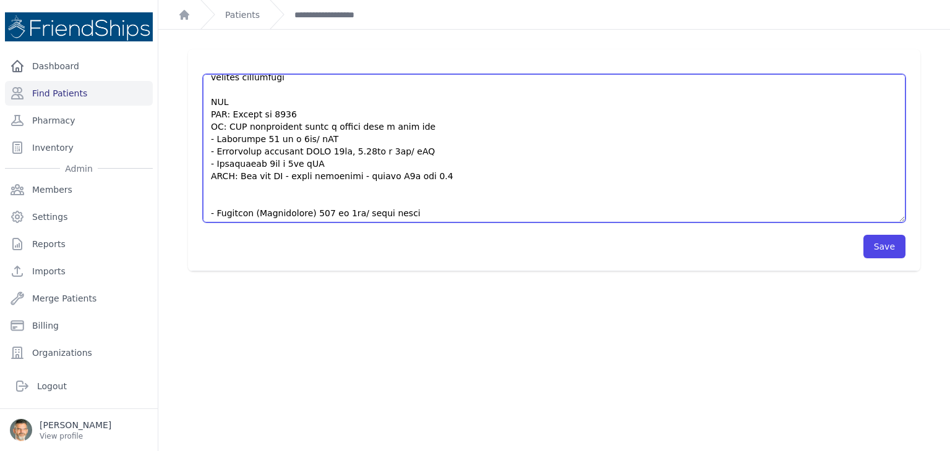
scroll to position [62, 0]
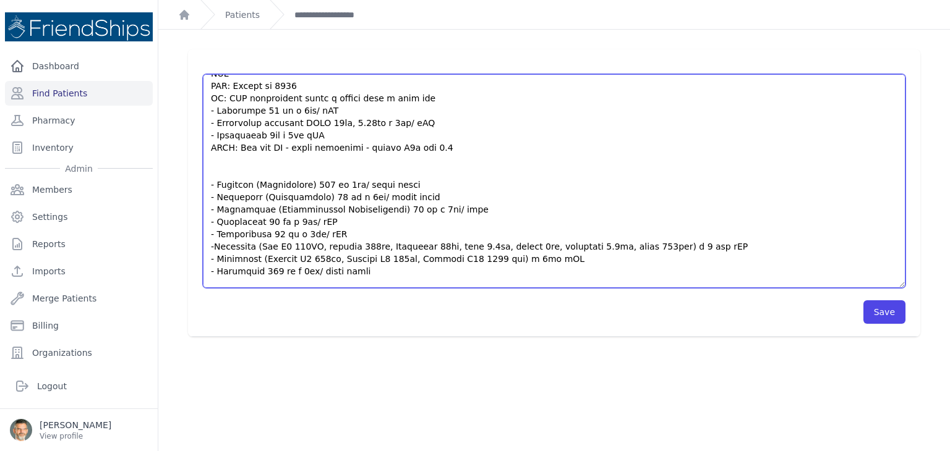
drag, startPoint x: 894, startPoint y: 134, endPoint x: 868, endPoint y: 281, distance: 150.0
click at [890, 286] on textarea "HISTORY Patient returns today for medication management and refills for chronic…" at bounding box center [554, 181] width 702 height 214
drag, startPoint x: 358, startPoint y: 263, endPoint x: 204, endPoint y: 260, distance: 154.0
click at [204, 260] on textarea "HISTORY Patient returns today for medication management and refills for chronic…" at bounding box center [554, 181] width 702 height 214
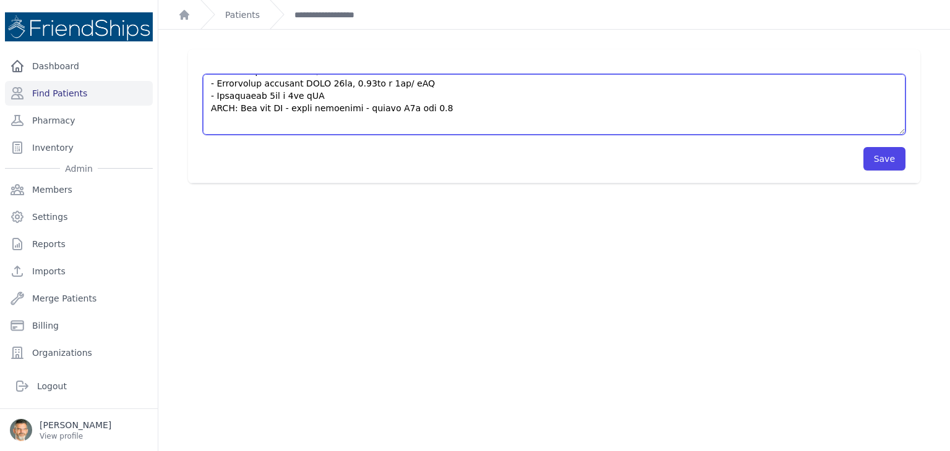
scroll to position [124, 0]
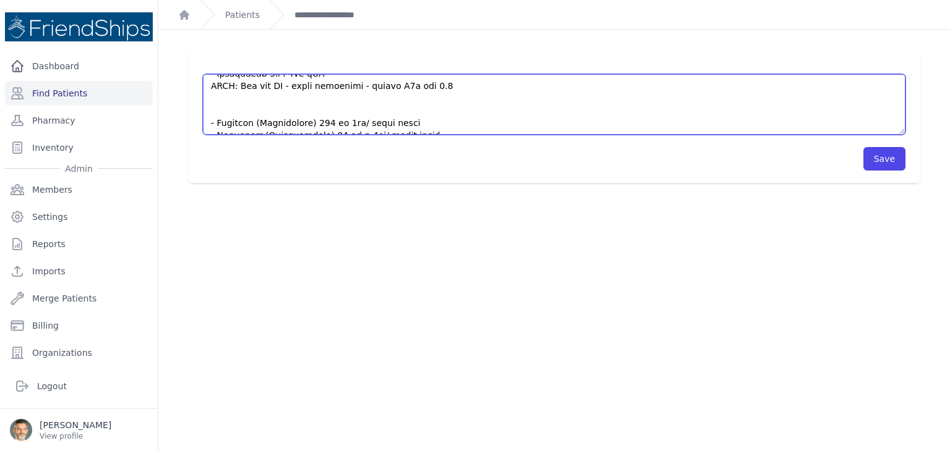
click at [217, 85] on textarea "HISTORY Patient returns today for medication management and refills for chronic…" at bounding box center [554, 104] width 702 height 61
paste textarea "- Metformin 850 mg x 1tb/ after lunch"
drag, startPoint x: 359, startPoint y: 86, endPoint x: 291, endPoint y: 85, distance: 67.4
click at [291, 85] on textarea "HISTORY Patient returns today for medication management and refills for chronic…" at bounding box center [554, 104] width 702 height 61
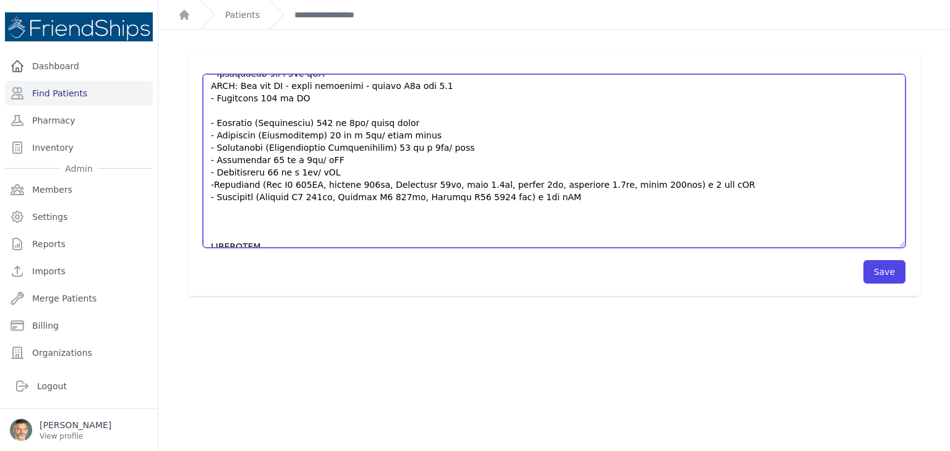
drag, startPoint x: 893, startPoint y: 132, endPoint x: 858, endPoint y: 232, distance: 105.8
click at [893, 245] on textarea "HISTORY Patient returns today for medication management and refills for chronic…" at bounding box center [554, 161] width 702 height 174
drag, startPoint x: 348, startPoint y: 161, endPoint x: 204, endPoint y: 164, distance: 144.1
click at [204, 164] on textarea "HISTORY Patient returns today for medication management and refills for chronic…" at bounding box center [554, 161] width 702 height 174
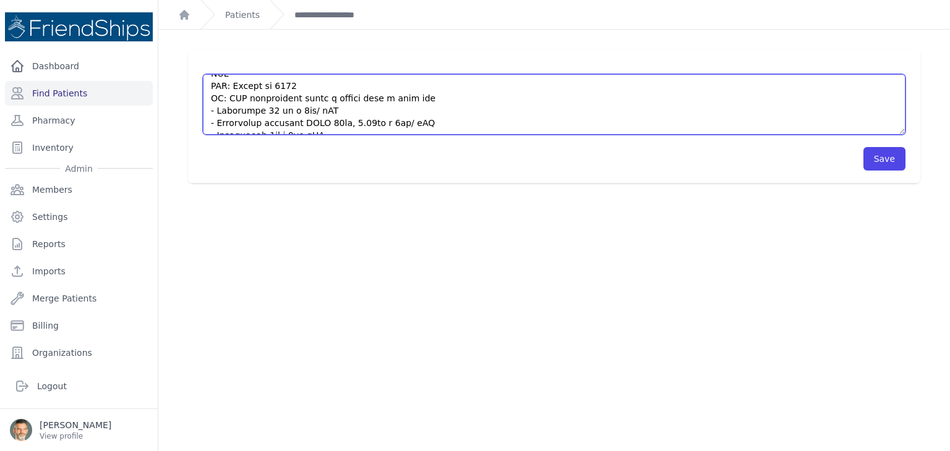
scroll to position [0, 0]
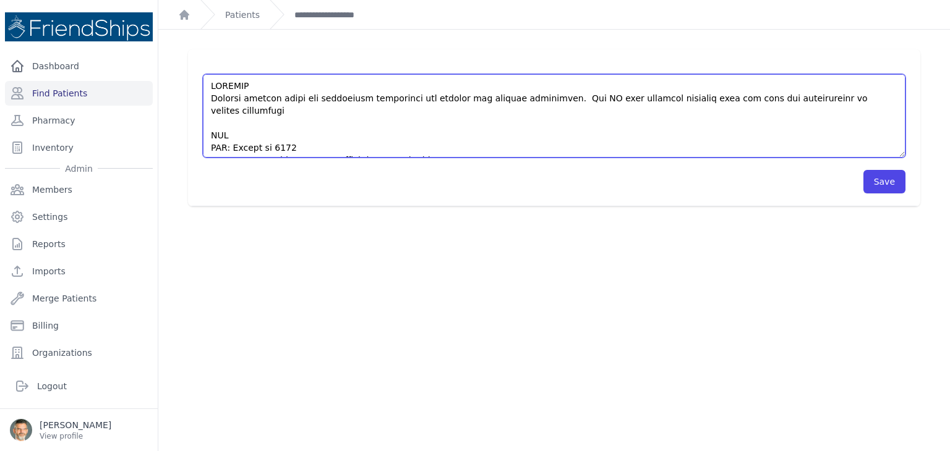
drag, startPoint x: 890, startPoint y: 130, endPoint x: 744, endPoint y: 150, distance: 147.8
click at [897, 154] on div "HISTORY Patient returns today for medication management and refills for chronic…" at bounding box center [554, 127] width 732 height 157
click at [312, 127] on textarea "HISTORY Patient returns today for medication management and refills for chronic…" at bounding box center [554, 115] width 702 height 83
click at [301, 135] on textarea "HISTORY Patient returns today for medication management and refills for chronic…" at bounding box center [554, 115] width 702 height 83
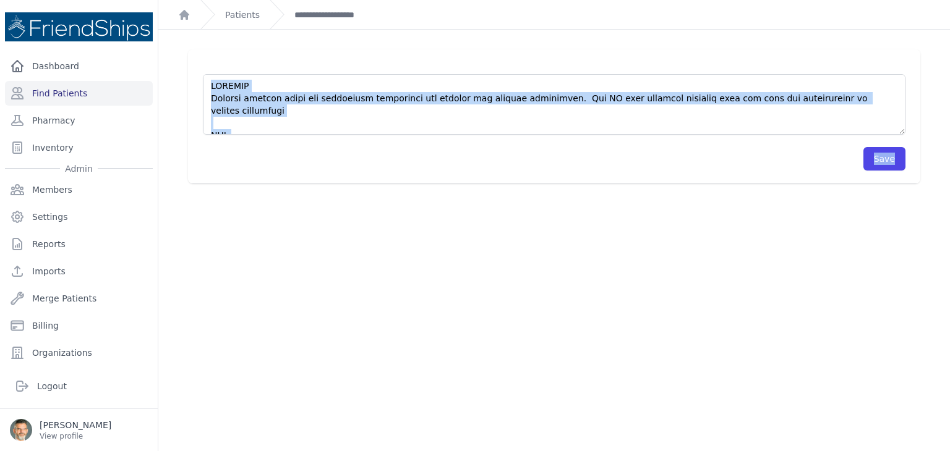
scroll to position [79, 0]
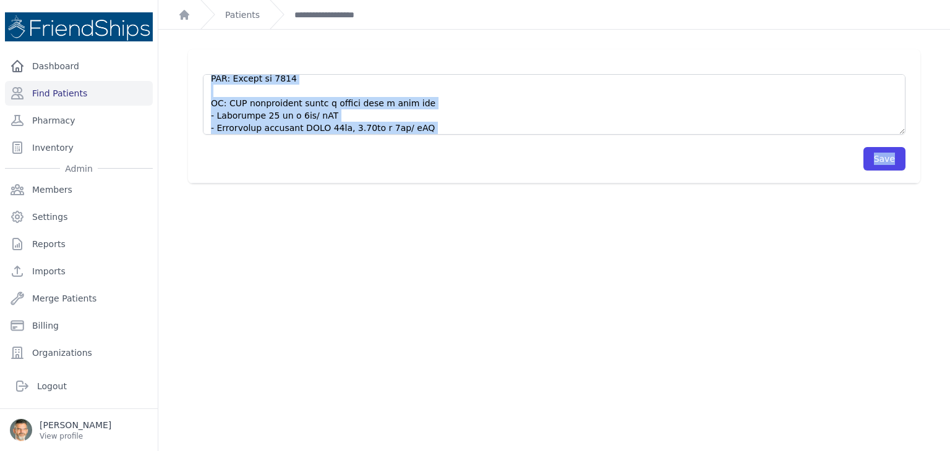
drag, startPoint x: 218, startPoint y: 150, endPoint x: 890, endPoint y: 132, distance: 673.0
click at [890, 132] on form "HISTORY Patient returns today for medication management and refills for chronic…" at bounding box center [554, 116] width 702 height 109
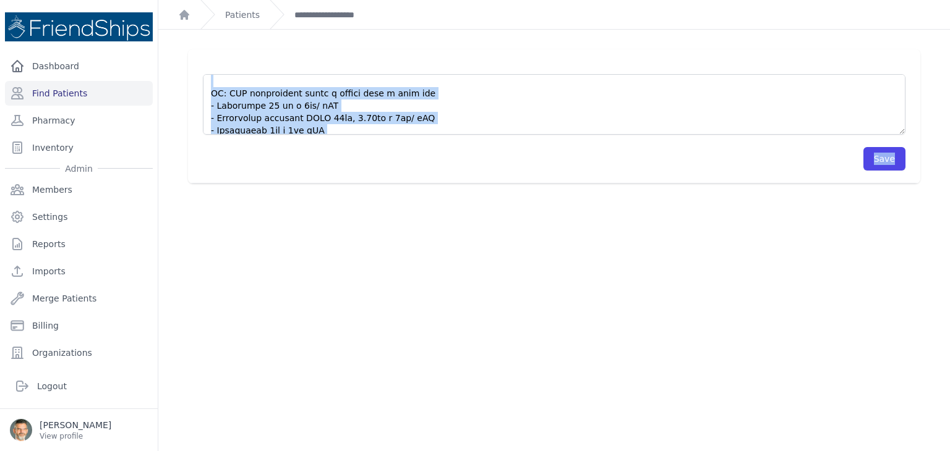
click at [890, 132] on textarea "HISTORY Patient returns today for medication management and refills for chronic…" at bounding box center [554, 104] width 702 height 61
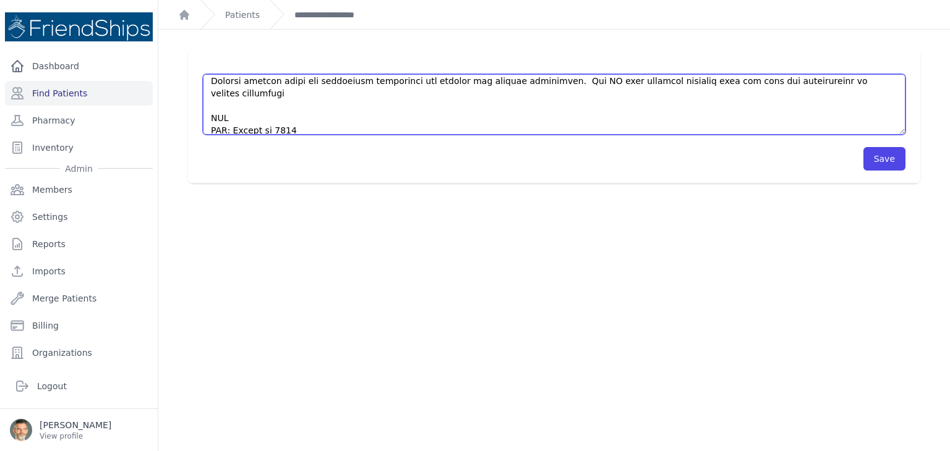
click at [224, 126] on textarea "HISTORY Patient returns today for medication management and refills for chronic…" at bounding box center [554, 104] width 702 height 61
paste textarea "- Clopidogrel 75 mg x 1tb/ qAM"
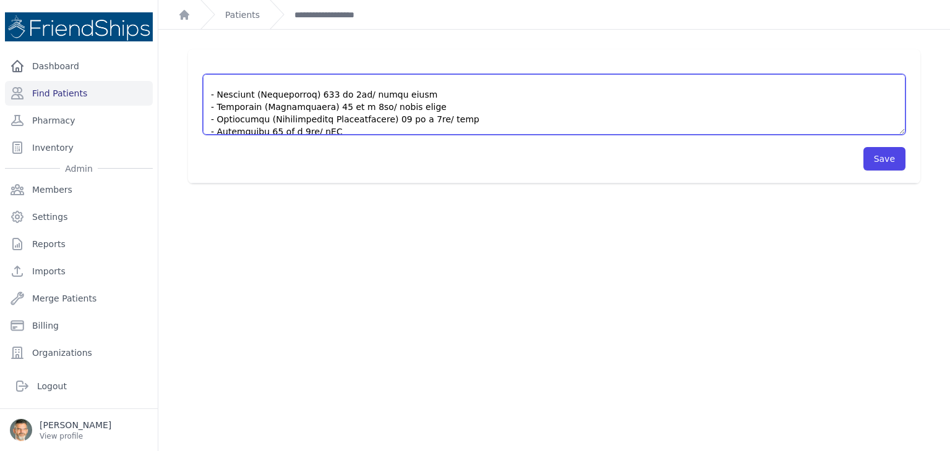
scroll to position [143, 0]
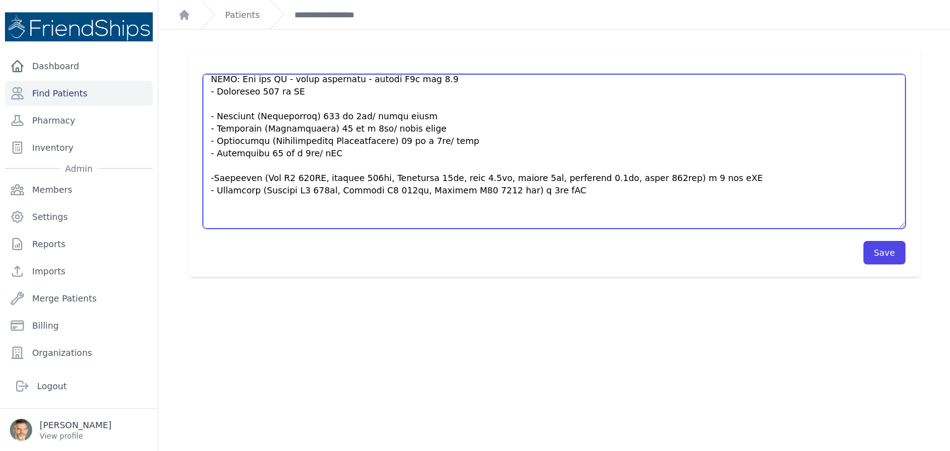
drag, startPoint x: 894, startPoint y: 132, endPoint x: 816, endPoint y: 207, distance: 108.0
click at [910, 226] on div "HISTORY Patient returns today for medication management and refills for chronic…" at bounding box center [554, 163] width 772 height 228
drag, startPoint x: 411, startPoint y: 114, endPoint x: 208, endPoint y: 115, distance: 202.8
click at [208, 115] on textarea "HISTORY Patient returns today for medication management and refills for chronic…" at bounding box center [554, 151] width 702 height 154
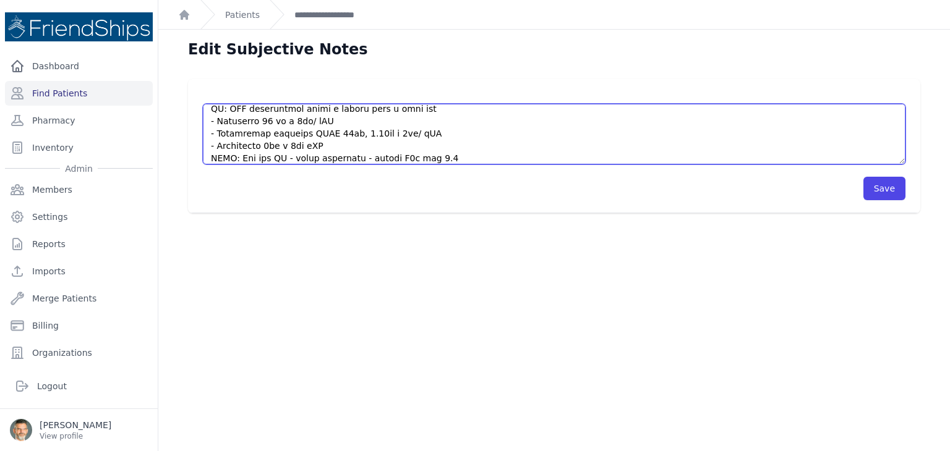
scroll to position [118, 0]
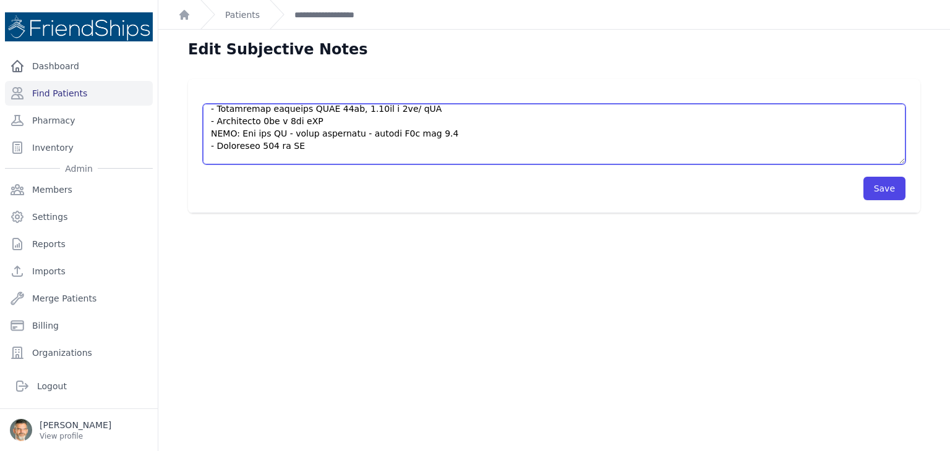
click at [218, 147] on textarea "HISTORY Patient returns today for medication management and refills for chronic…" at bounding box center [554, 134] width 702 height 61
paste textarea "- Normostat (Atorvastatin) 20 mg x 1tb/ after lunch"
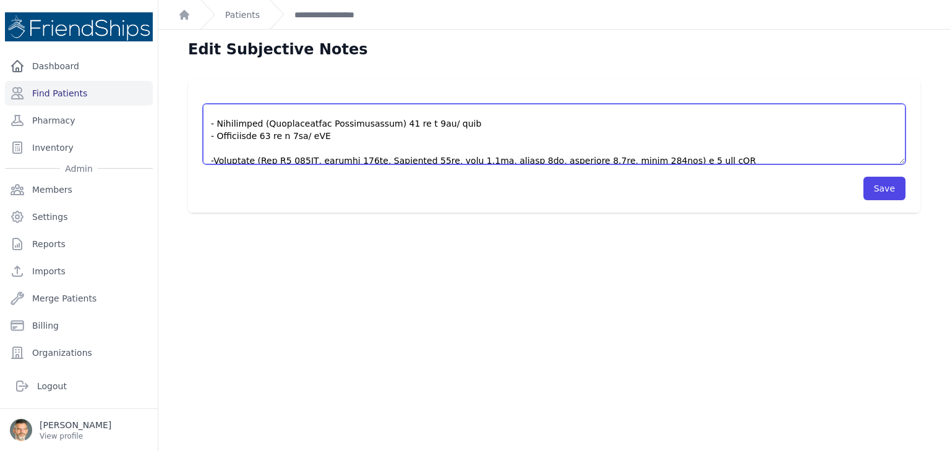
drag, startPoint x: 312, startPoint y: 157, endPoint x: 266, endPoint y: 150, distance: 46.3
click at [266, 152] on textarea "HISTORY Patient returns today for medication management and refills for chronic…" at bounding box center [554, 134] width 702 height 61
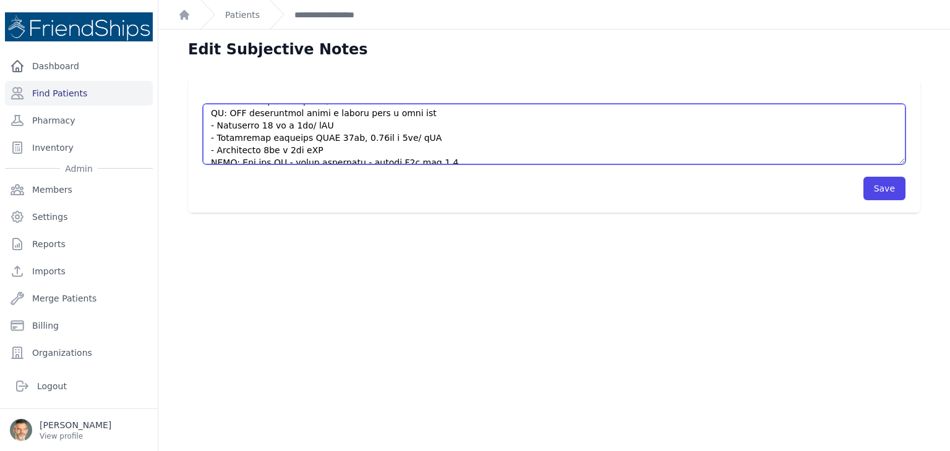
scroll to position [82, 0]
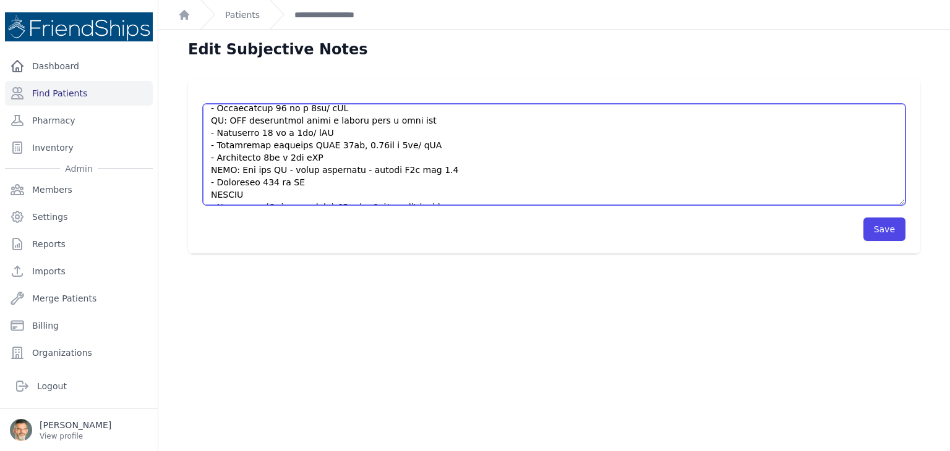
drag, startPoint x: 898, startPoint y: 180, endPoint x: 835, endPoint y: 208, distance: 69.8
click at [894, 205] on textarea "HISTORY Patient returns today for medication management and refills for chronic…" at bounding box center [554, 154] width 702 height 101
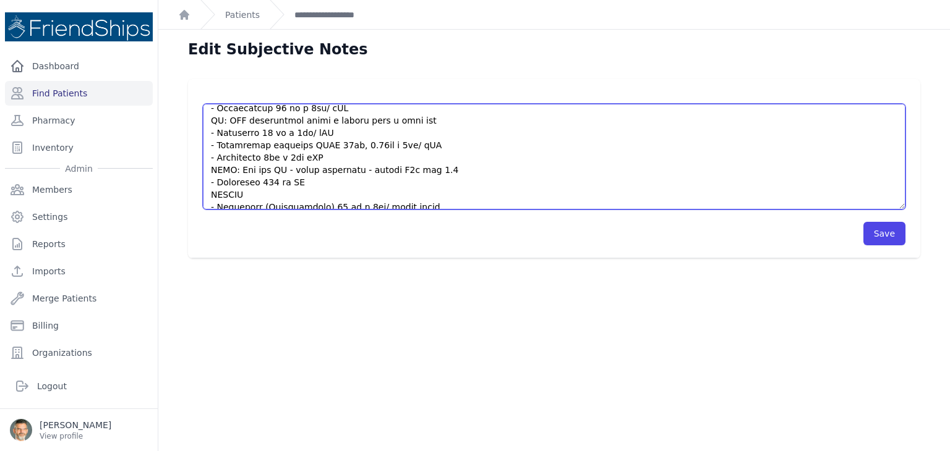
click at [459, 202] on textarea "HISTORY Patient returns today for medication management and refills for chronic…" at bounding box center [554, 157] width 702 height 106
click at [416, 190] on textarea "HISTORY Patient returns today for medication management and refills for chronic…" at bounding box center [554, 157] width 702 height 106
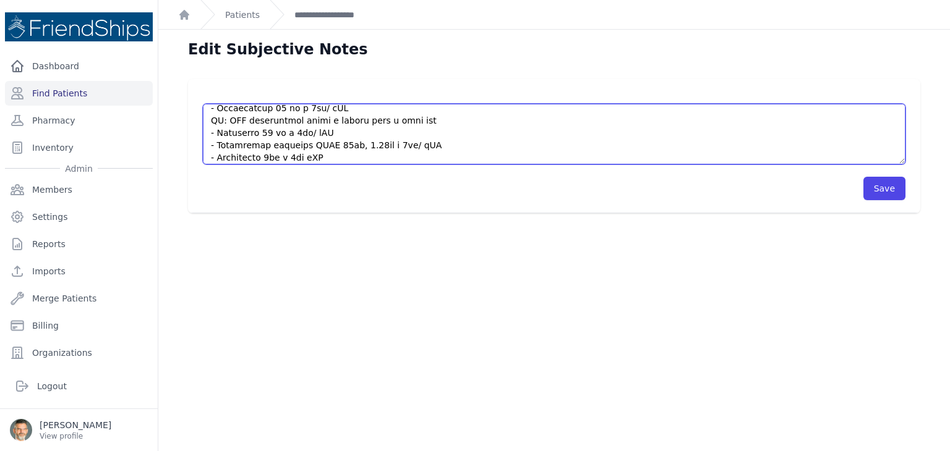
scroll to position [118, 0]
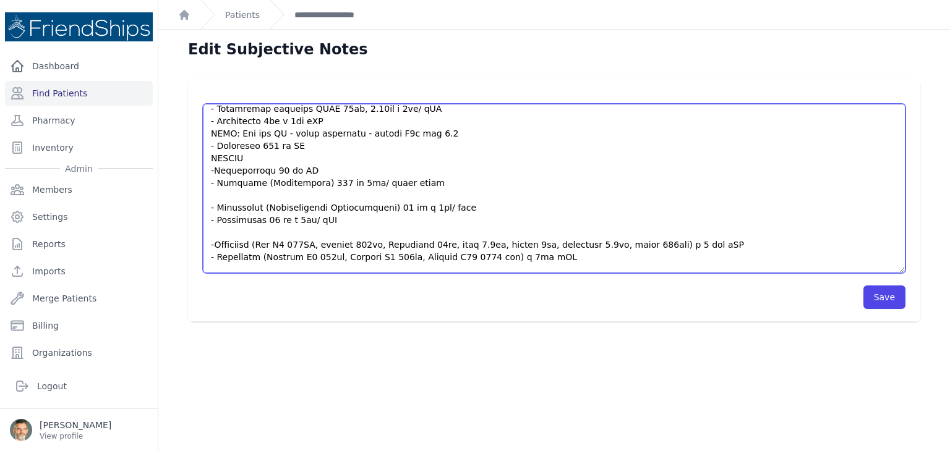
drag, startPoint x: 892, startPoint y: 162, endPoint x: 901, endPoint y: 271, distance: 109.8
click at [901, 271] on div "HISTORY Patient returns today for medication management and refills for chronic…" at bounding box center [554, 200] width 732 height 243
drag, startPoint x: 352, startPoint y: 208, endPoint x: 208, endPoint y: 211, distance: 143.5
click at [208, 211] on textarea "HISTORY Patient returns today for medication management and refills for chronic…" at bounding box center [554, 188] width 702 height 169
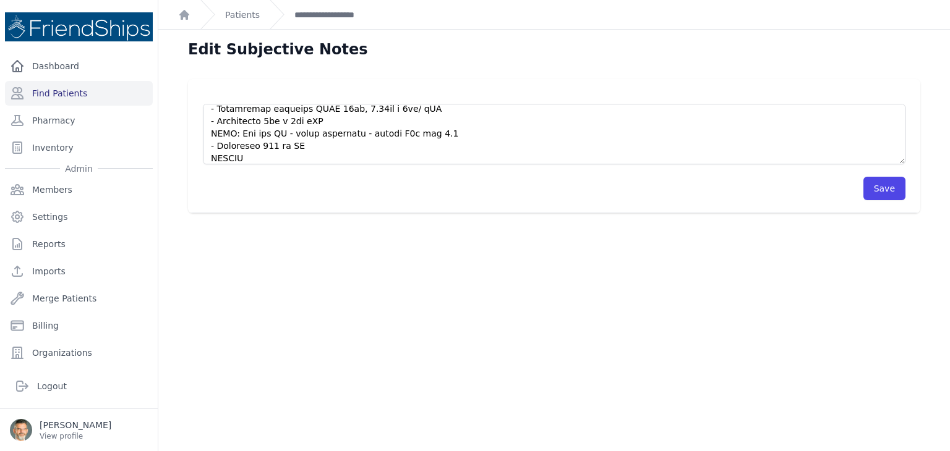
click at [216, 181] on div "Save" at bounding box center [554, 188] width 702 height 23
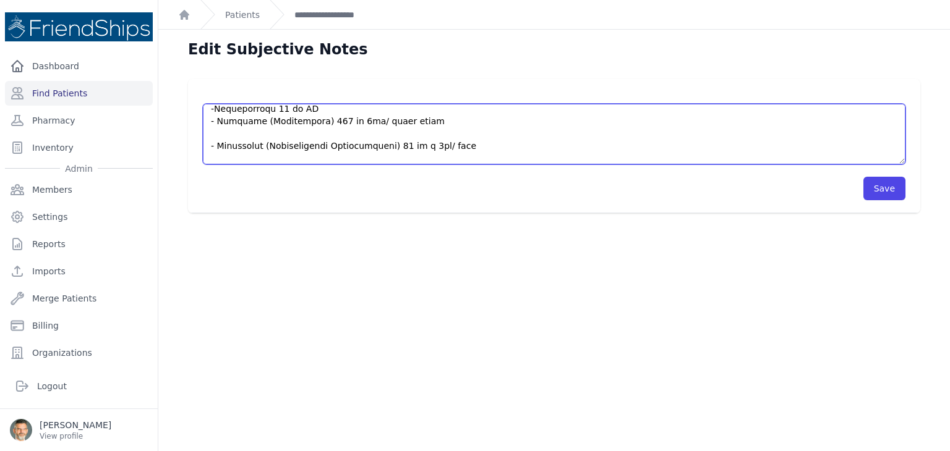
click at [393, 112] on textarea "HISTORY Patient returns today for medication management and refills for chronic…" at bounding box center [554, 134] width 702 height 61
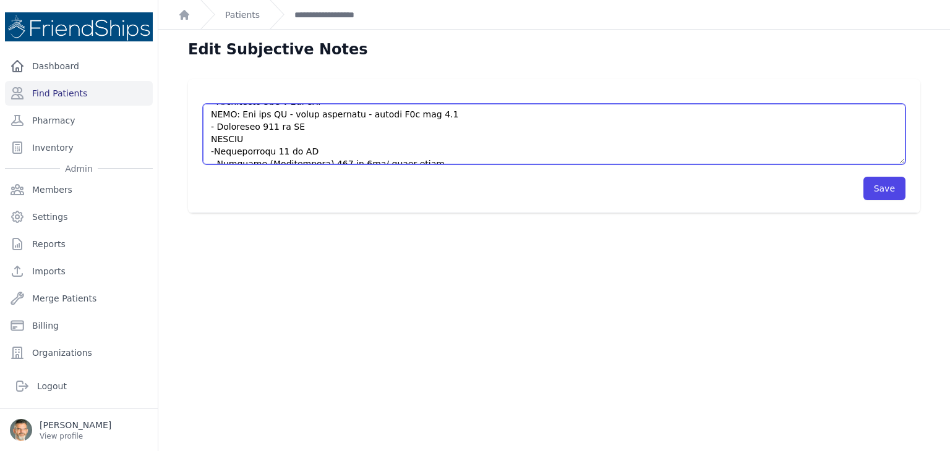
scroll to position [130, 0]
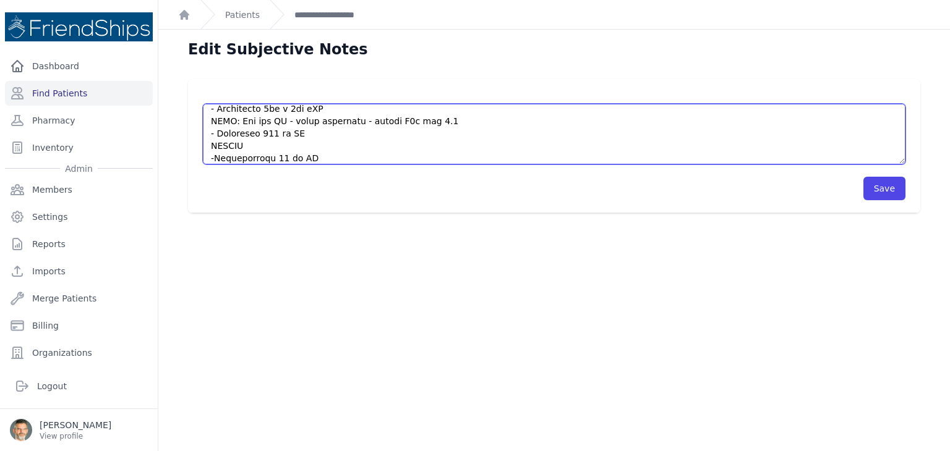
click at [320, 140] on textarea "HISTORY Patient returns today for medication management and refills for chronic…" at bounding box center [554, 134] width 702 height 61
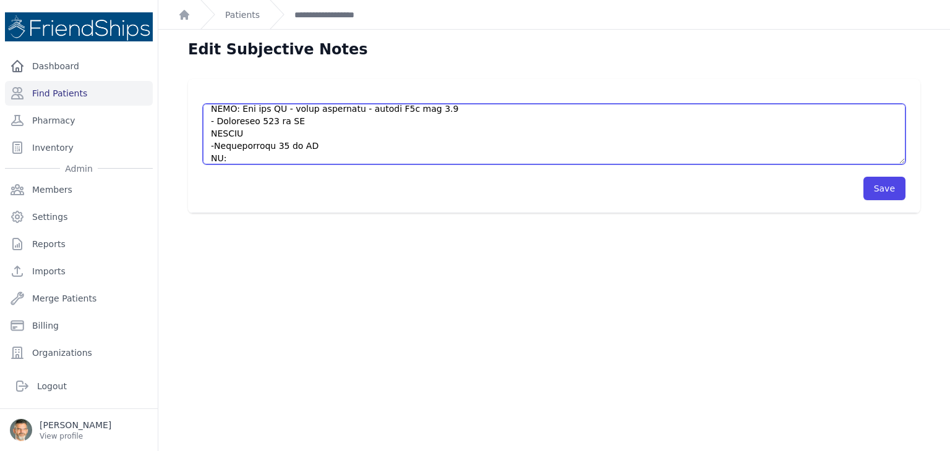
paste textarea "- Omeprazole 20 mg x 1tb/ qAM"
click at [218, 158] on textarea "HISTORY Patient returns today for medication management and refills for chronic…" at bounding box center [554, 134] width 702 height 61
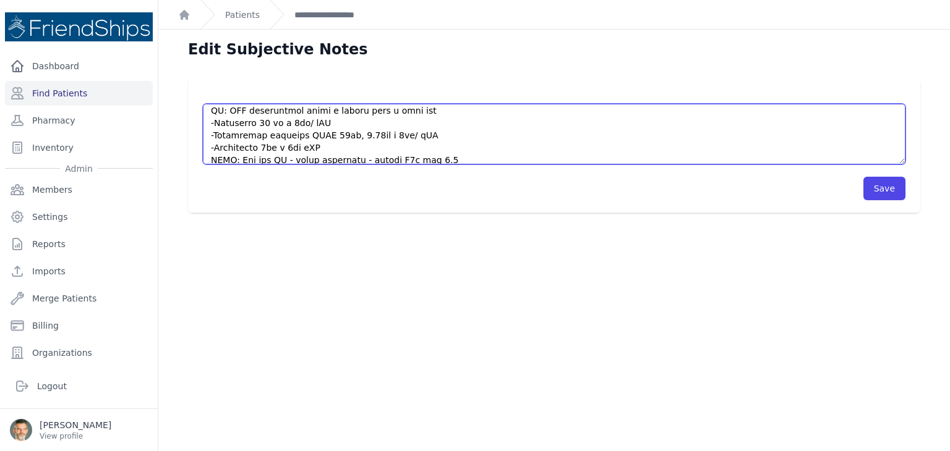
scroll to position [79, 0]
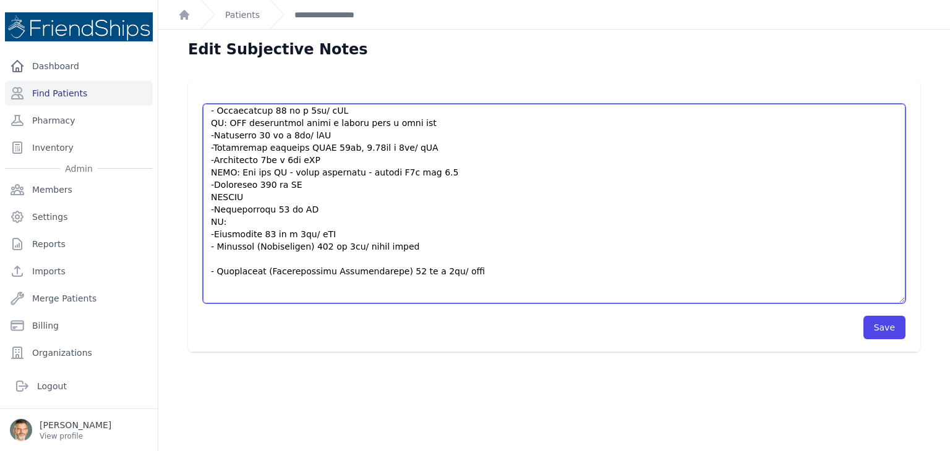
drag, startPoint x: 891, startPoint y: 162, endPoint x: 900, endPoint y: 304, distance: 142.5
click at [907, 305] on div "HISTORY Patient returns today for medication management and refills for chronic…" at bounding box center [554, 215] width 732 height 273
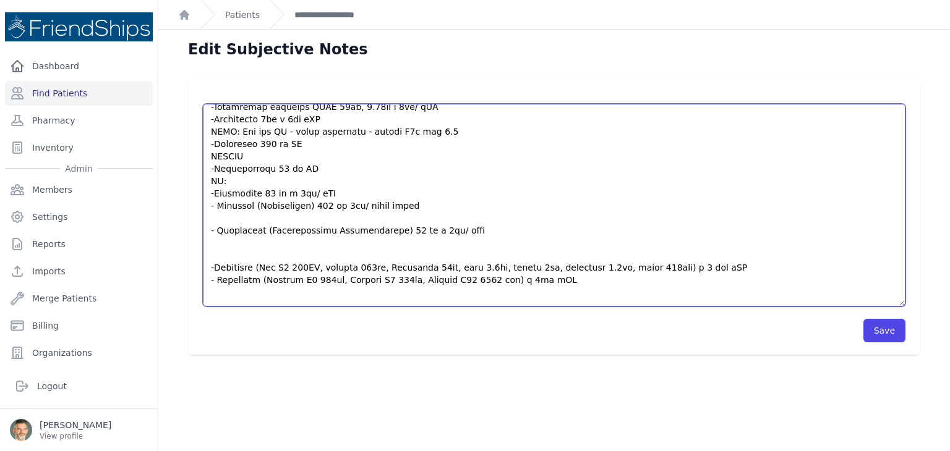
scroll to position [141, 0]
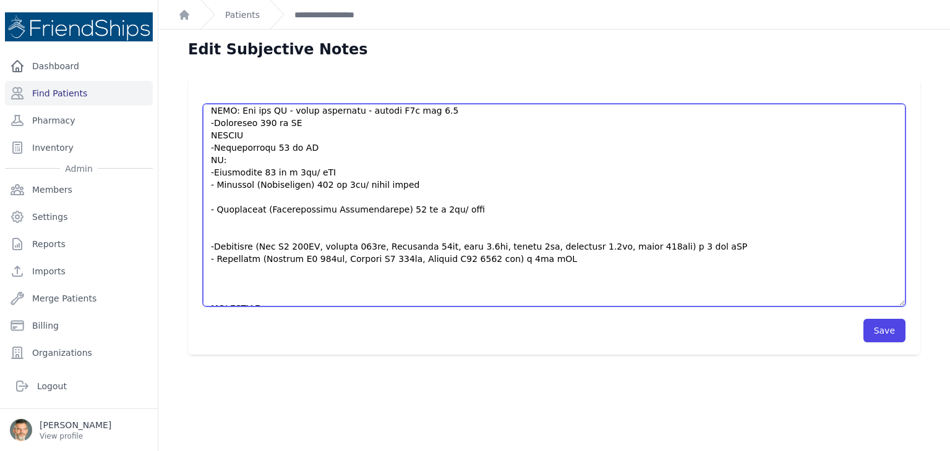
drag, startPoint x: 456, startPoint y: 198, endPoint x: 218, endPoint y: 202, distance: 238.7
click at [218, 202] on textarea "HISTORY Patient returns today for medication management and refills for chronic…" at bounding box center [554, 205] width 702 height 203
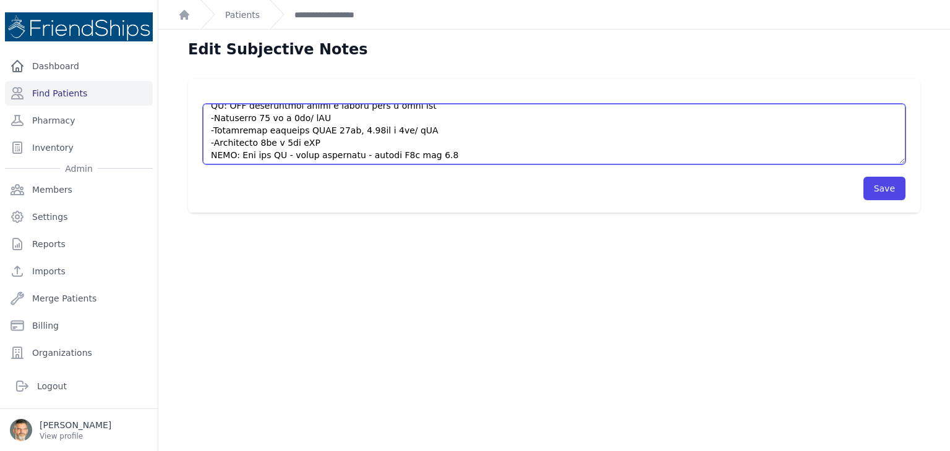
scroll to position [118, 0]
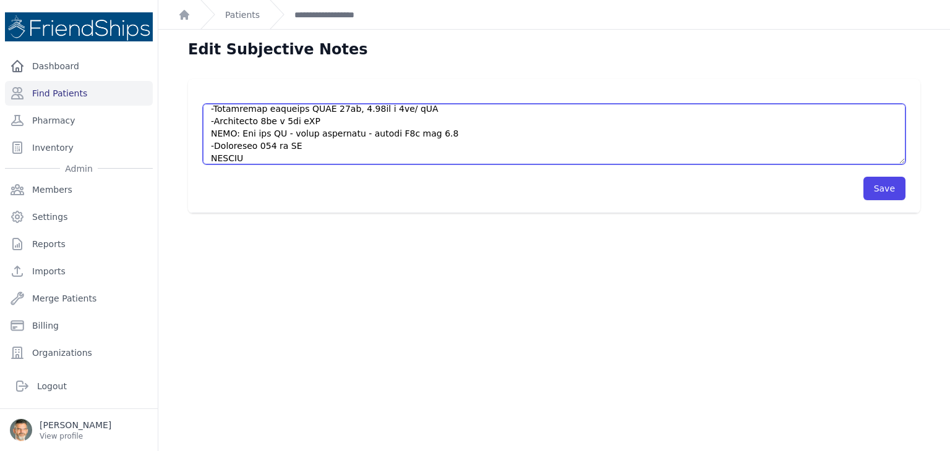
click at [340, 114] on textarea "HISTORY Patient returns today for medication management and refills for chronic…" at bounding box center [554, 134] width 702 height 61
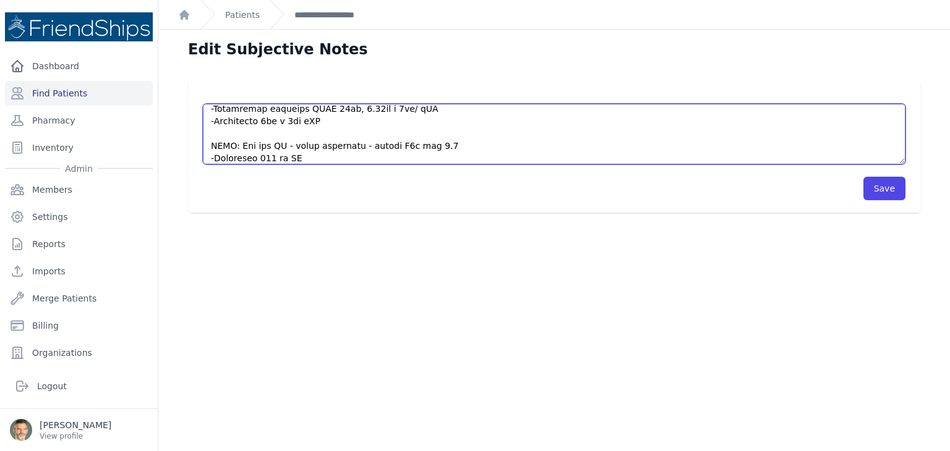
scroll to position [129, 0]
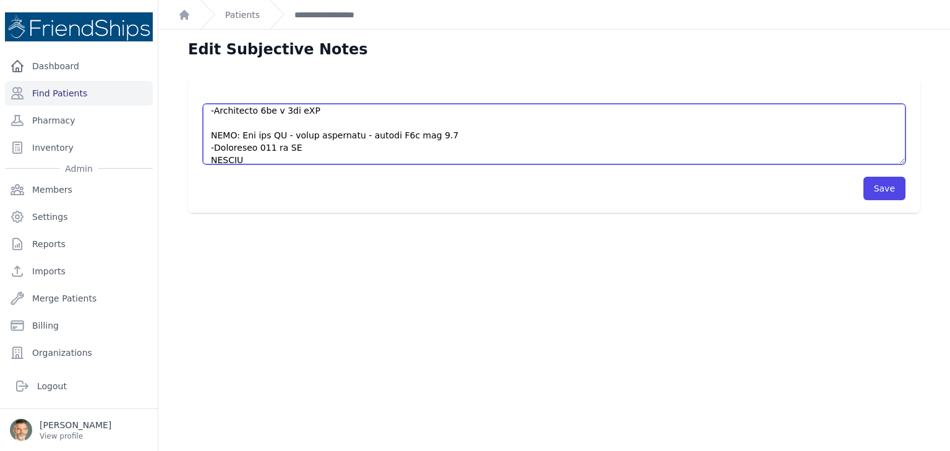
paste textarea "Carvidomet (Trimetazidine Hydrochloride) 35 mg x 1tb/ noon"
click at [211, 111] on textarea "HISTORY Patient returns today for medication management and refills for chronic…" at bounding box center [554, 134] width 702 height 61
click at [265, 108] on textarea "HISTORY Patient returns today for medication management and refills for chronic…" at bounding box center [554, 134] width 702 height 61
click at [328, 109] on textarea "HISTORY Patient returns today for medication management and refills for chronic…" at bounding box center [554, 134] width 702 height 61
drag, startPoint x: 344, startPoint y: 114, endPoint x: 293, endPoint y: 114, distance: 51.3
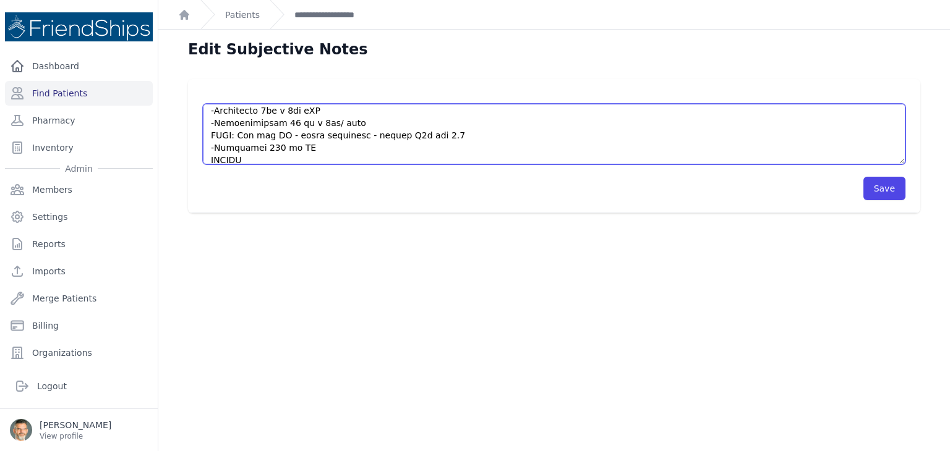
click at [293, 114] on textarea "HISTORY Patient returns today for medication management and refills for chronic…" at bounding box center [554, 134] width 702 height 61
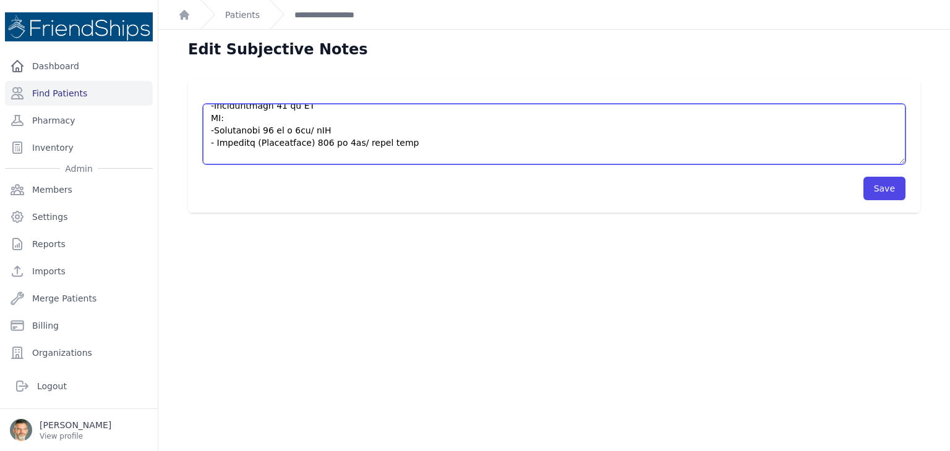
scroll to position [203, 0]
click at [344, 109] on textarea "HISTORY Patient returns today for medication management and refills for chronic…" at bounding box center [554, 134] width 702 height 61
drag, startPoint x: 388, startPoint y: 124, endPoint x: 296, endPoint y: 123, distance: 92.1
click at [296, 123] on textarea "HISTORY Patient returns today for medication management and refills for chronic…" at bounding box center [554, 134] width 702 height 61
click at [364, 109] on textarea "HISTORY Patient returns today for medication management and refills for chronic…" at bounding box center [554, 134] width 702 height 61
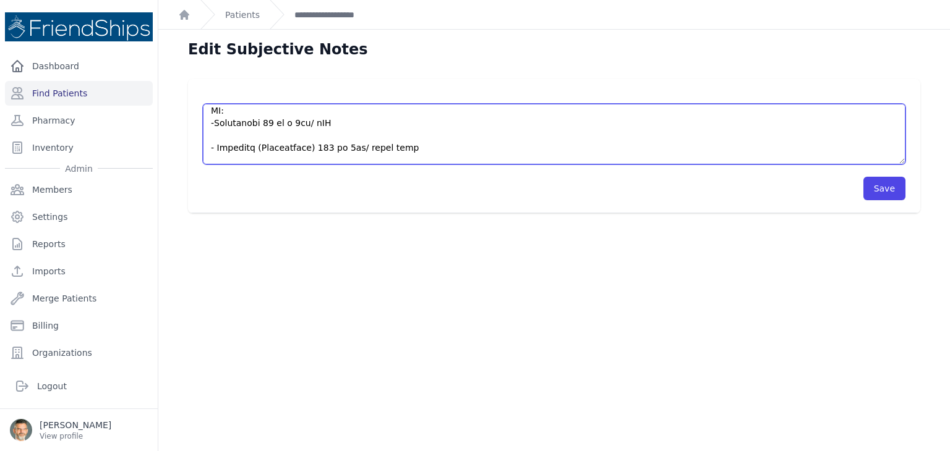
scroll to position [215, 0]
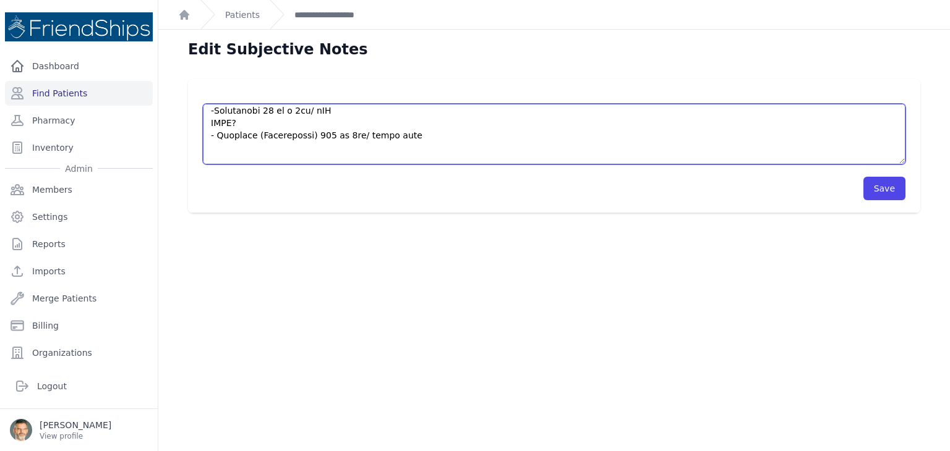
click at [249, 122] on textarea "HISTORY Patient returns today for medication management and refills for chronic…" at bounding box center [554, 134] width 702 height 61
click at [265, 124] on textarea "HISTORY Patient returns today for medication management and refills for chronic…" at bounding box center [554, 134] width 702 height 61
click at [262, 122] on textarea "HISTORY Patient returns today for medication management and refills for chronic…" at bounding box center [554, 134] width 702 height 61
drag, startPoint x: 354, startPoint y: 127, endPoint x: 291, endPoint y: 124, distance: 63.1
click at [291, 124] on textarea "HISTORY Patient returns today for medication management and refills for chronic…" at bounding box center [554, 134] width 702 height 61
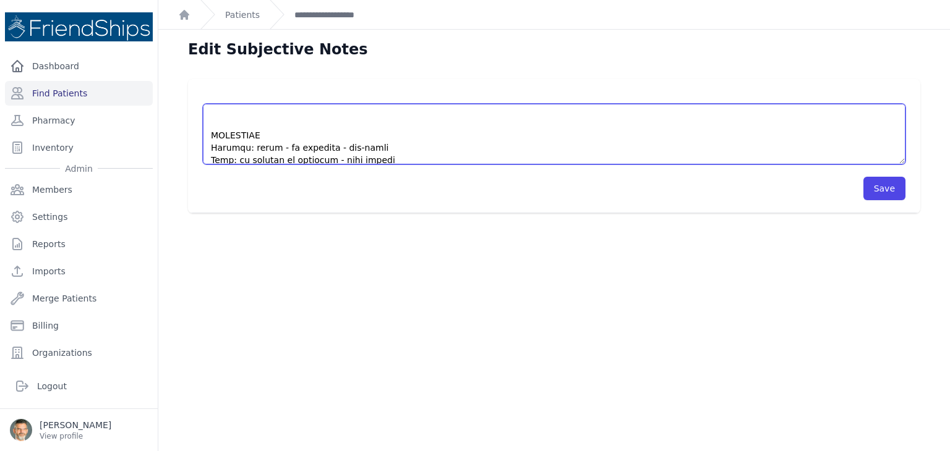
scroll to position [277, 0]
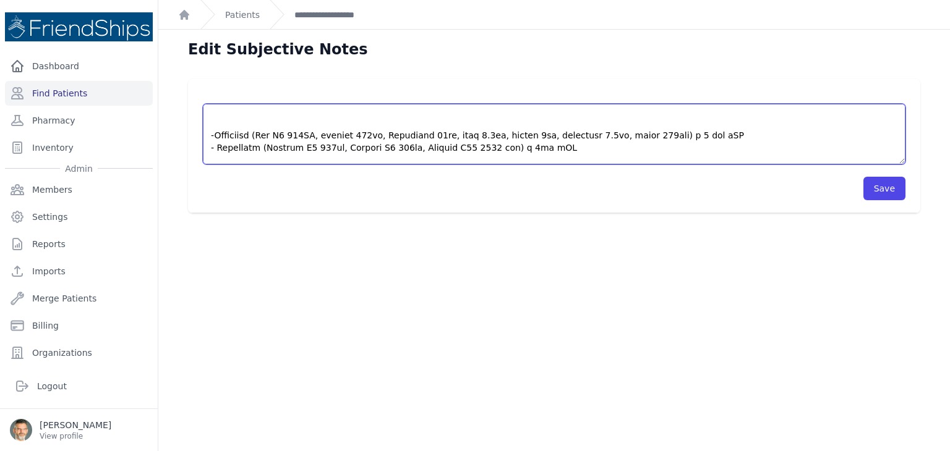
click at [215, 122] on textarea "HISTORY Patient returns today for medication management and refills for chronic…" at bounding box center [554, 134] width 702 height 61
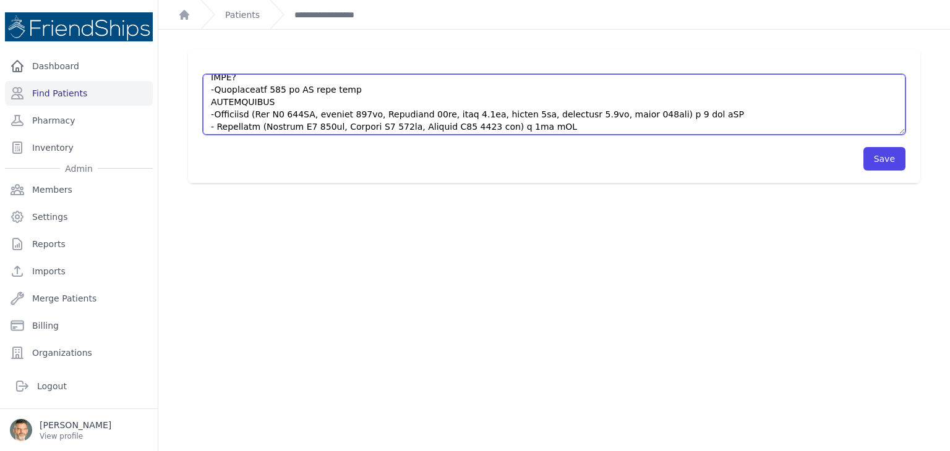
scroll to position [252, 0]
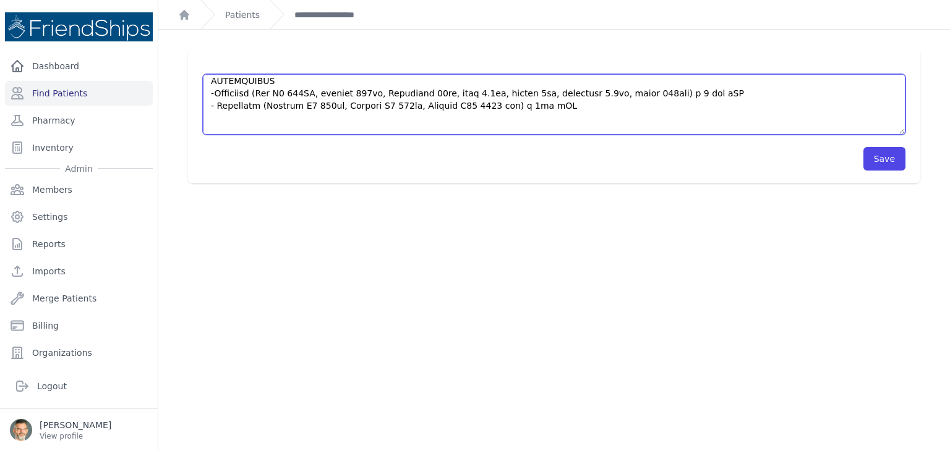
click at [217, 93] on textarea "HISTORY Patient returns today for medication management and refills for chronic…" at bounding box center [554, 104] width 702 height 61
click at [537, 93] on textarea "HISTORY Patient returns today for medication management and refills for chronic…" at bounding box center [554, 104] width 702 height 61
click at [725, 82] on textarea "HISTORY Patient returns today for medication management and refills for chronic…" at bounding box center [554, 104] width 702 height 61
click at [296, 127] on textarea "HISTORY Patient returns today for medication management and refills for chronic…" at bounding box center [554, 104] width 702 height 61
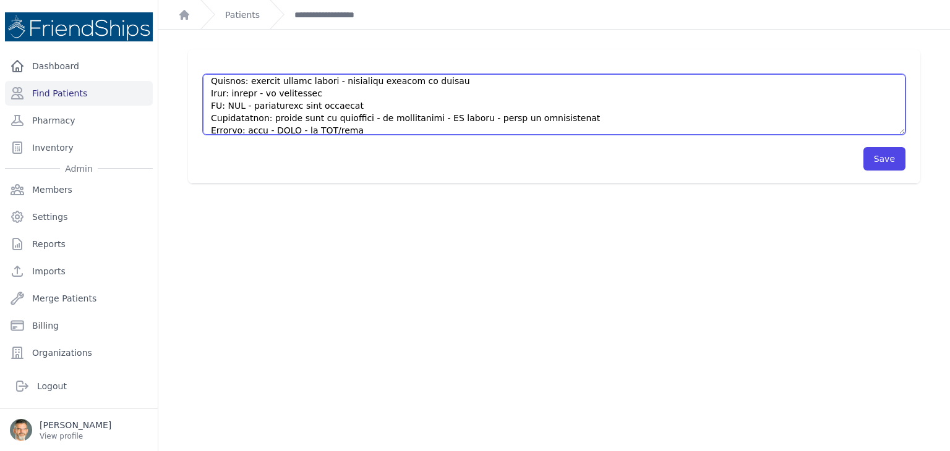
scroll to position [420, 0]
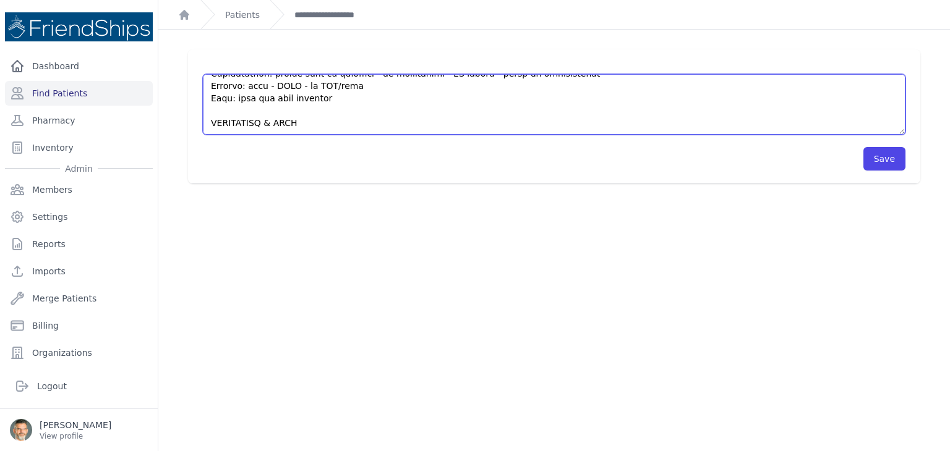
click at [265, 126] on textarea "HISTORY Patient returns today for medication management and refills for chronic…" at bounding box center [554, 104] width 702 height 61
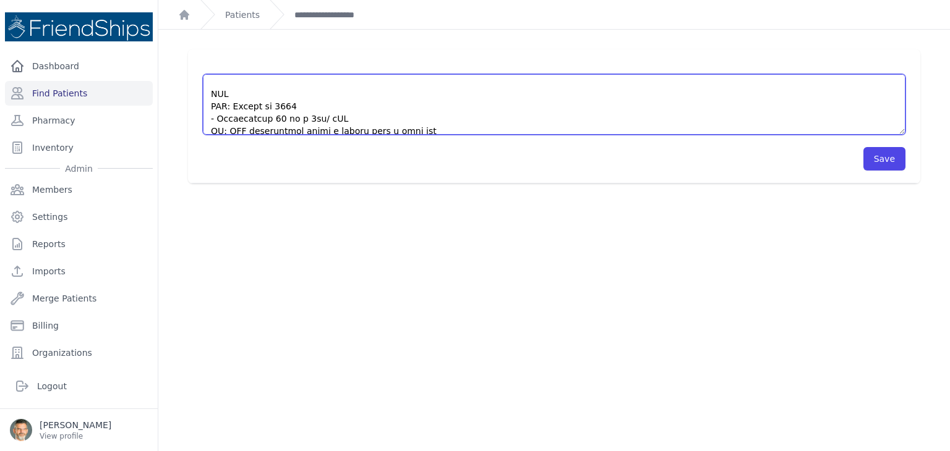
scroll to position [36, 0]
drag, startPoint x: 506, startPoint y: 111, endPoint x: 200, endPoint y: 101, distance: 305.6
click at [200, 101] on div "HISTORY Patient returns today for medication management and refills for chronic…" at bounding box center [554, 116] width 732 height 134
click at [235, 85] on textarea "HISTORY Patient returns today for medication management and refills for chronic…" at bounding box center [554, 104] width 702 height 61
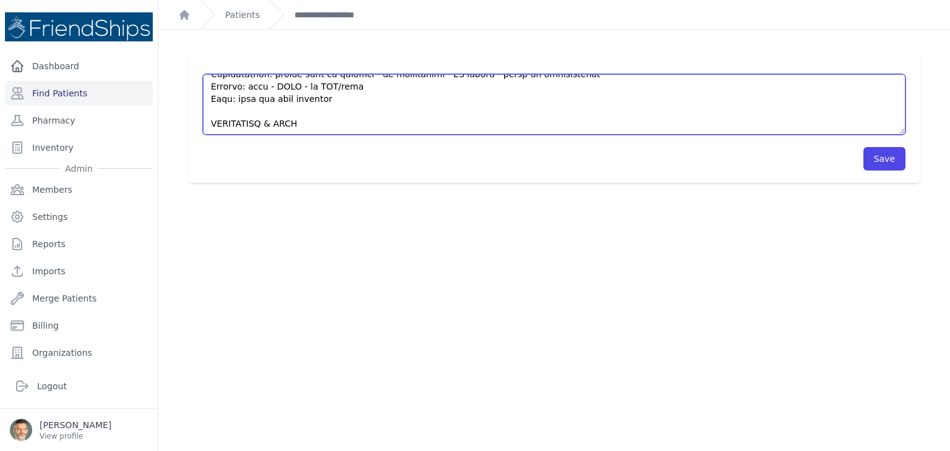
scroll to position [408, 0]
click at [231, 122] on textarea "HISTORY Patient returns today for medication management and refills for chronic…" at bounding box center [554, 104] width 702 height 61
paste textarea "CNS: Stroke in 2022 - Clopidogrel 75 mg x 1tb/ qAM CV: LVH dysfunction noted a …"
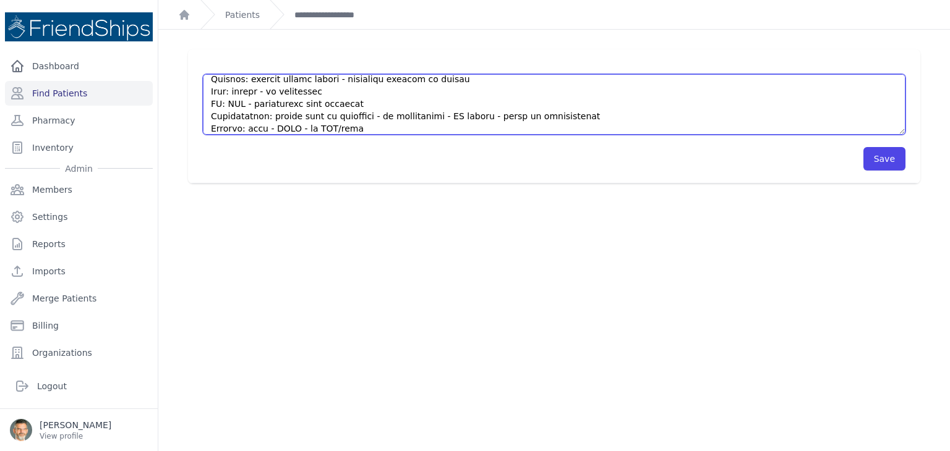
scroll to position [427, 0]
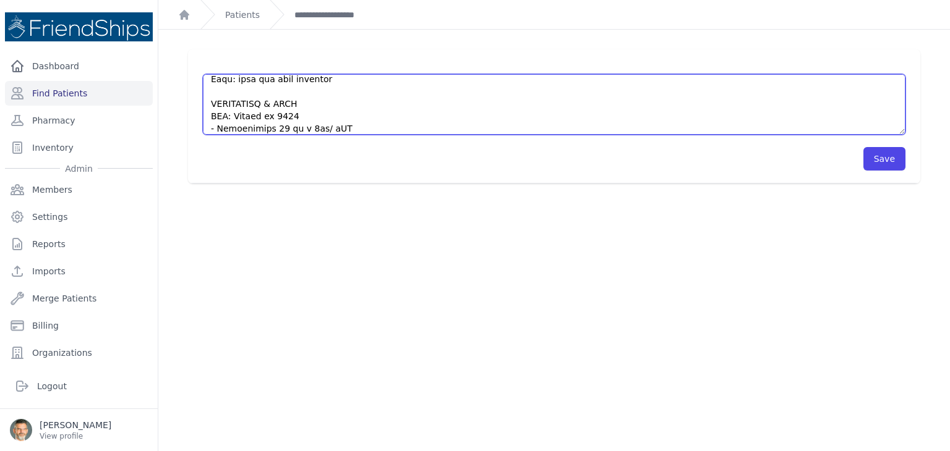
click at [339, 113] on textarea "HISTORY Patient returns today for medication management and refills for chronic…" at bounding box center [554, 104] width 702 height 61
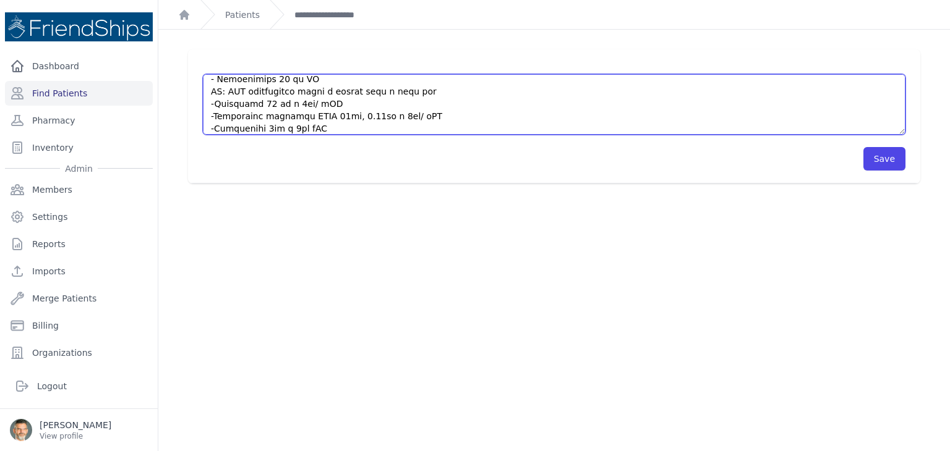
scroll to position [452, 0]
click at [416, 95] on textarea "HISTORY Patient returns today for medication management and refills for chronic…" at bounding box center [554, 104] width 702 height 61
click at [411, 104] on textarea "HISTORY Patient returns today for medication management and refills for chronic…" at bounding box center [554, 104] width 702 height 61
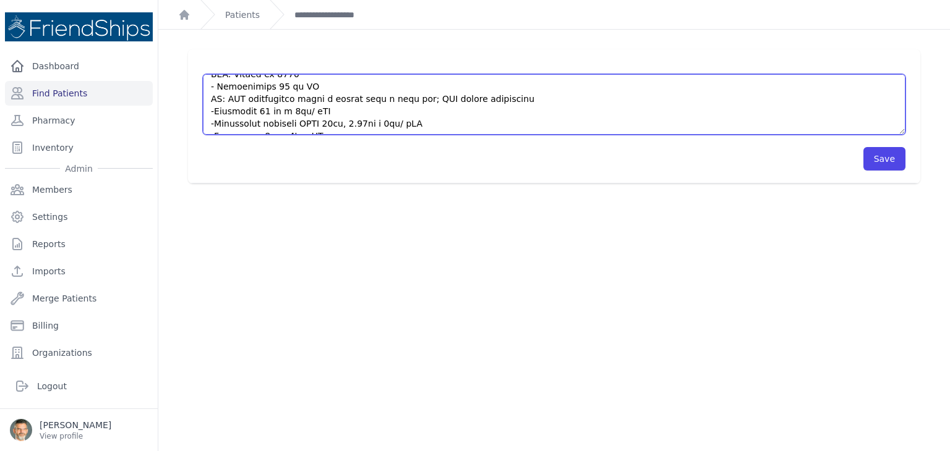
scroll to position [477, 0]
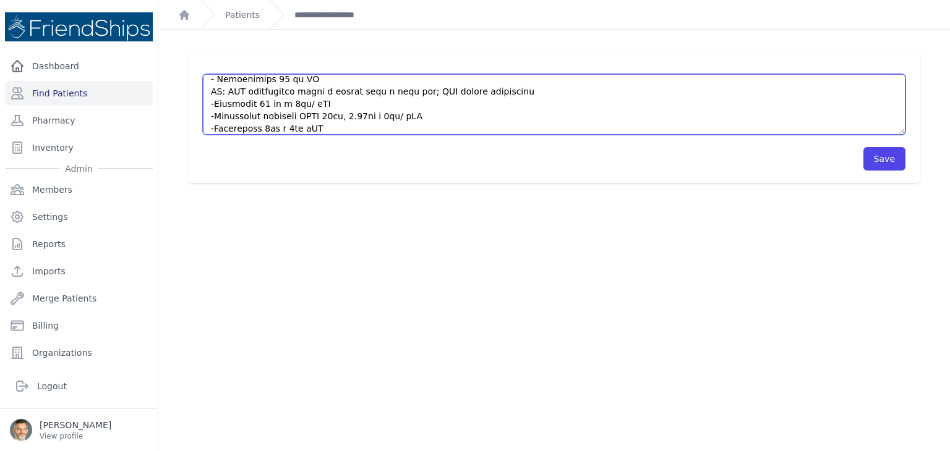
click at [292, 103] on textarea "HISTORY Patient returns today for medication management and refills for chronic…" at bounding box center [554, 104] width 702 height 61
click at [342, 104] on textarea "HISTORY Patient returns today for medication management and refills for chronic…" at bounding box center [554, 104] width 702 height 61
drag, startPoint x: 427, startPoint y: 104, endPoint x: 371, endPoint y: 103, distance: 56.3
click at [371, 103] on textarea "HISTORY Patient returns today for medication management and refills for chronic…" at bounding box center [554, 104] width 702 height 61
click at [370, 106] on textarea "HISTORY Patient returns today for medication management and refills for chronic…" at bounding box center [554, 104] width 702 height 61
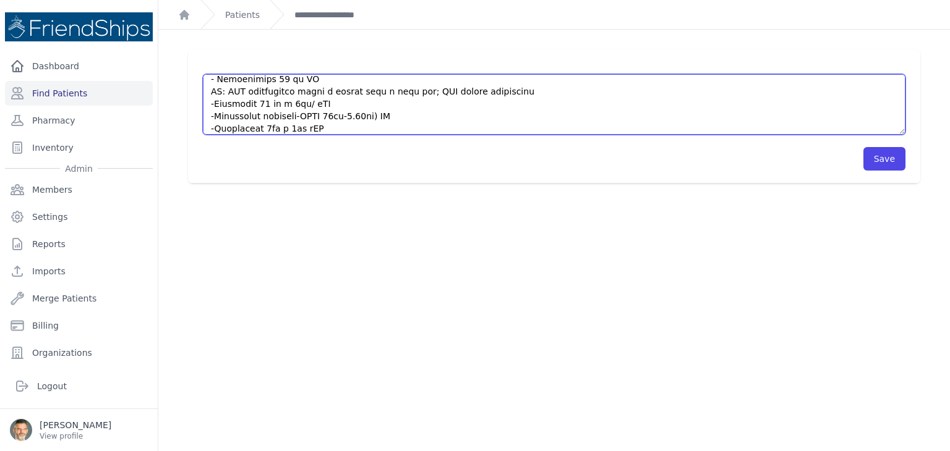
click at [315, 102] on textarea "HISTORY Patient returns today for medication management and refills for chronic…" at bounding box center [554, 104] width 702 height 61
click at [317, 104] on textarea "HISTORY Patient returns today for medication management and refills for chronic…" at bounding box center [554, 104] width 702 height 61
click at [497, 80] on textarea "HISTORY Patient returns today for medication management and refills for chronic…" at bounding box center [554, 104] width 702 height 61
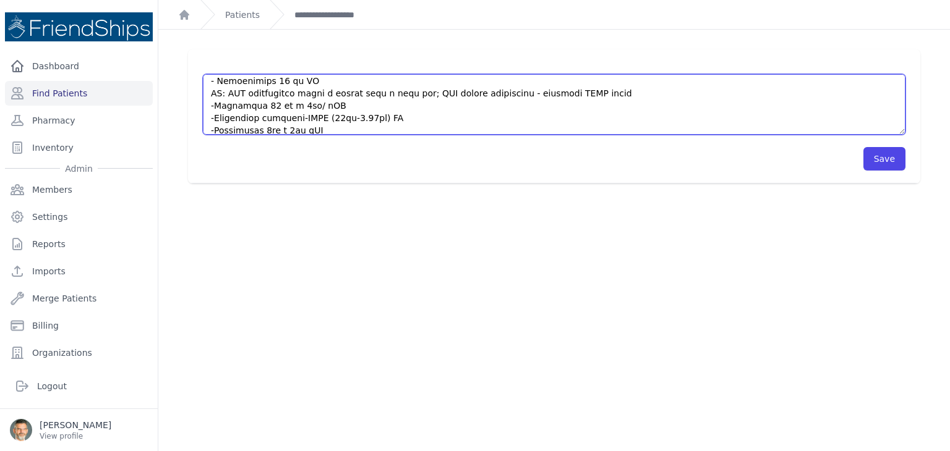
click at [250, 92] on textarea "HISTORY Patient returns today for medication management and refills for chronic…" at bounding box center [554, 104] width 702 height 61
drag, startPoint x: 397, startPoint y: 93, endPoint x: 323, endPoint y: 91, distance: 74.2
click at [323, 91] on textarea "HISTORY Patient returns today for medication management and refills for chronic…" at bounding box center [554, 104] width 702 height 61
click at [288, 104] on textarea "HISTORY Patient returns today for medication management and refills for chronic…" at bounding box center [554, 104] width 702 height 61
click at [357, 104] on textarea "HISTORY Patient returns today for medication management and refills for chronic…" at bounding box center [554, 104] width 702 height 61
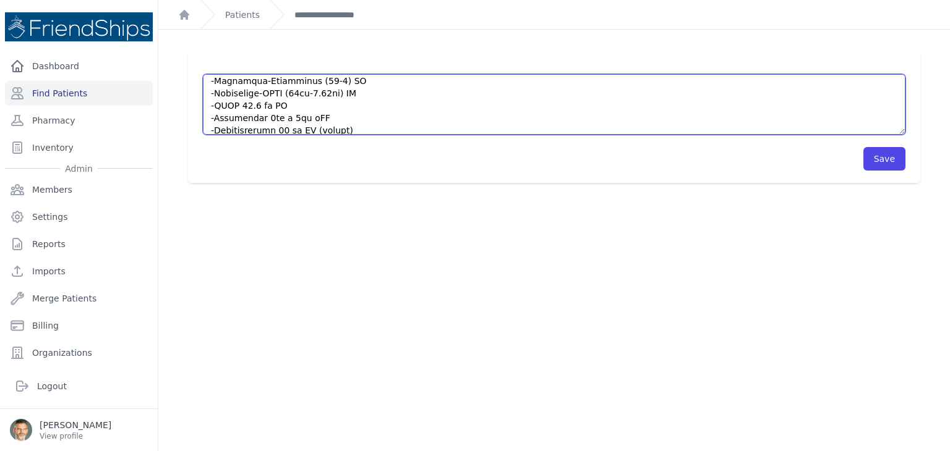
scroll to position [487, 0]
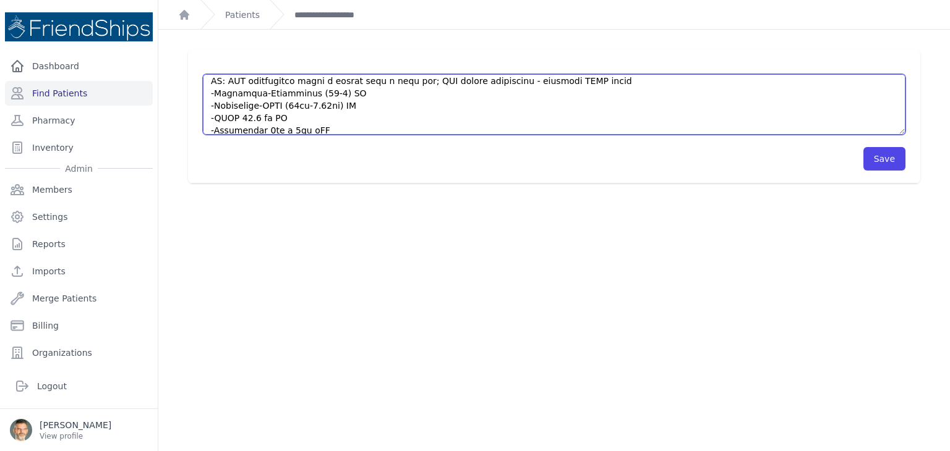
click at [340, 92] on textarea "HISTORY Patient returns today for medication management and refills for chronic…" at bounding box center [554, 104] width 702 height 61
drag, startPoint x: 325, startPoint y: 114, endPoint x: 281, endPoint y: 114, distance: 43.9
click at [280, 114] on textarea "HISTORY Patient returns today for medication management and refills for chronic…" at bounding box center [554, 104] width 702 height 61
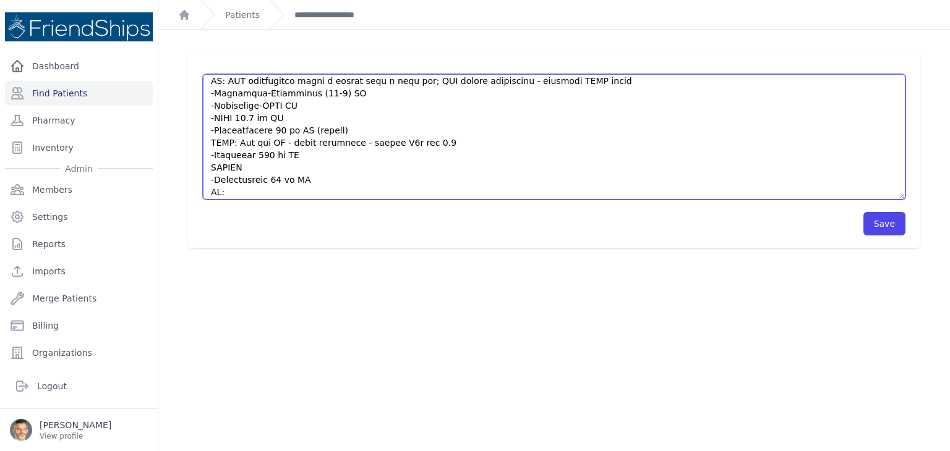
drag, startPoint x: 897, startPoint y: 140, endPoint x: 876, endPoint y: 211, distance: 74.0
click at [901, 221] on div "HISTORY Patient returns today for medication management and refills for chronic…" at bounding box center [554, 148] width 732 height 199
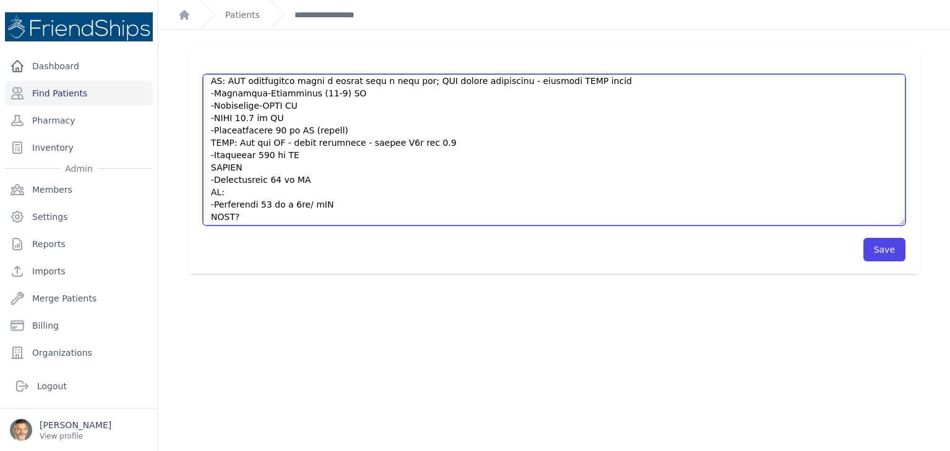
click at [455, 133] on textarea "HISTORY Patient returns today for medication management and refills for chronic…" at bounding box center [554, 149] width 702 height 151
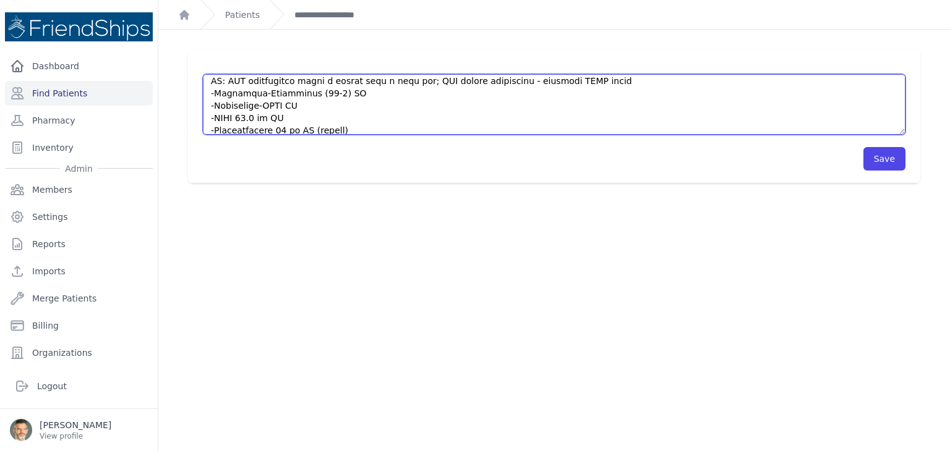
scroll to position [489, 0]
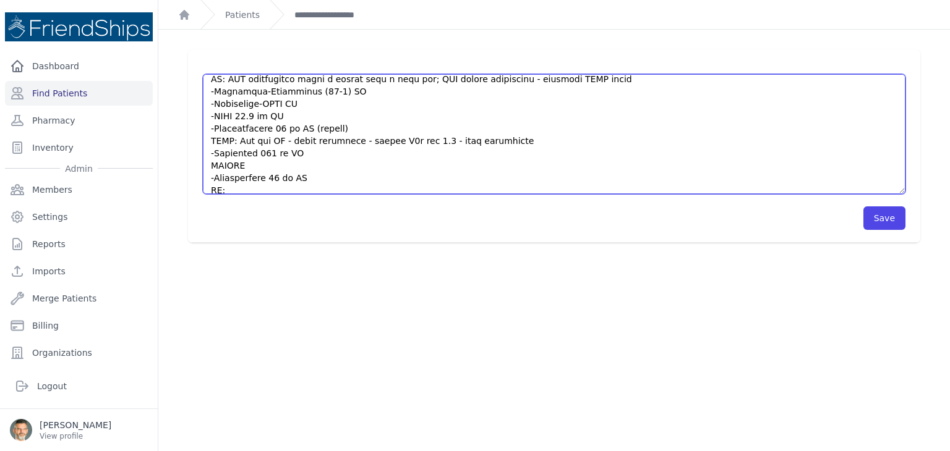
drag, startPoint x: 892, startPoint y: 132, endPoint x: 898, endPoint y: 192, distance: 60.3
click at [898, 192] on div "HISTORY Patient returns today for medication management and refills for chronic…" at bounding box center [554, 146] width 732 height 194
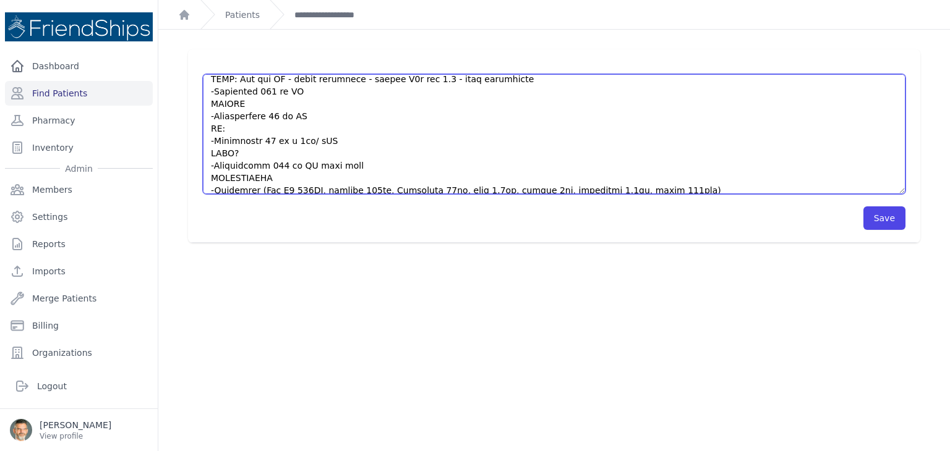
click at [312, 129] on textarea "HISTORY Patient returns today for medication management and refills for chronic…" at bounding box center [554, 134] width 702 height 120
drag, startPoint x: 342, startPoint y: 129, endPoint x: 293, endPoint y: 130, distance: 48.9
click at [291, 131] on textarea "HISTORY Patient returns today for medication management and refills for chronic…" at bounding box center [554, 134] width 702 height 120
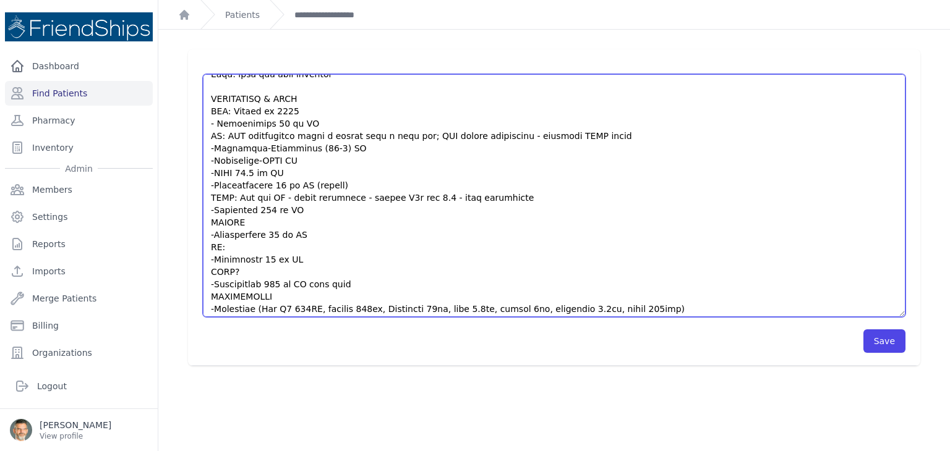
scroll to position [429, 0]
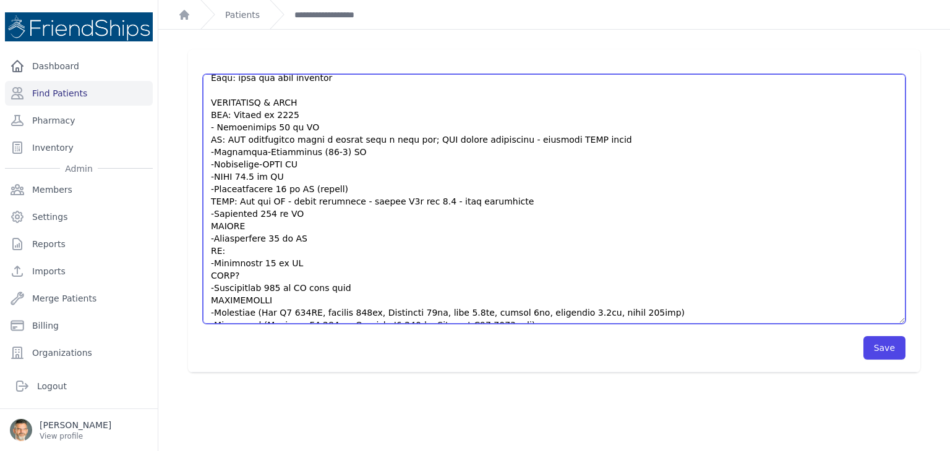
drag, startPoint x: 894, startPoint y: 134, endPoint x: 930, endPoint y: 322, distance: 192.0
click at [930, 322] on div "Edit Subjective Notes HISTORY Patient returns today for medication management a…" at bounding box center [553, 225] width 791 height 451
type textarea "HISTORY Patient returns today for medication management and refills for chronic…"
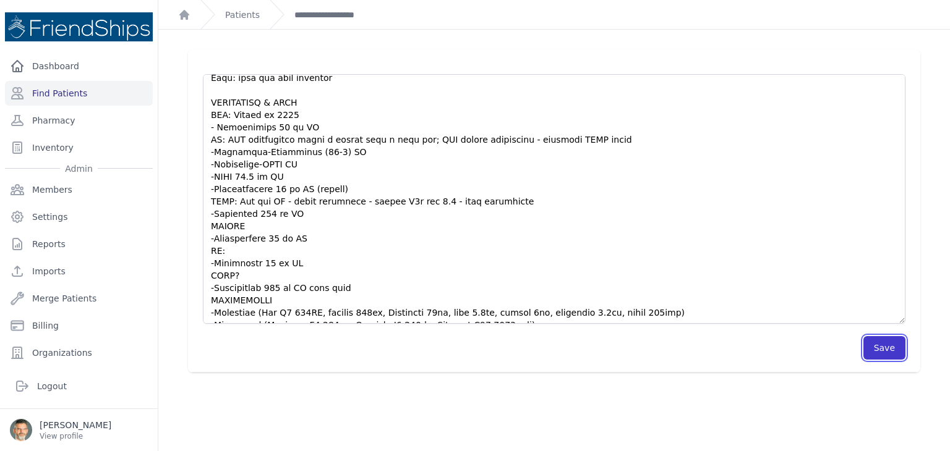
click at [874, 352] on button "Save" at bounding box center [884, 347] width 42 height 23
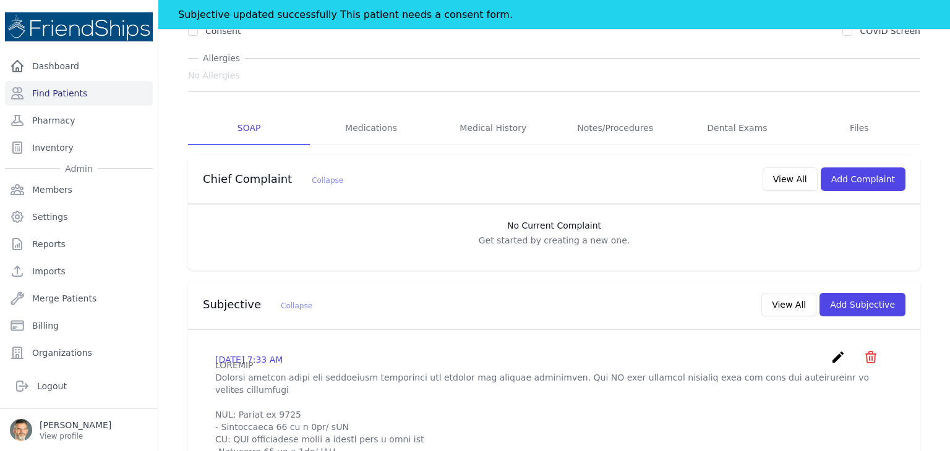
scroll to position [186, 0]
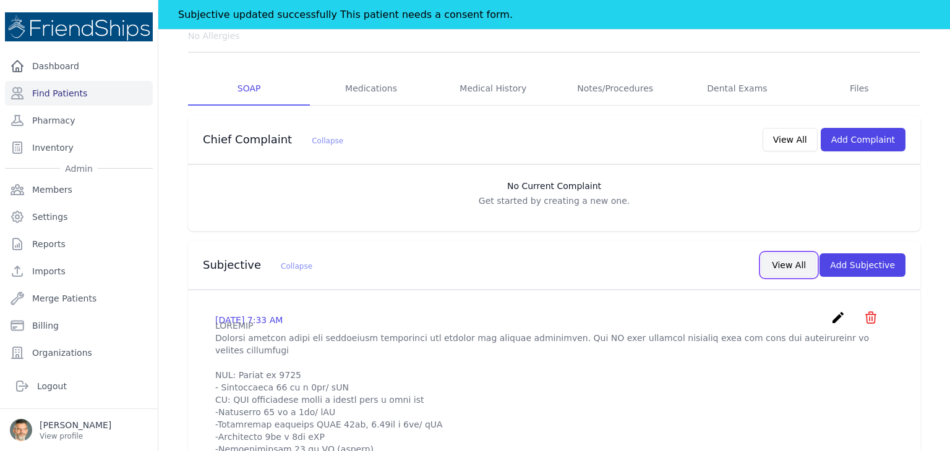
drag, startPoint x: 794, startPoint y: 267, endPoint x: 783, endPoint y: 268, distance: 10.6
click at [794, 267] on button "View All" at bounding box center [788, 265] width 55 height 23
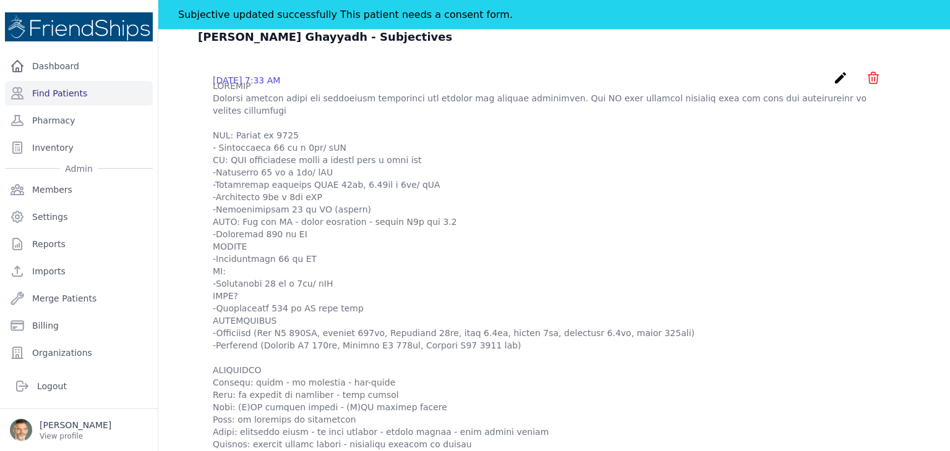
scroll to position [62, 0]
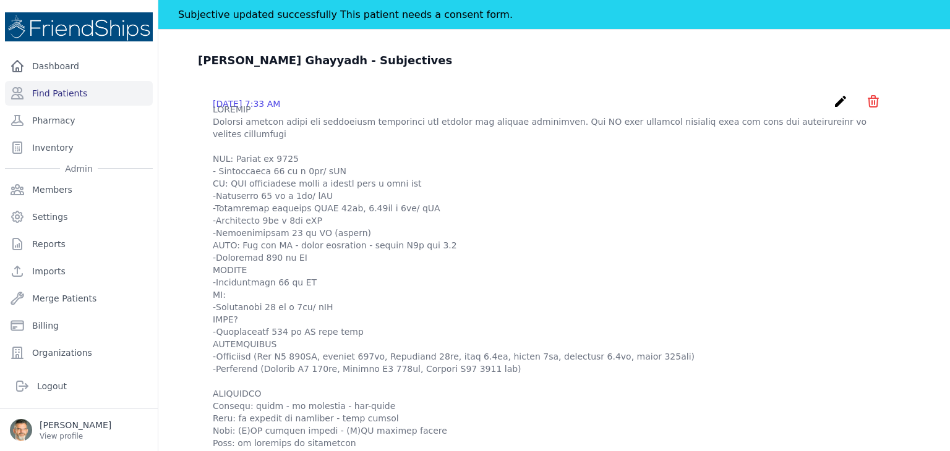
click at [833, 100] on icon "create" at bounding box center [840, 101] width 15 height 15
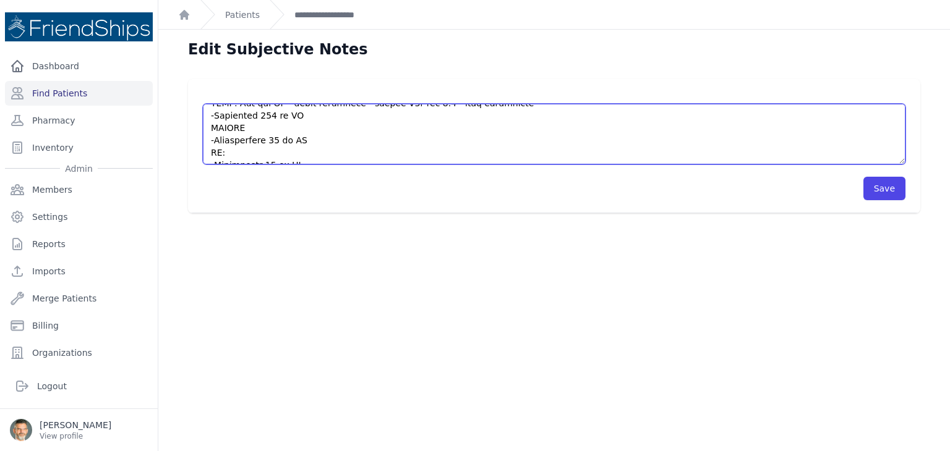
scroll to position [532, 0]
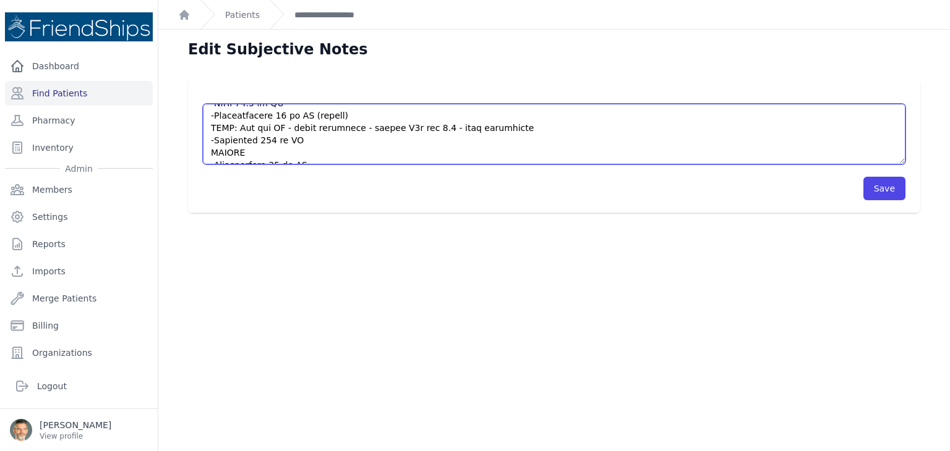
click at [273, 137] on textarea at bounding box center [554, 134] width 702 height 61
click at [432, 116] on textarea at bounding box center [554, 134] width 702 height 61
click at [324, 140] on textarea at bounding box center [554, 134] width 702 height 61
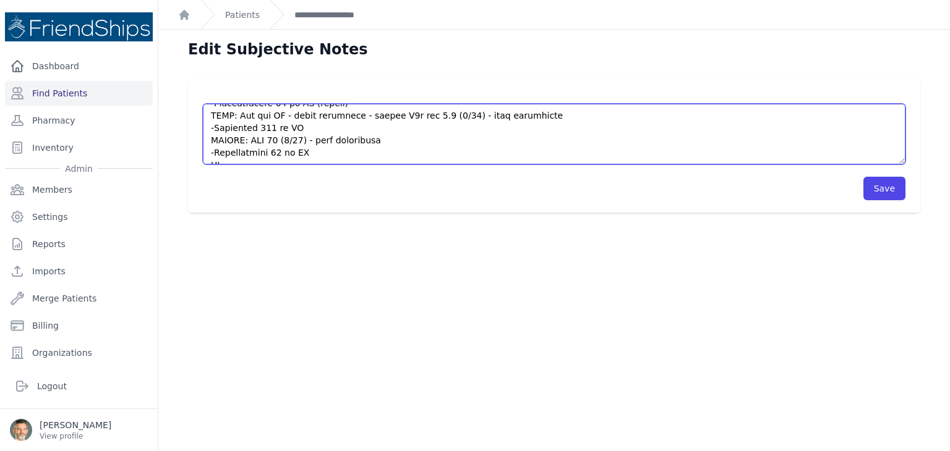
click at [378, 137] on textarea at bounding box center [554, 134] width 702 height 61
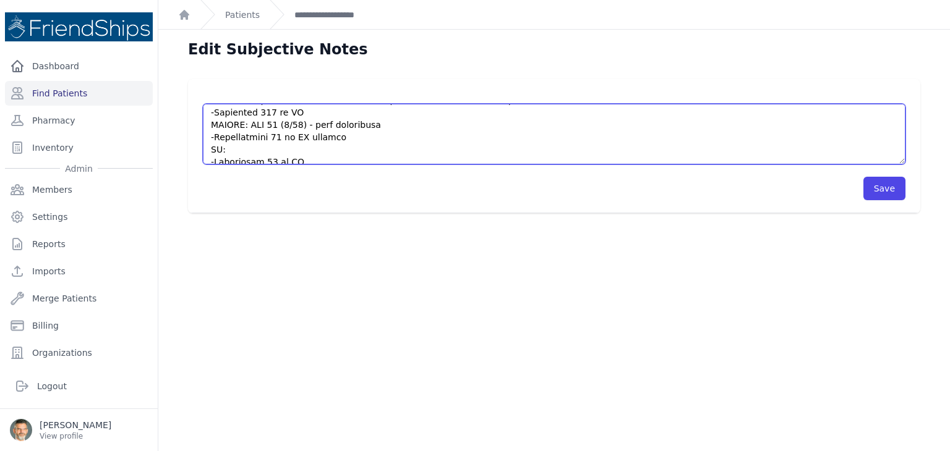
scroll to position [569, 0]
click at [380, 143] on textarea at bounding box center [554, 134] width 702 height 61
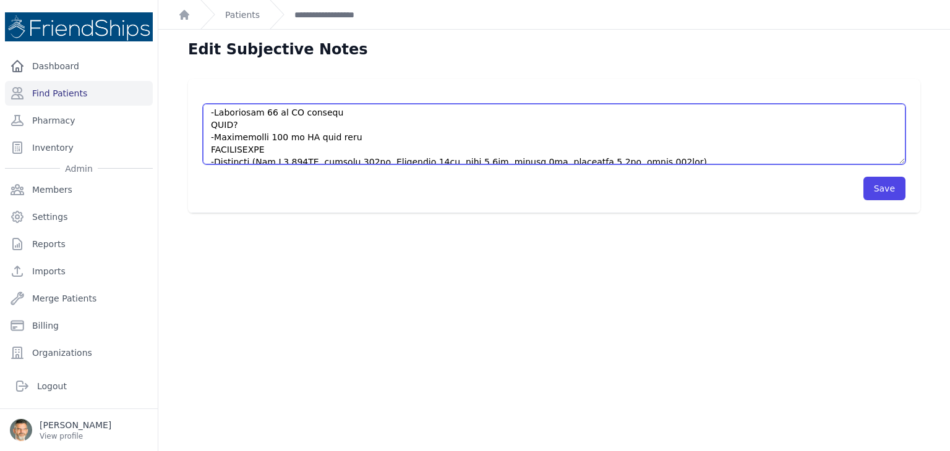
scroll to position [618, 0]
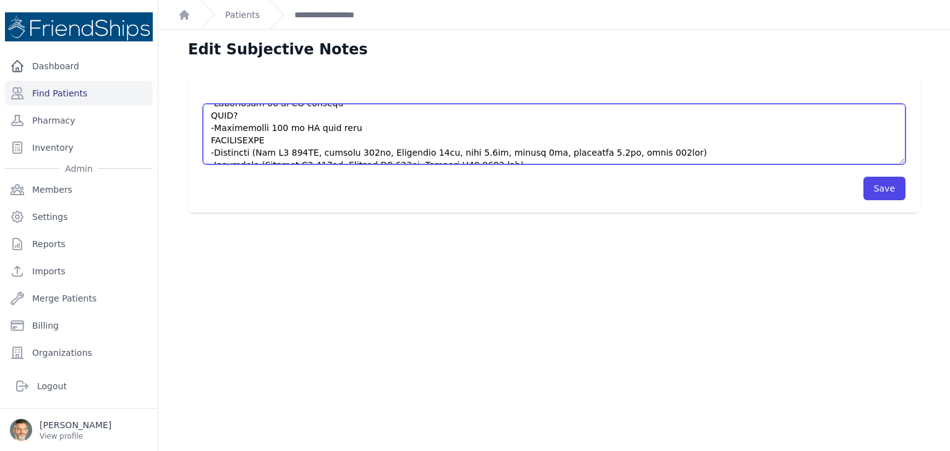
drag, startPoint x: 680, startPoint y: 139, endPoint x: 215, endPoint y: 142, distance: 465.0
click at [215, 142] on textarea at bounding box center [554, 134] width 702 height 61
drag, startPoint x: 502, startPoint y: 152, endPoint x: 217, endPoint y: 155, distance: 285.1
click at [217, 155] on textarea at bounding box center [554, 134] width 702 height 61
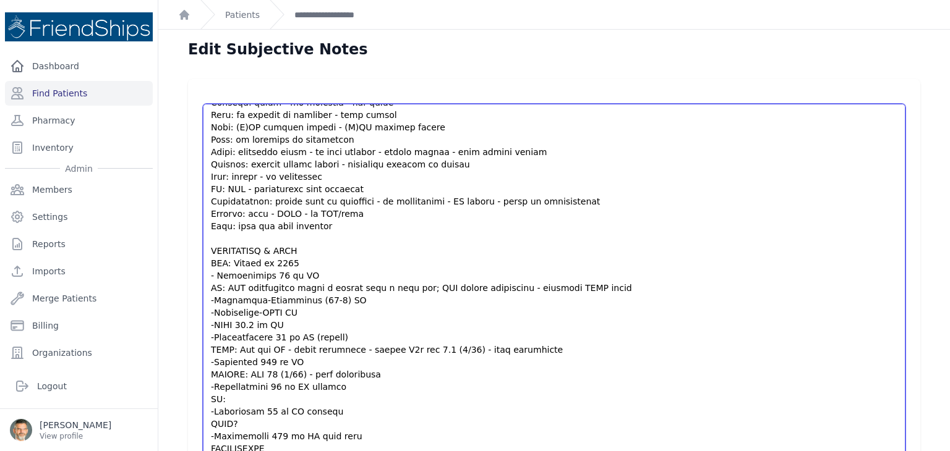
scroll to position [297, 0]
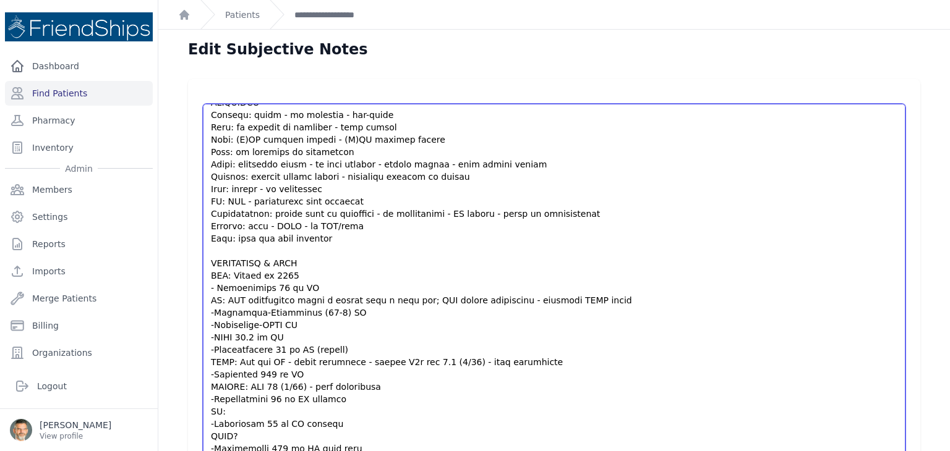
drag, startPoint x: 890, startPoint y: 160, endPoint x: 770, endPoint y: 415, distance: 282.4
click at [860, 451] on html "Close sidebar Dashboard Find Patients Pharmacy Inventory Admin Members Settings" at bounding box center [475, 225] width 950 height 451
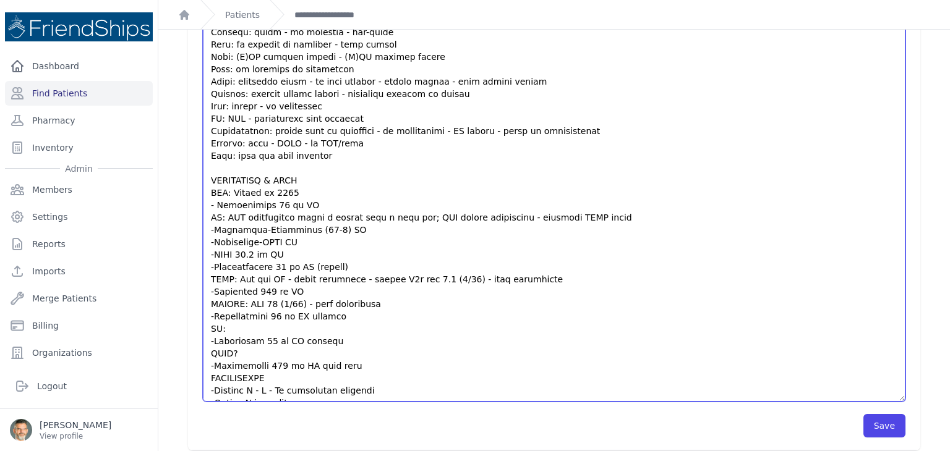
scroll to position [90, 0]
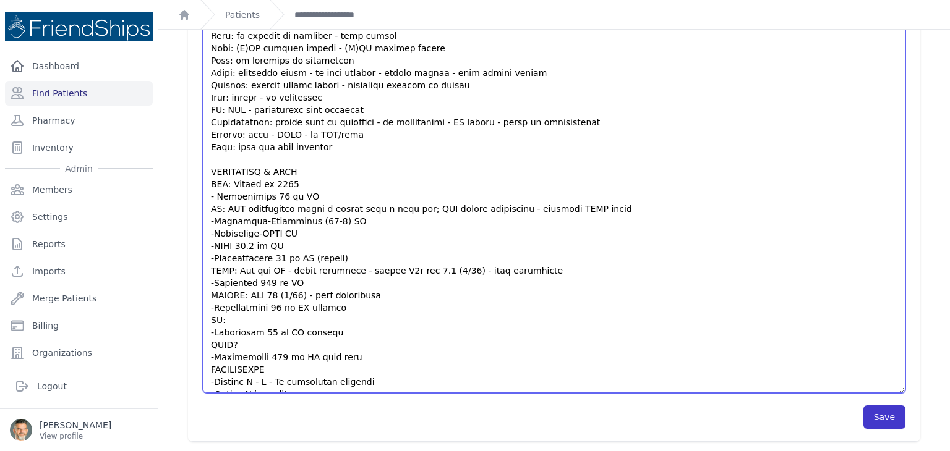
type textarea "HISTORY Patient returns today for medication management and refills for chronic…"
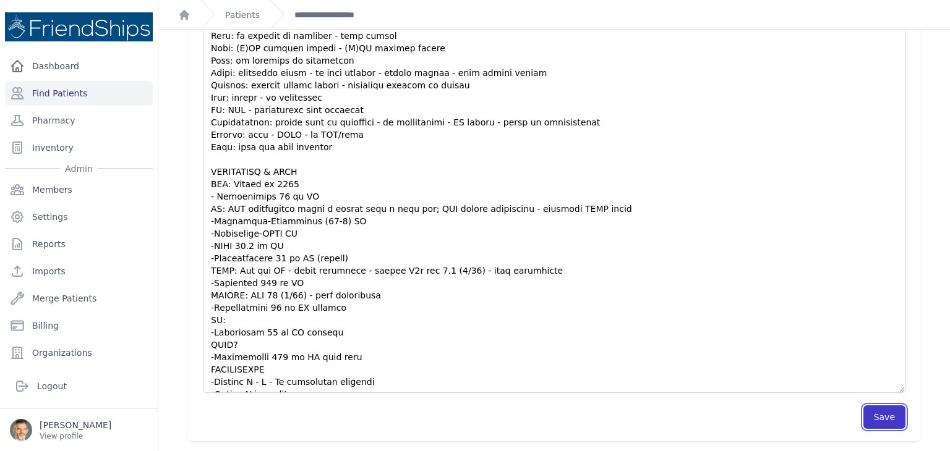
click at [878, 421] on button "Save" at bounding box center [884, 417] width 42 height 23
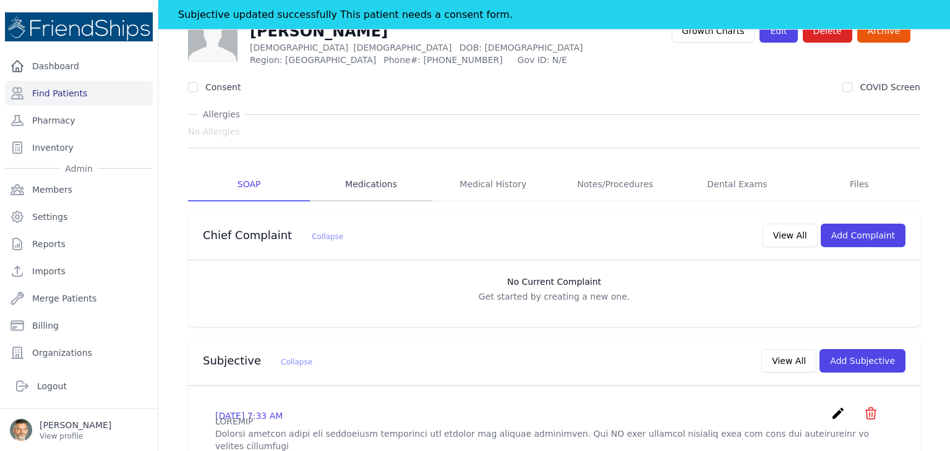
click at [360, 184] on link "Medications" at bounding box center [371, 184] width 122 height 33
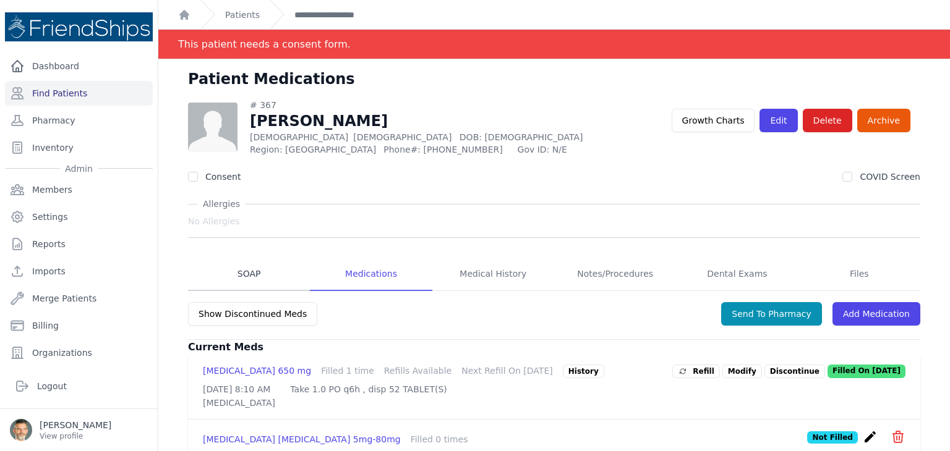
click at [251, 271] on link "SOAP" at bounding box center [249, 274] width 122 height 33
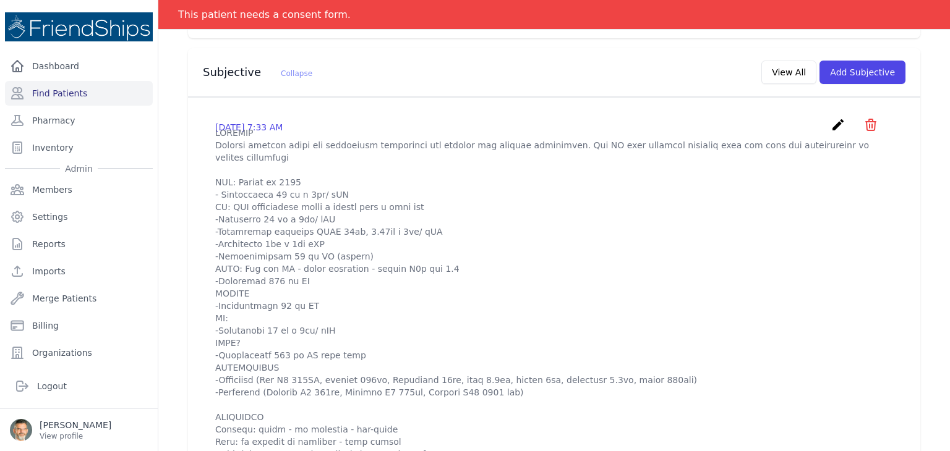
scroll to position [367, 0]
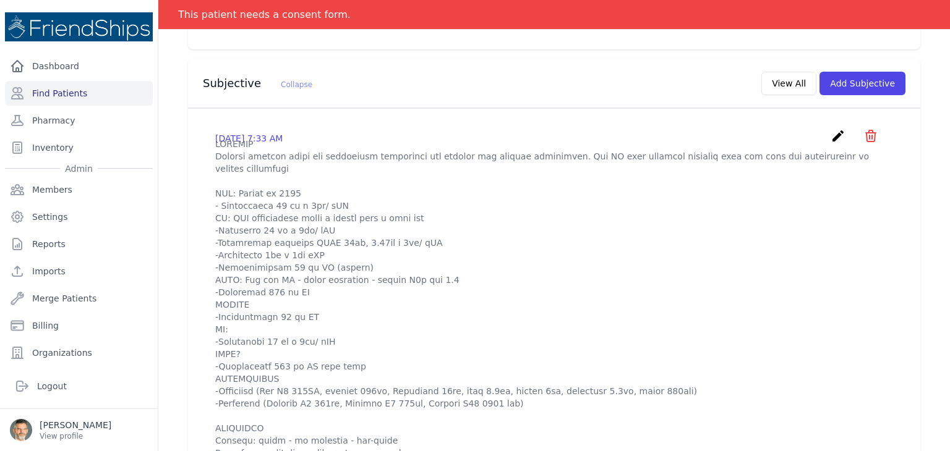
click at [830, 132] on icon "create" at bounding box center [837, 136] width 15 height 15
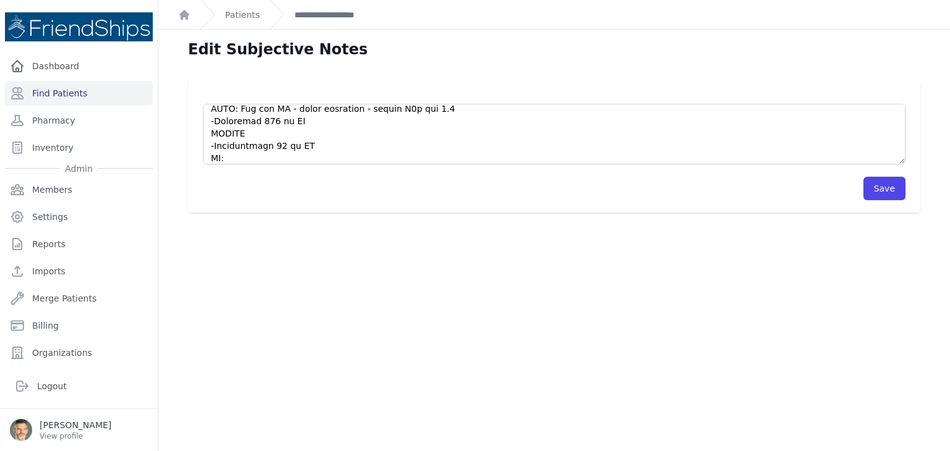
scroll to position [124, 0]
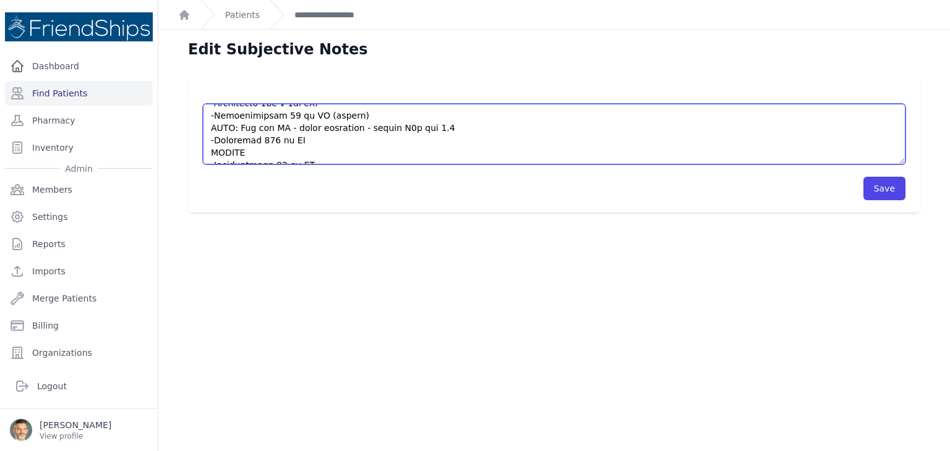
click at [352, 134] on textarea at bounding box center [554, 134] width 702 height 61
click at [351, 129] on textarea at bounding box center [554, 134] width 702 height 61
click at [331, 151] on textarea at bounding box center [554, 134] width 702 height 61
click at [267, 152] on textarea at bounding box center [554, 134] width 702 height 61
type textarea "HISTORY Patient returns today for medication management and refills for chronic…"
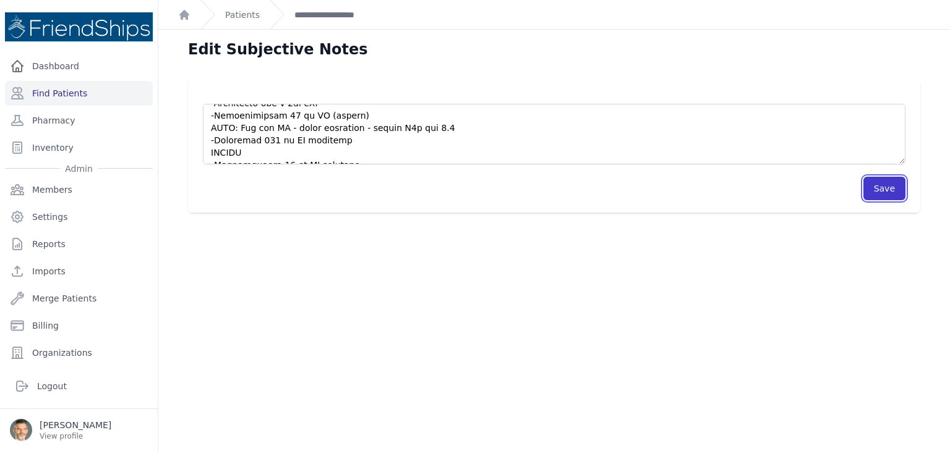
click at [863, 188] on button "Save" at bounding box center [884, 188] width 42 height 23
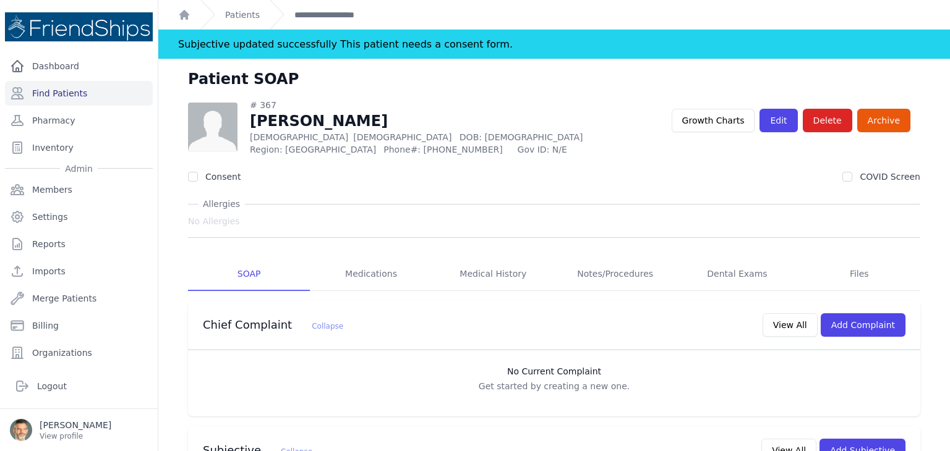
click at [331, 14] on link "**********" at bounding box center [336, 15] width 85 height 12
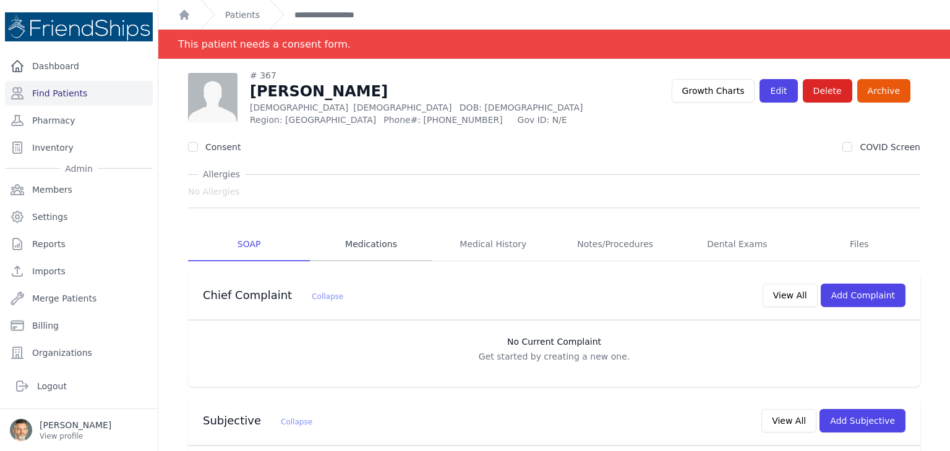
click at [366, 243] on link "Medications" at bounding box center [371, 244] width 122 height 33
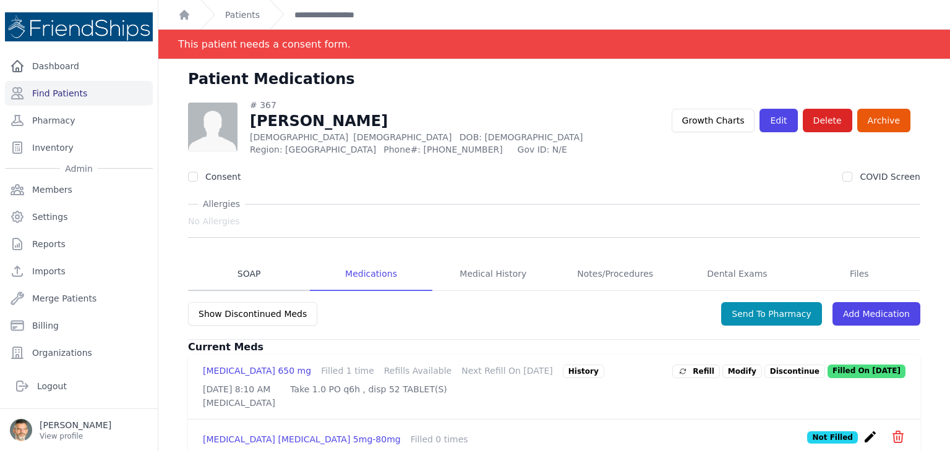
click at [239, 272] on link "SOAP" at bounding box center [249, 274] width 122 height 33
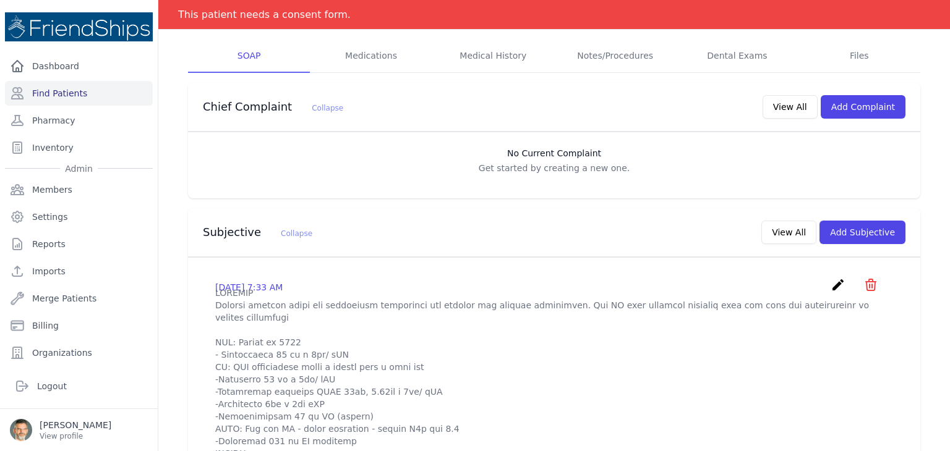
scroll to position [247, 0]
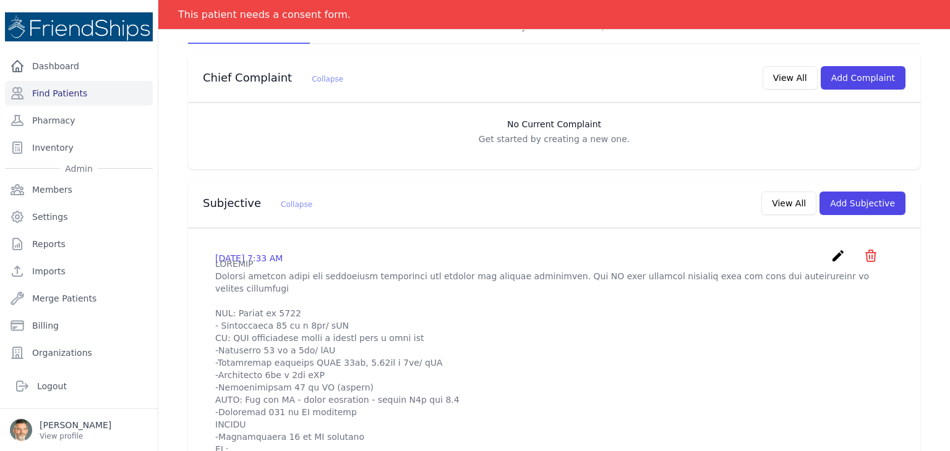
click at [830, 256] on icon "create" at bounding box center [837, 256] width 15 height 15
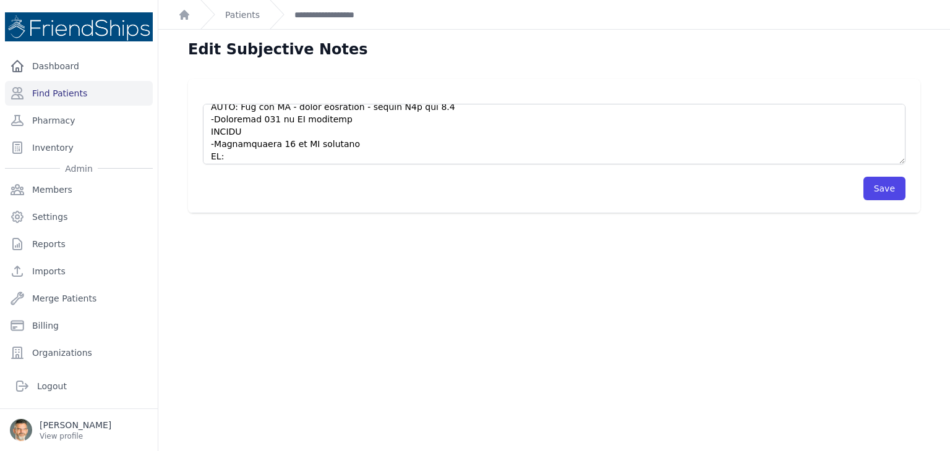
scroll to position [124, 0]
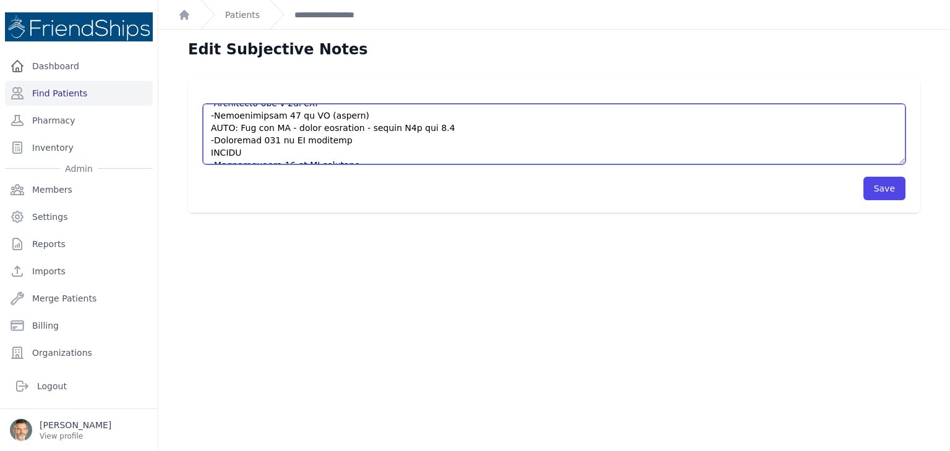
click at [267, 151] on textarea at bounding box center [554, 134] width 702 height 61
type textarea "HISTORY Patient returns today for medication management and refills for chronic…"
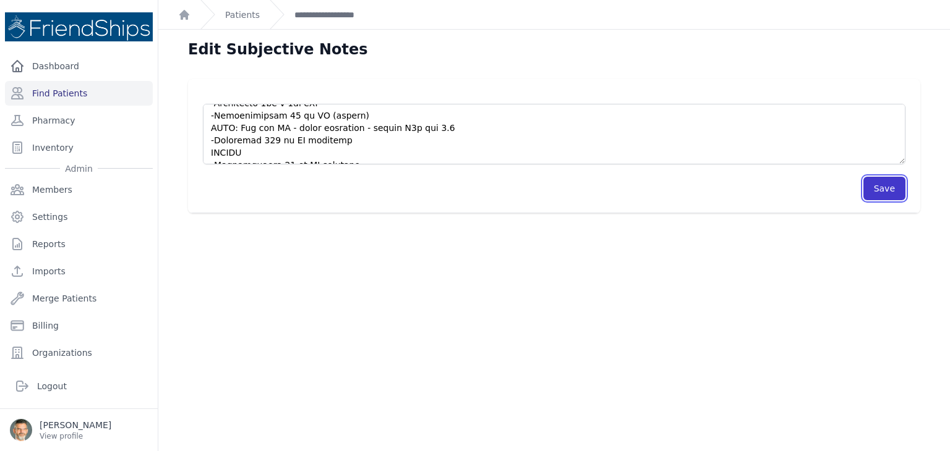
click at [877, 189] on button "Save" at bounding box center [884, 188] width 42 height 23
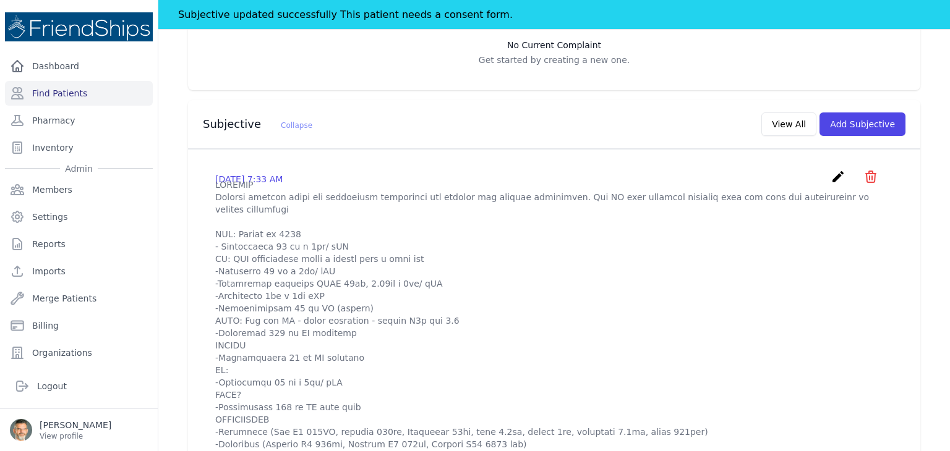
scroll to position [309, 0]
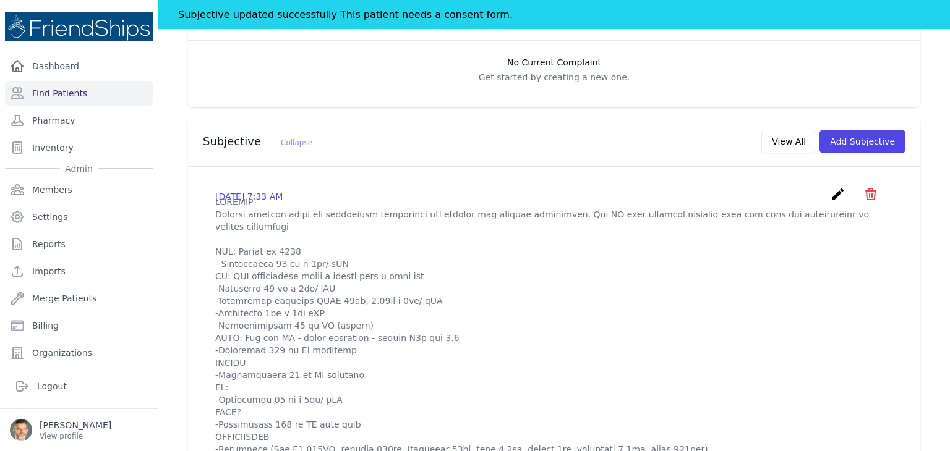
click at [830, 192] on icon "create" at bounding box center [837, 194] width 15 height 15
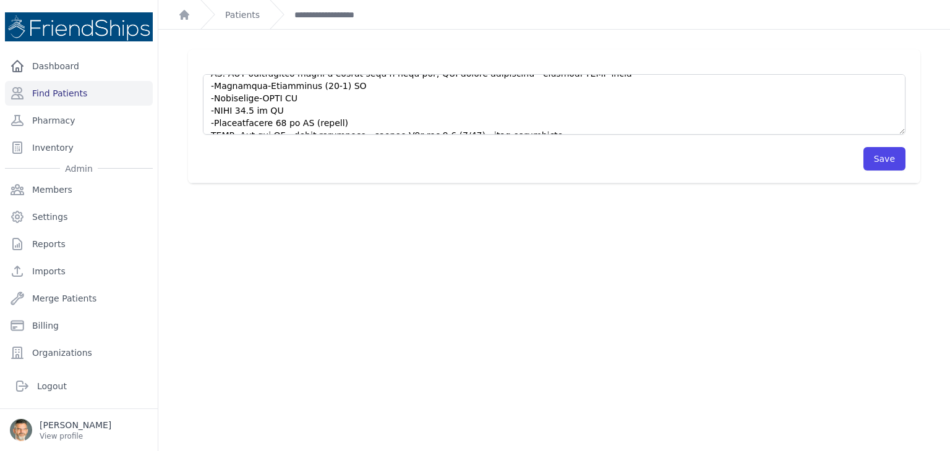
scroll to position [433, 0]
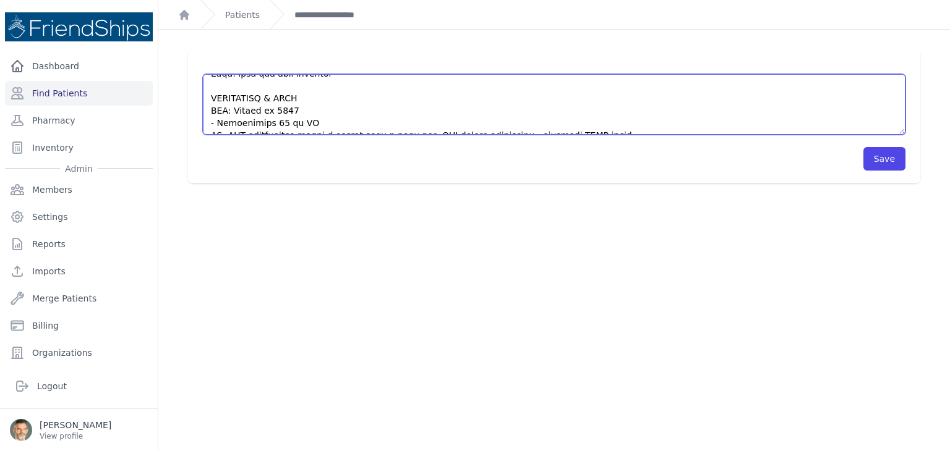
click at [584, 123] on textarea at bounding box center [554, 104] width 702 height 61
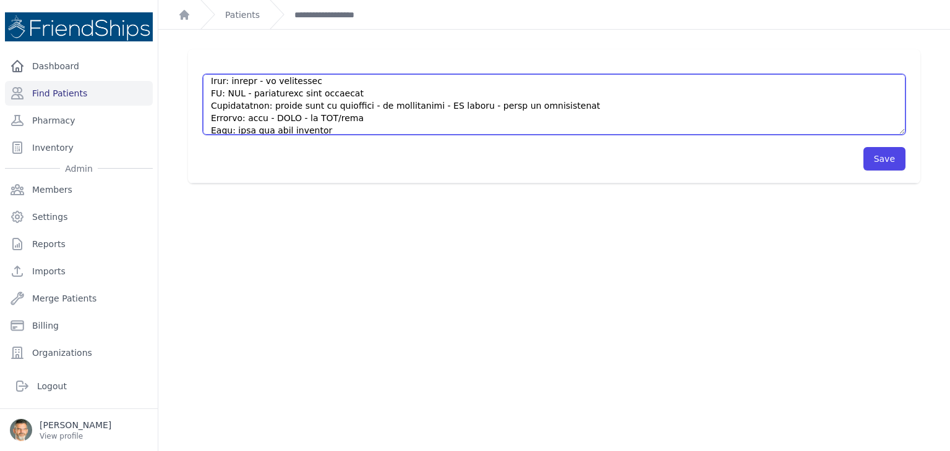
scroll to position [356, 0]
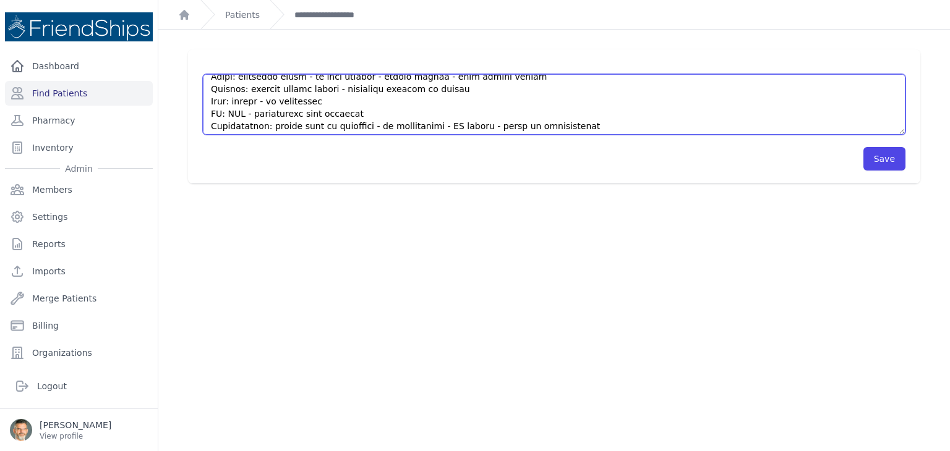
drag, startPoint x: 213, startPoint y: 77, endPoint x: 319, endPoint y: 117, distance: 113.5
click at [267, 117] on textarea at bounding box center [554, 104] width 702 height 61
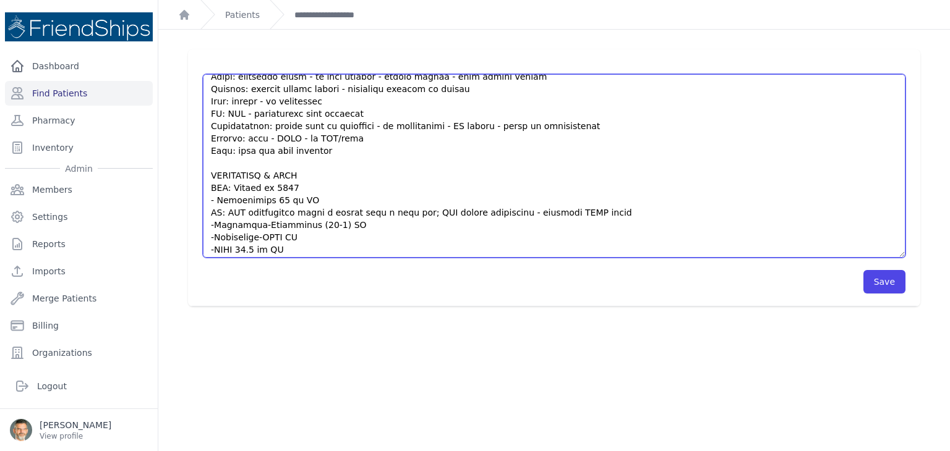
drag, startPoint x: 890, startPoint y: 132, endPoint x: 900, endPoint y: 258, distance: 125.9
click at [902, 258] on div "Save" at bounding box center [554, 177] width 732 height 257
click at [353, 203] on textarea at bounding box center [554, 167] width 702 height 186
drag, startPoint x: 213, startPoint y: 213, endPoint x: 296, endPoint y: 215, distance: 82.9
click at [296, 215] on textarea at bounding box center [554, 167] width 702 height 186
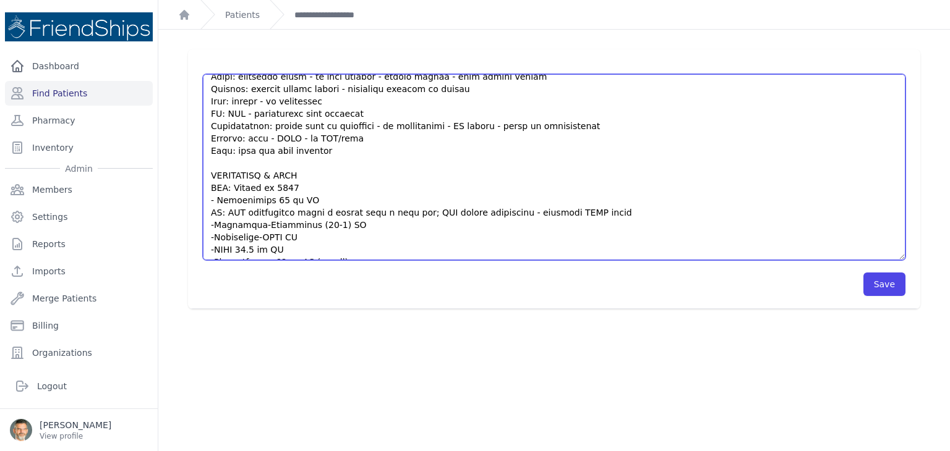
click at [583, 202] on textarea at bounding box center [554, 167] width 702 height 186
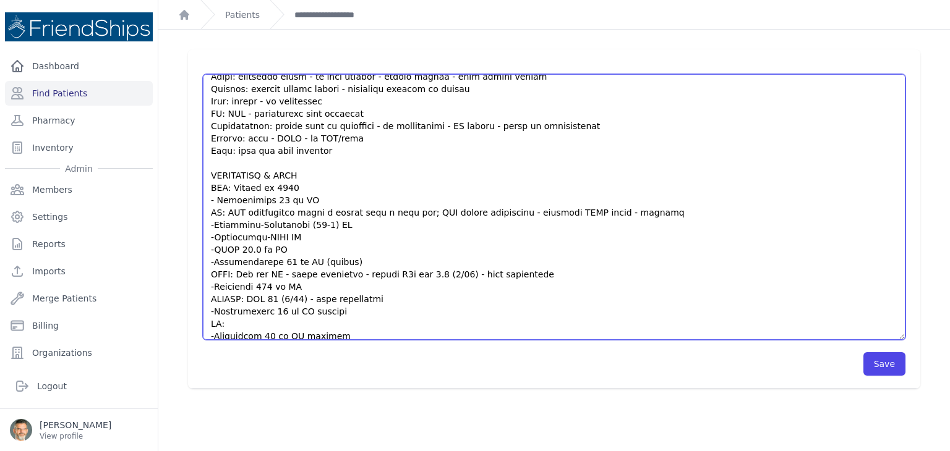
drag, startPoint x: 890, startPoint y: 130, endPoint x: 886, endPoint y: 314, distance: 183.7
click at [921, 336] on div "Save" at bounding box center [554, 218] width 772 height 339
paste textarea "Valsartan-Amlodipine"
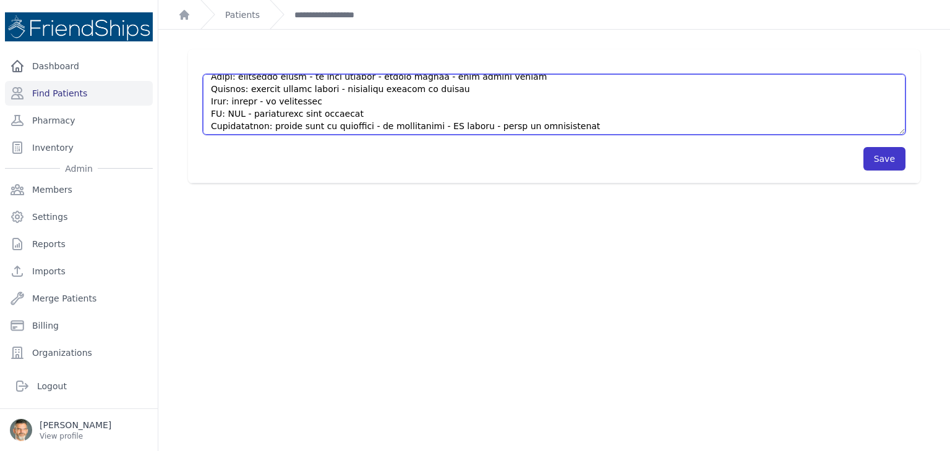
type textarea "HISTORY Patient returns today for medication management and refills for chronic…"
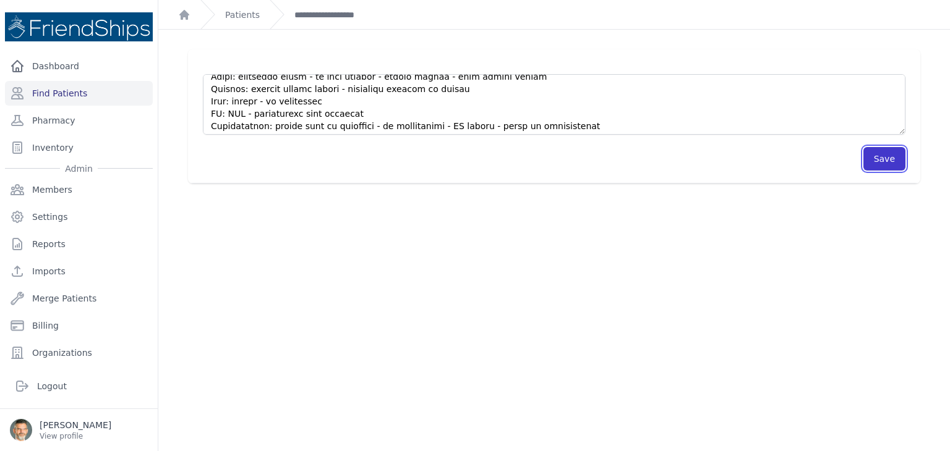
click at [870, 157] on button "Save" at bounding box center [884, 158] width 42 height 23
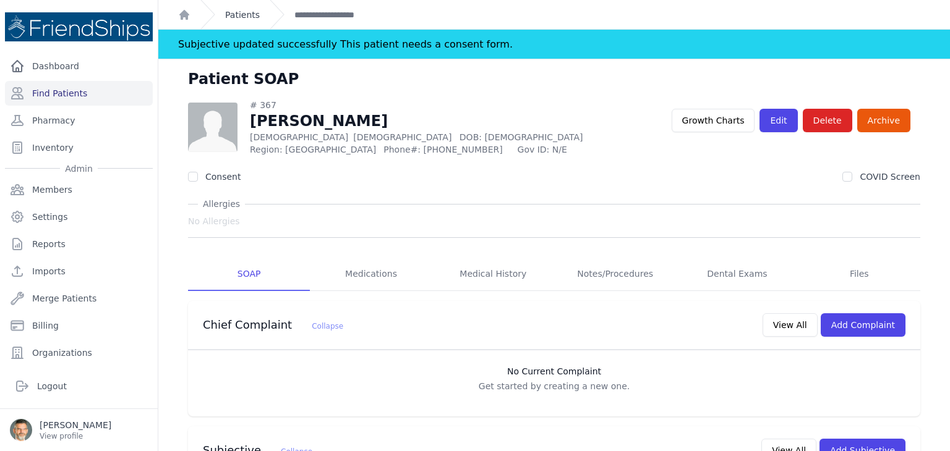
click at [237, 18] on link "Patients" at bounding box center [242, 15] width 35 height 12
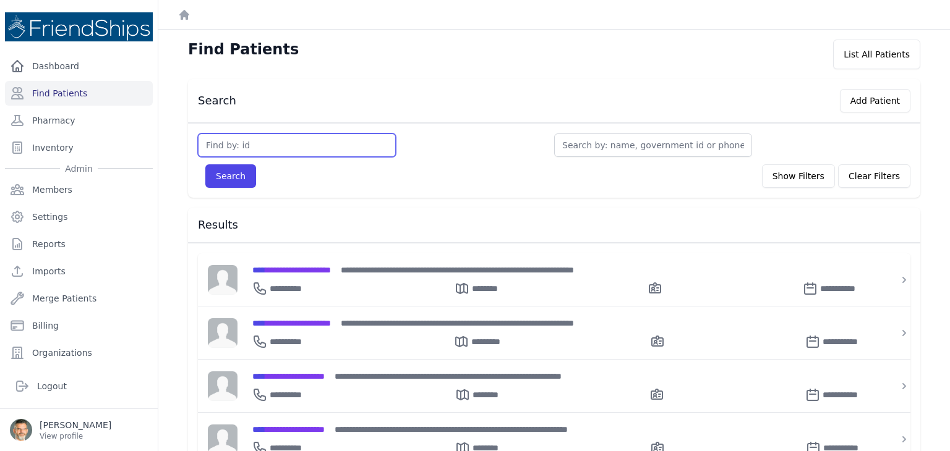
click at [224, 142] on input "text" at bounding box center [297, 145] width 198 height 23
type input "785"
click at [205, 164] on button "Search" at bounding box center [230, 175] width 51 height 23
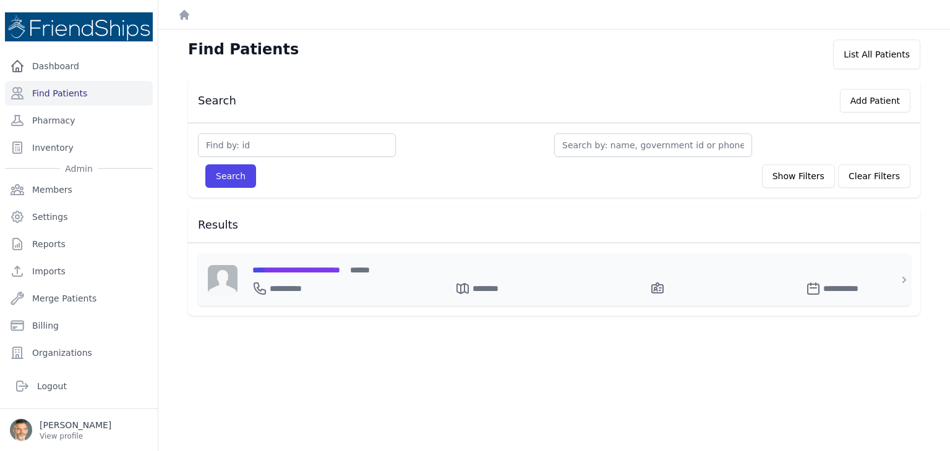
click at [323, 270] on span "**********" at bounding box center [296, 270] width 88 height 9
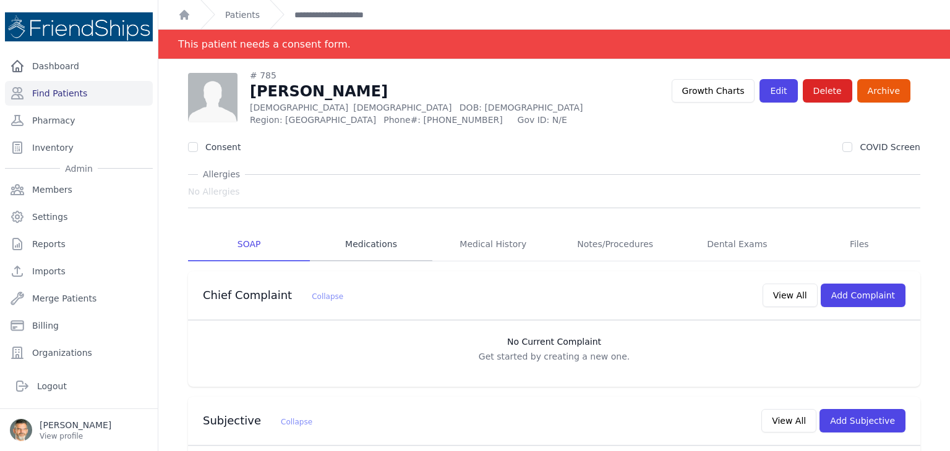
click at [373, 241] on link "Medications" at bounding box center [371, 244] width 122 height 33
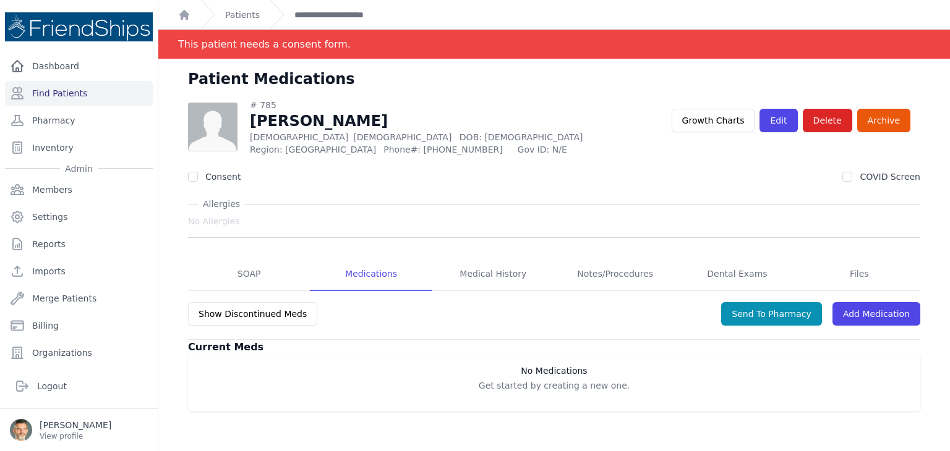
scroll to position [59, 0]
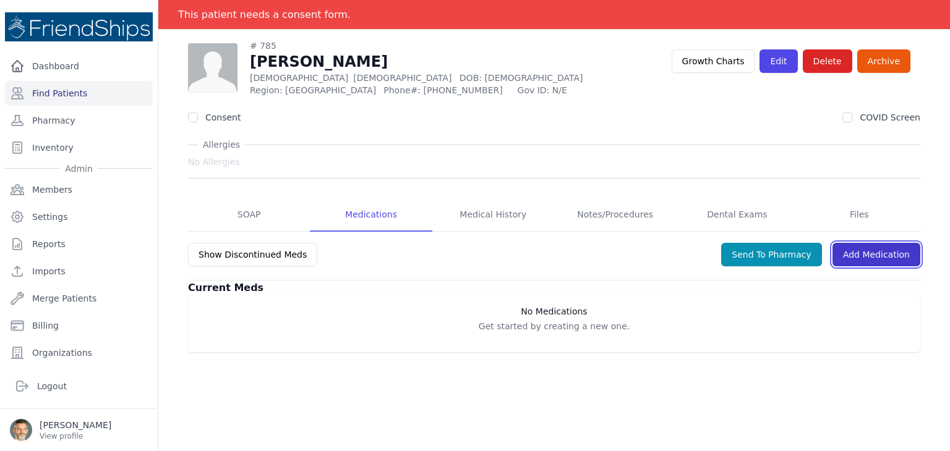
click at [860, 254] on link "Add Medication" at bounding box center [876, 254] width 88 height 23
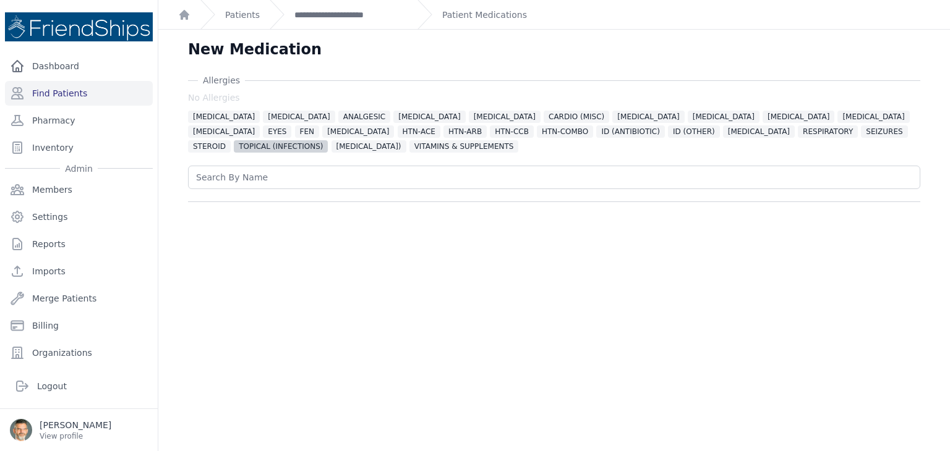
click at [328, 140] on span "TOPICAL (INFECTIONS)" at bounding box center [281, 146] width 94 height 12
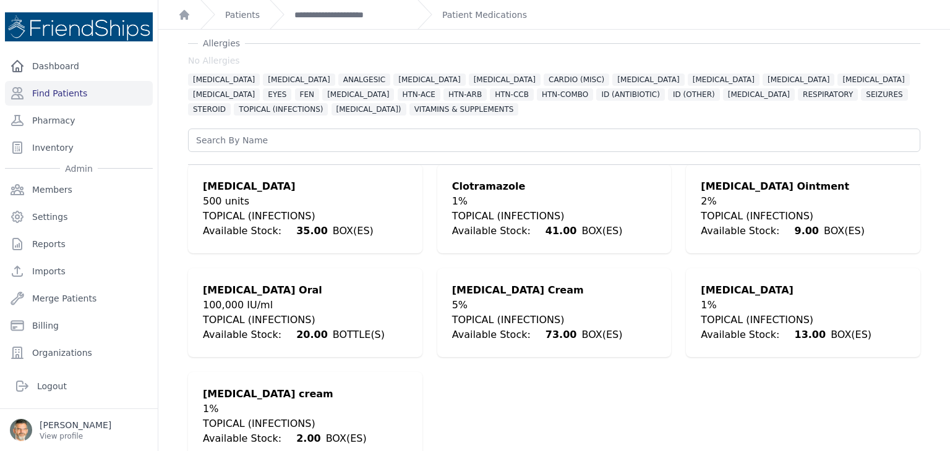
scroll to position [57, 0]
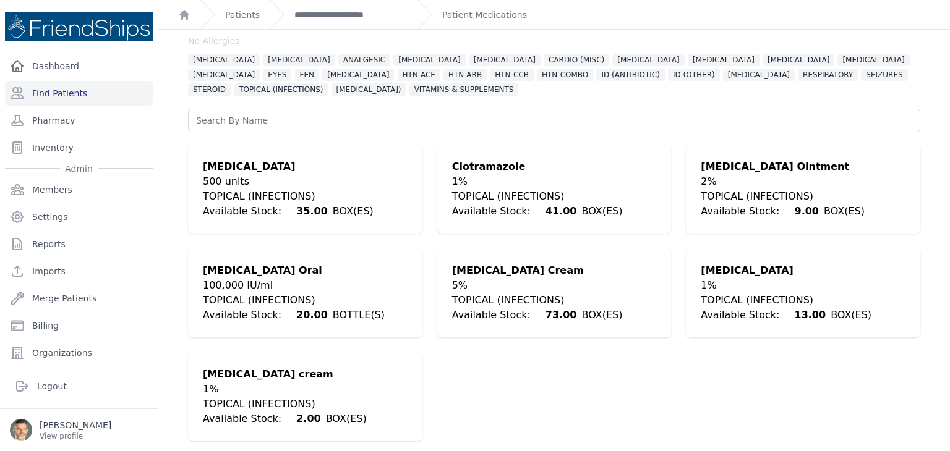
click at [757, 281] on div "1%" at bounding box center [786, 285] width 171 height 15
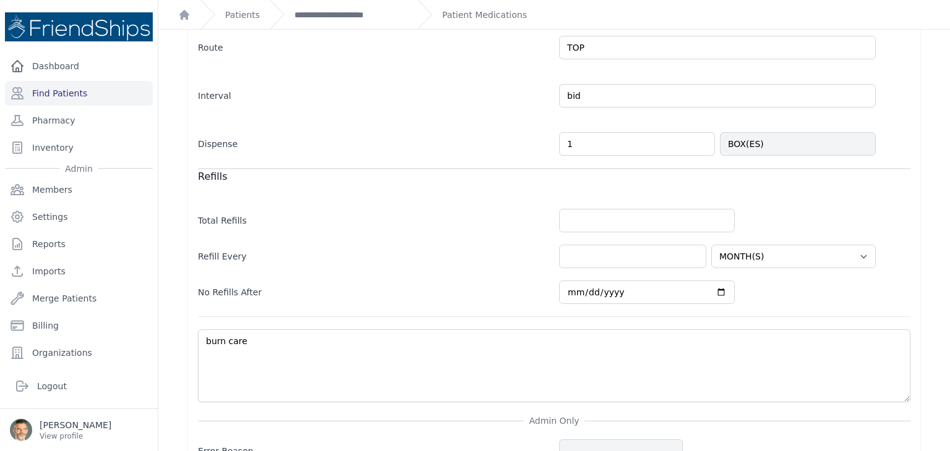
scroll to position [430, 0]
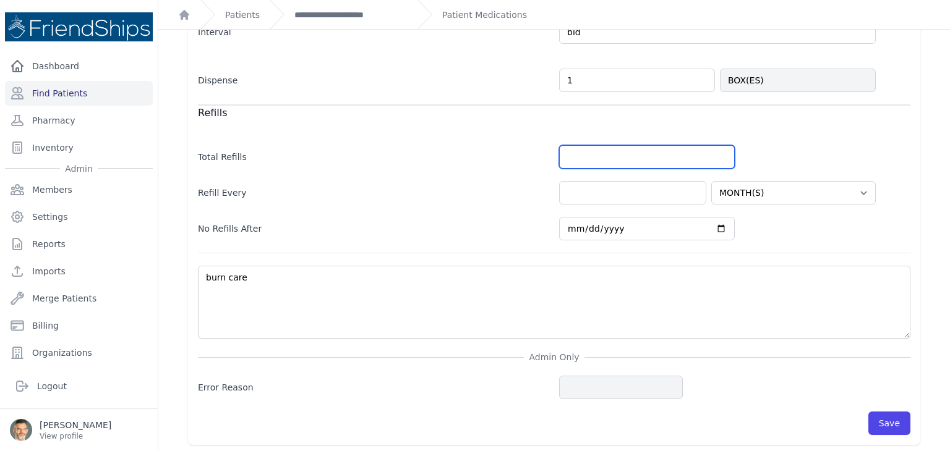
click at [603, 151] on input "number" at bounding box center [647, 156] width 176 height 23
type input "0"
drag, startPoint x: 879, startPoint y: 420, endPoint x: 865, endPoint y: 411, distance: 17.0
click at [879, 420] on button "Save" at bounding box center [889, 423] width 42 height 23
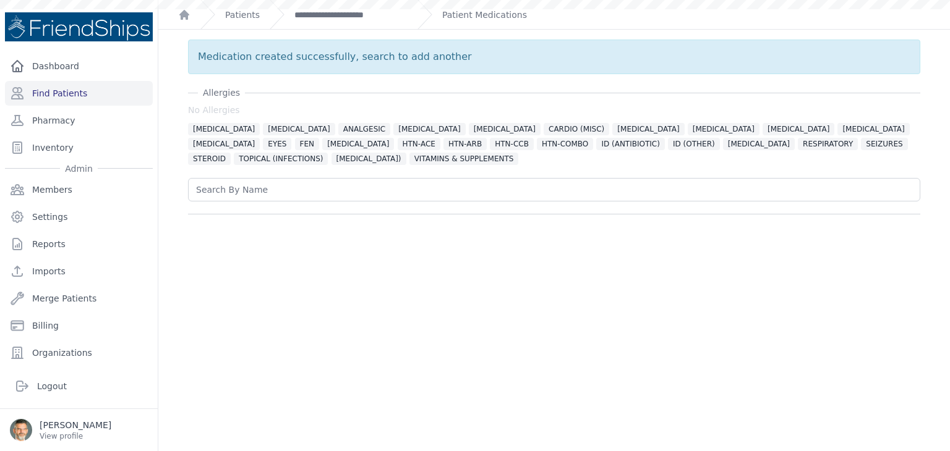
scroll to position [0, 0]
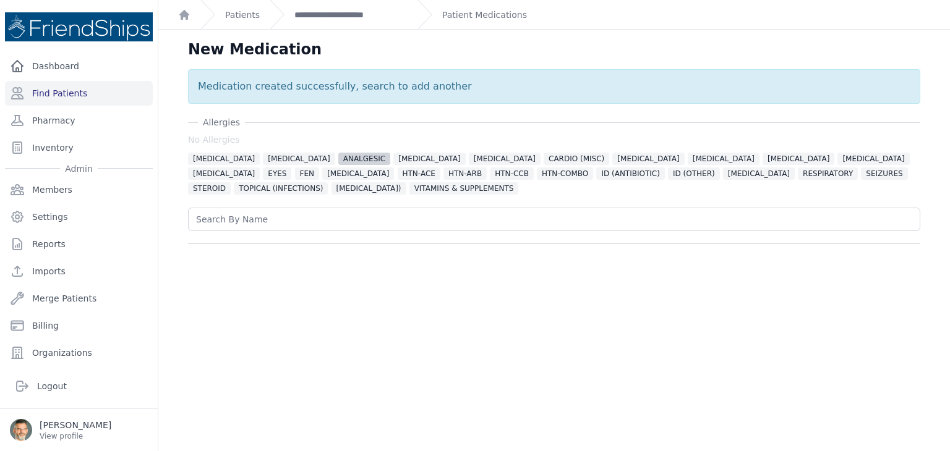
click at [338, 163] on span "ANALGESIC" at bounding box center [364, 159] width 53 height 12
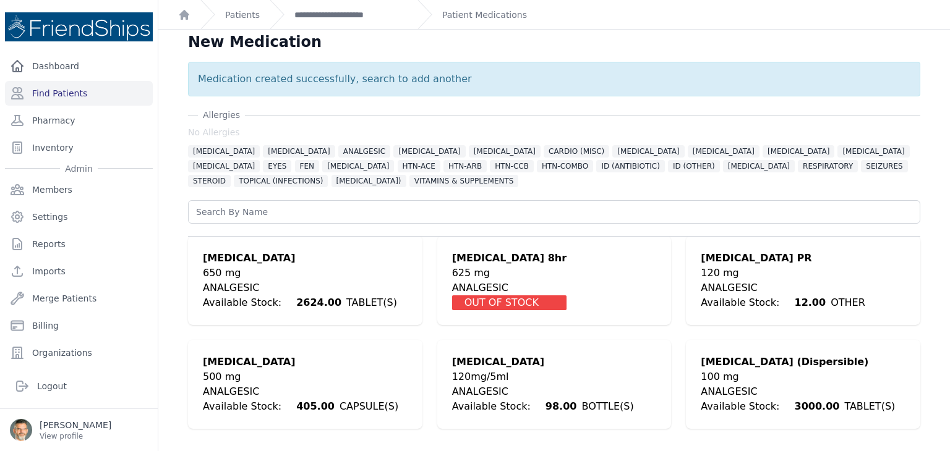
scroll to position [30, 0]
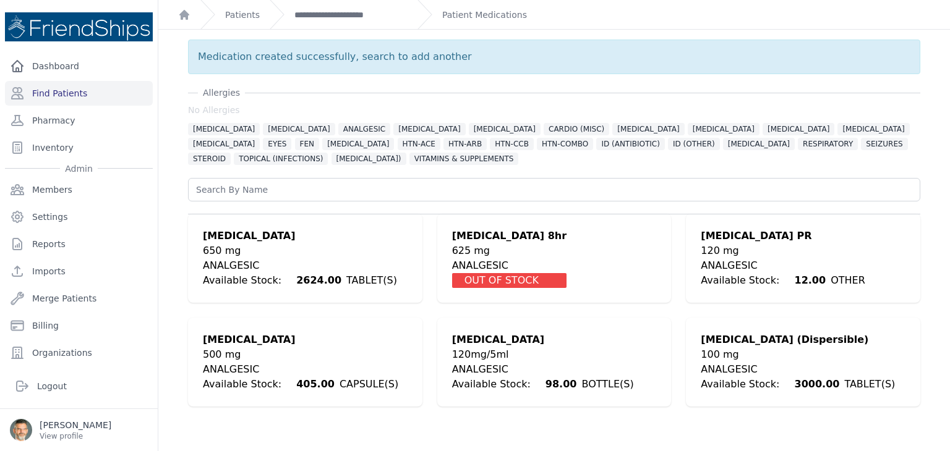
click at [242, 362] on div "ANALGESIC" at bounding box center [300, 369] width 195 height 15
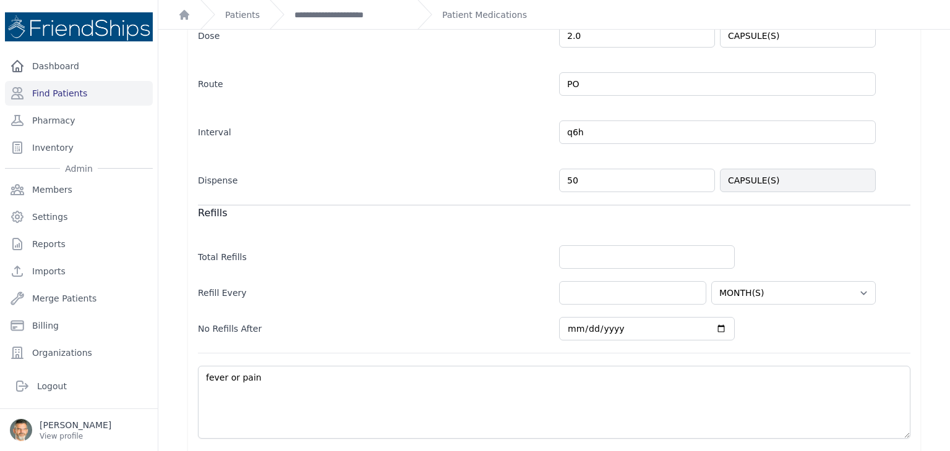
scroll to position [309, 0]
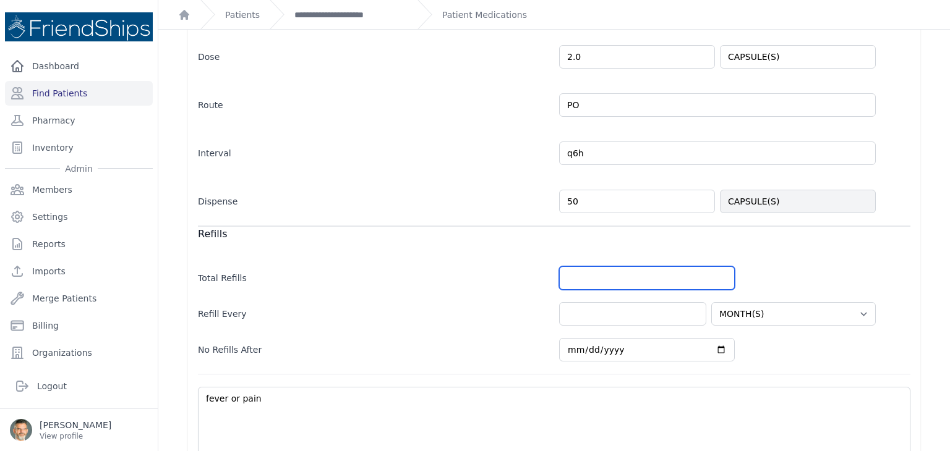
click at [589, 273] on input "number" at bounding box center [647, 278] width 176 height 23
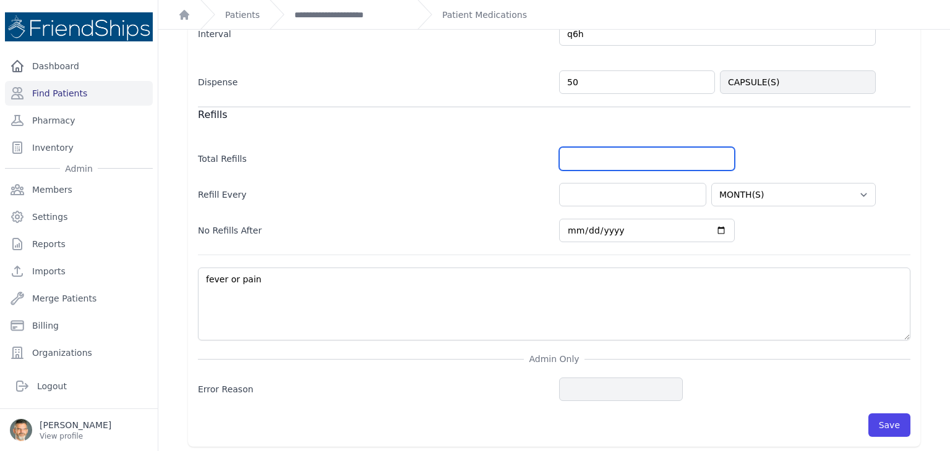
scroll to position [430, 0]
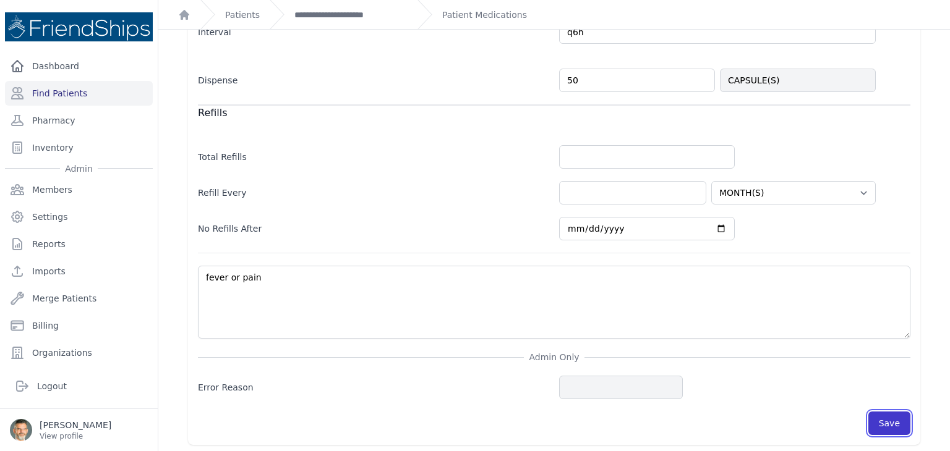
click at [888, 421] on button "Save" at bounding box center [889, 423] width 42 height 23
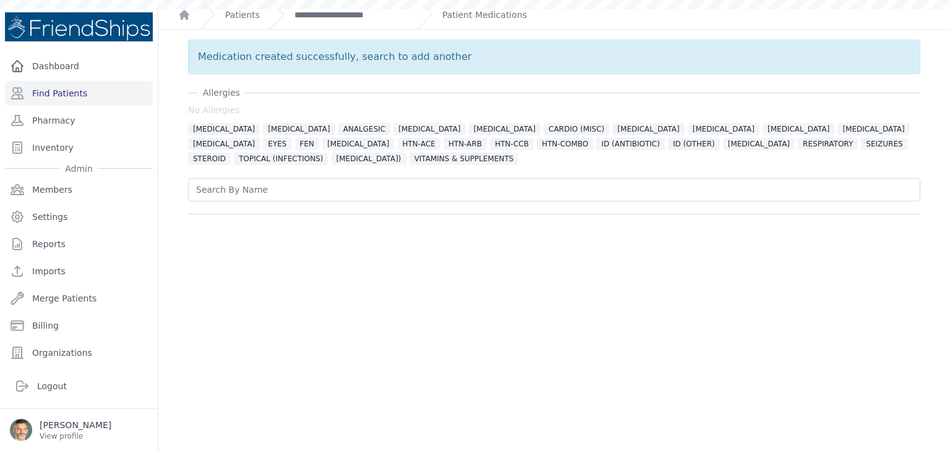
scroll to position [0, 0]
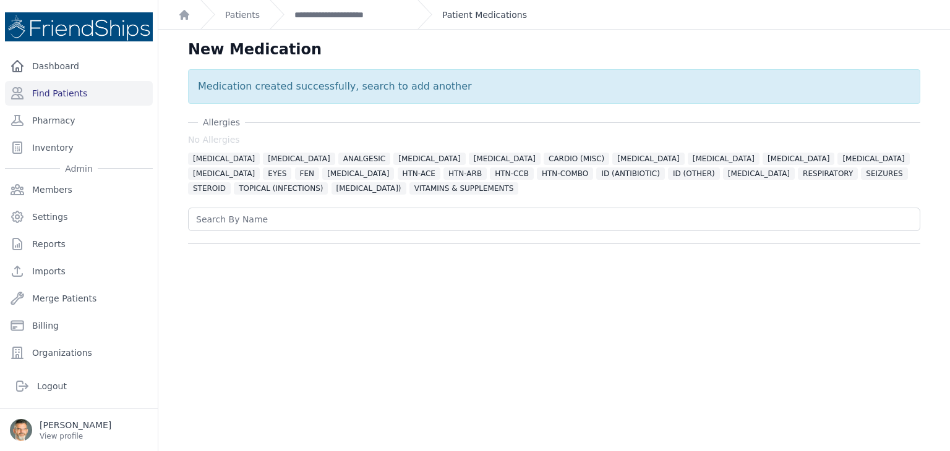
click at [469, 15] on link "Patient Medications" at bounding box center [484, 15] width 85 height 12
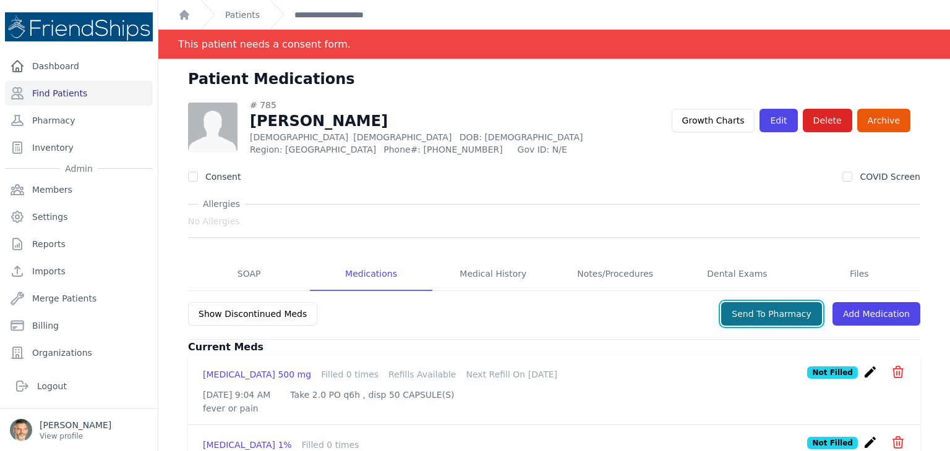
click at [754, 316] on button "Send To Pharmacy" at bounding box center [771, 313] width 101 height 23
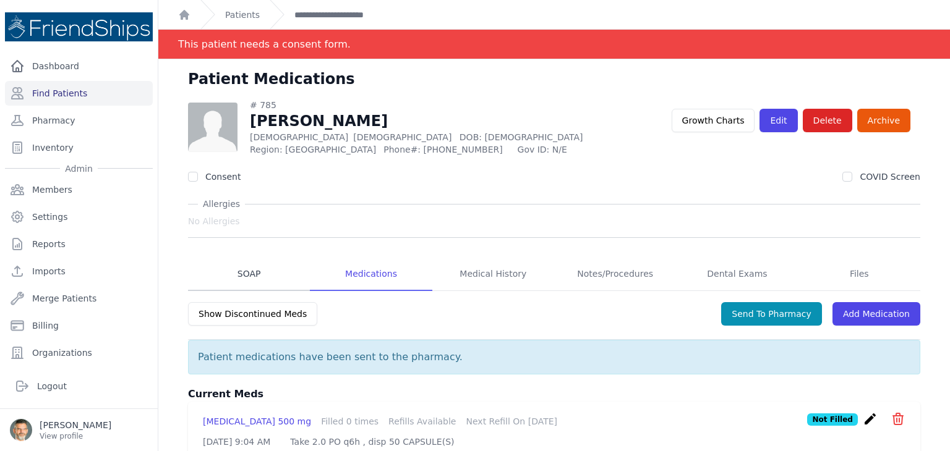
click at [245, 275] on link "SOAP" at bounding box center [249, 274] width 122 height 33
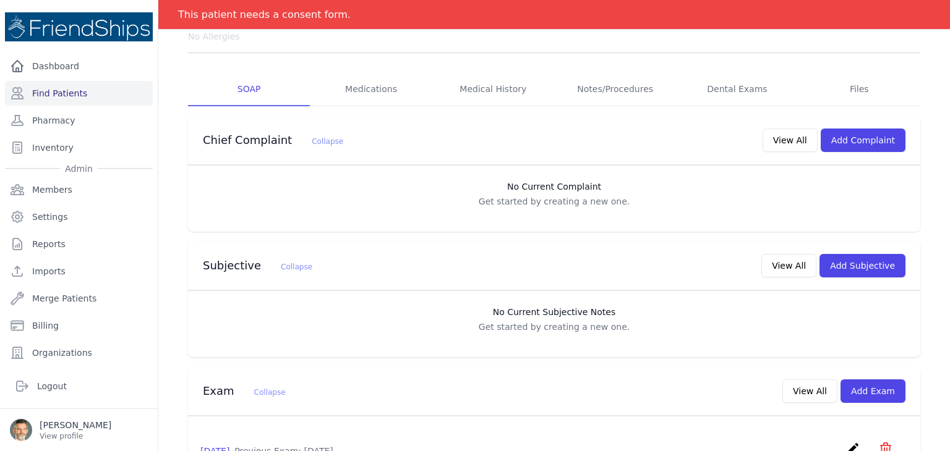
scroll to position [186, 0]
click at [848, 271] on button "Add Subjective" at bounding box center [862, 265] width 86 height 23
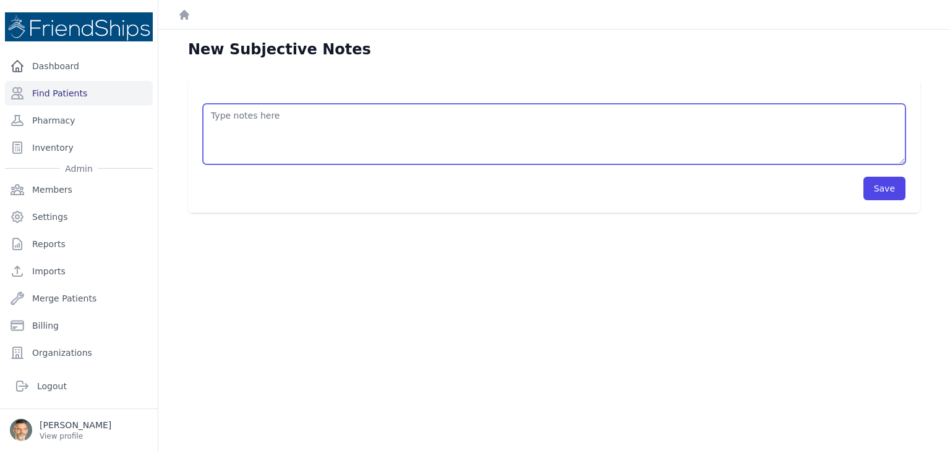
click at [262, 134] on textarea at bounding box center [554, 134] width 702 height 61
type textarea "/"
click at [256, 117] on textarea at bounding box center [554, 134] width 702 height 61
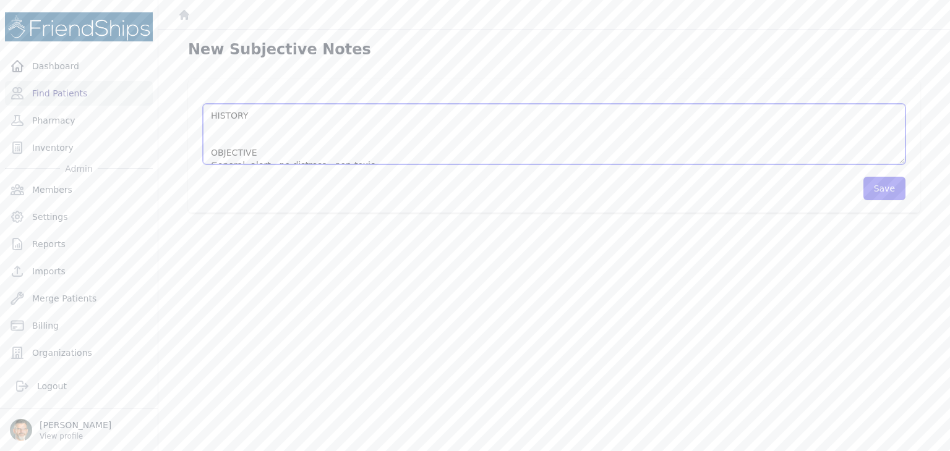
click at [221, 127] on textarea "HISTORY OBJECTIVE General: alert - no distress - non-toxic Eyes: no redness or …" at bounding box center [554, 134] width 702 height 61
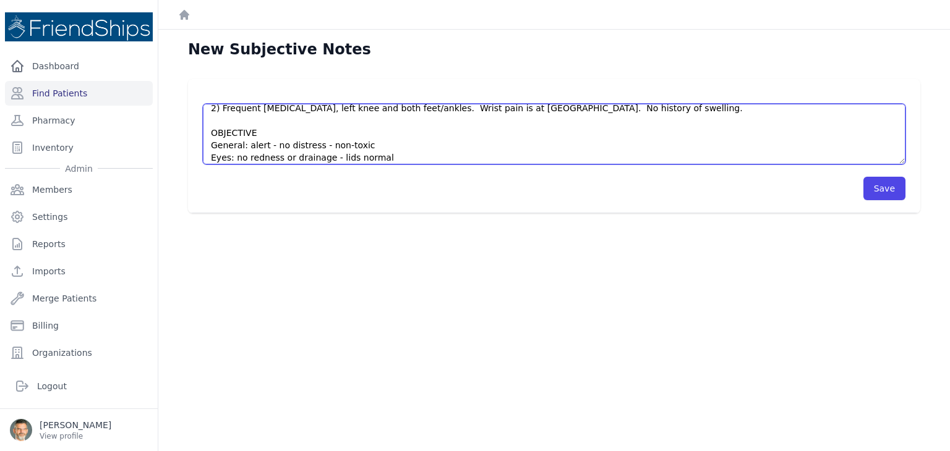
scroll to position [62, 0]
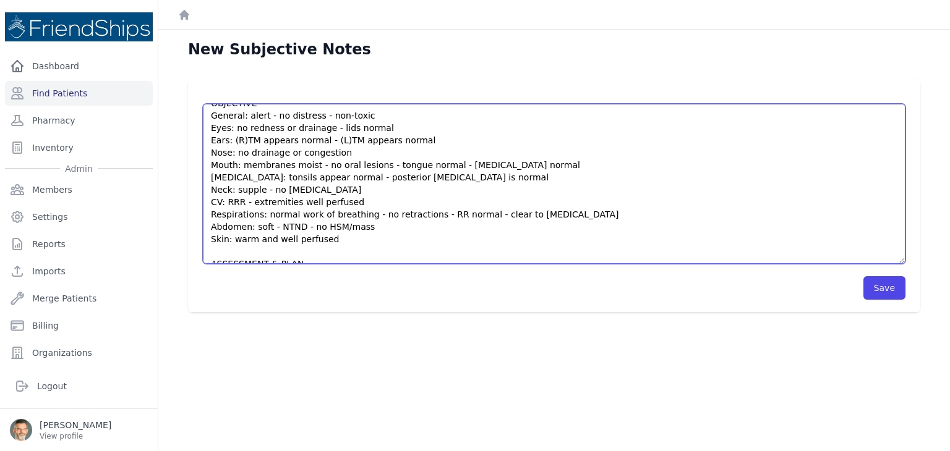
drag, startPoint x: 903, startPoint y: 176, endPoint x: 882, endPoint y: 263, distance: 88.9
click at [907, 266] on div "HISTORY 1) burn with grease to distal right arm this AM 2) Frequent pain of the…" at bounding box center [554, 196] width 732 height 234
drag, startPoint x: 366, startPoint y: 229, endPoint x: 207, endPoint y: 132, distance: 187.1
click at [207, 132] on textarea "HISTORY 1) burn with grease to distal right arm this AM 2) Frequent pain of the…" at bounding box center [554, 186] width 702 height 164
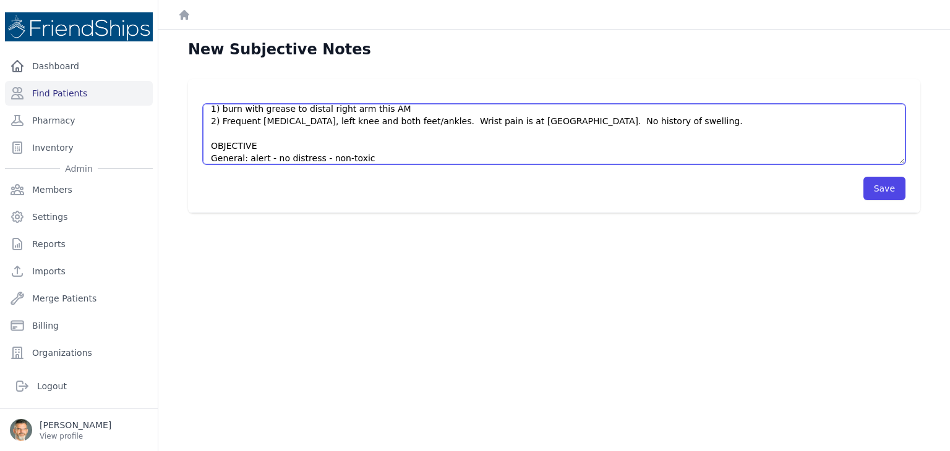
scroll to position [74, 0]
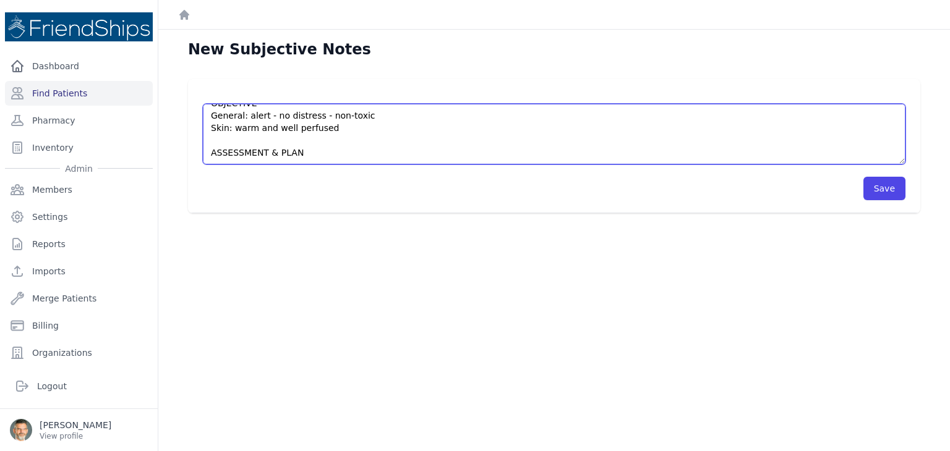
drag, startPoint x: 333, startPoint y: 117, endPoint x: 233, endPoint y: 120, distance: 100.2
click at [233, 120] on textarea "HISTORY 1) burn with grease to distal right arm this AM 2) Frequent pain of the…" at bounding box center [554, 134] width 702 height 61
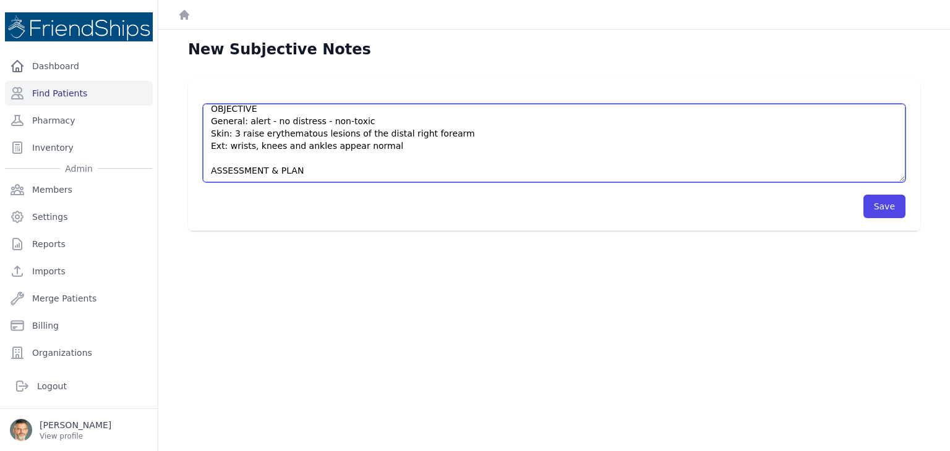
scroll to position [68, 0]
drag, startPoint x: 891, startPoint y: 160, endPoint x: 894, endPoint y: 179, distance: 18.8
click at [894, 179] on textarea "HISTORY 1) burn with grease to distal right arm this AM 2) Frequent pain of the…" at bounding box center [554, 143] width 702 height 79
click at [225, 171] on textarea "HISTORY 1) burn with grease to distal right arm this AM 2) Frequent pain of the…" at bounding box center [554, 143] width 702 height 79
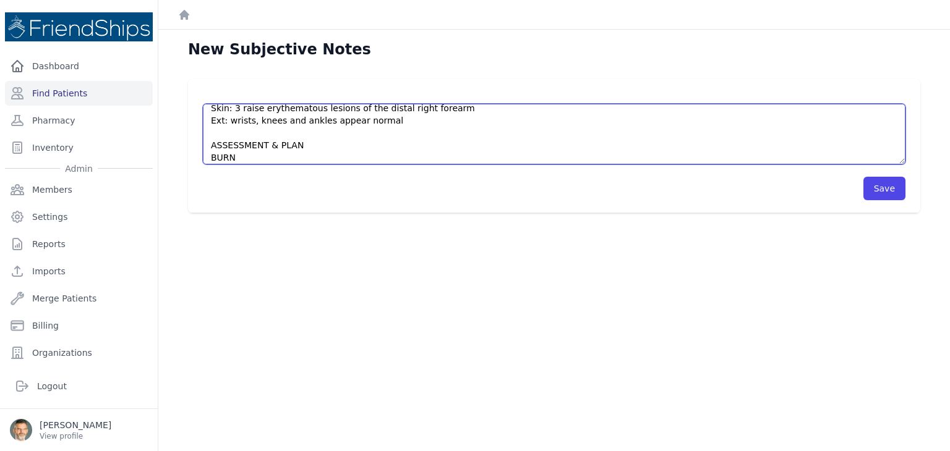
scroll to position [83, 0]
drag, startPoint x: 293, startPoint y: 156, endPoint x: 203, endPoint y: 142, distance: 90.9
click at [204, 142] on textarea "HISTORY 1) burn with grease to distal right arm this AM 2) Frequent pain of the…" at bounding box center [554, 134] width 702 height 61
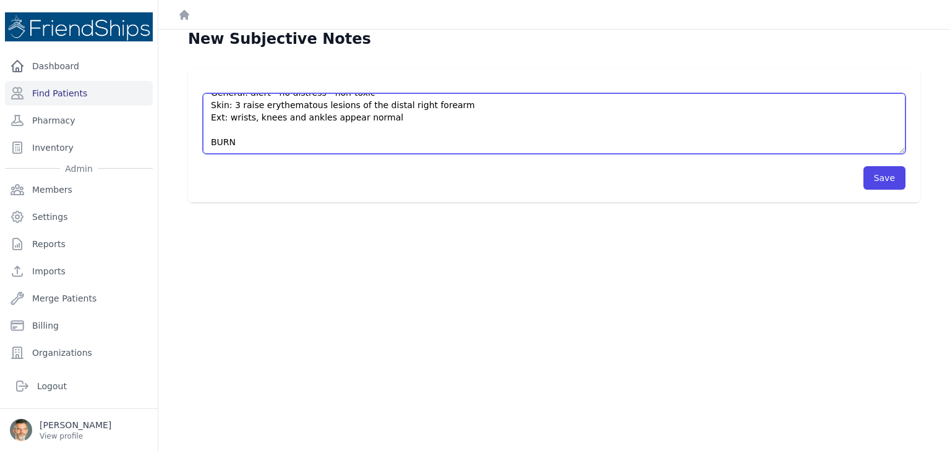
scroll to position [30, 0]
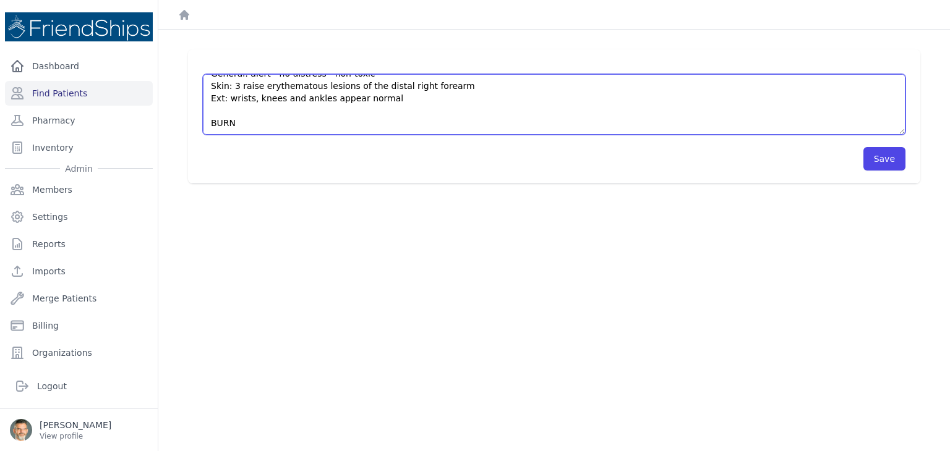
click at [237, 124] on textarea "HISTORY 1) burn with grease to distal right arm this AM 2) Frequent pain of the…" at bounding box center [554, 104] width 702 height 61
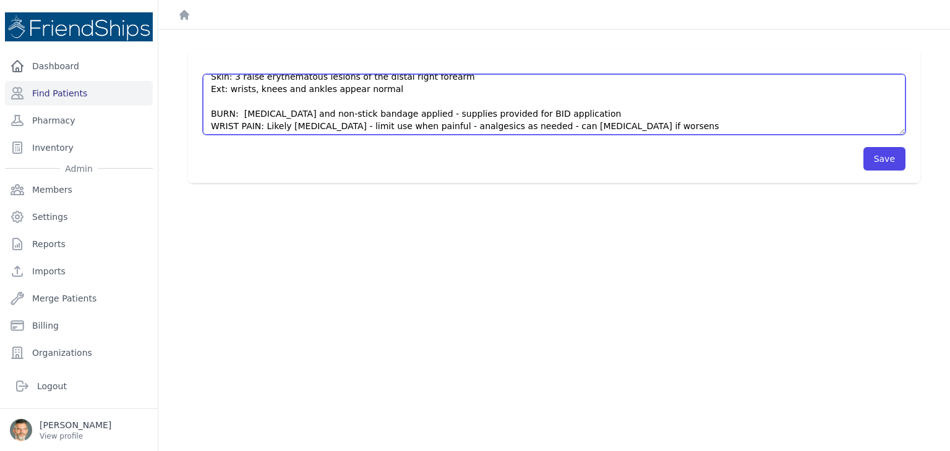
scroll to position [93, 0]
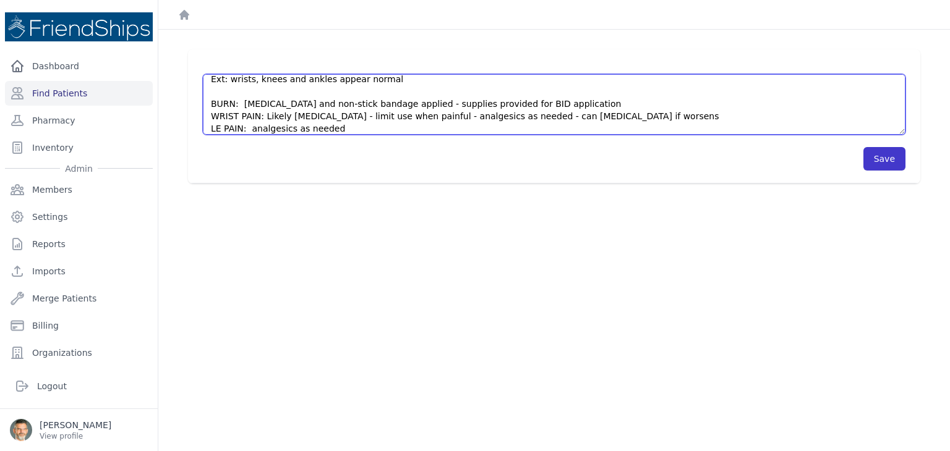
type textarea "HISTORY 1) burn with grease to distal right arm this AM 2) Frequent pain of the…"
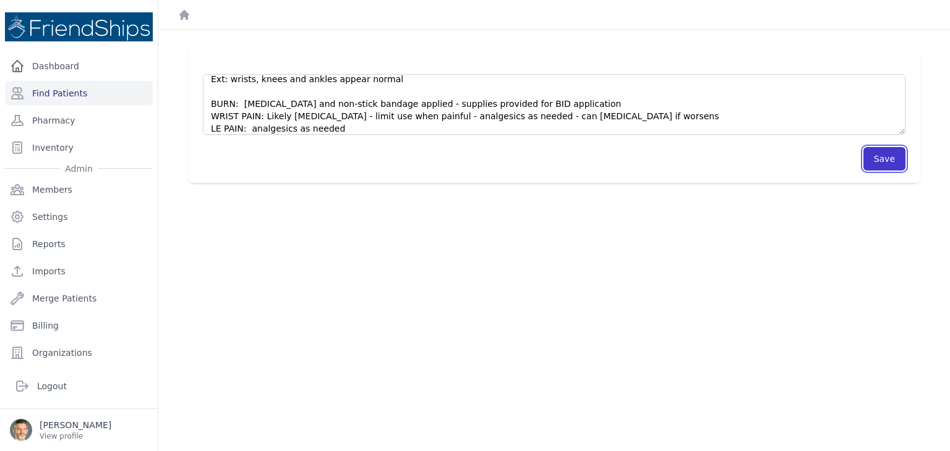
click at [880, 161] on button "Save" at bounding box center [884, 158] width 42 height 23
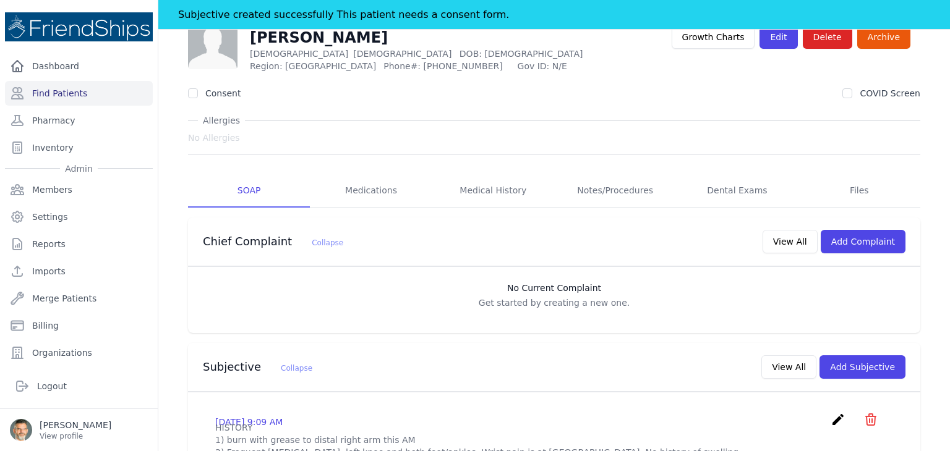
scroll to position [62, 0]
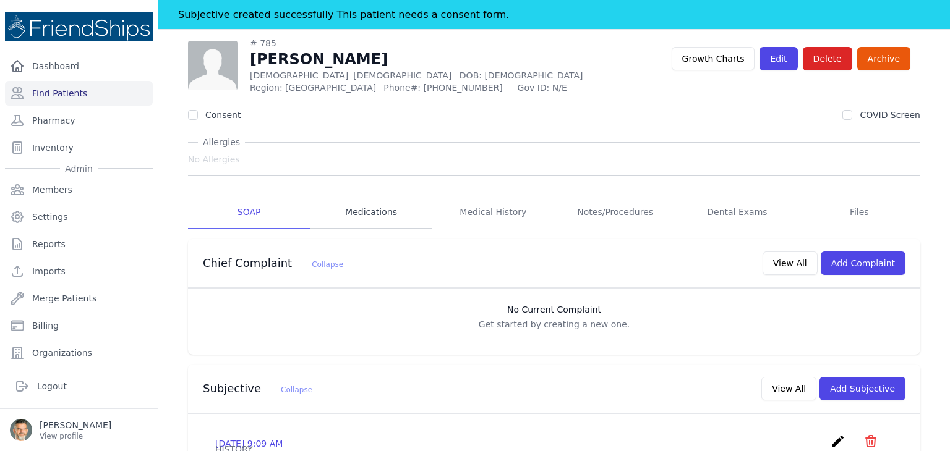
click at [369, 214] on link "Medications" at bounding box center [371, 212] width 122 height 33
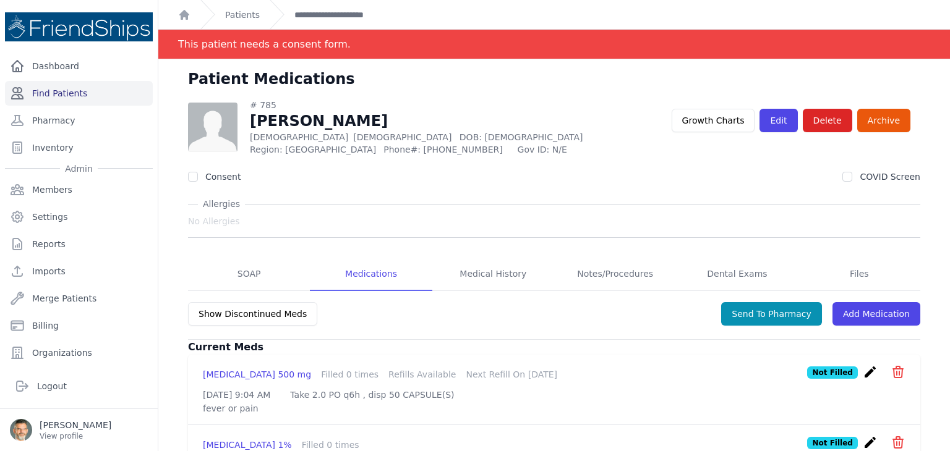
click at [62, 92] on link "Find Patients" at bounding box center [79, 93] width 148 height 25
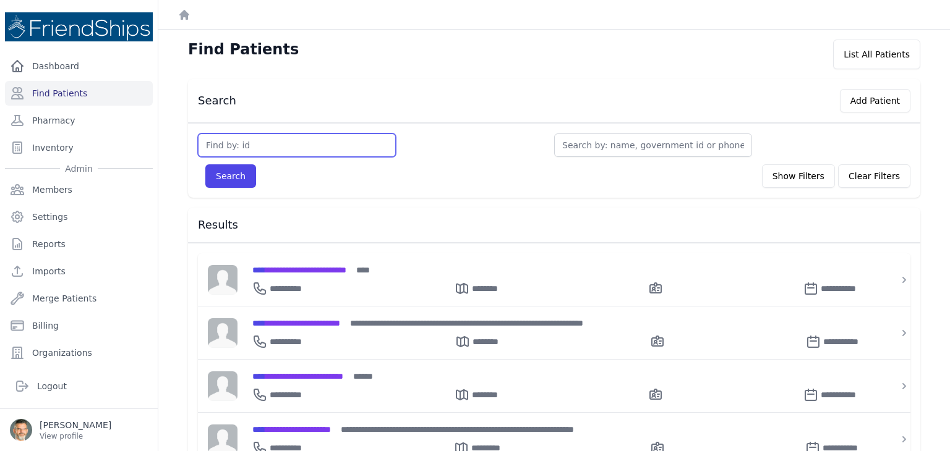
click at [272, 144] on input "text" at bounding box center [297, 145] width 198 height 23
type input "369"
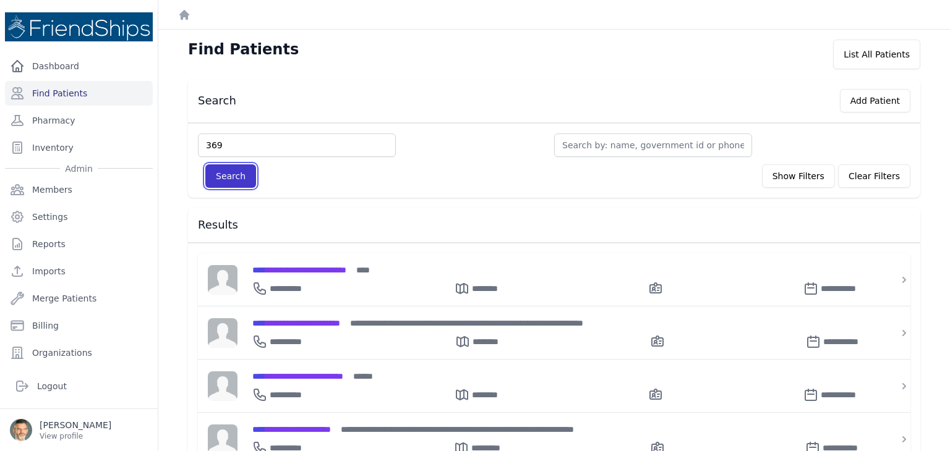
click at [214, 173] on button "Search" at bounding box center [230, 175] width 51 height 23
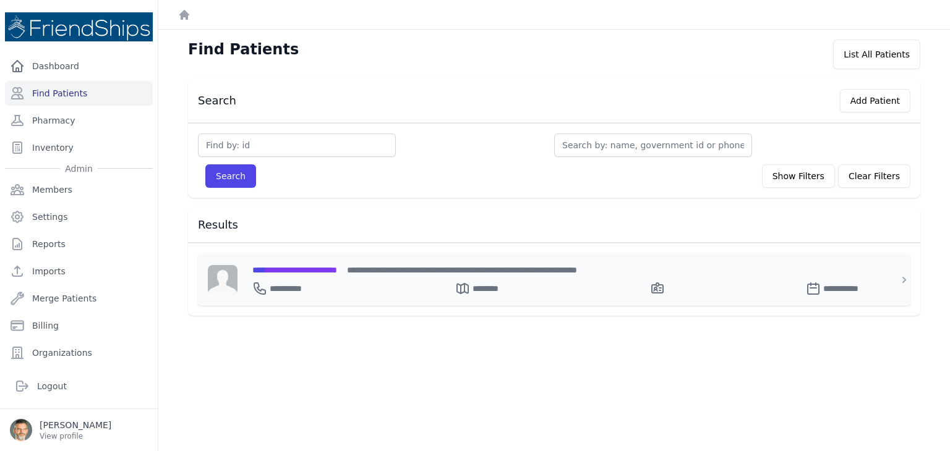
click at [293, 270] on span "**********" at bounding box center [294, 270] width 85 height 9
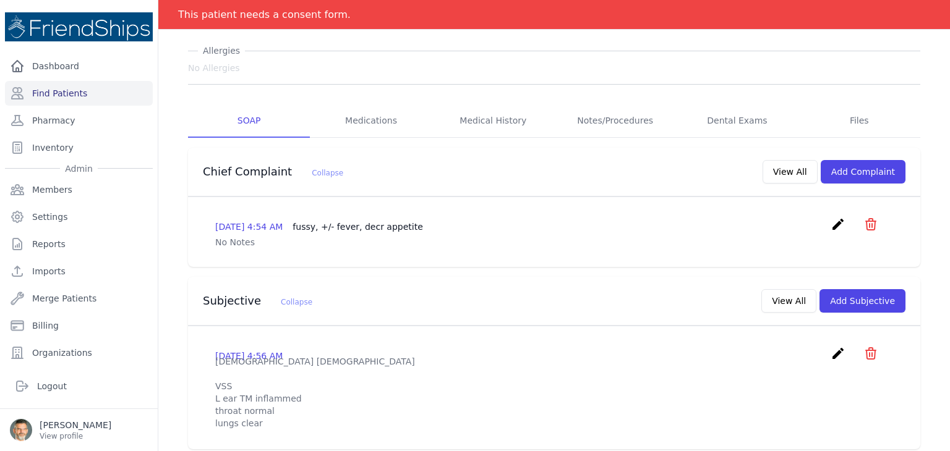
scroll to position [186, 0]
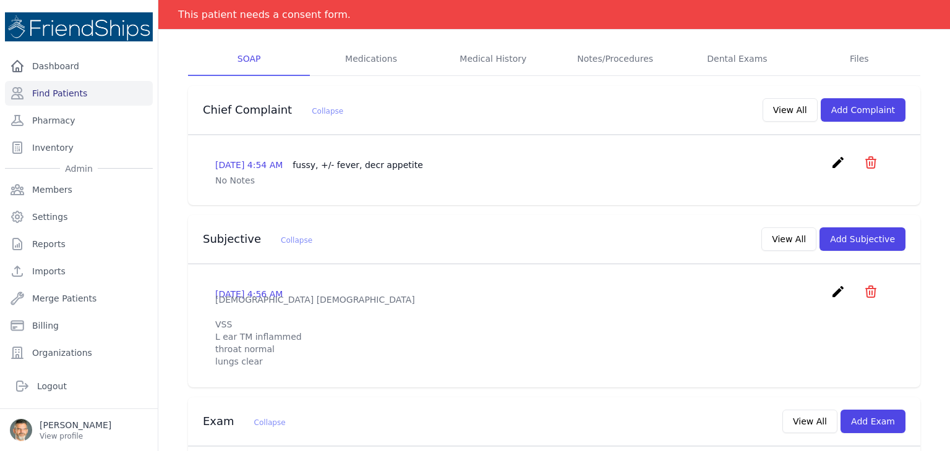
click at [853, 156] on span "create ​ Delete complaint - fussy, +/- fever, decr appetite Are you sure? This …" at bounding box center [854, 164] width 48 height 19
click at [863, 160] on icon "icon" at bounding box center [870, 162] width 15 height 15
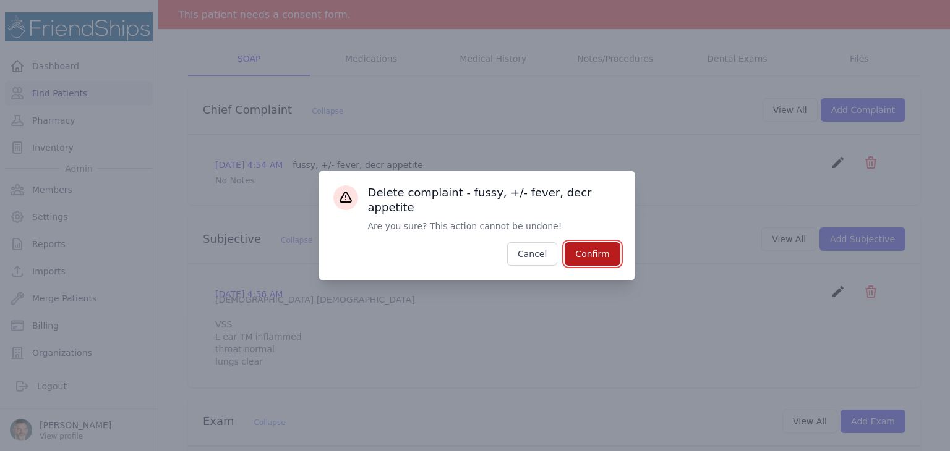
click at [589, 242] on button "Confirm" at bounding box center [592, 253] width 55 height 23
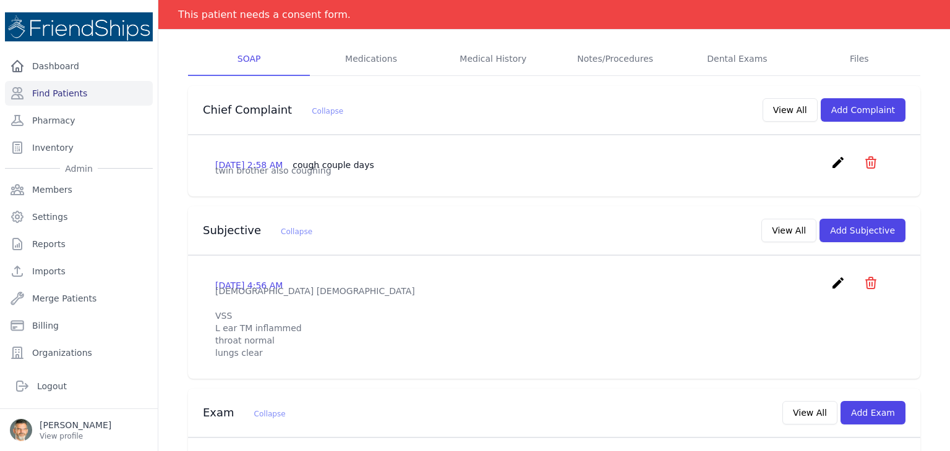
click at [863, 161] on icon "icon" at bounding box center [870, 162] width 15 height 15
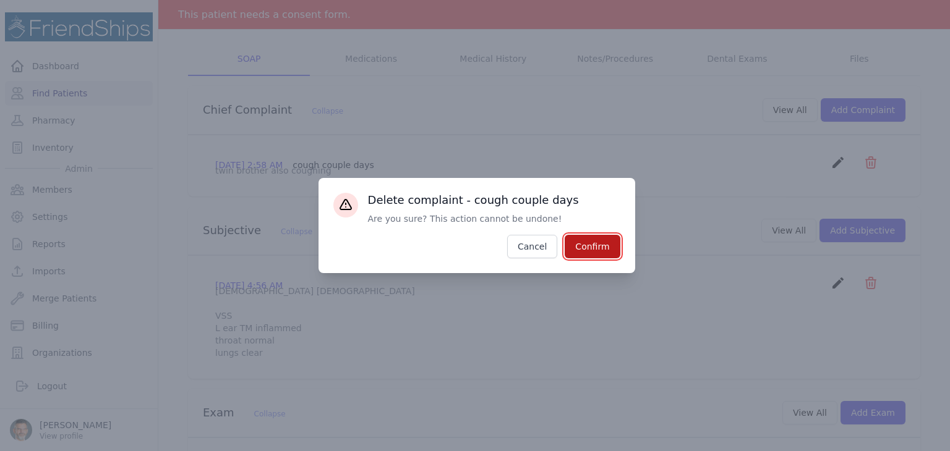
click at [584, 245] on button "Confirm" at bounding box center [592, 246] width 55 height 23
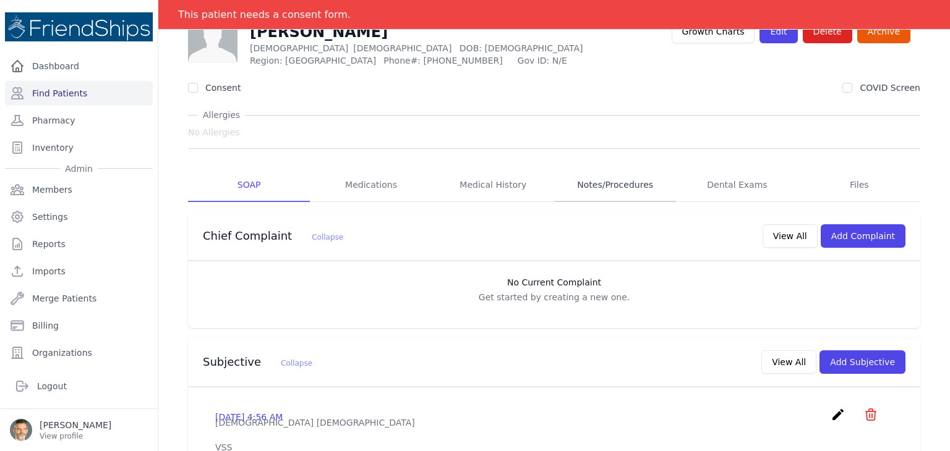
scroll to position [0, 0]
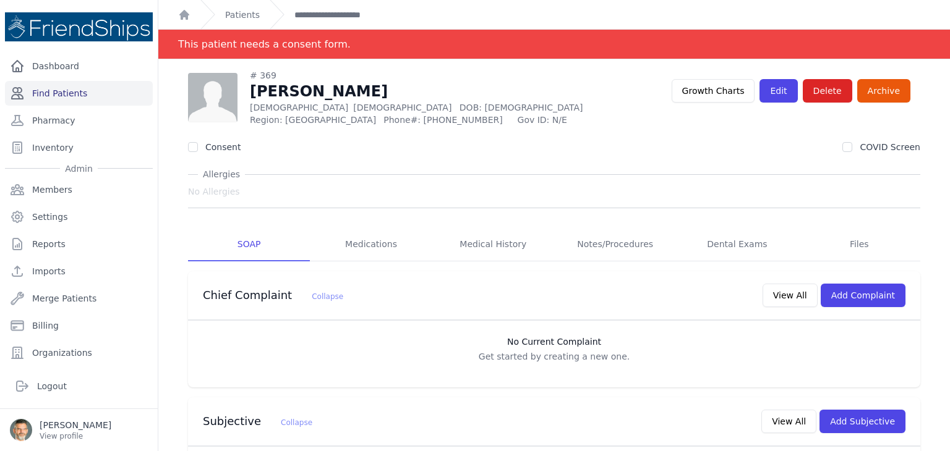
click at [49, 94] on link "Find Patients" at bounding box center [79, 93] width 148 height 25
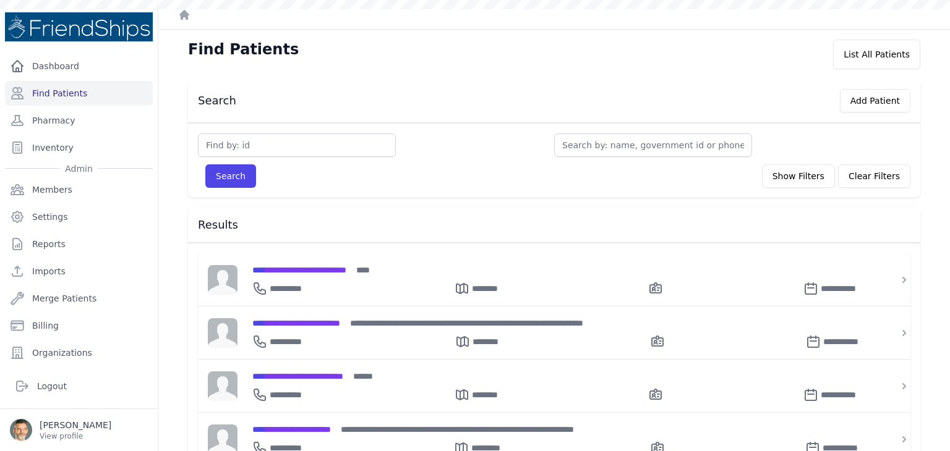
click at [238, 145] on input "text" at bounding box center [297, 145] width 198 height 23
type input "361"
click at [223, 176] on button "Search" at bounding box center [230, 175] width 51 height 23
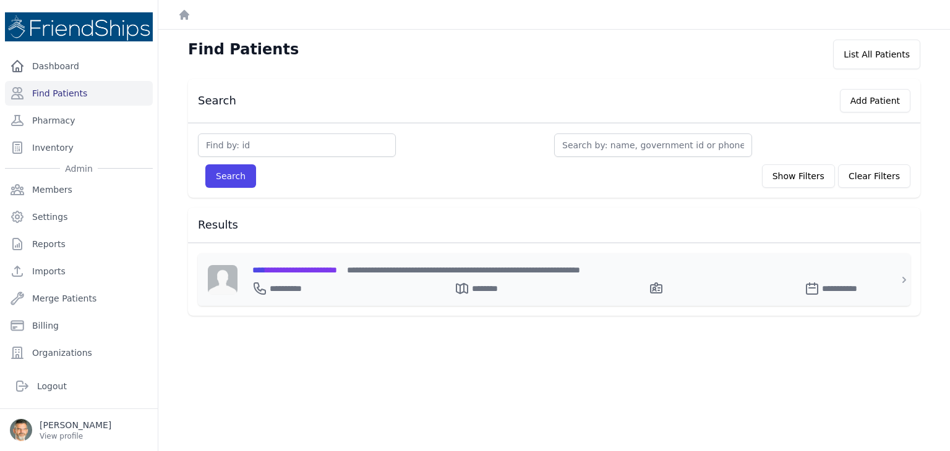
click at [321, 276] on div "**********" at bounding box center [561, 286] width 618 height 20
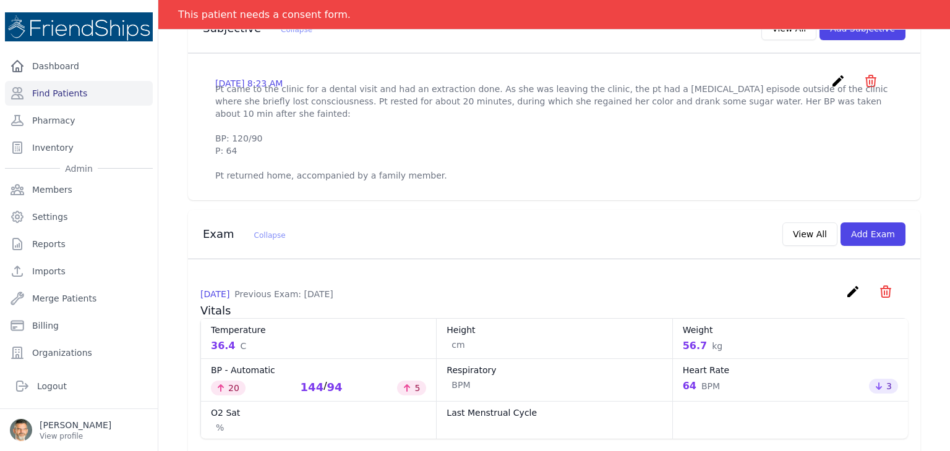
scroll to position [371, 0]
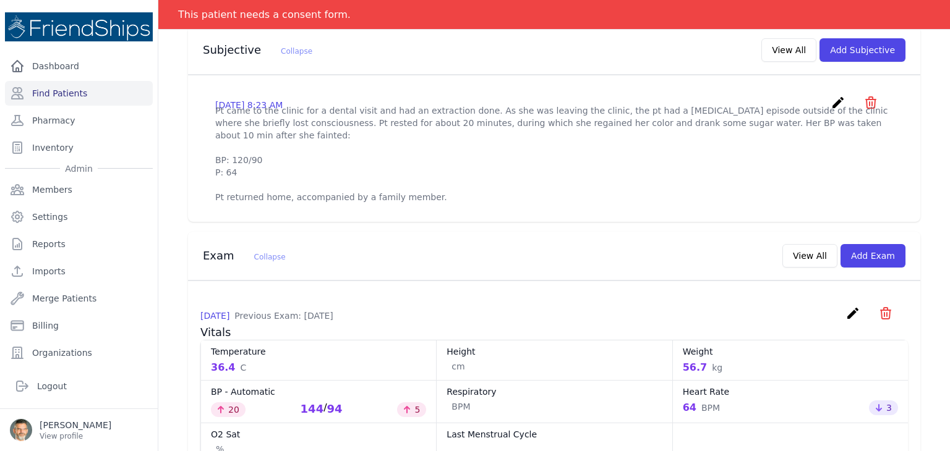
click at [830, 101] on icon "create" at bounding box center [837, 102] width 15 height 15
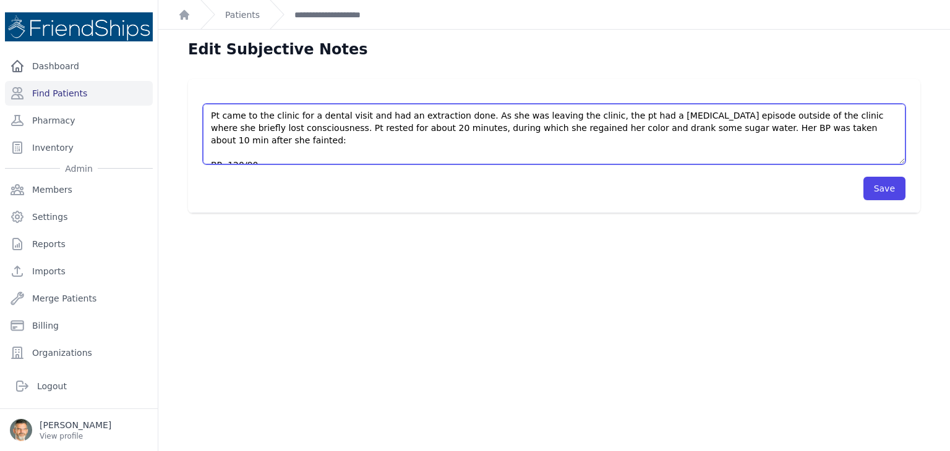
click at [211, 117] on textarea "Pt came to the clinic for a dental visit and had an extraction done. As she was…" at bounding box center [554, 134] width 702 height 61
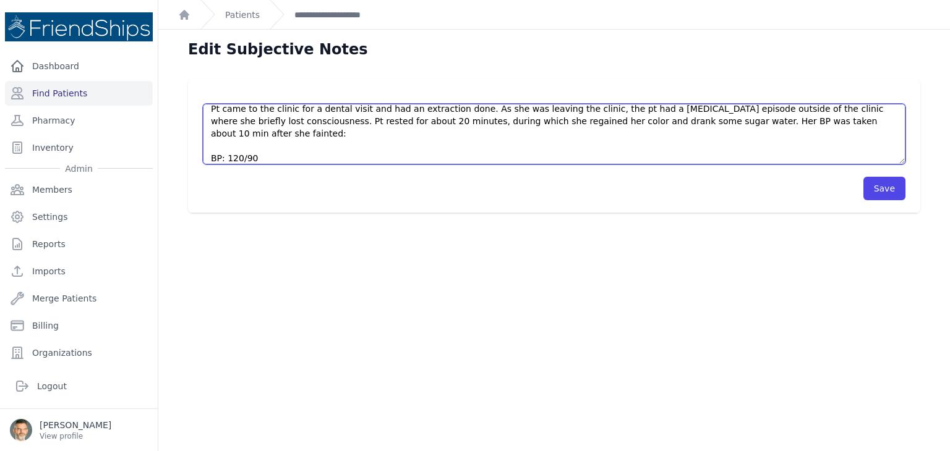
click at [218, 117] on textarea "Pt came to the clinic for a dental visit and had an extraction done. As she was…" at bounding box center [554, 134] width 702 height 61
click at [219, 111] on textarea "Pt came to the clinic for a dental visit and had an extraction done. As she was…" at bounding box center [554, 134] width 702 height 61
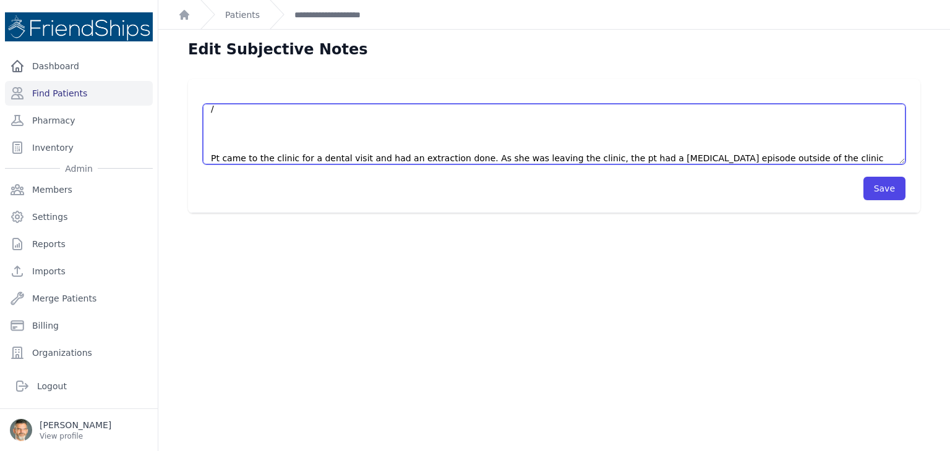
scroll to position [5, 0]
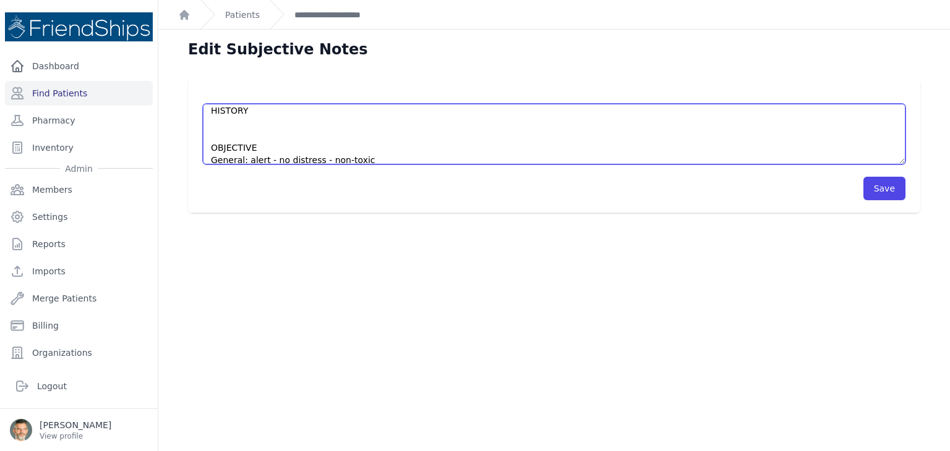
click at [213, 123] on textarea "Pt came to the clinic for a dental visit and had an extraction done. As she was…" at bounding box center [554, 134] width 702 height 61
drag, startPoint x: 241, startPoint y: 110, endPoint x: 190, endPoint y: 109, distance: 50.7
click at [190, 109] on div "Pt came to the clinic for a dental visit and had an extraction done. As she was…" at bounding box center [554, 146] width 732 height 134
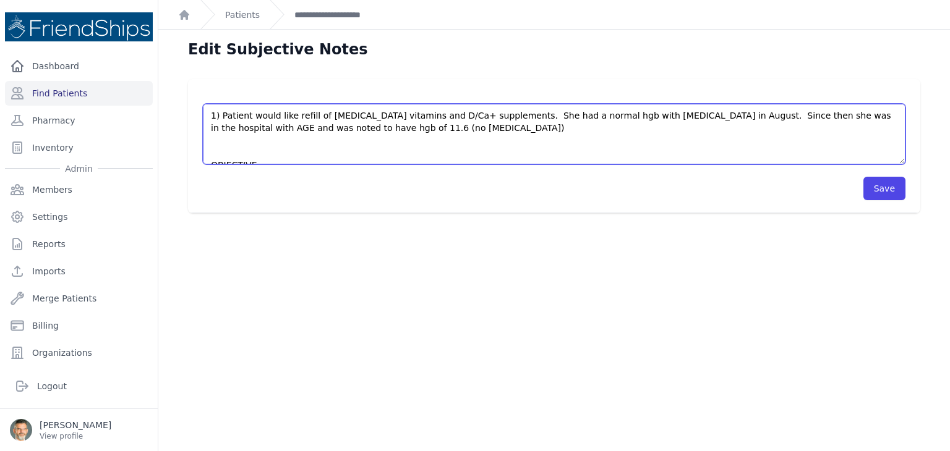
click at [398, 127] on textarea "Pt came to the clinic for a dental visit and had an extraction done. As she was…" at bounding box center [554, 134] width 702 height 61
click at [416, 132] on textarea "Pt came to the clinic for a dental visit and had an extraction done. As she was…" at bounding box center [554, 134] width 702 height 61
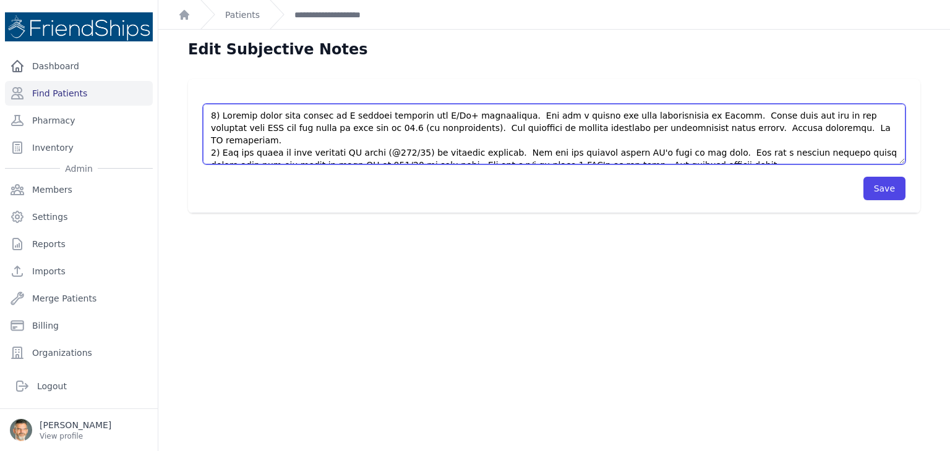
click at [672, 154] on textarea "Pt came to the clinic for a dental visit and had an extraction done. As she was…" at bounding box center [554, 134] width 702 height 61
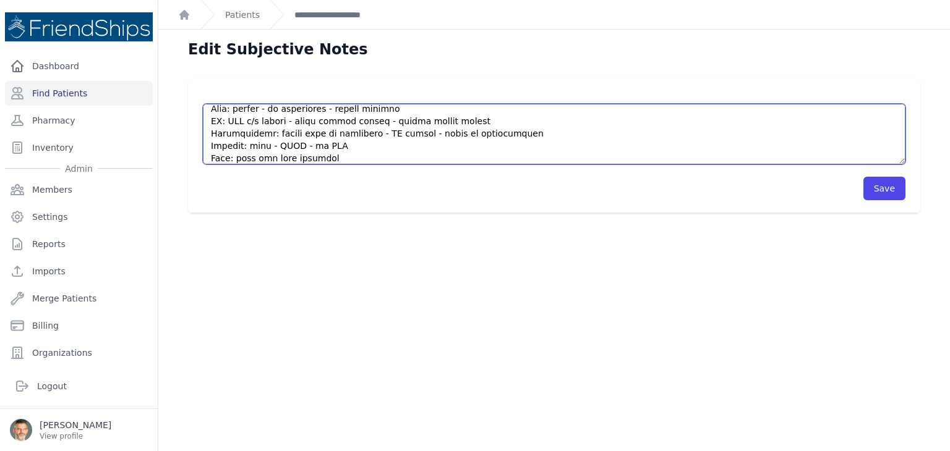
scroll to position [192, 0]
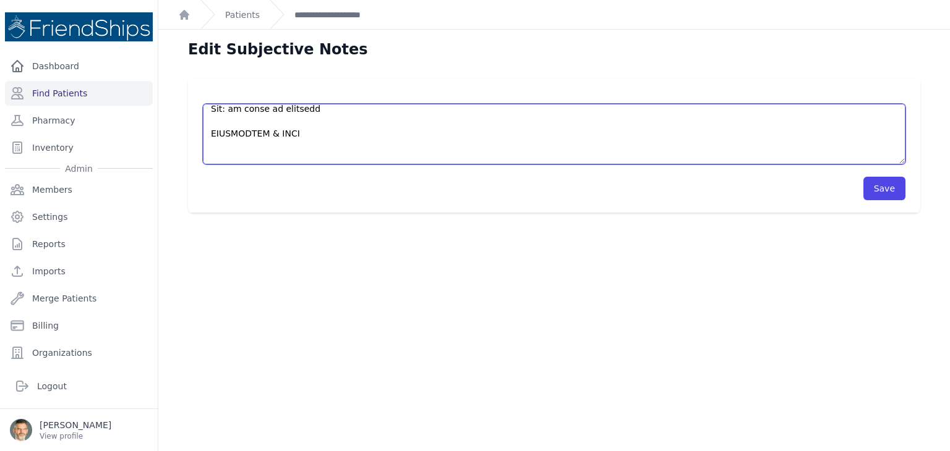
click at [227, 137] on textarea "Pt came to the clinic for a dental visit and had an extraction done. As she was…" at bounding box center [554, 134] width 702 height 61
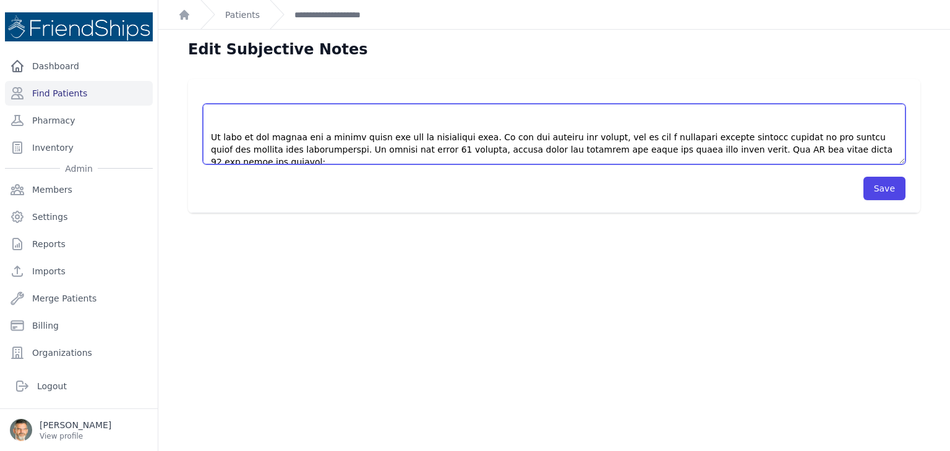
drag, startPoint x: 314, startPoint y: 156, endPoint x: 286, endPoint y: 112, distance: 52.5
click at [286, 112] on textarea "Pt came to the clinic for a dental visit and had an extraction done. As she was…" at bounding box center [554, 134] width 702 height 61
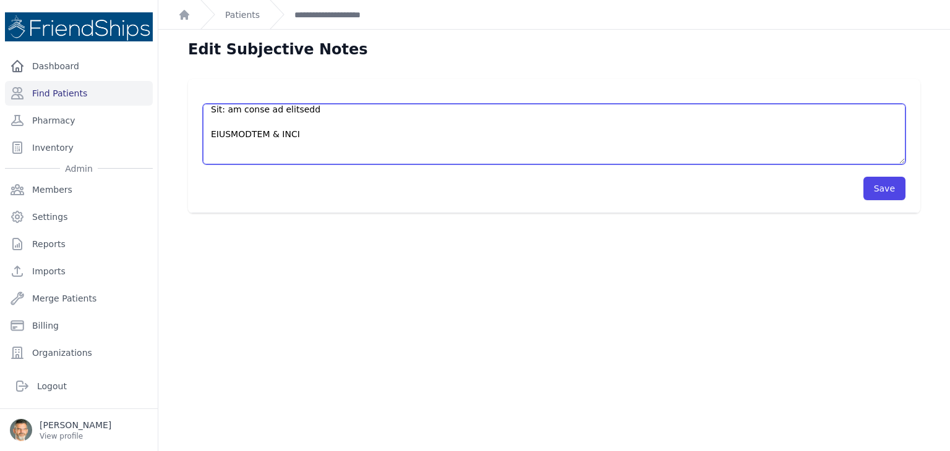
scroll to position [164, 0]
click at [310, 124] on textarea "Pt came to the clinic for a dental visit and had an extraction done. As she was…" at bounding box center [554, 134] width 702 height 61
click at [322, 119] on textarea "Pt came to the clinic for a dental visit and had an extraction done. As she was…" at bounding box center [554, 134] width 702 height 61
drag, startPoint x: 315, startPoint y: 123, endPoint x: 210, endPoint y: 127, distance: 105.2
click at [210, 127] on textarea "Pt came to the clinic for a dental visit and had an extraction done. As she was…" at bounding box center [554, 134] width 702 height 61
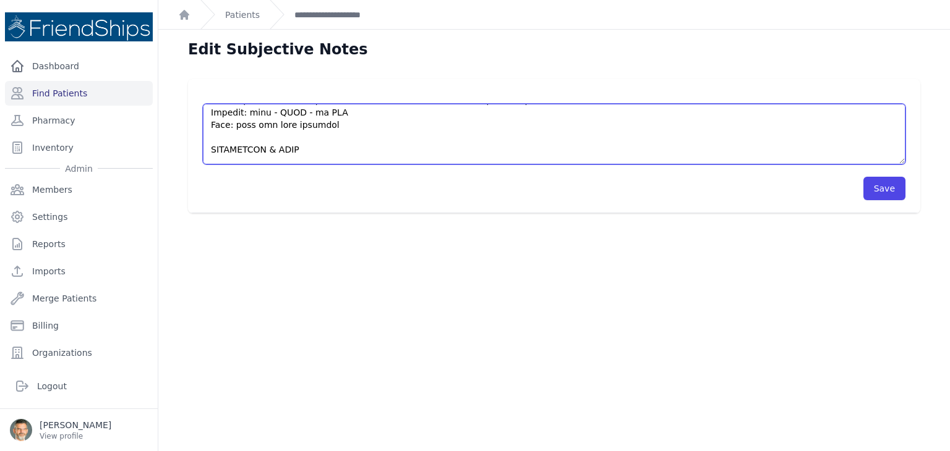
drag, startPoint x: 313, startPoint y: 141, endPoint x: 208, endPoint y: 142, distance: 105.1
click at [208, 142] on textarea "Pt came to the clinic for a dental visit and had an extraction done. As she was…" at bounding box center [554, 134] width 702 height 61
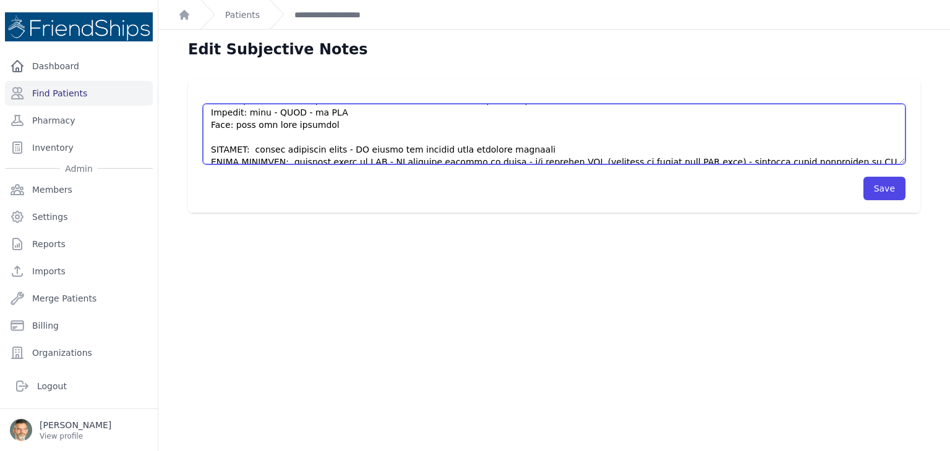
scroll to position [168, 0]
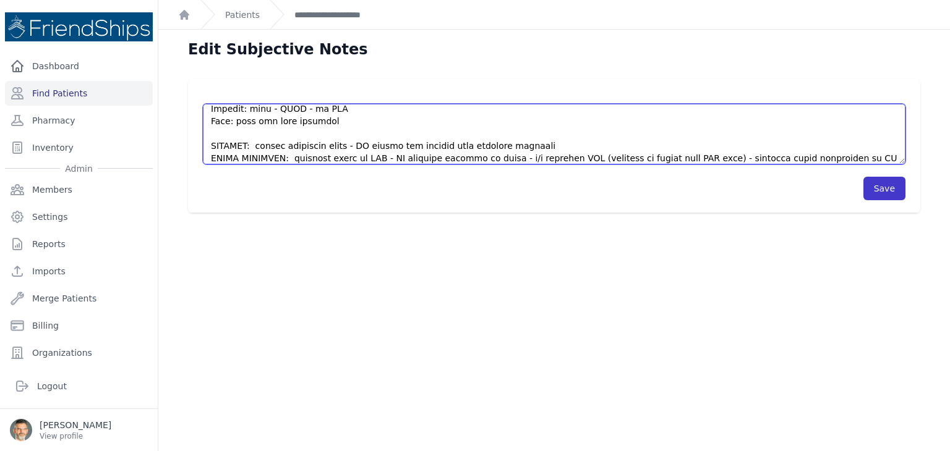
type textarea "1) Patient would like refill of [MEDICAL_DATA] vitamins and D/Ca+ supplements. …"
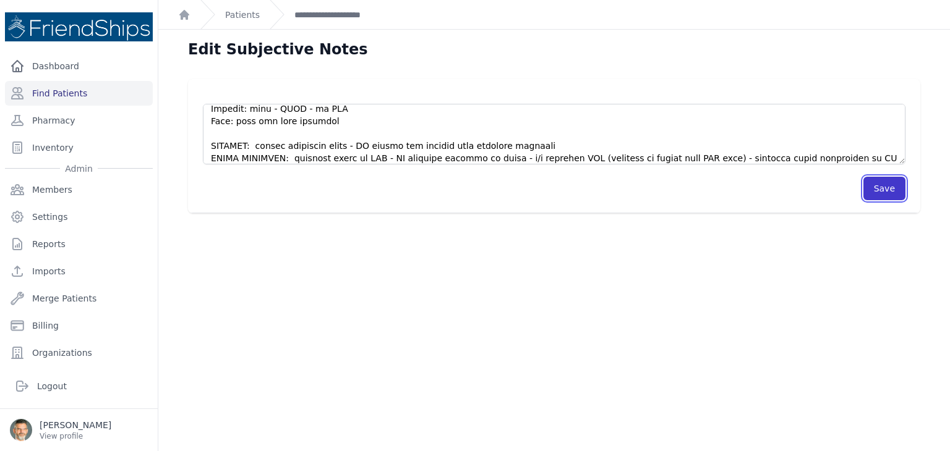
click at [875, 191] on button "Save" at bounding box center [884, 188] width 42 height 23
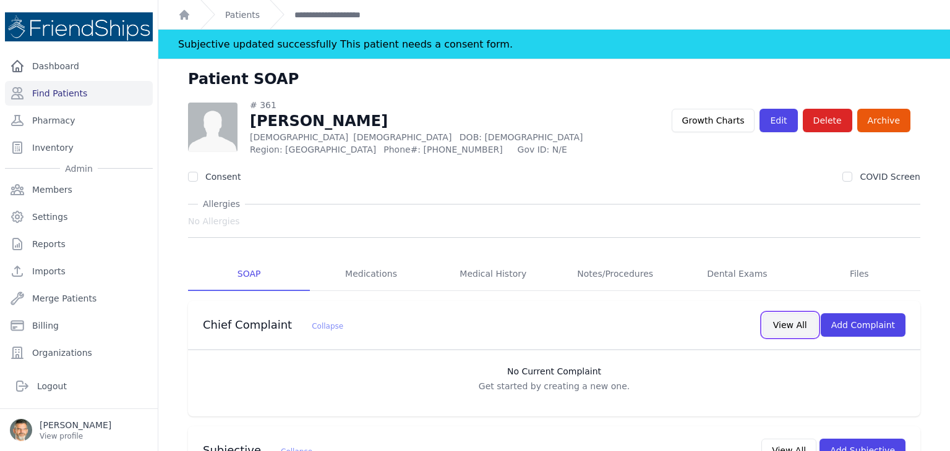
click at [790, 326] on button "View All" at bounding box center [789, 324] width 55 height 23
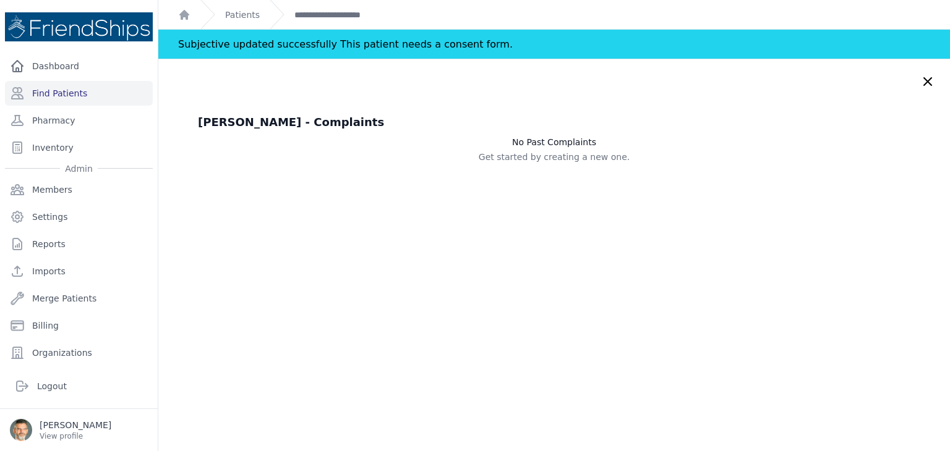
click at [920, 80] on icon at bounding box center [927, 81] width 15 height 15
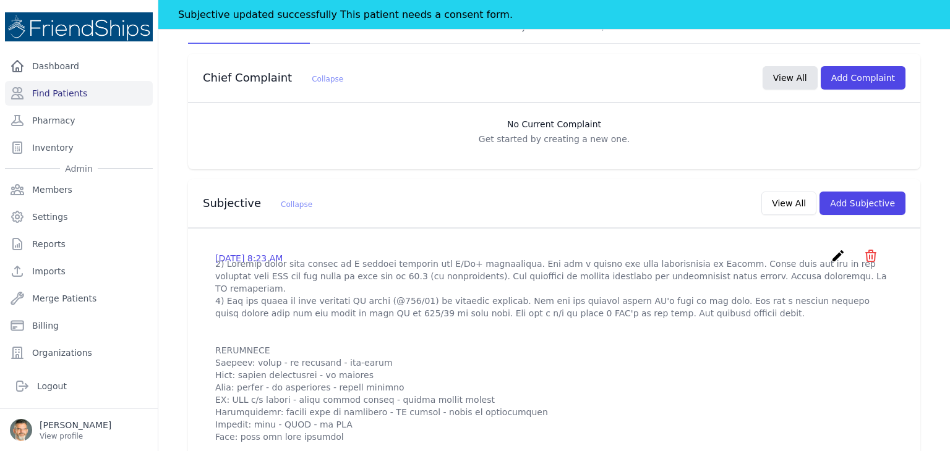
scroll to position [309, 0]
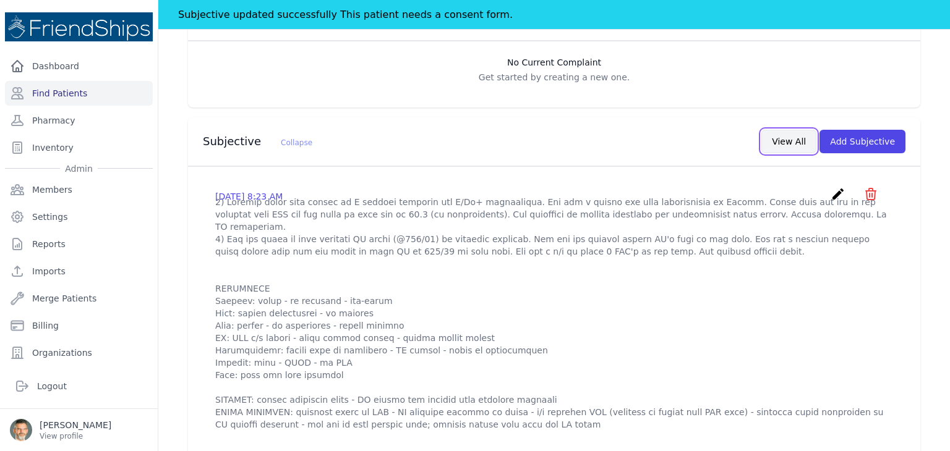
click at [791, 143] on button "View All" at bounding box center [788, 141] width 55 height 23
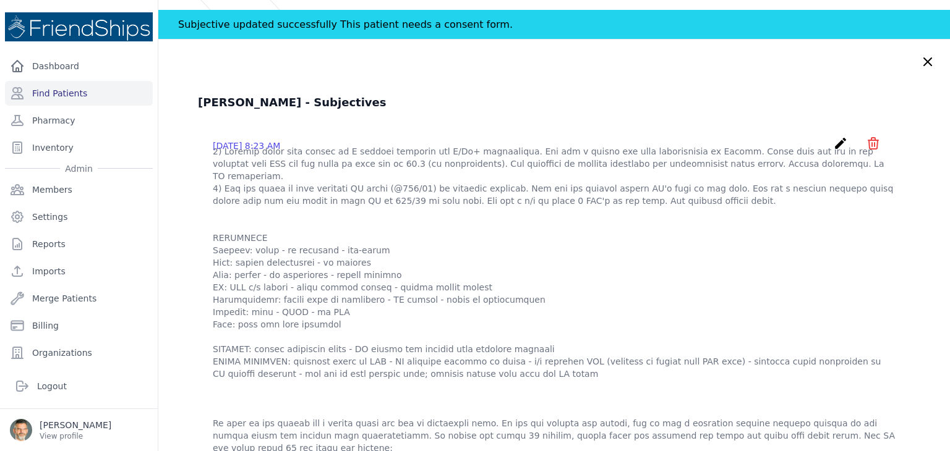
scroll to position [0, 0]
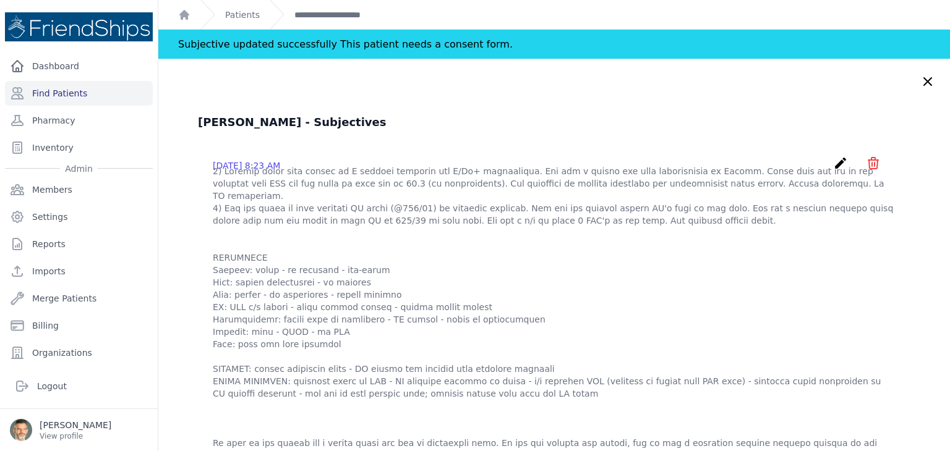
click at [866, 164] on icon "icon" at bounding box center [873, 163] width 15 height 15
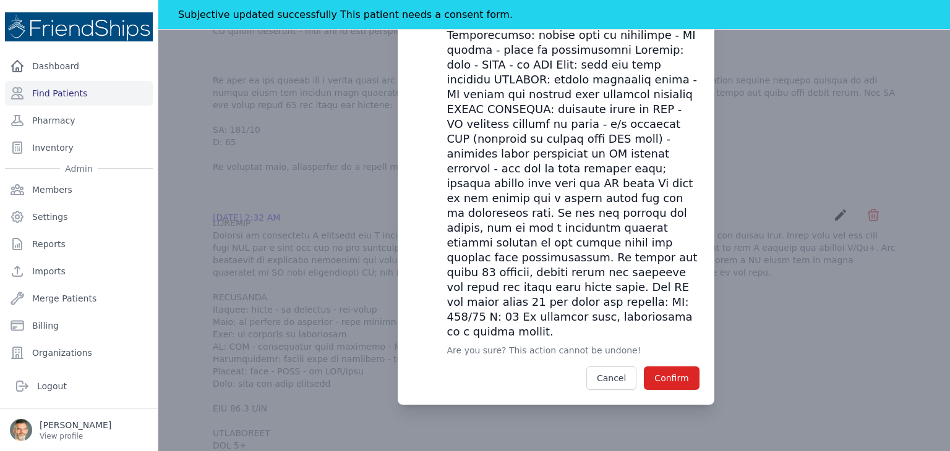
scroll to position [371, 0]
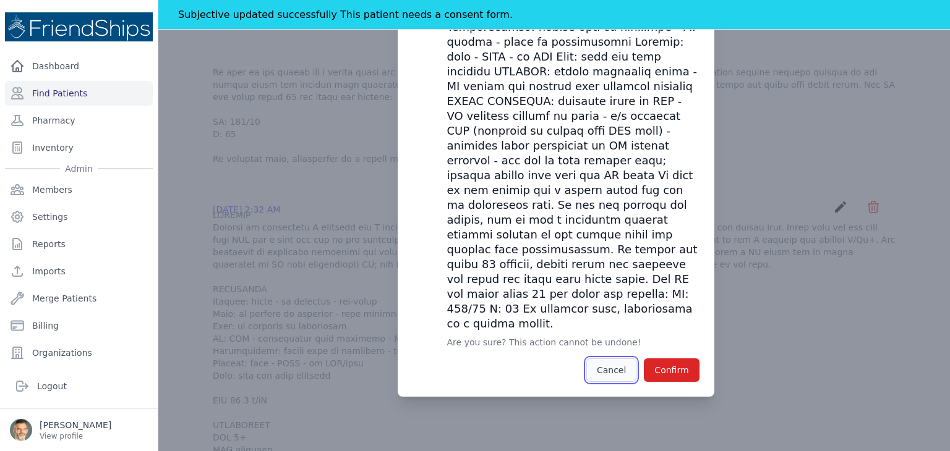
click at [597, 359] on button "Cancel" at bounding box center [611, 370] width 50 height 23
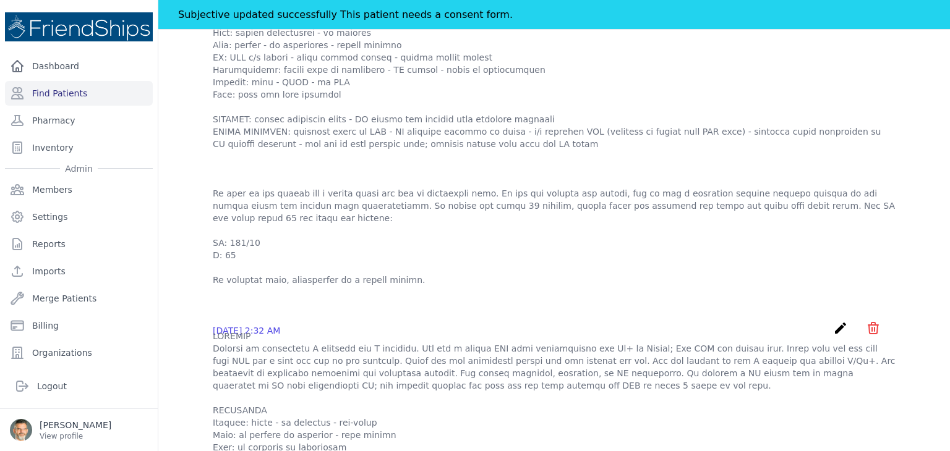
scroll to position [186, 0]
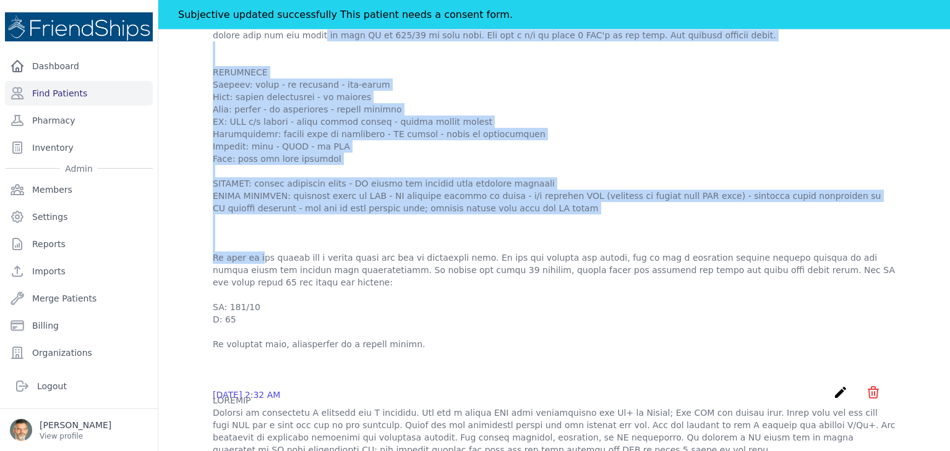
drag, startPoint x: 211, startPoint y: 242, endPoint x: 203, endPoint y: 38, distance: 204.2
click at [203, 38] on div "[DATE] 8:23 AM create ​ Are you sure? This action cannot be undone! Confirm Can…" at bounding box center [554, 160] width 712 height 400
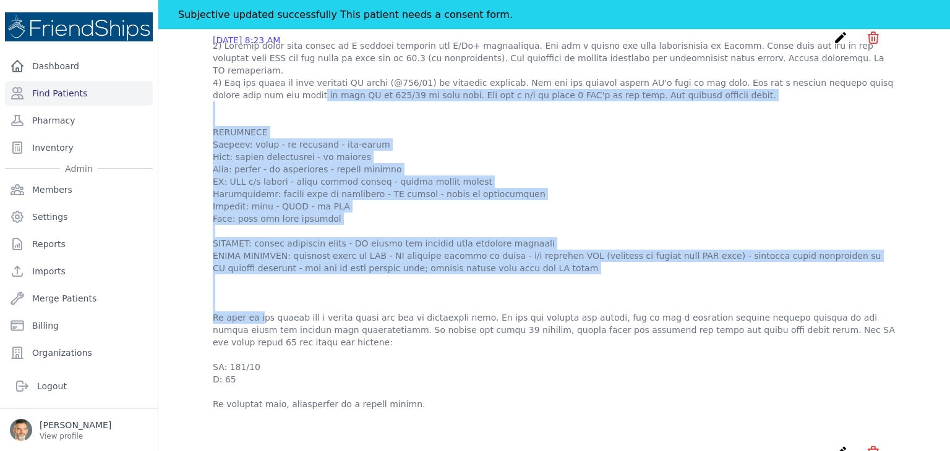
scroll to position [0, 0]
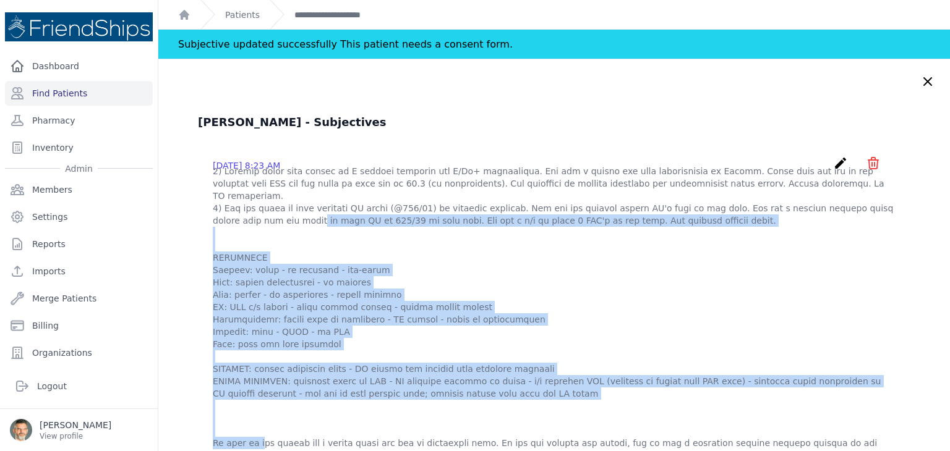
click at [833, 161] on icon "create" at bounding box center [840, 163] width 15 height 15
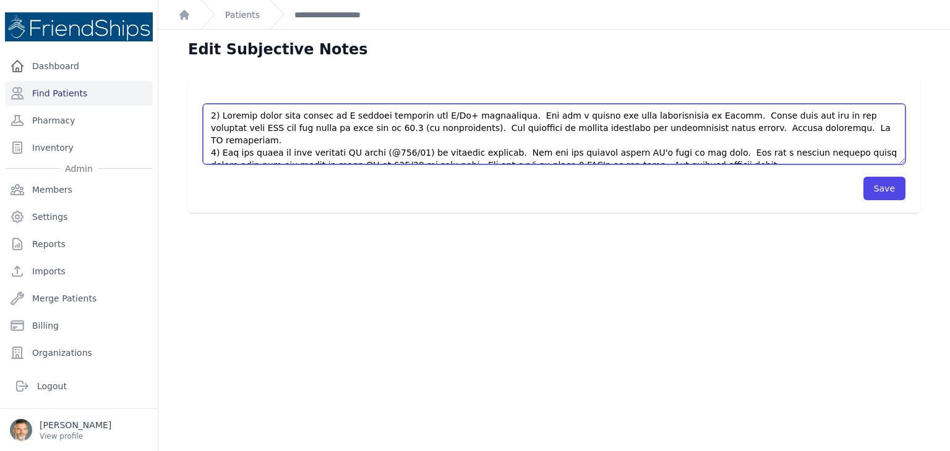
drag, startPoint x: 482, startPoint y: 156, endPoint x: 203, endPoint y: 97, distance: 285.7
click at [202, 97] on div "Save" at bounding box center [554, 146] width 732 height 134
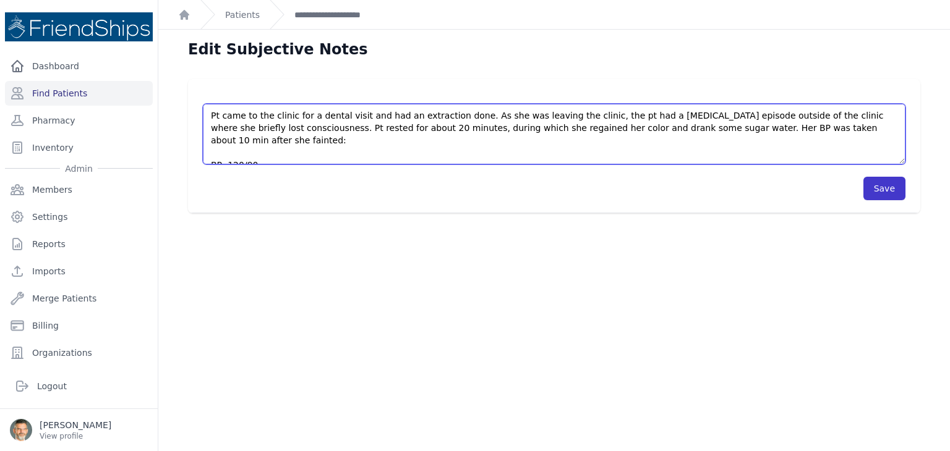
type textarea "Pt came to the clinic for a dental visit and had an extraction done. As she was…"
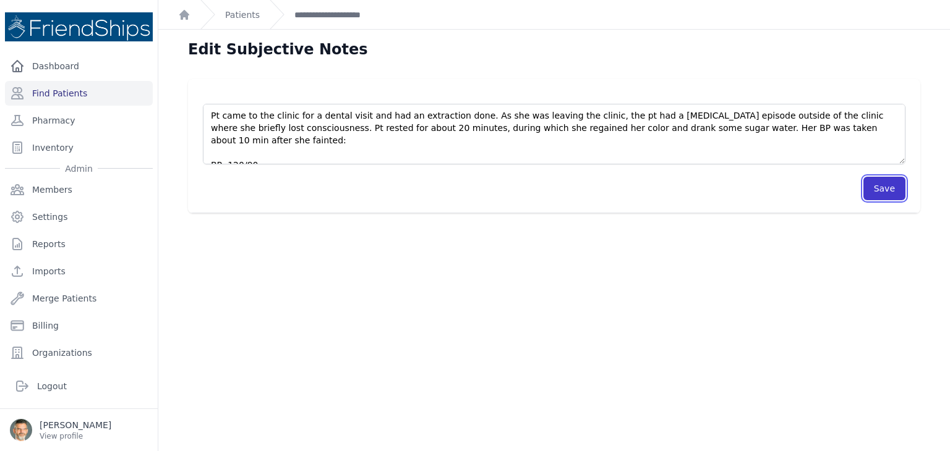
click at [884, 189] on button "Save" at bounding box center [884, 188] width 42 height 23
